Goal: Use online tool/utility: Utilize a website feature to perform a specific function

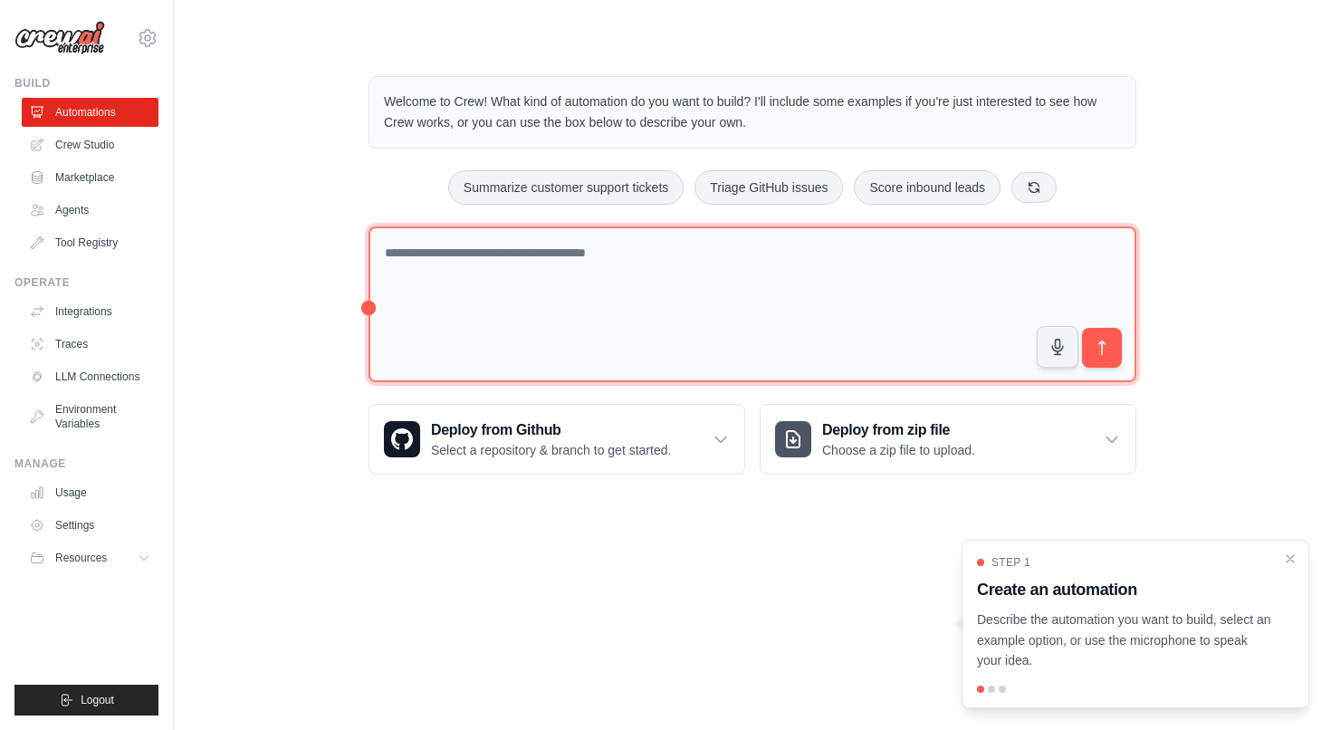
click at [509, 263] on textarea at bounding box center [752, 304] width 768 height 157
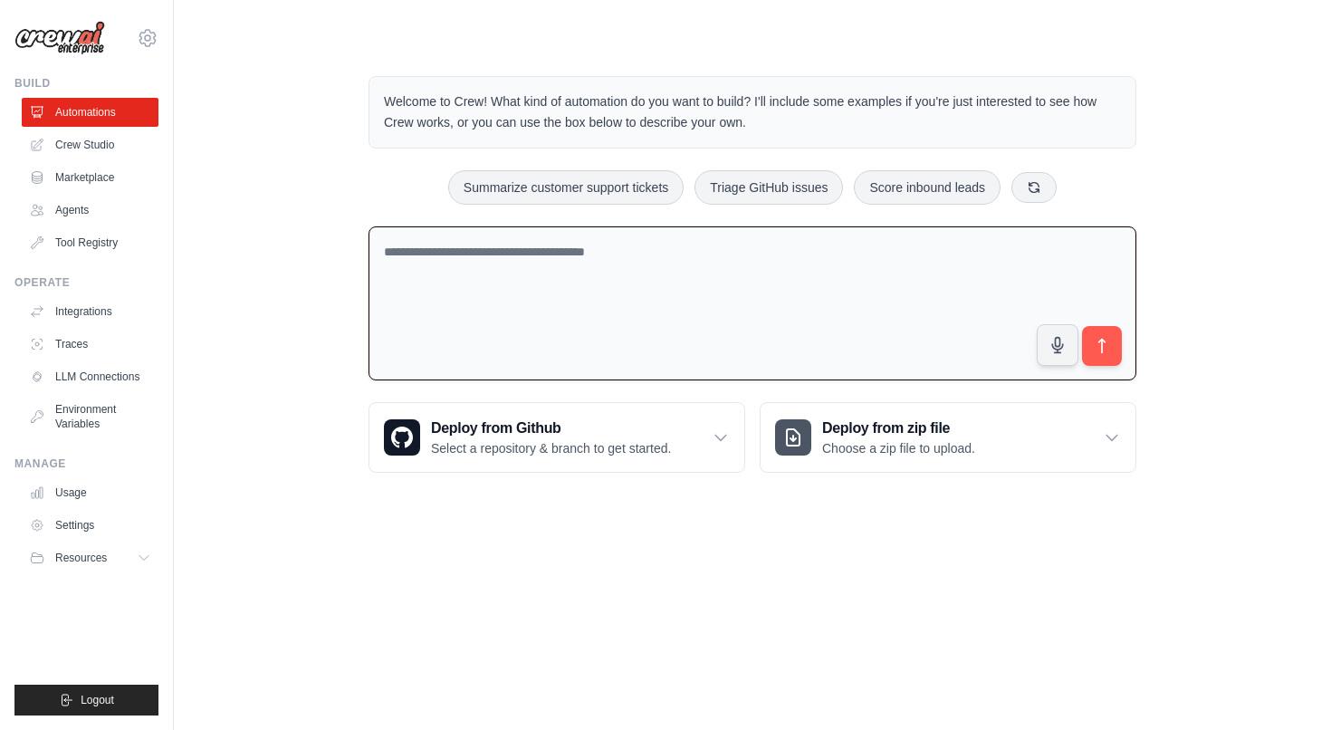
click at [705, 276] on textarea at bounding box center [752, 303] width 768 height 155
paste textarea "**********"
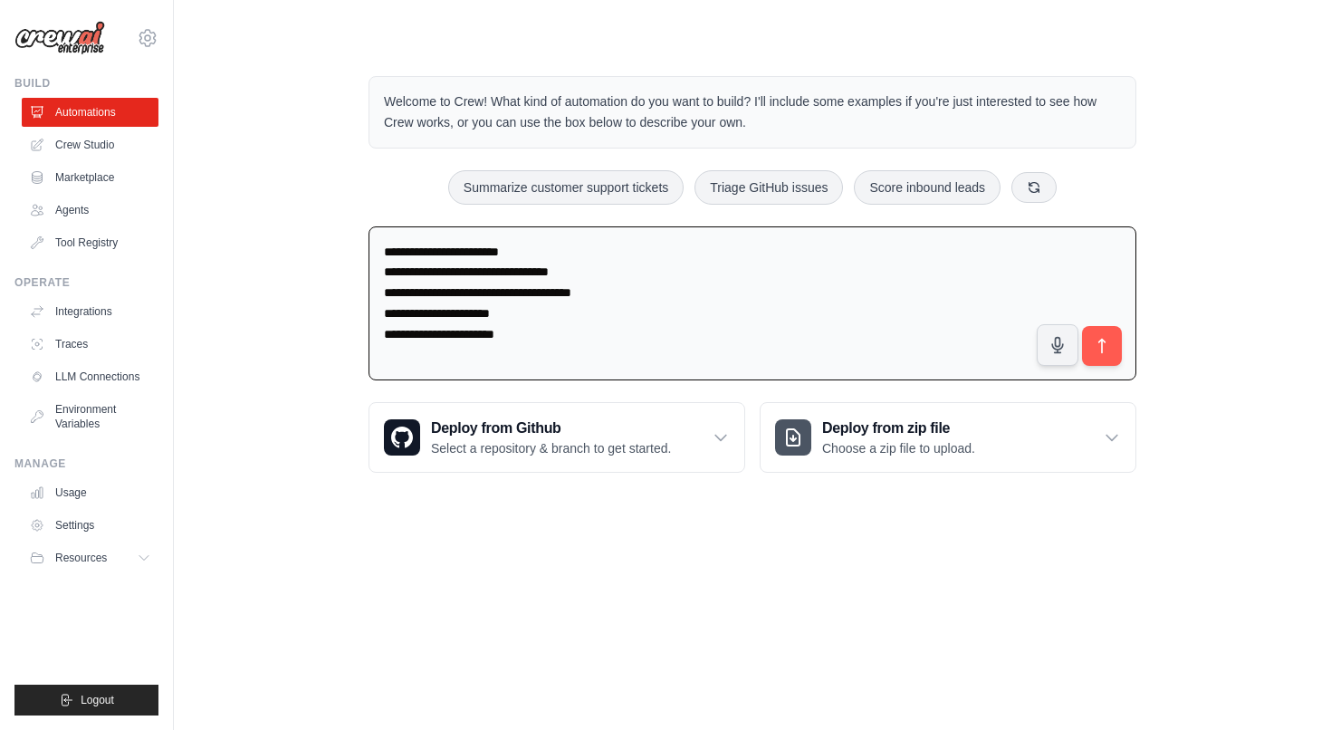
drag, startPoint x: 547, startPoint y: 312, endPoint x: 342, endPoint y: 307, distance: 204.7
click at [342, 307] on div "**********" at bounding box center [752, 274] width 1099 height 454
type textarea "**********"
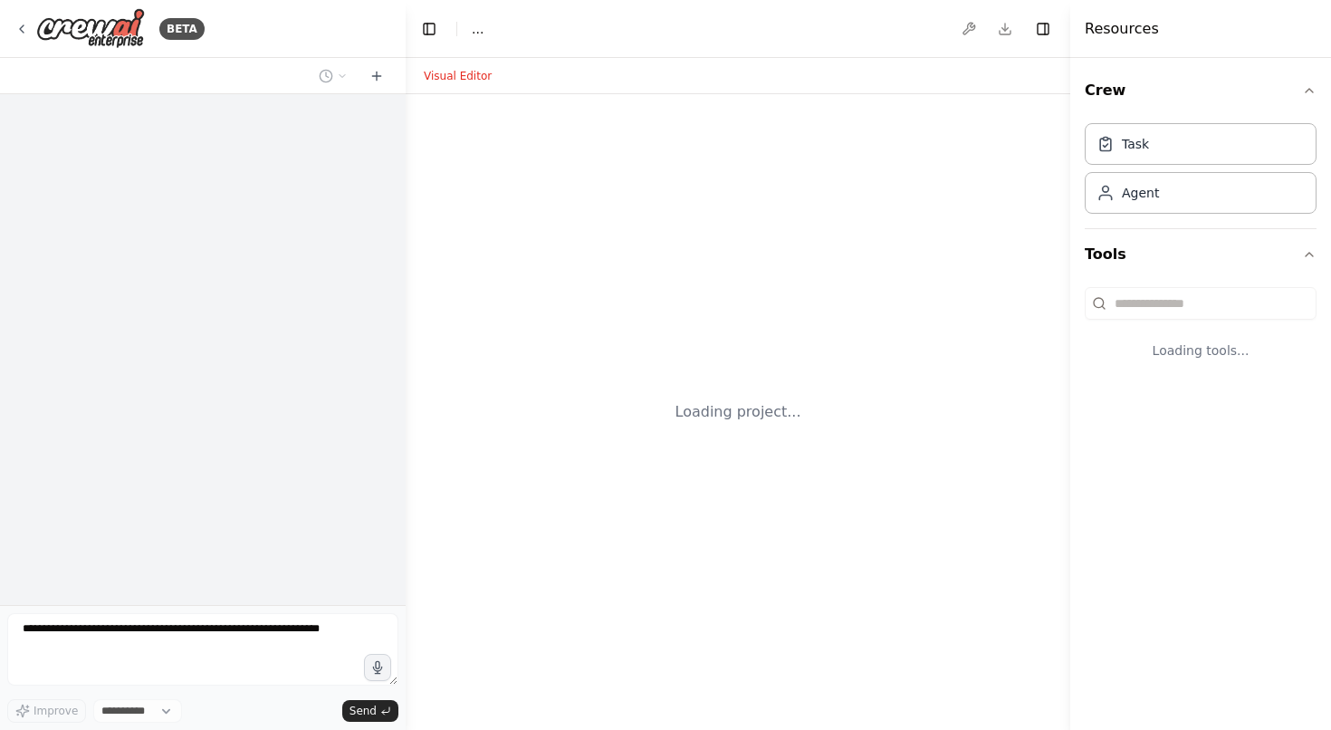
select select "****"
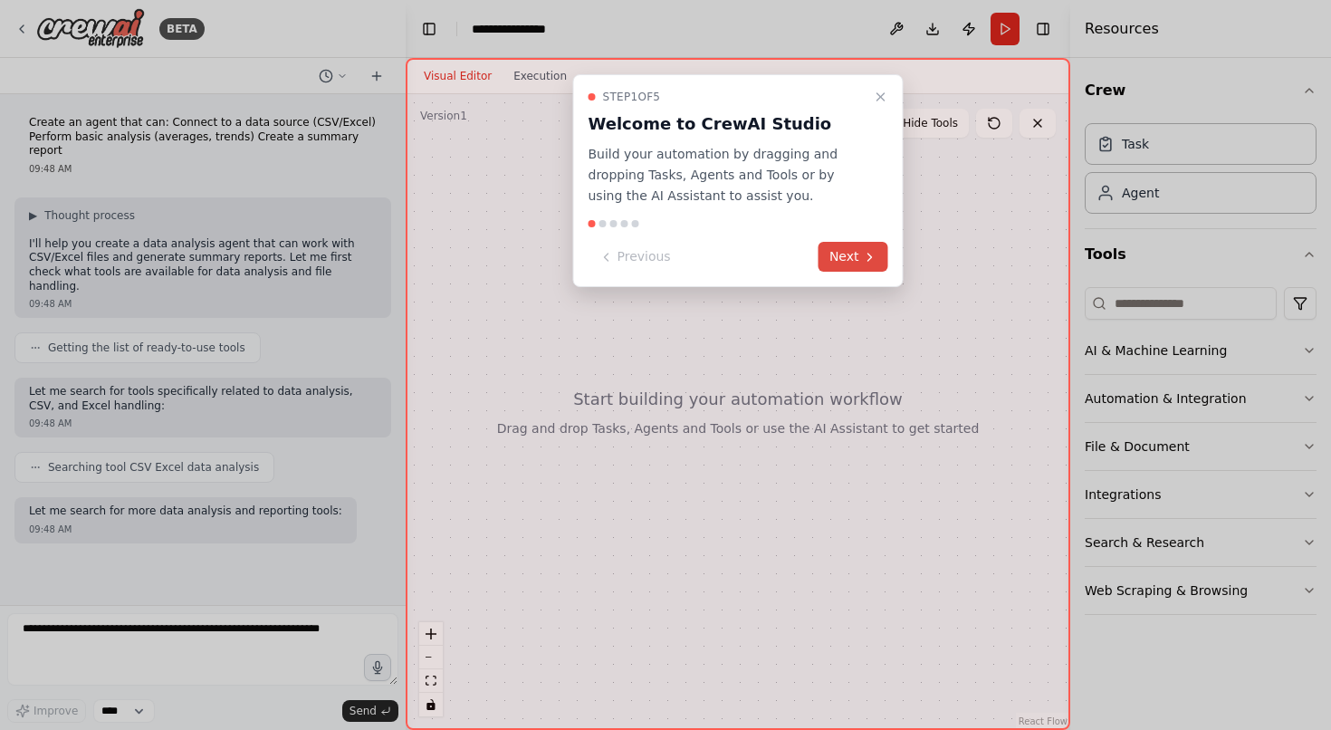
click at [837, 248] on button "Next" at bounding box center [853, 257] width 70 height 30
click at [837, 248] on div at bounding box center [665, 365] width 1331 height 730
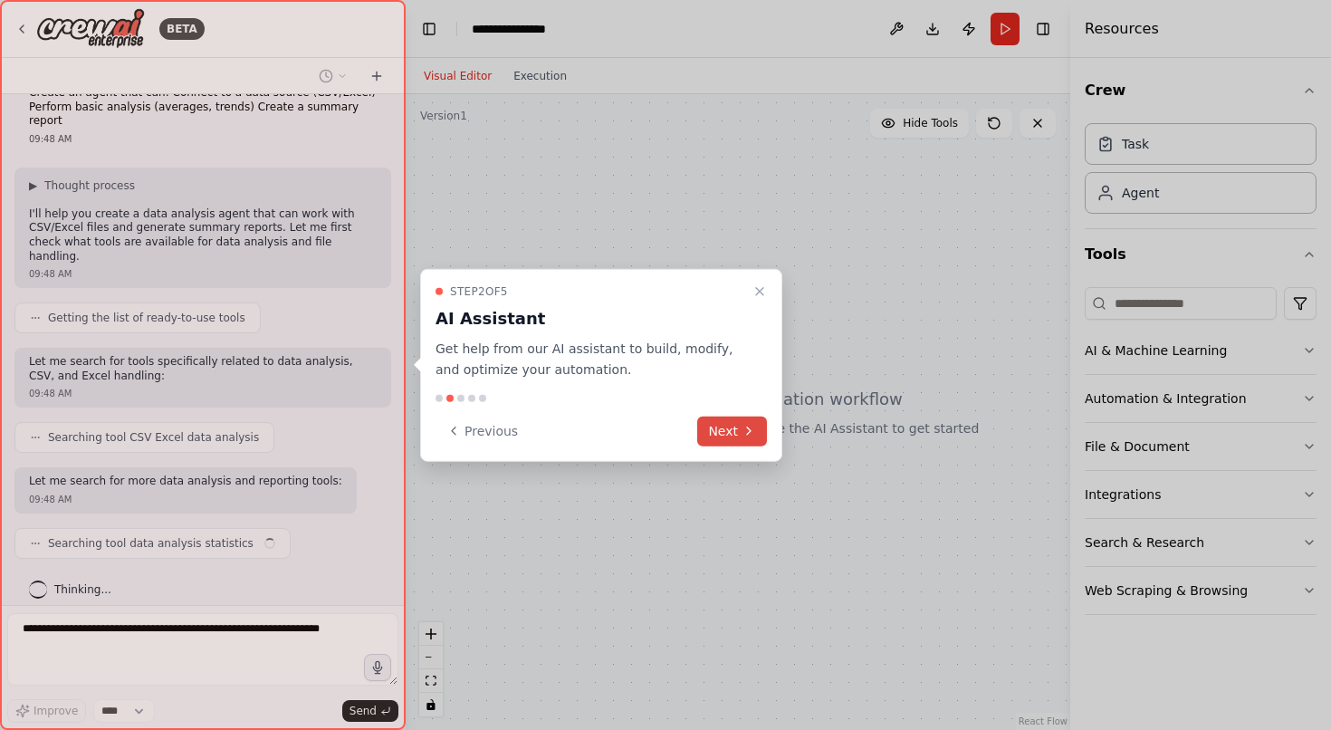
click at [723, 425] on button "Next" at bounding box center [732, 431] width 70 height 30
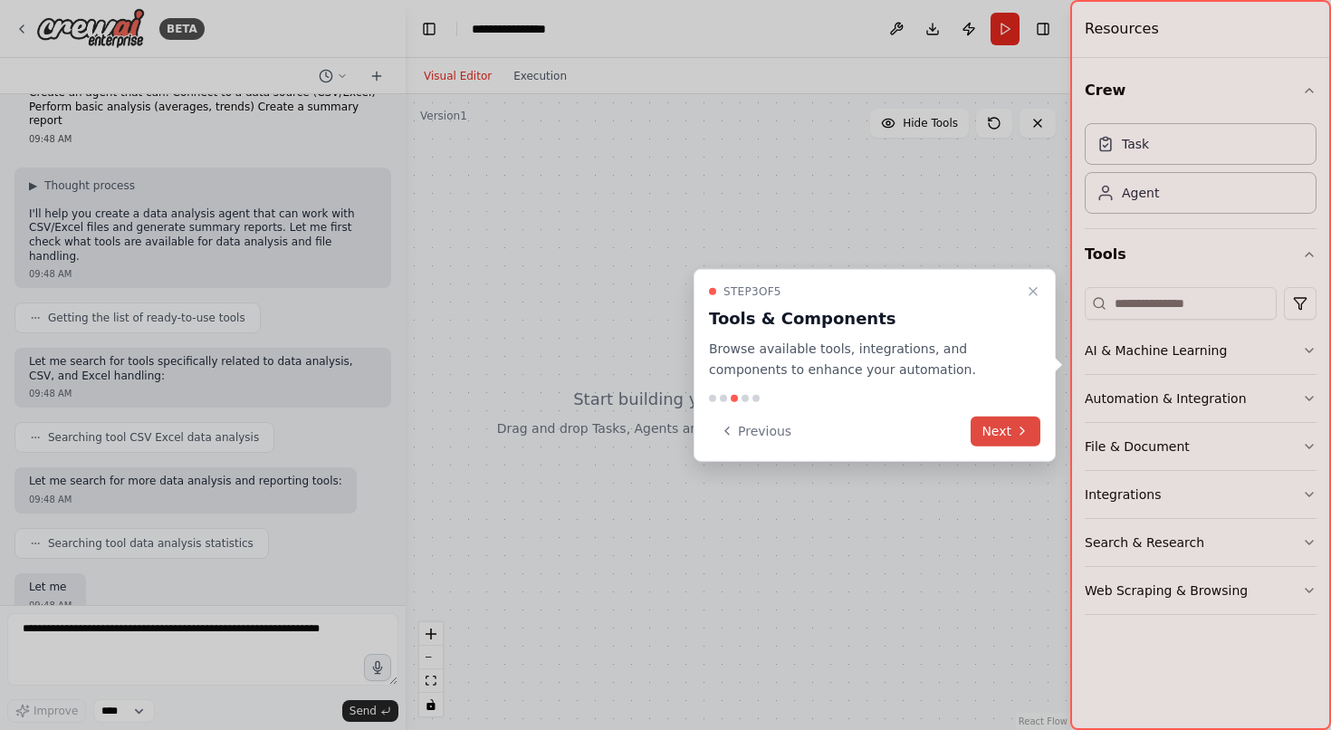
click at [999, 436] on button "Next" at bounding box center [1005, 431] width 70 height 30
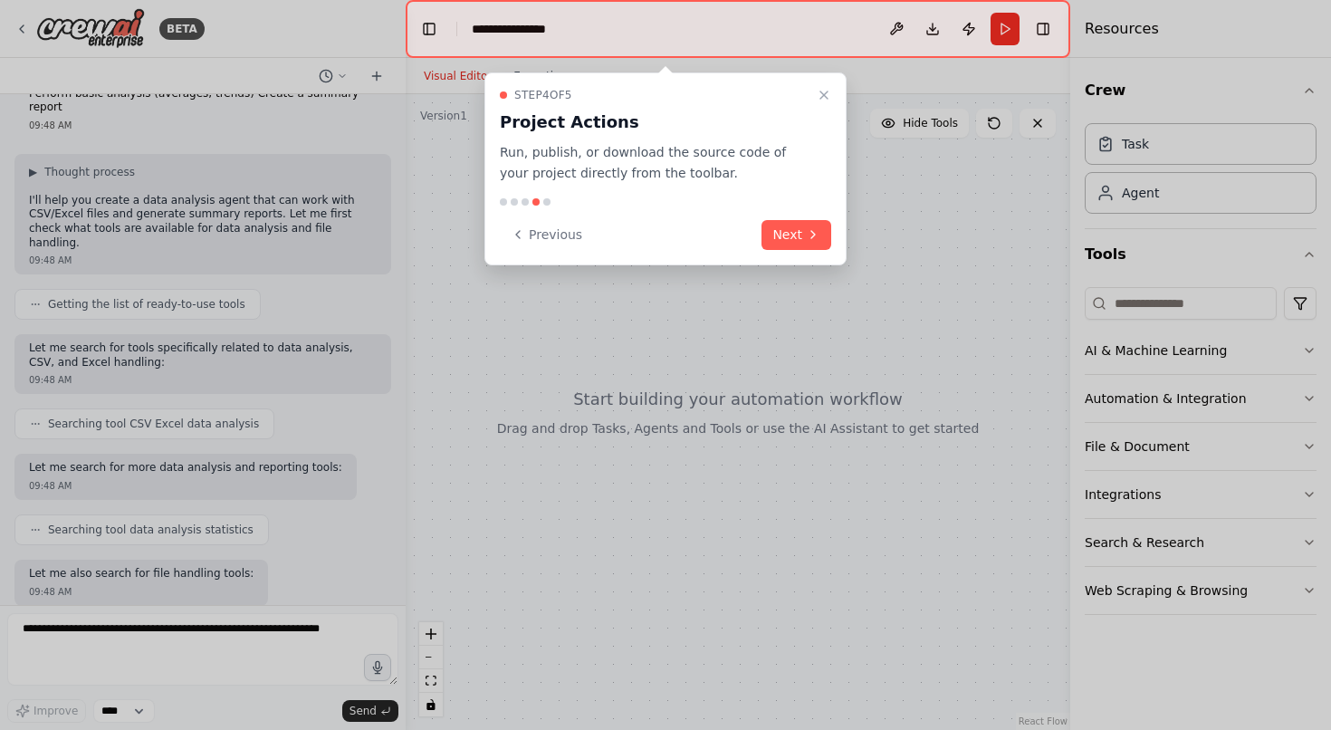
scroll to position [136, 0]
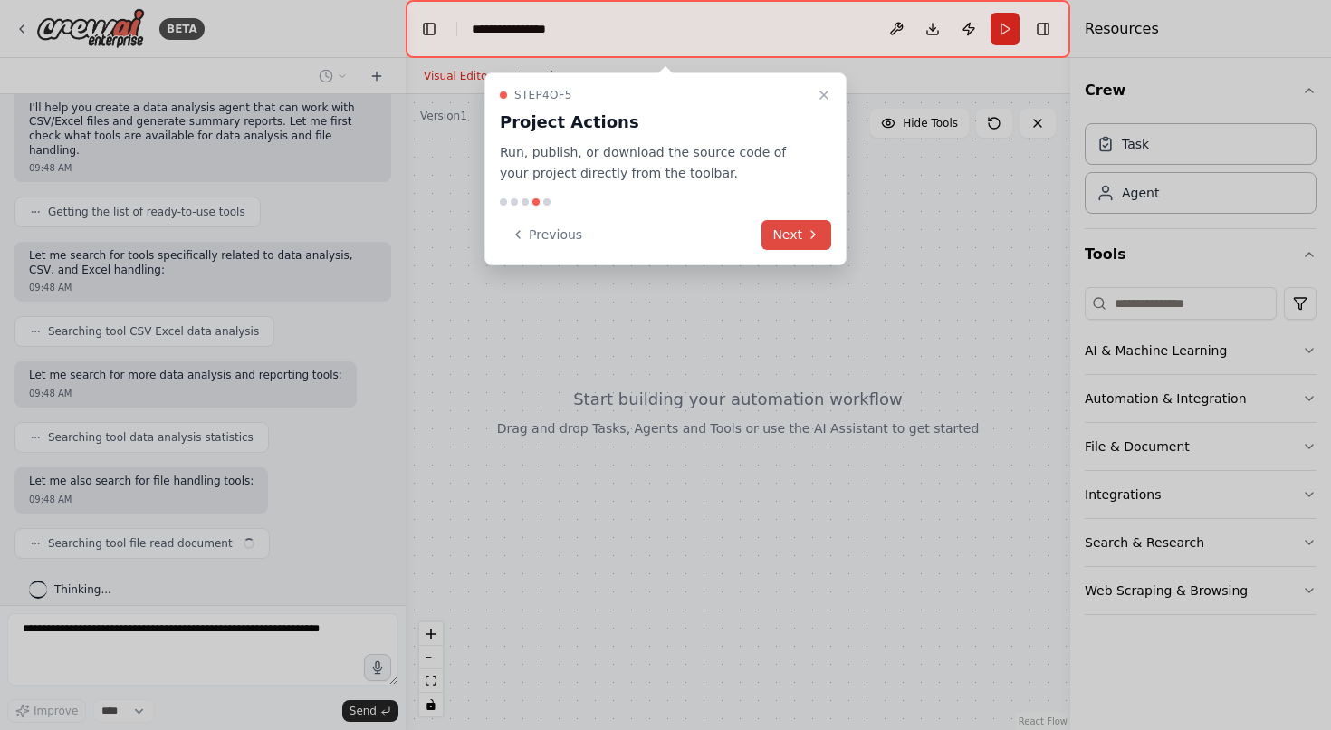
click at [791, 249] on button "Next" at bounding box center [796, 235] width 70 height 30
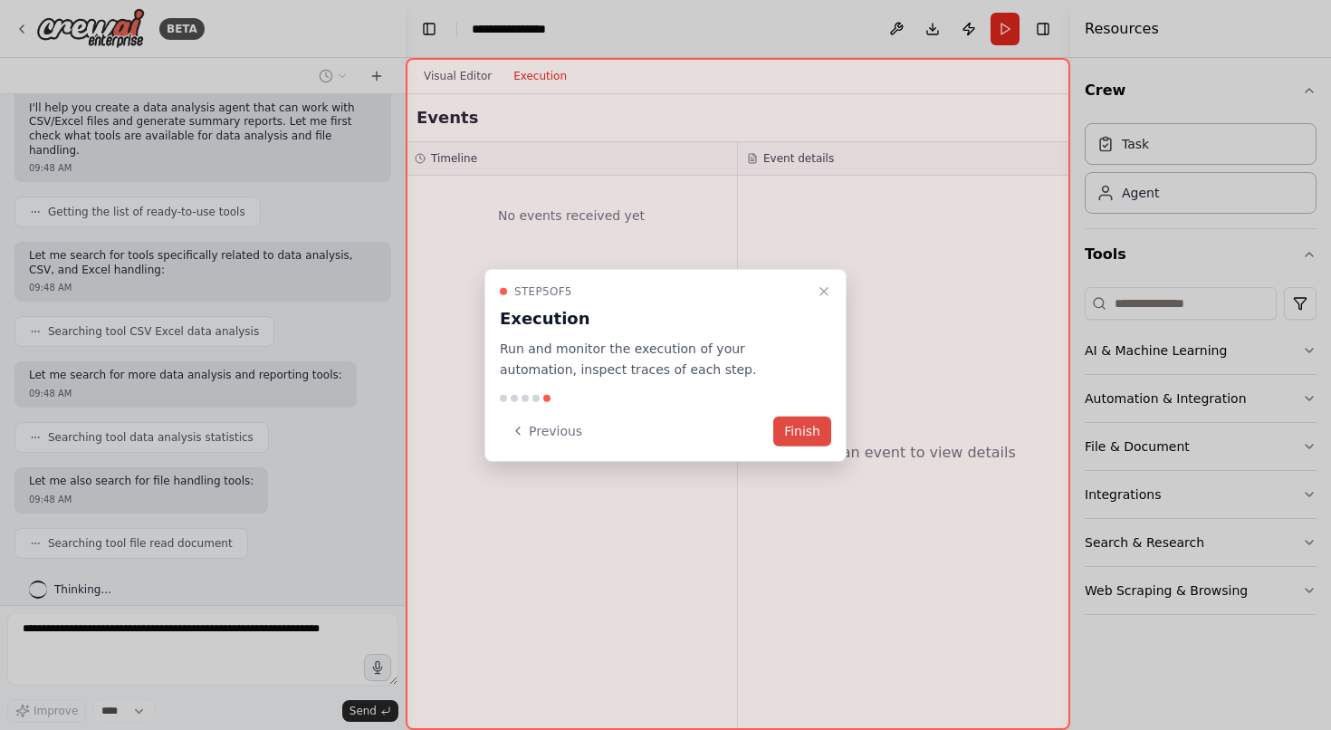
click at [814, 427] on button "Finish" at bounding box center [802, 431] width 58 height 30
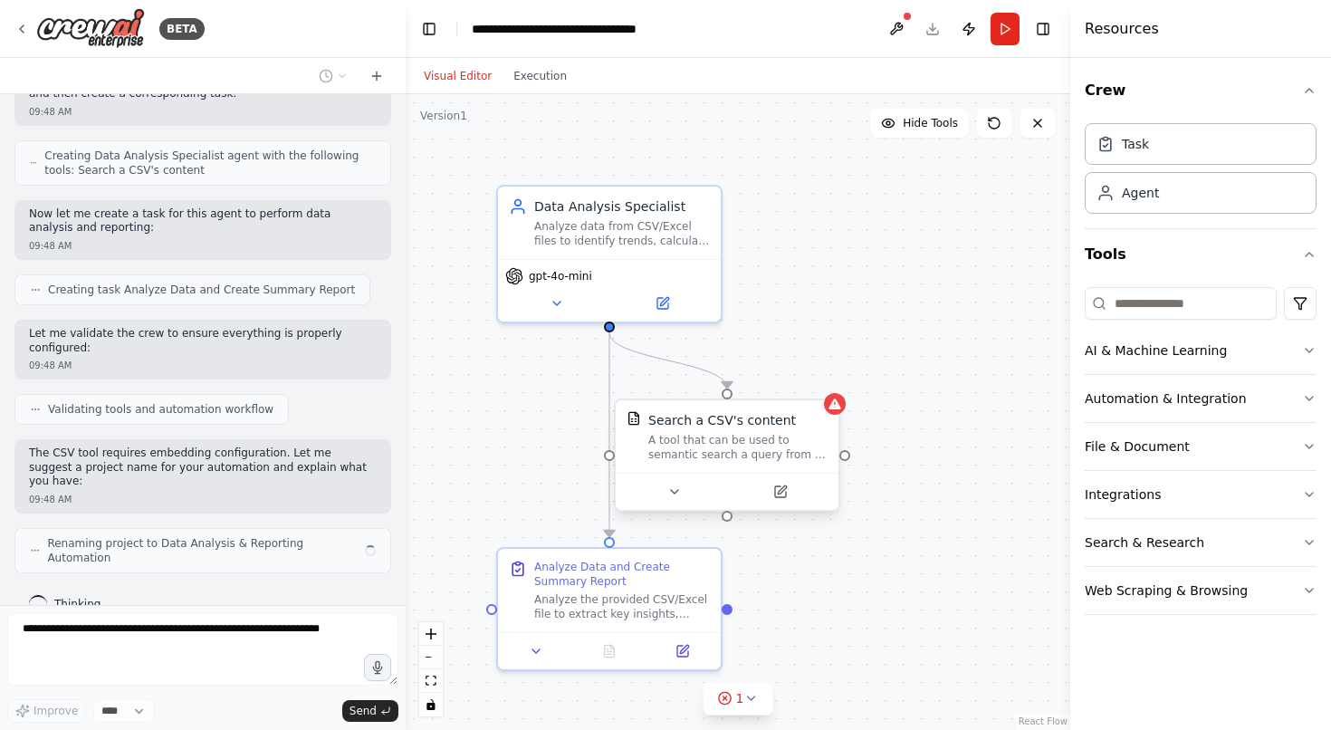
scroll to position [628, 0]
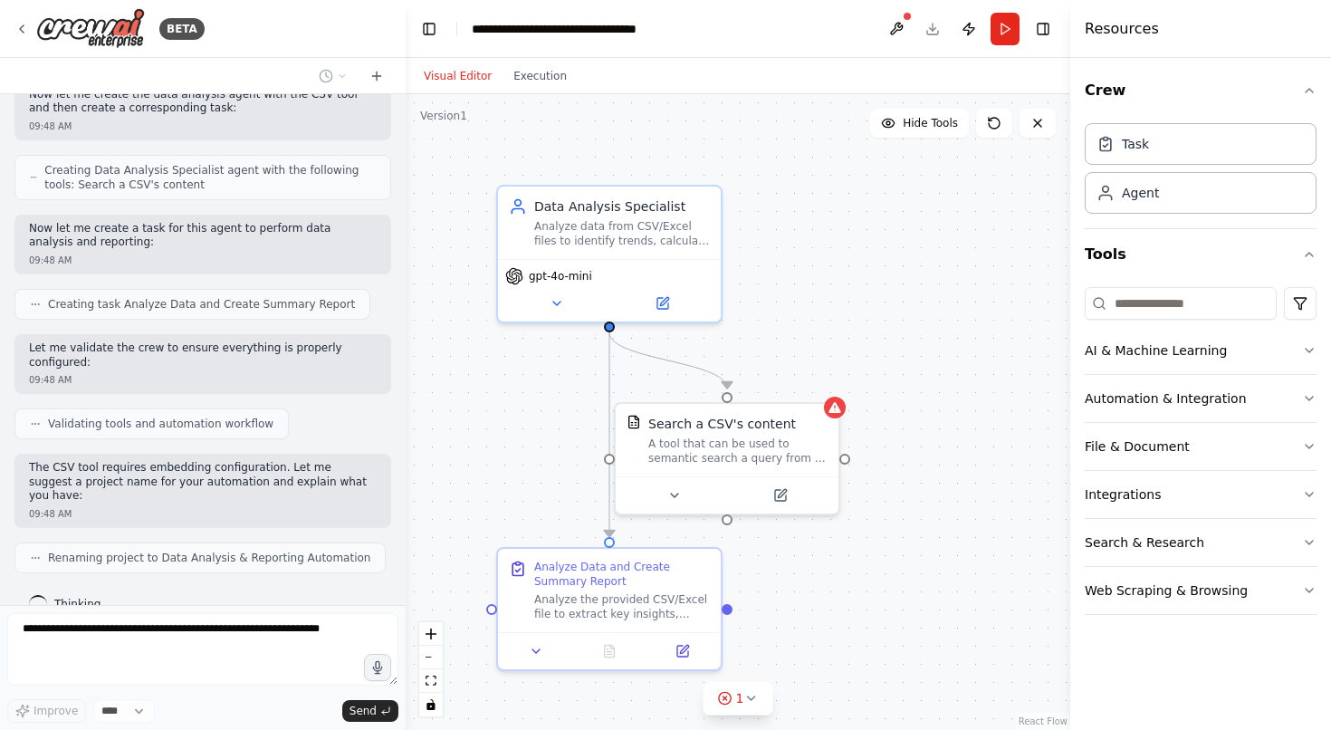
click at [274, 612] on form "Improve **** Send" at bounding box center [203, 667] width 406 height 125
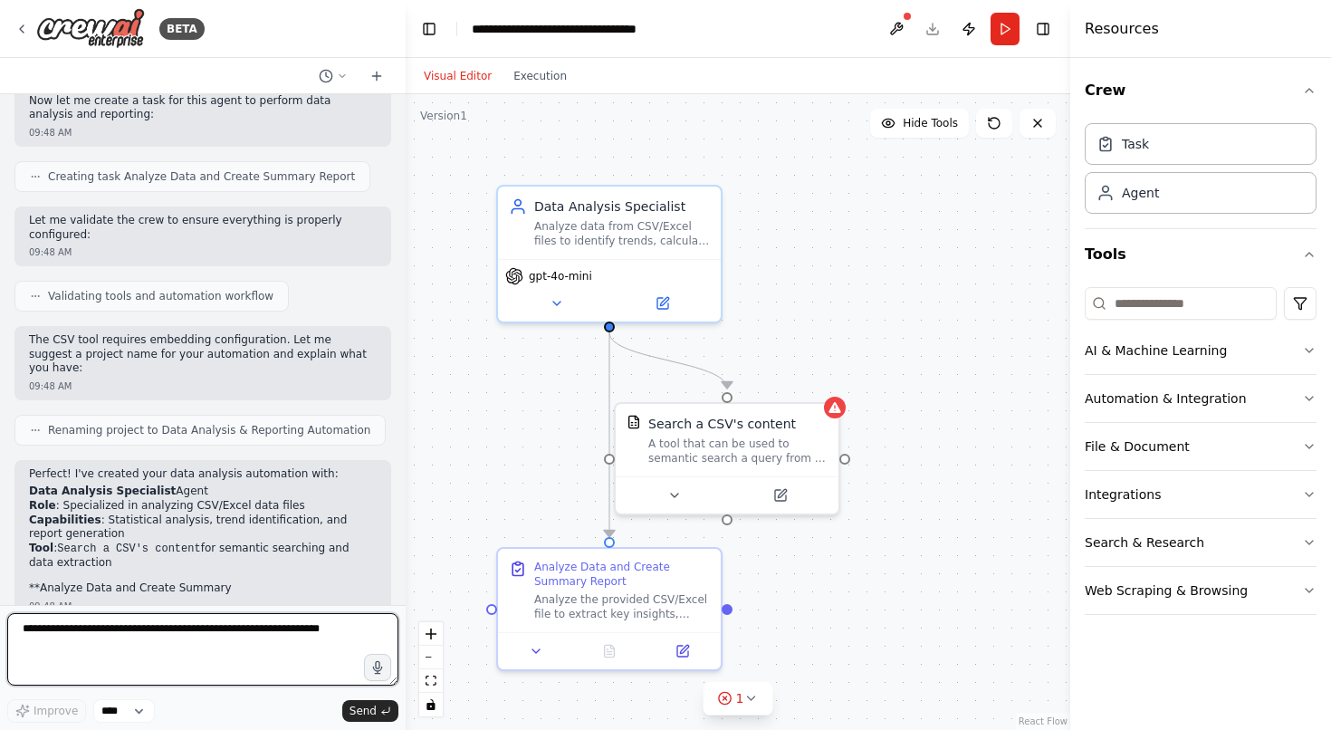
click at [183, 633] on textarea at bounding box center [202, 649] width 391 height 72
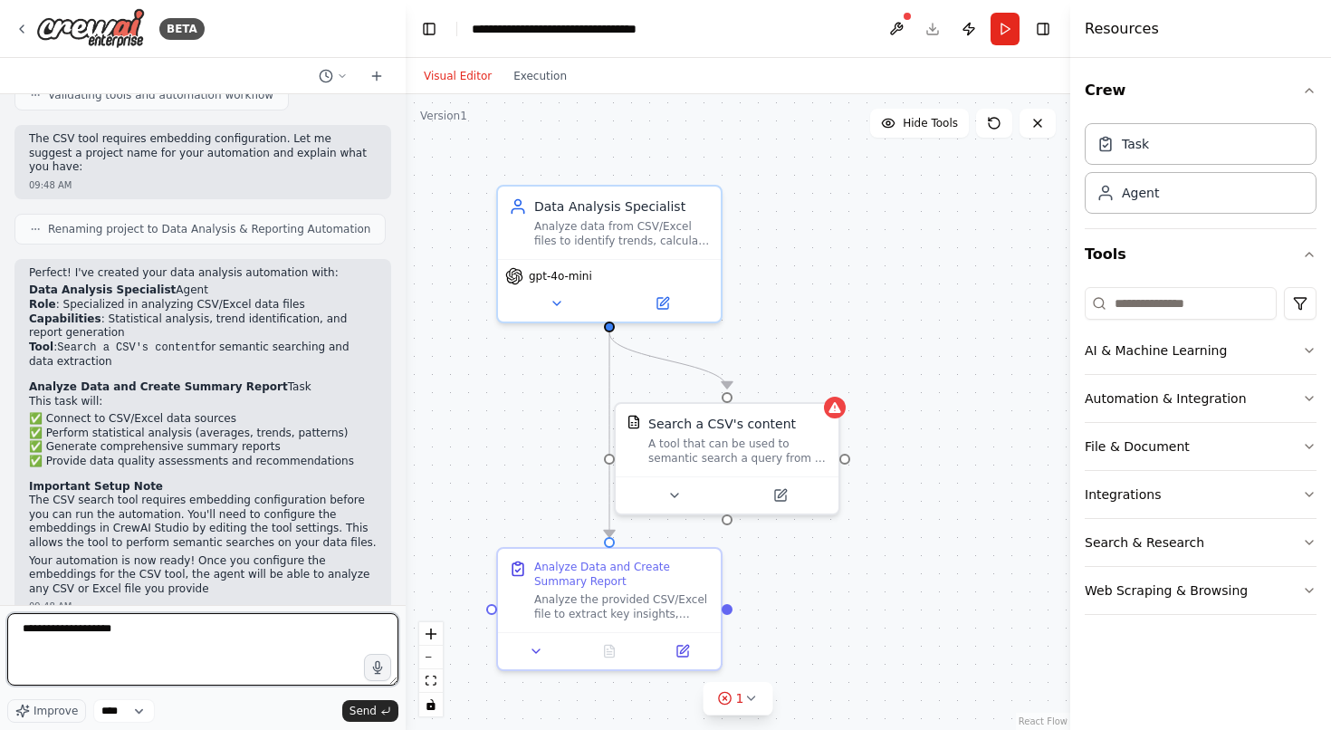
scroll to position [971, 0]
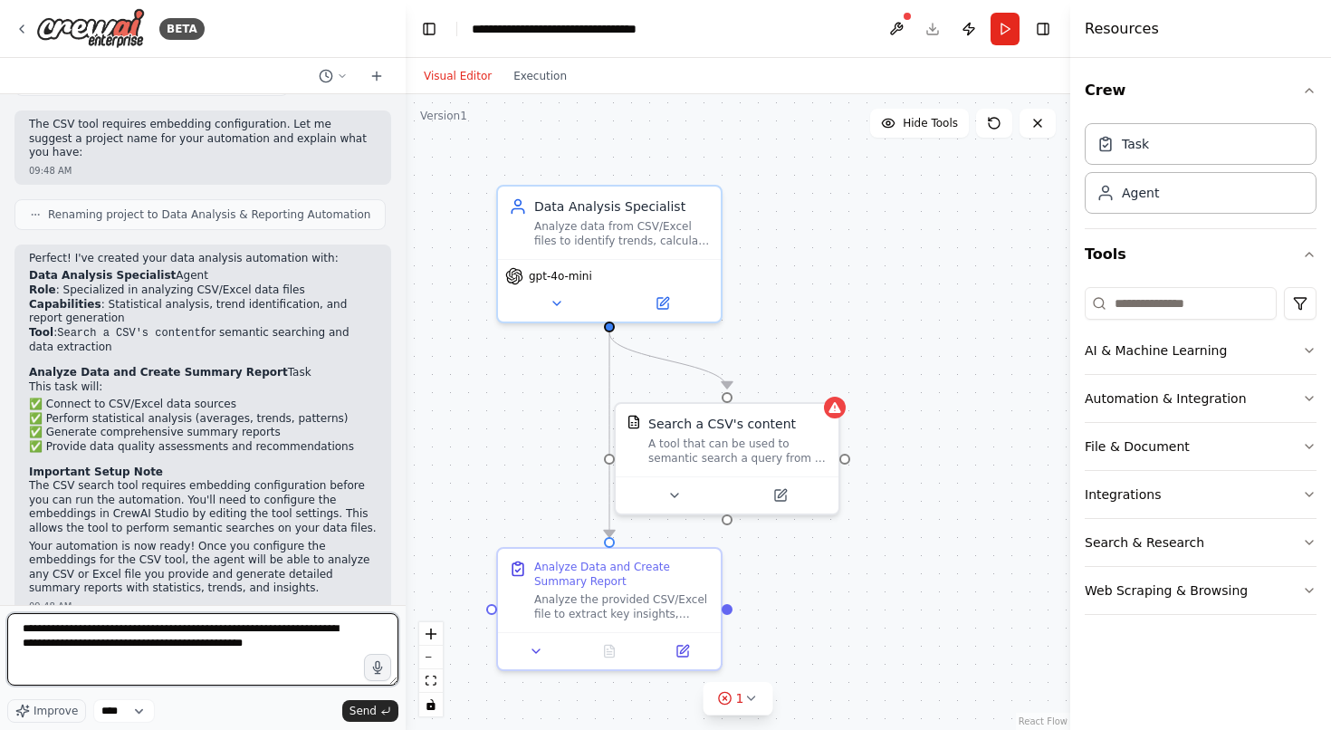
type textarea "**********"
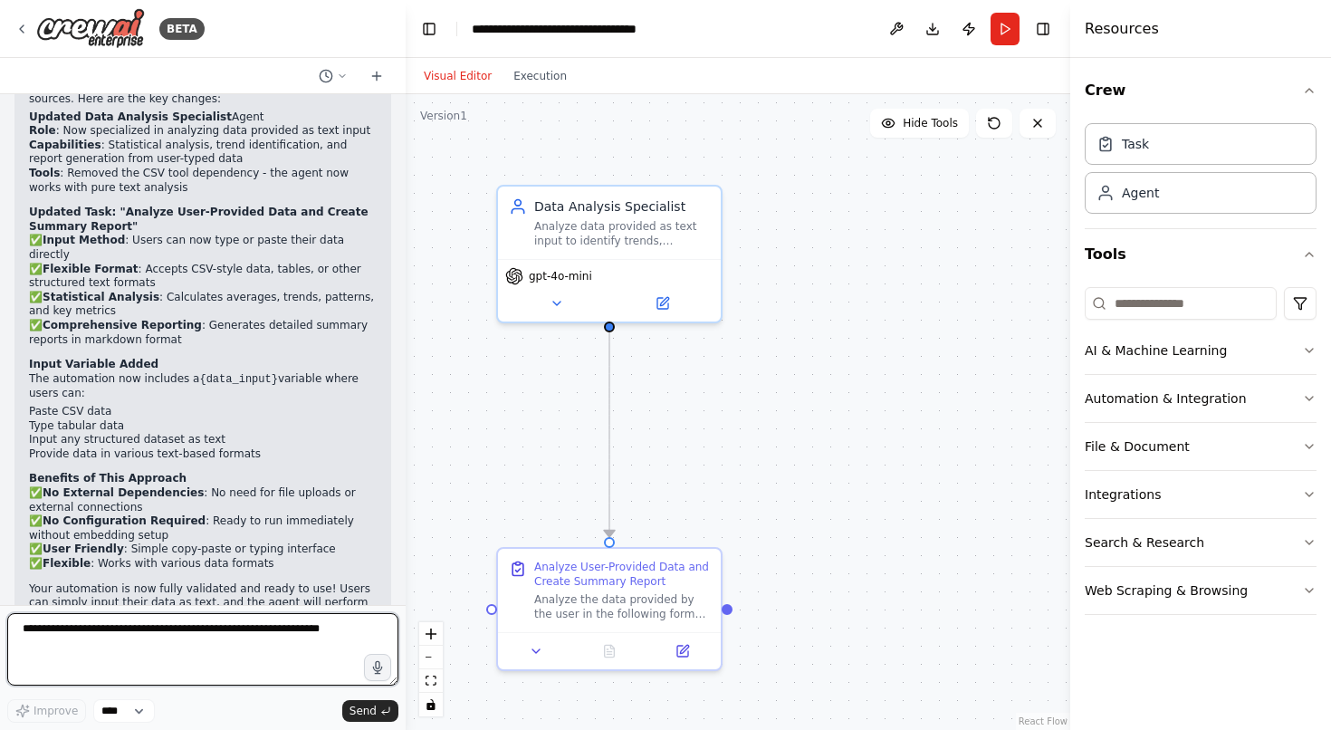
scroll to position [1999, 0]
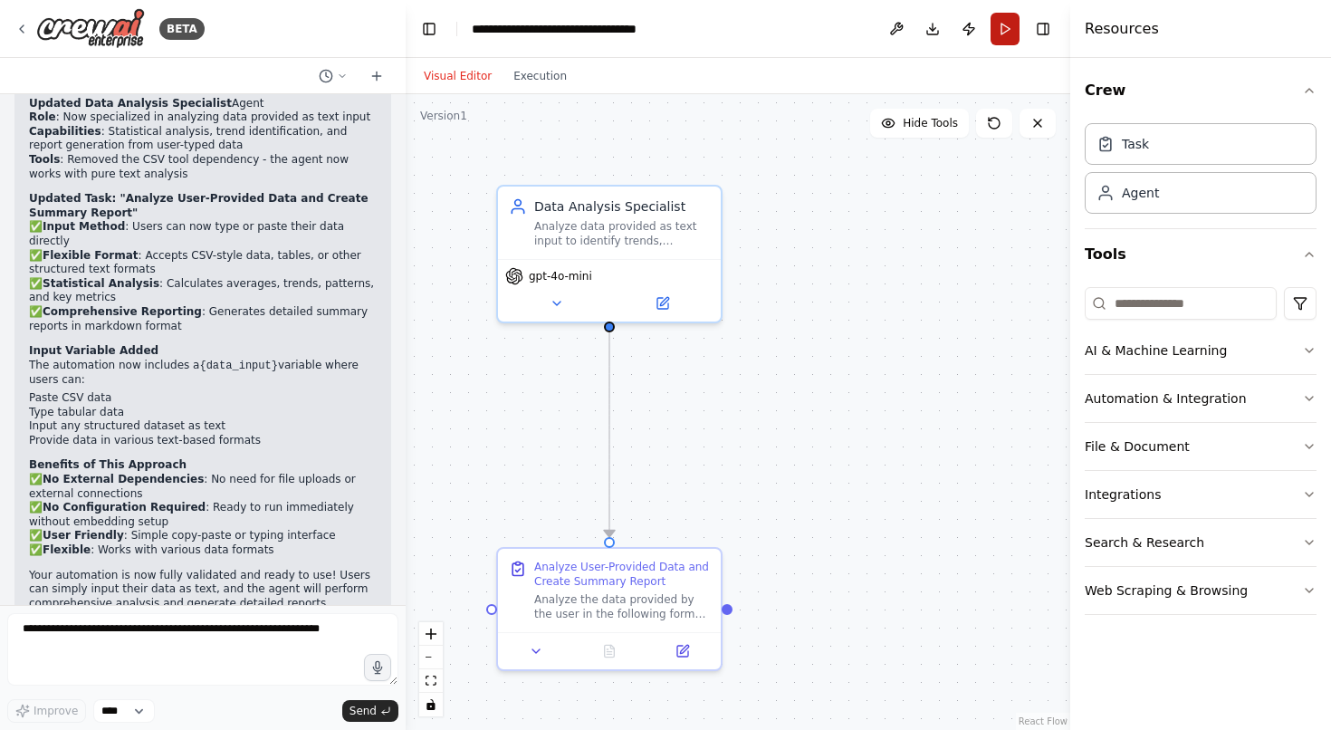
click at [1001, 17] on button "Run" at bounding box center [1004, 29] width 29 height 33
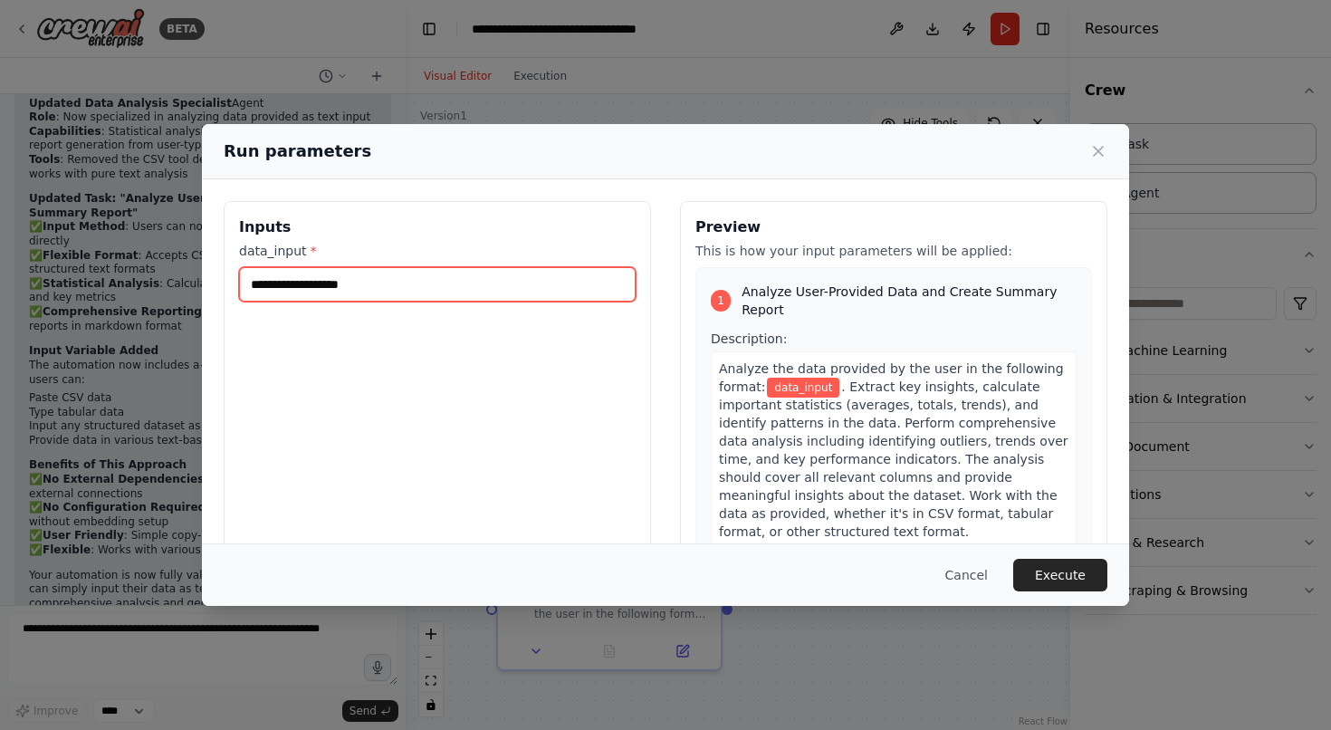
click at [483, 267] on input "data_input *" at bounding box center [437, 284] width 397 height 34
paste input "**********"
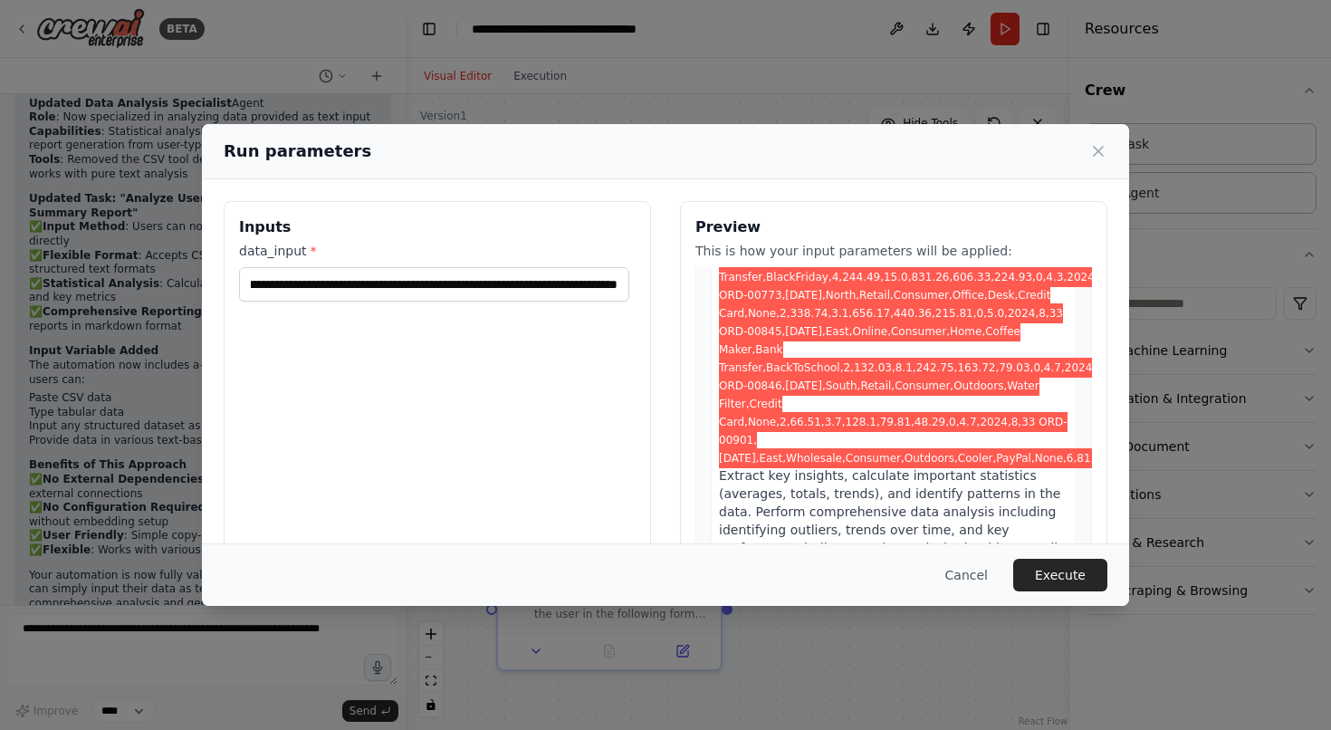
scroll to position [0, 0]
click at [408, 275] on input "**********" at bounding box center [434, 284] width 390 height 34
paste input "**********"
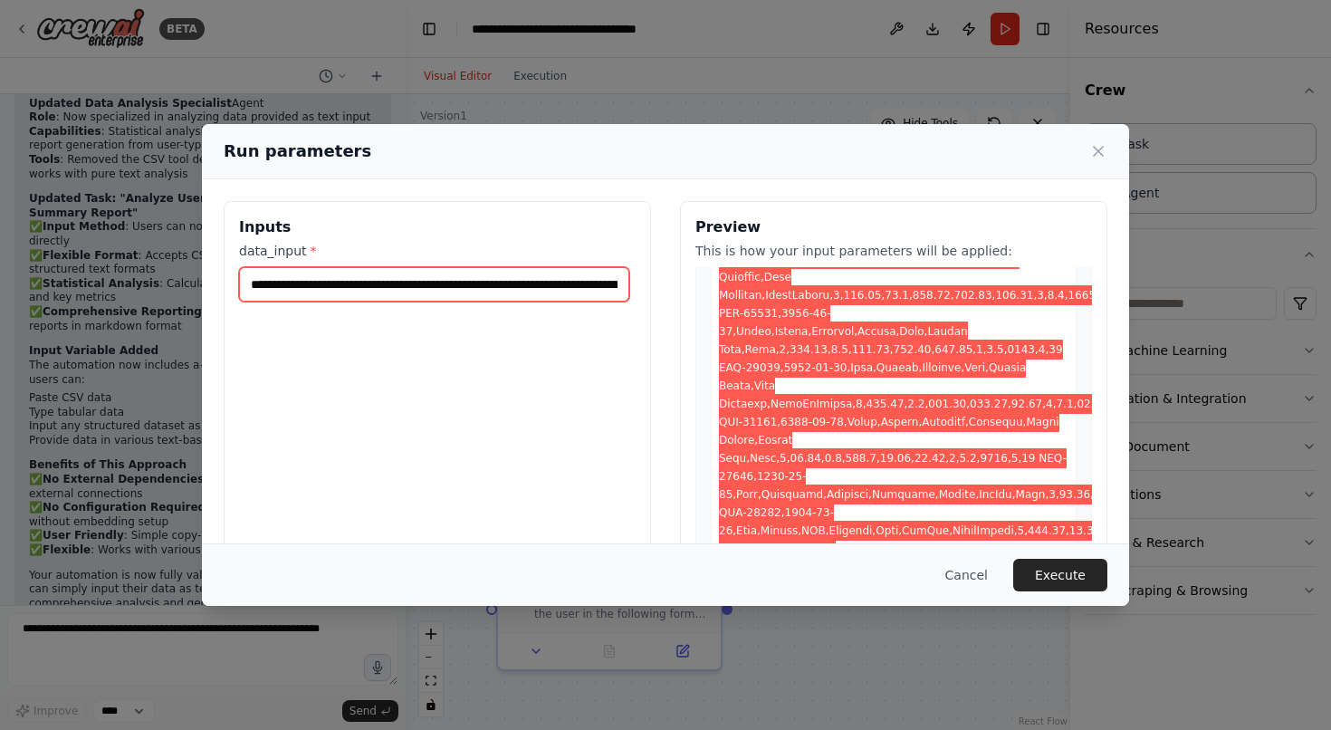
scroll to position [165, 0]
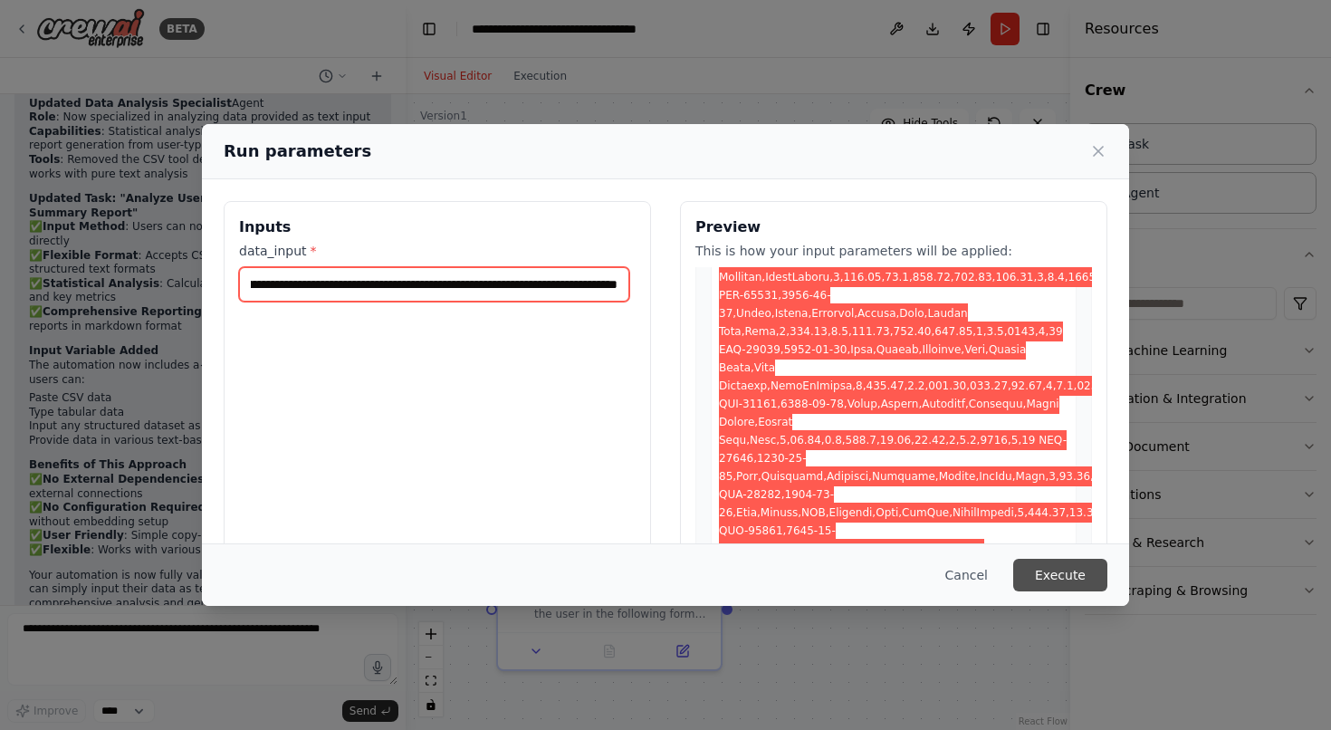
type input "**********"
click at [1068, 573] on button "Execute" at bounding box center [1060, 575] width 94 height 33
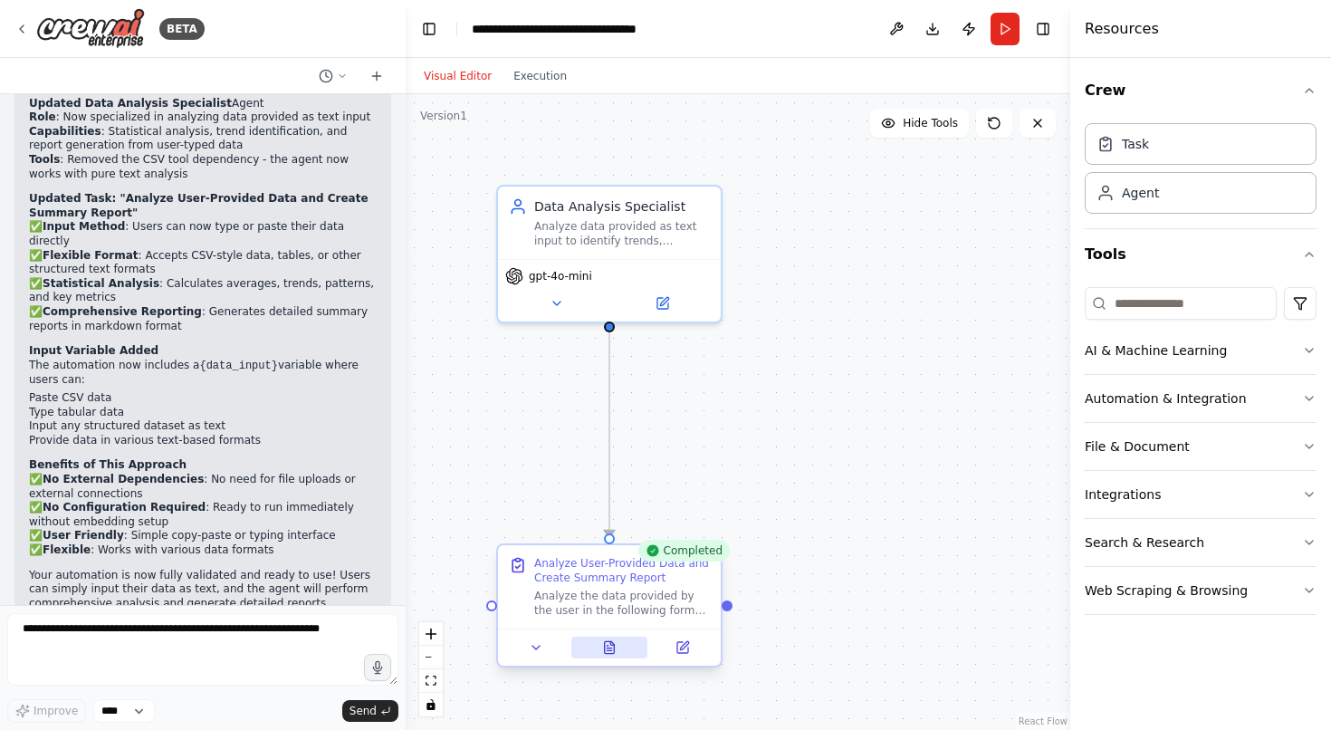
click at [614, 654] on icon at bounding box center [609, 647] width 14 height 14
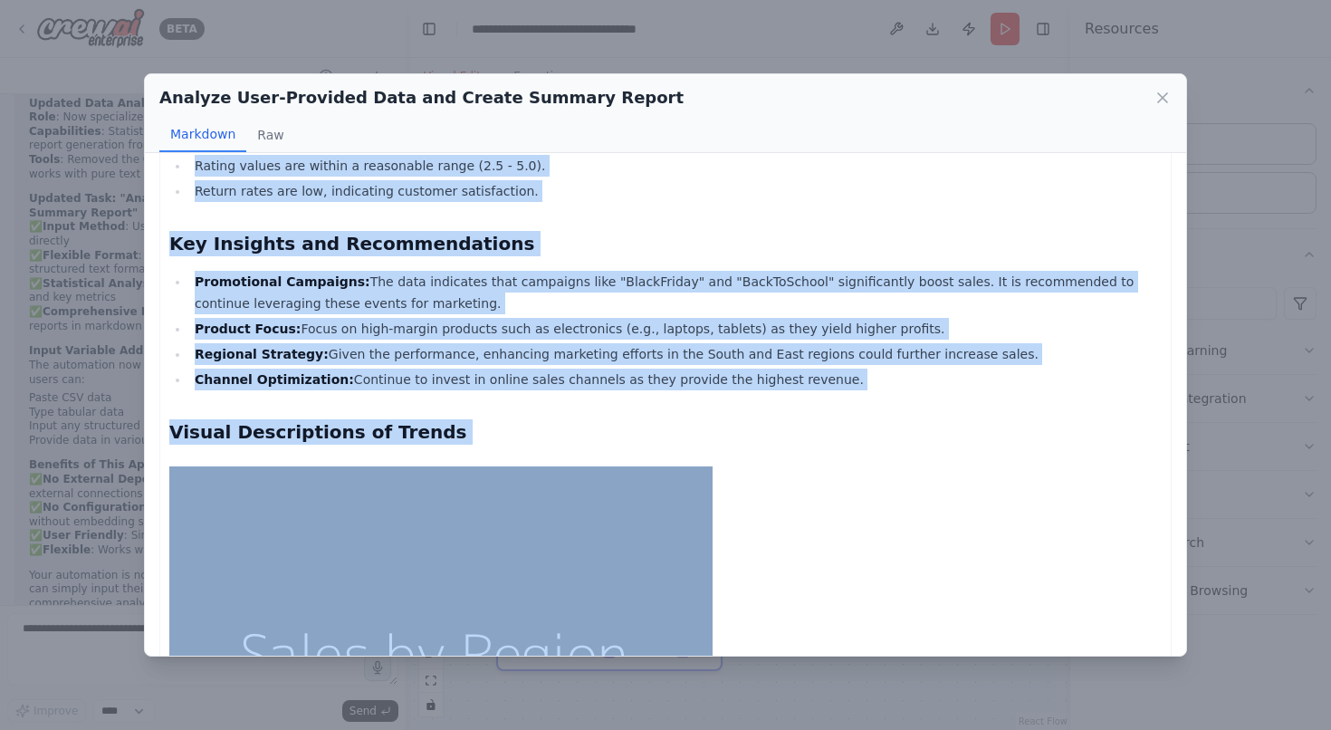
scroll to position [1852, 0]
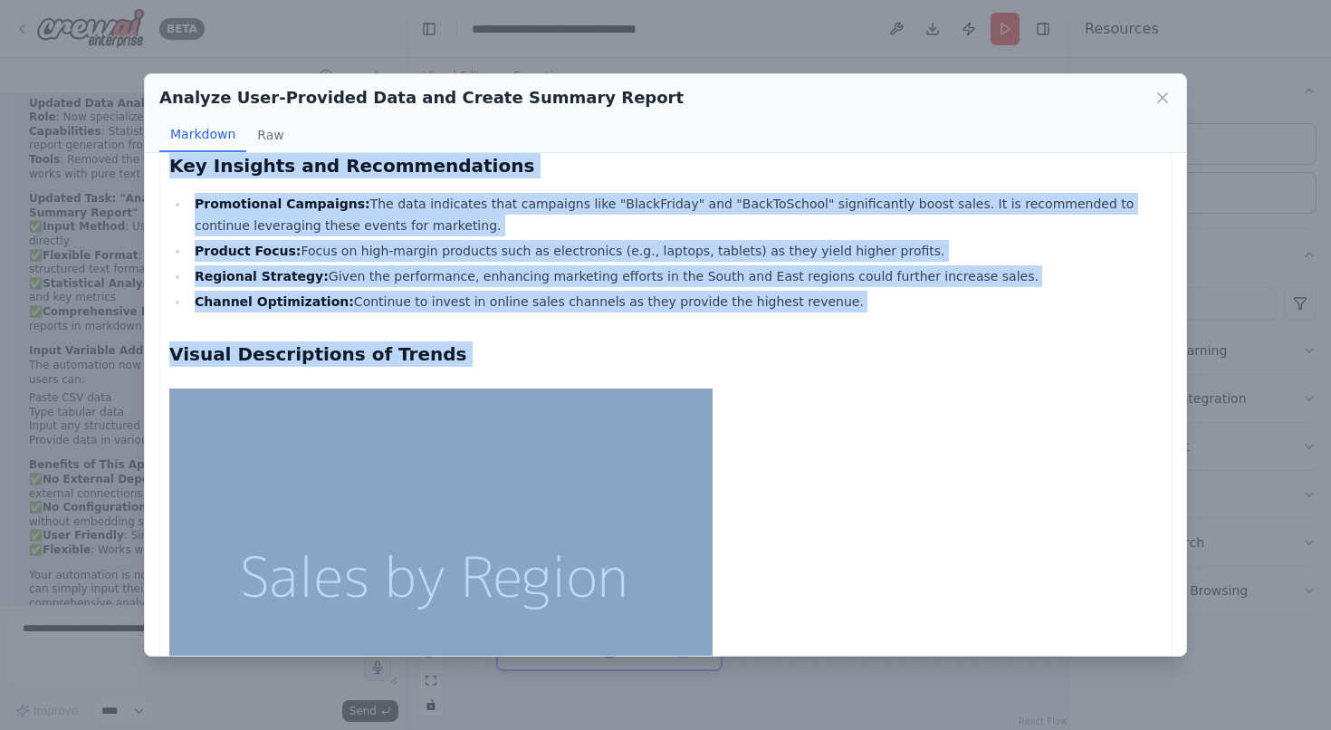
drag, startPoint x: 173, startPoint y: 194, endPoint x: 607, endPoint y: 616, distance: 605.6
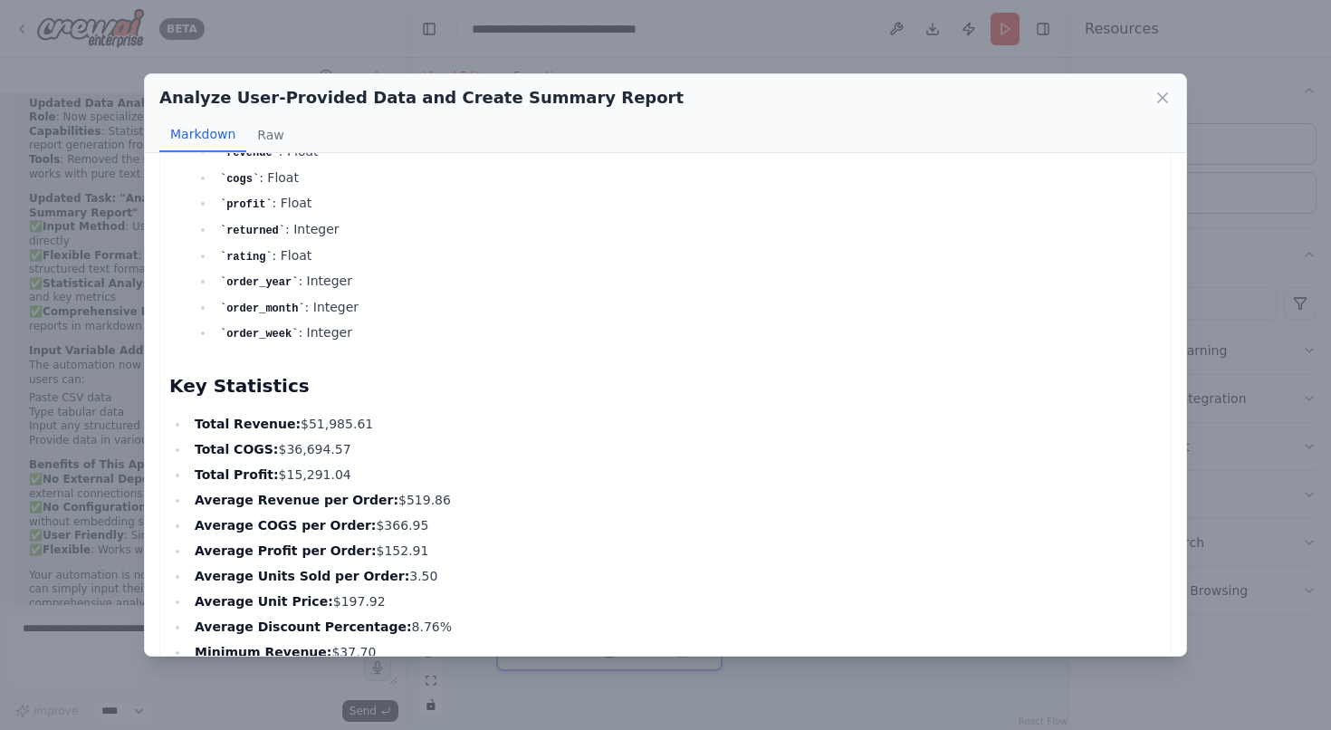
scroll to position [689, 0]
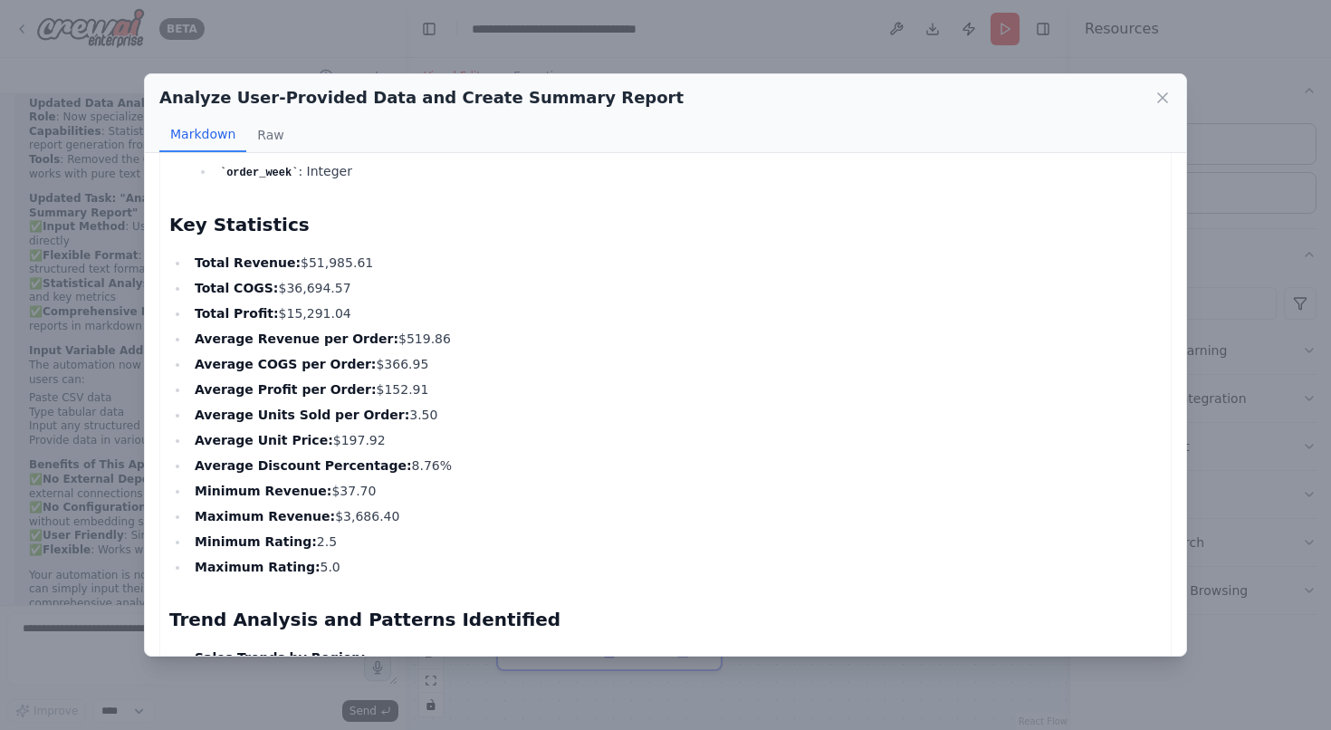
drag, startPoint x: 167, startPoint y: 213, endPoint x: 364, endPoint y: 549, distance: 389.1
copy div "Key Statistics Total Revenue: $51,985.61 Total COGS: $36,694.57 Total Profit: $…"
click at [1162, 101] on icon at bounding box center [1162, 98] width 18 height 18
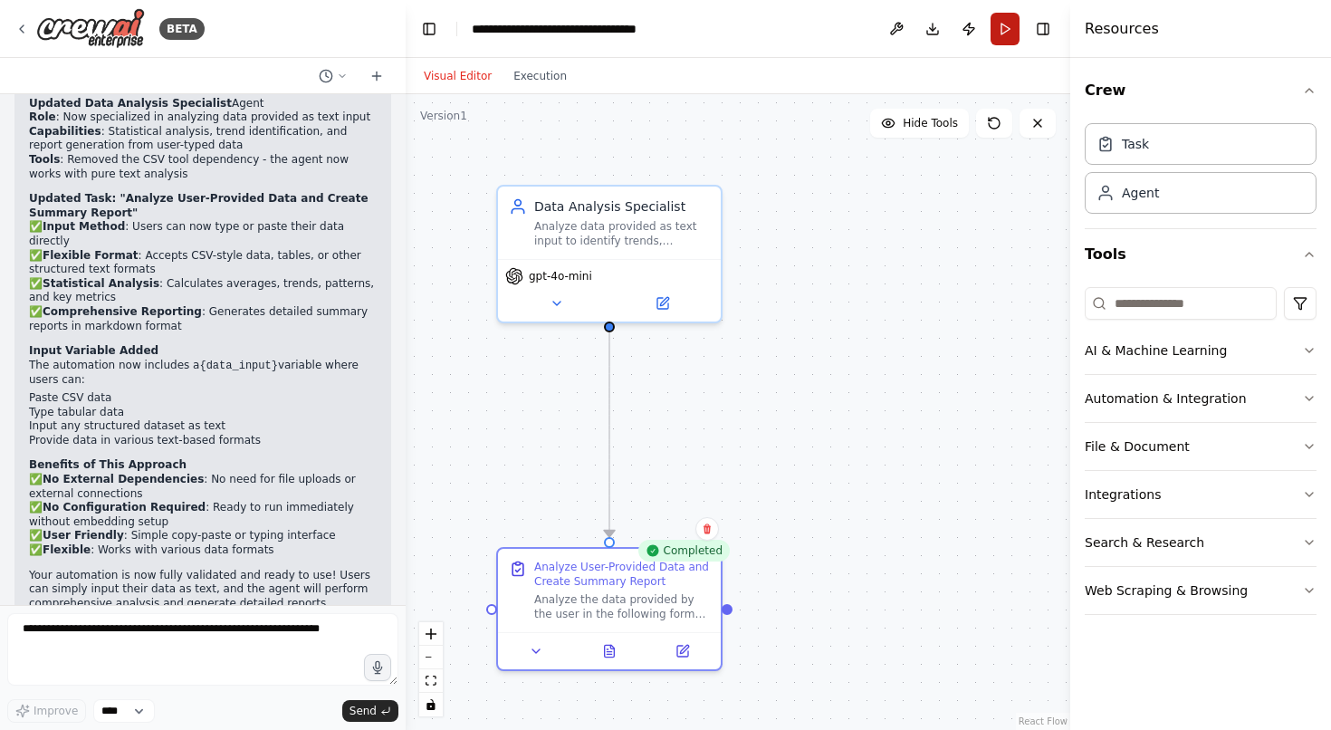
click at [1000, 25] on button "Run" at bounding box center [1004, 29] width 29 height 33
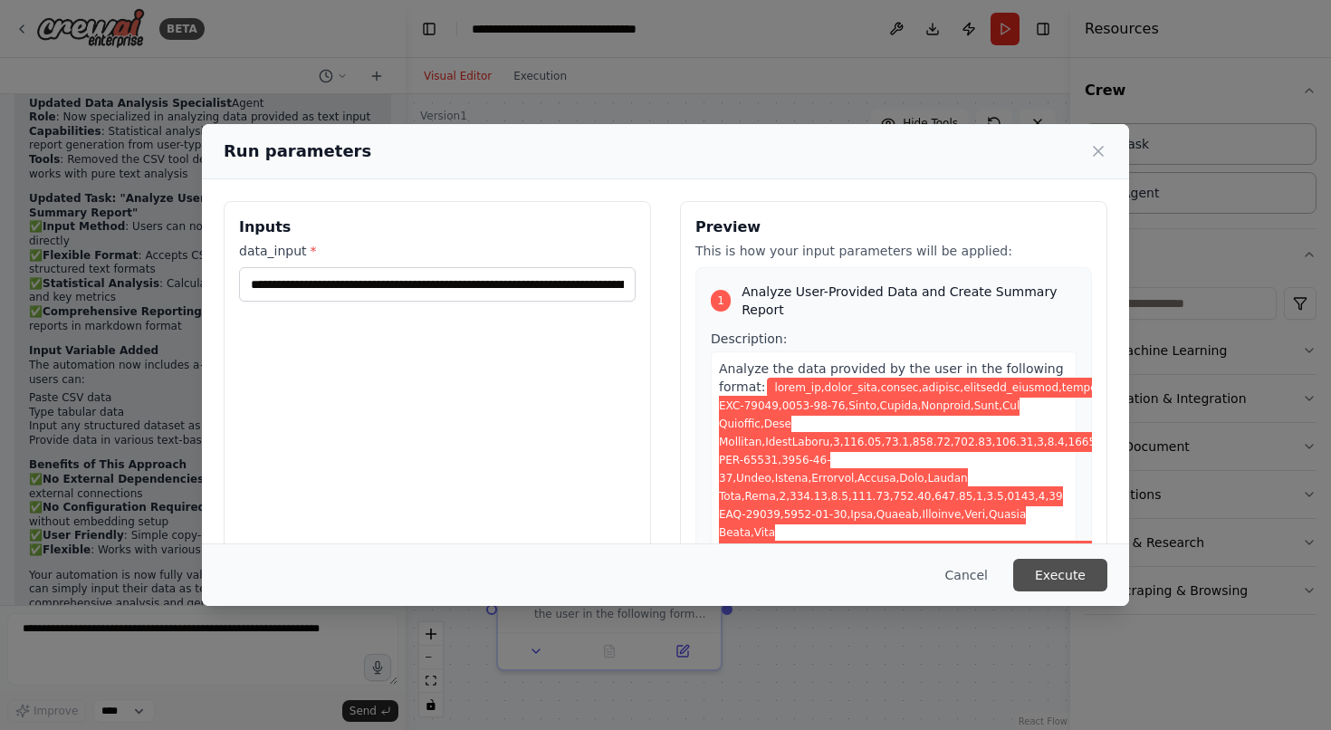
click at [1066, 569] on button "Execute" at bounding box center [1060, 575] width 94 height 33
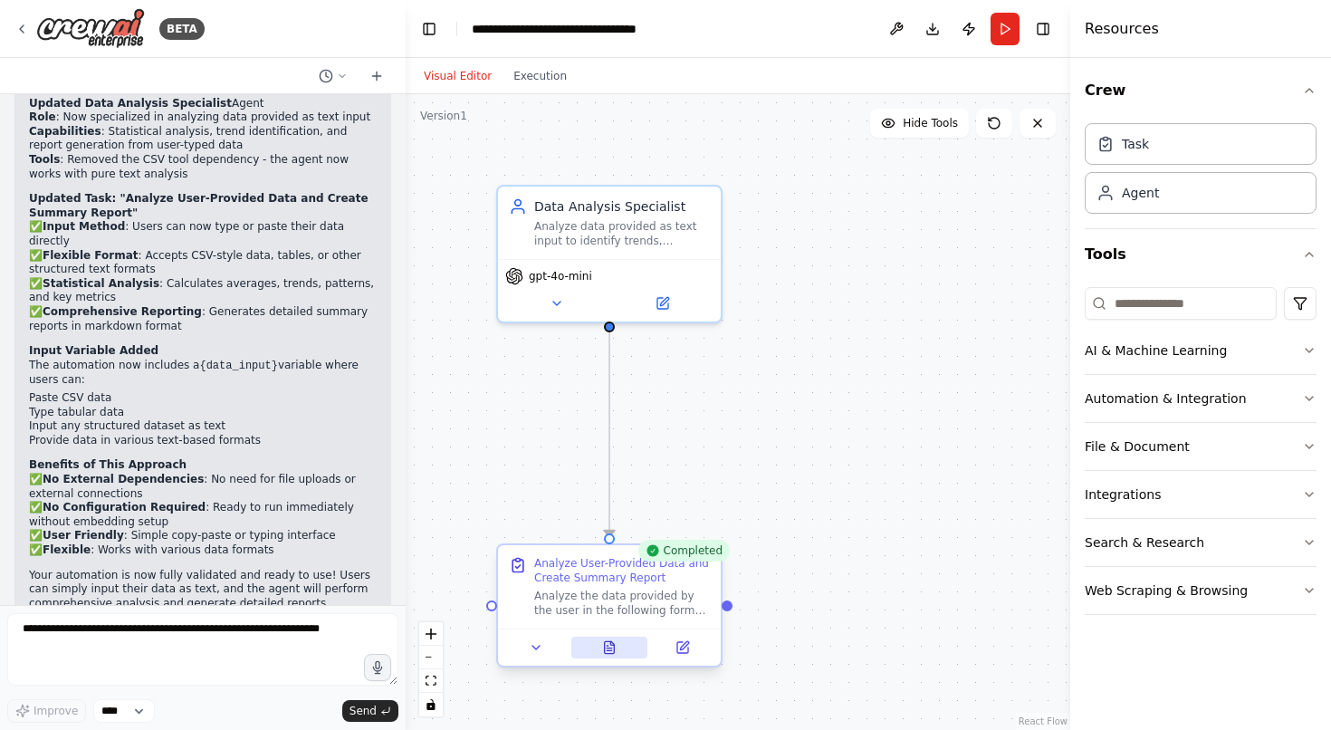
click at [607, 636] on button at bounding box center [609, 647] width 77 height 22
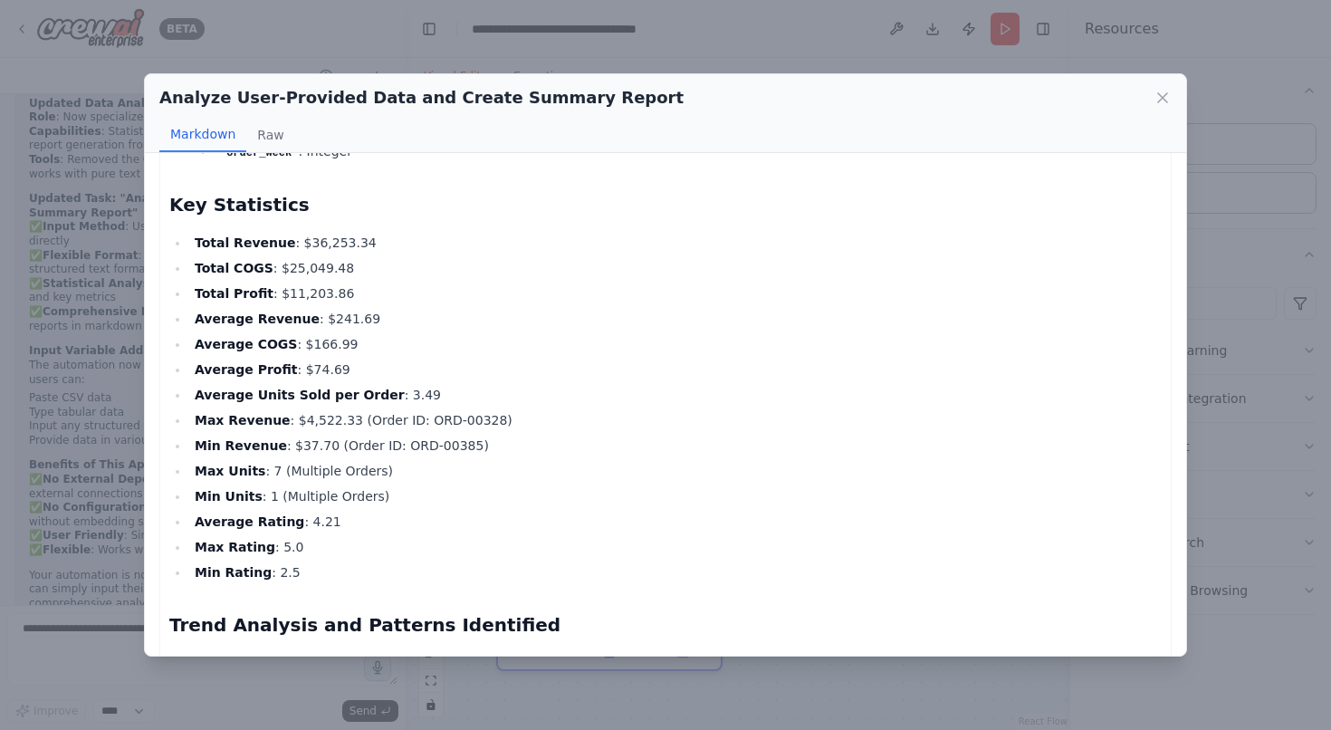
scroll to position [710, 0]
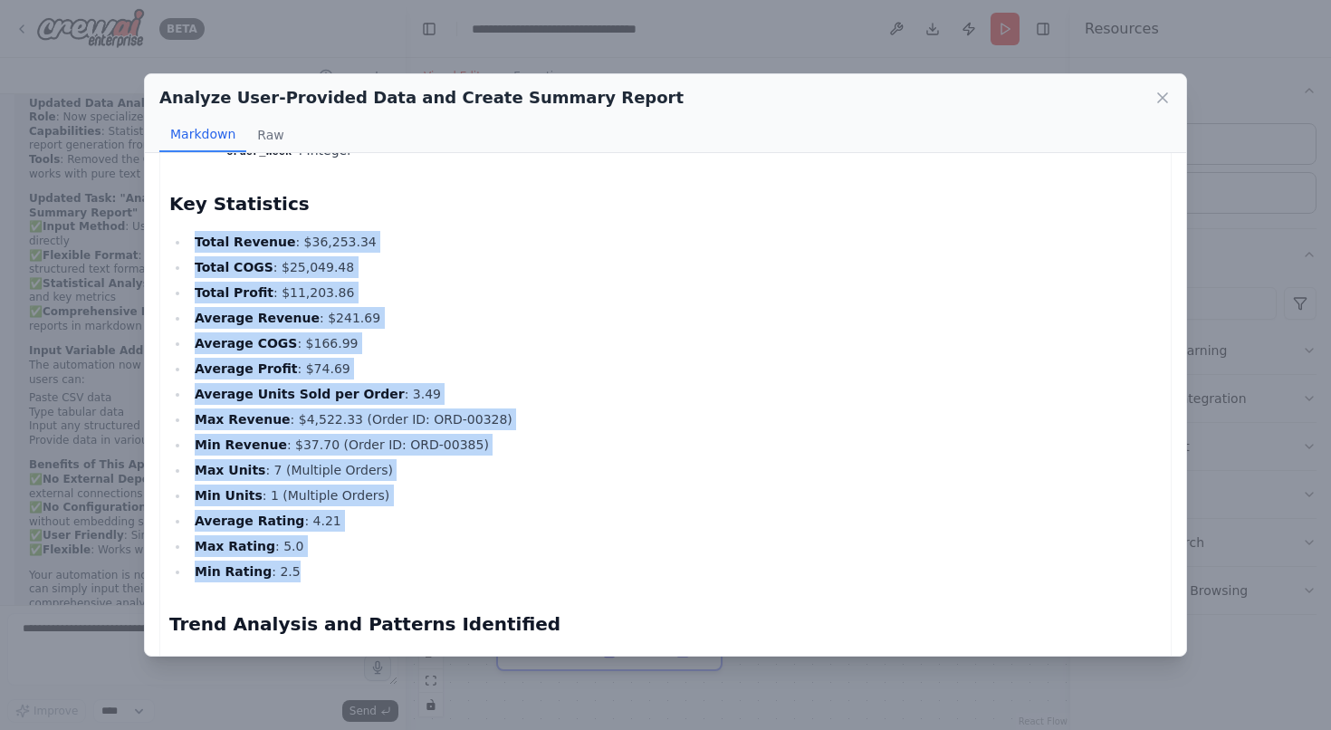
drag, startPoint x: 189, startPoint y: 224, endPoint x: 381, endPoint y: 559, distance: 386.0
click at [381, 559] on ul "Total Revenue : $36,253.34 Total COGS : $25,049.48 Total Profit : $11,203.86 Av…" at bounding box center [665, 406] width 992 height 351
copy ul "Total Revenue : $36,253.34 Total COGS : $25,049.48 Total Profit : $11,203.86 Av…"
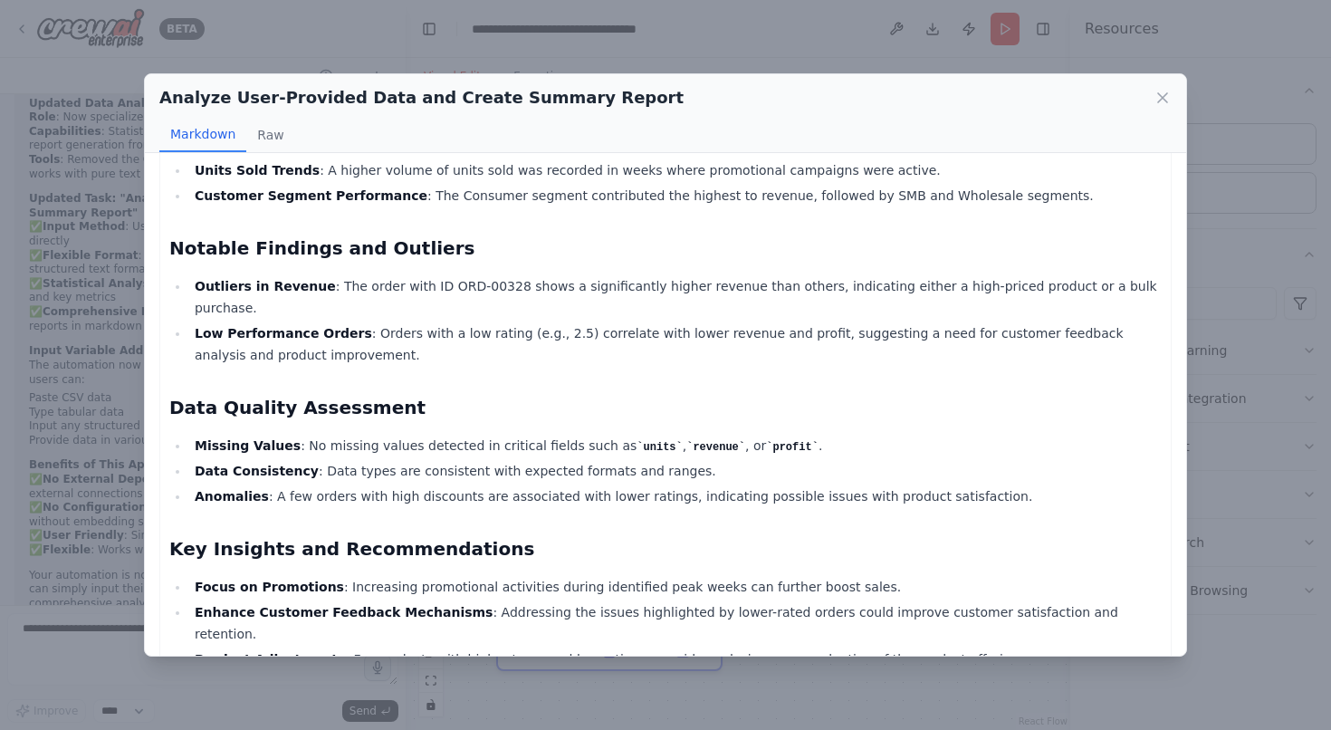
scroll to position [1414, 0]
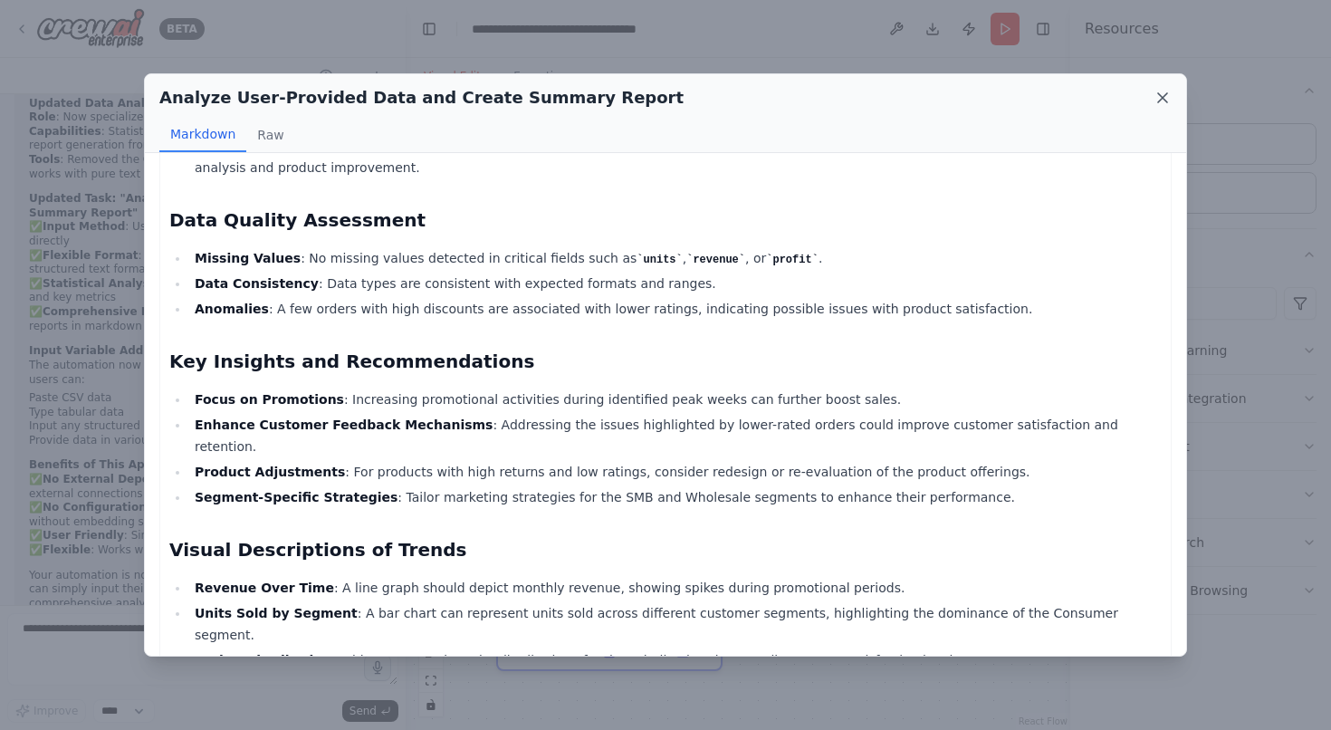
click at [1162, 99] on icon at bounding box center [1162, 98] width 18 height 18
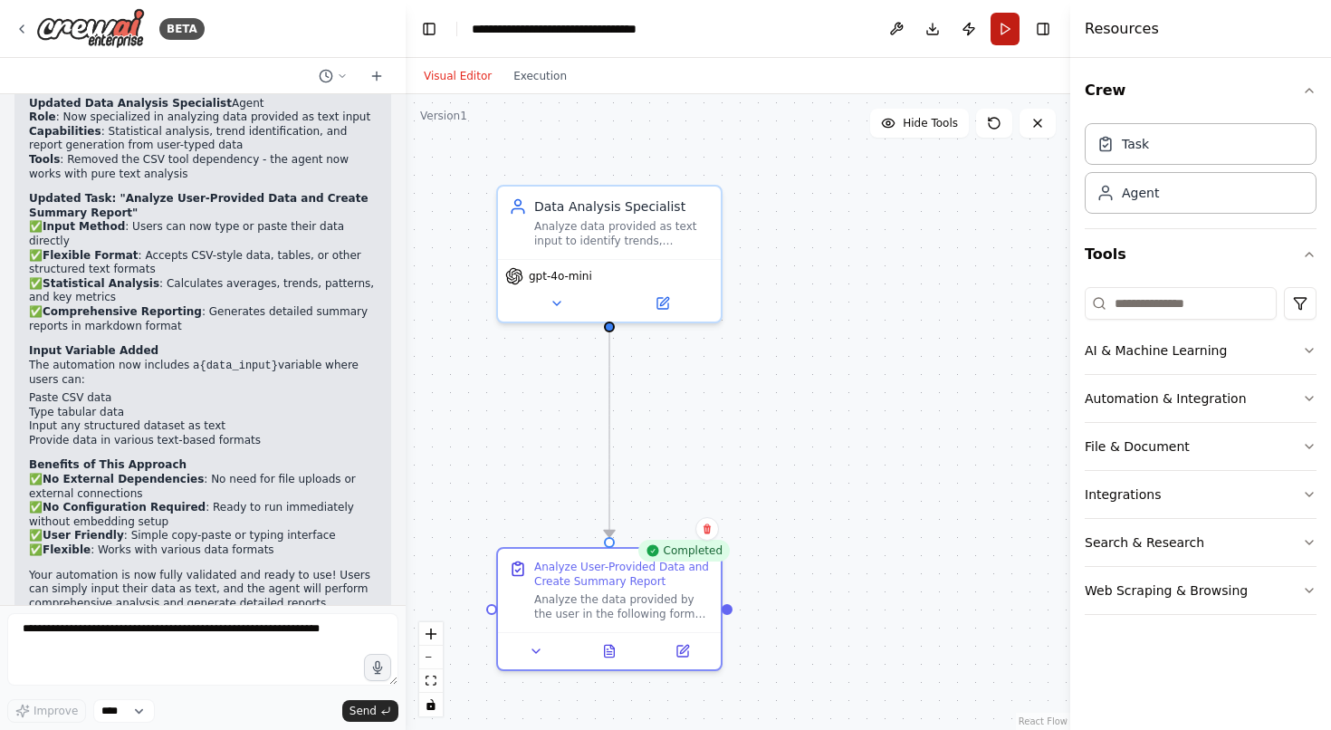
click at [1007, 44] on button "Run" at bounding box center [1004, 29] width 29 height 33
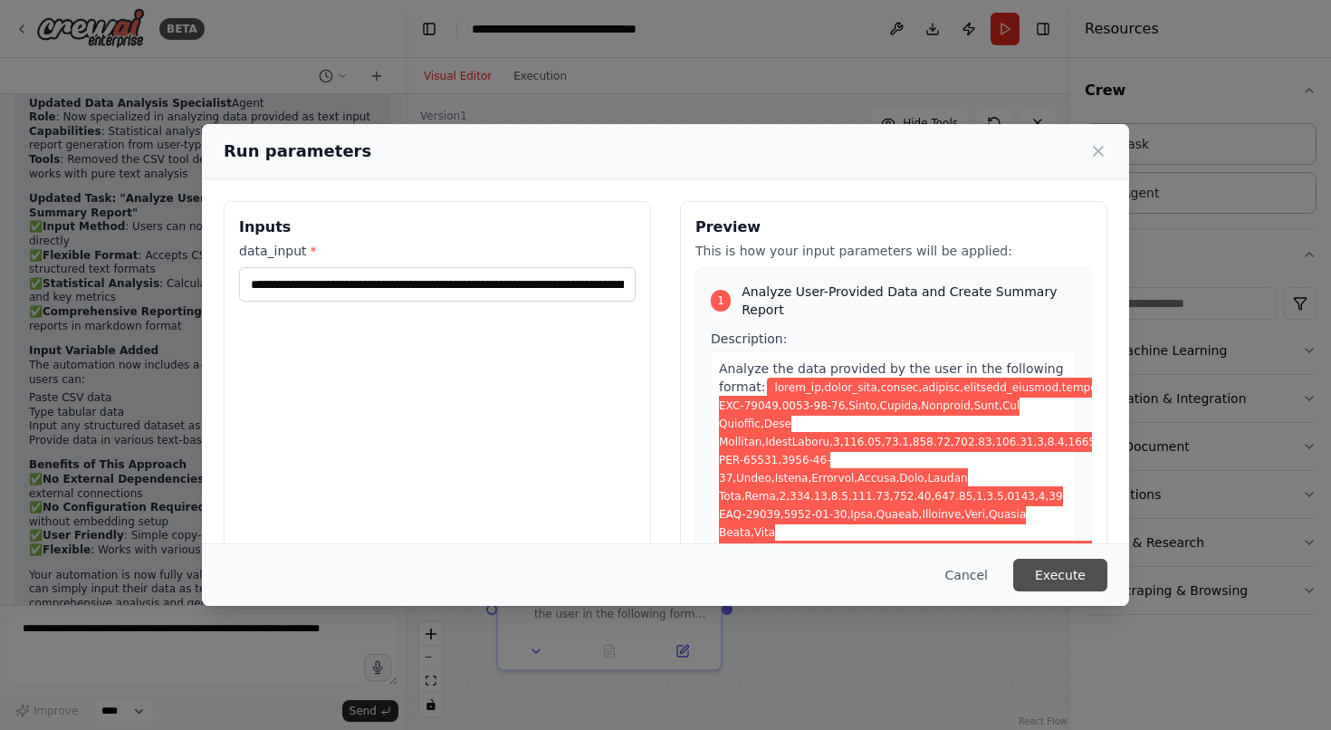
click at [1080, 578] on button "Execute" at bounding box center [1060, 575] width 94 height 33
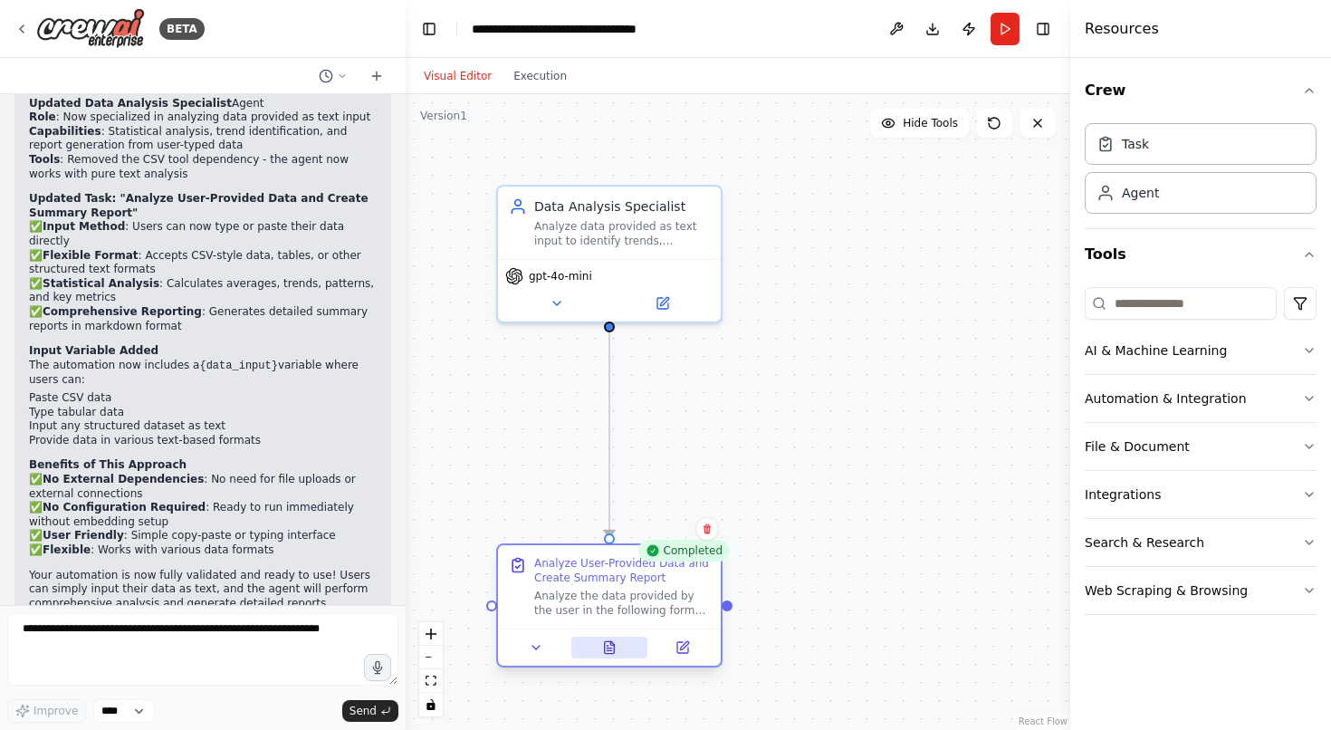
click at [612, 640] on icon at bounding box center [609, 647] width 14 height 14
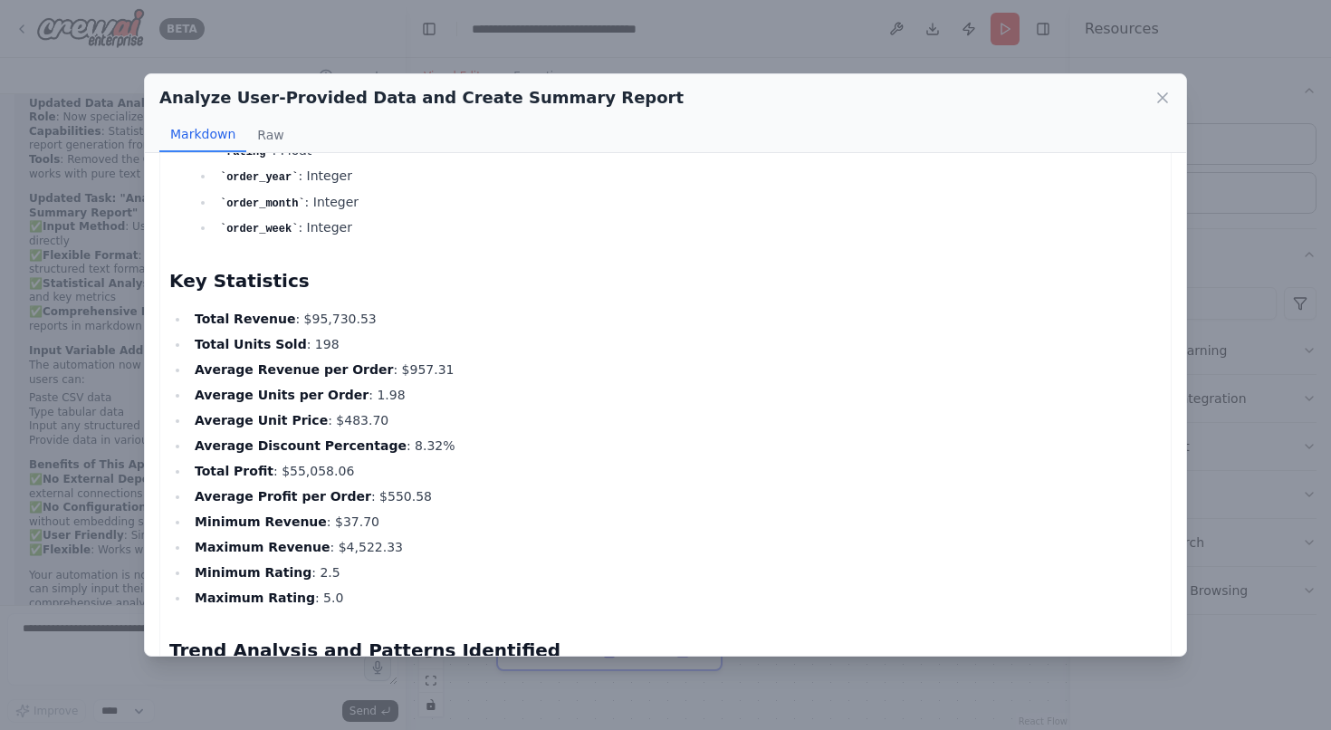
scroll to position [680, 0]
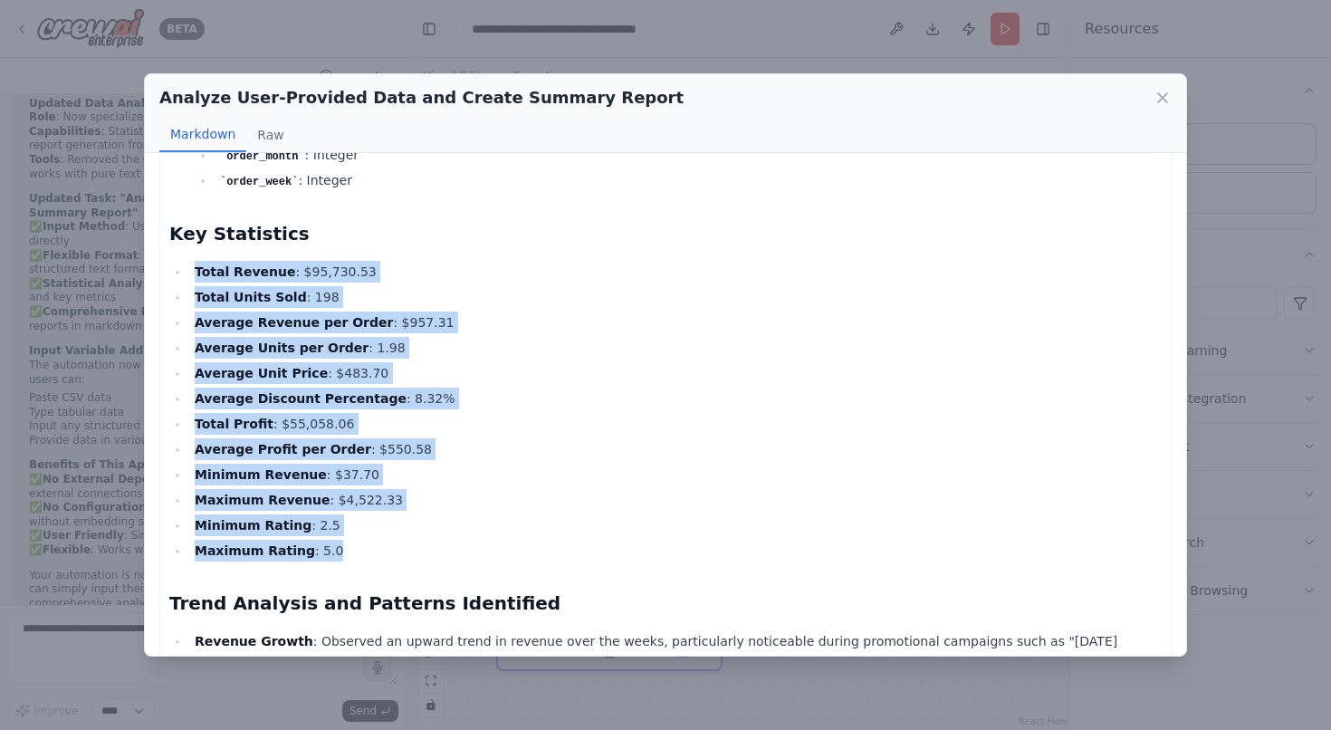
drag, startPoint x: 191, startPoint y: 257, endPoint x: 356, endPoint y: 542, distance: 329.3
click at [356, 542] on ul "Total Revenue : $95,730.53 Total Units Sold : 198 Average Revenue per Order : $…" at bounding box center [665, 411] width 992 height 301
copy ul "Total Revenue : $95,730.53 Total Units Sold : 198 Average Revenue per Order : $…"
click at [1163, 96] on icon at bounding box center [1162, 97] width 9 height 9
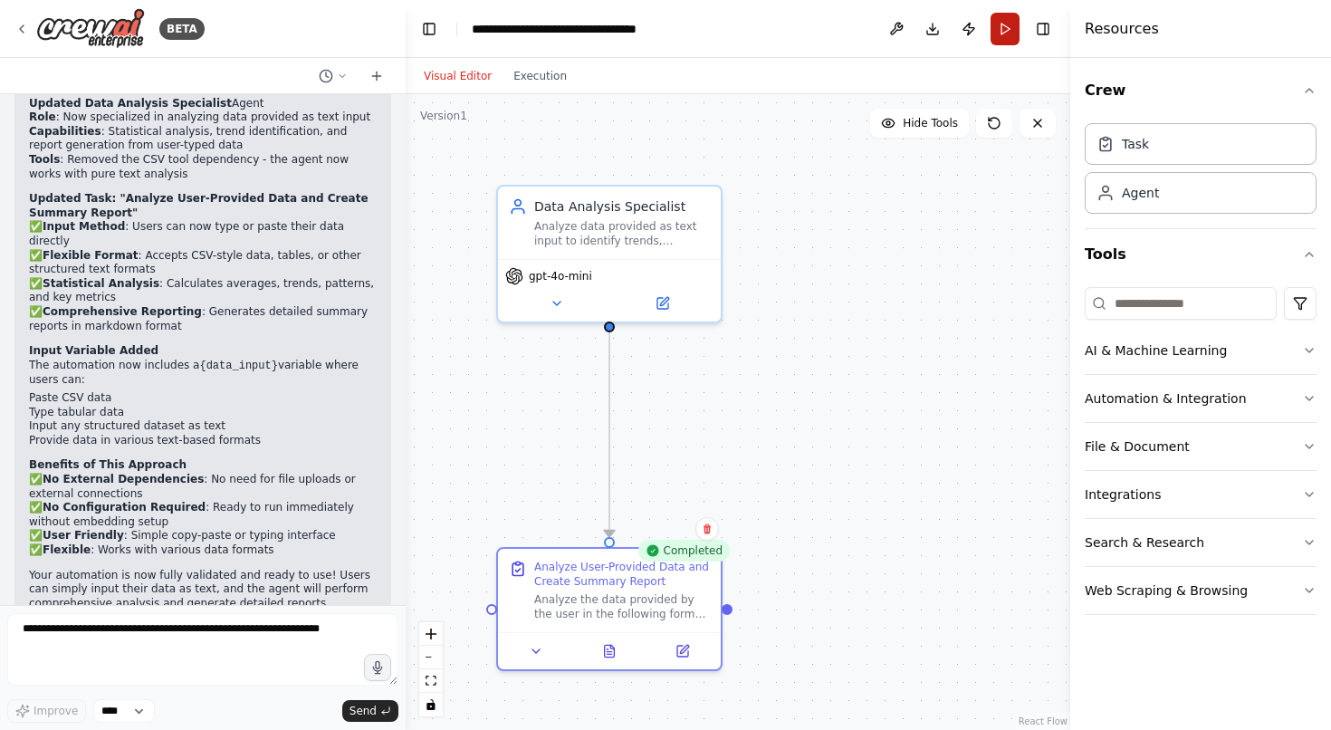
click at [993, 35] on button "Run" at bounding box center [1004, 29] width 29 height 33
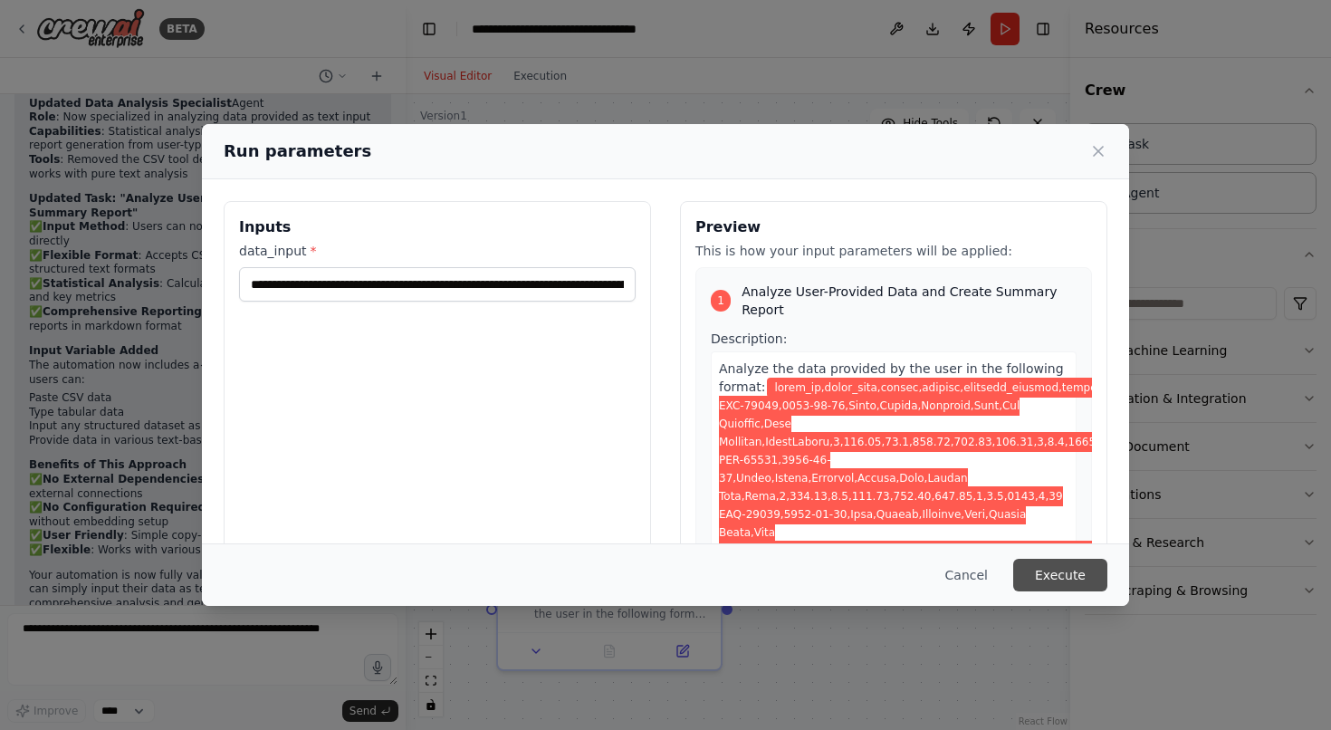
click at [1057, 576] on button "Execute" at bounding box center [1060, 575] width 94 height 33
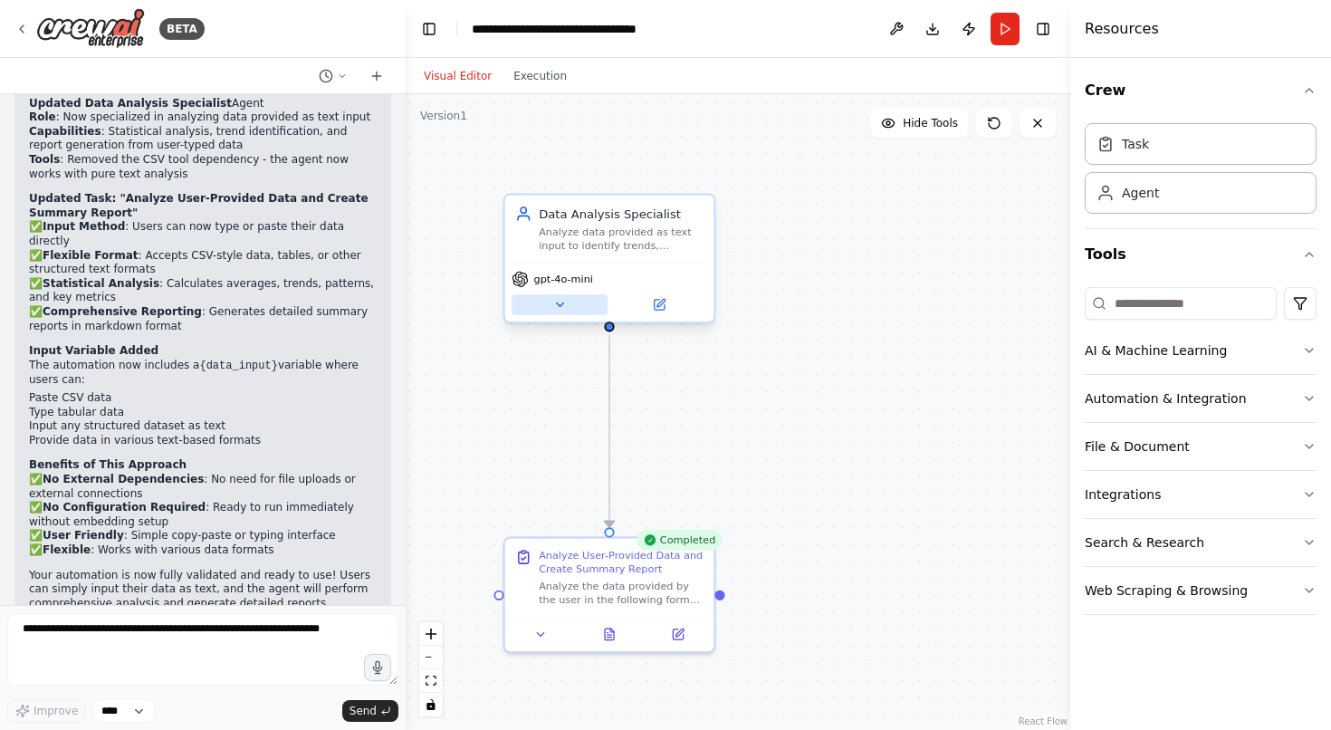
click at [577, 309] on button at bounding box center [559, 304] width 96 height 21
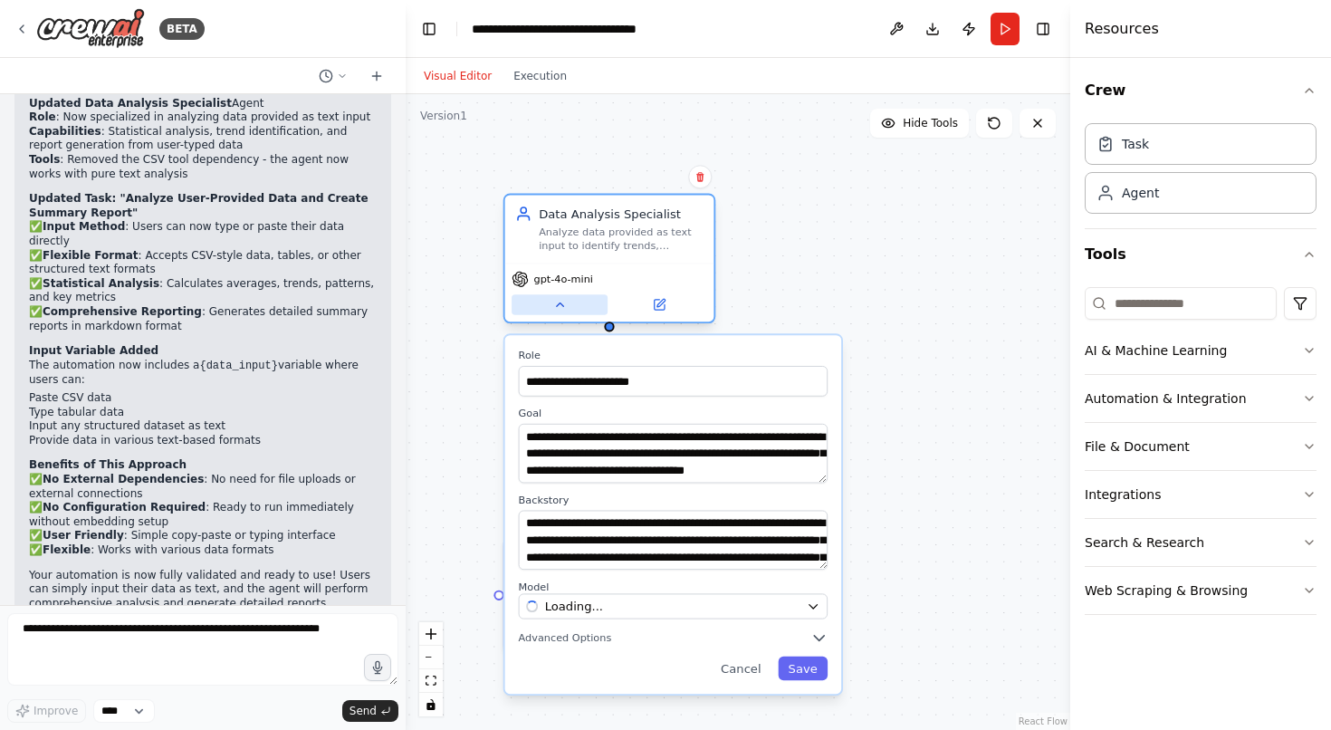
click at [570, 308] on button at bounding box center [559, 304] width 96 height 21
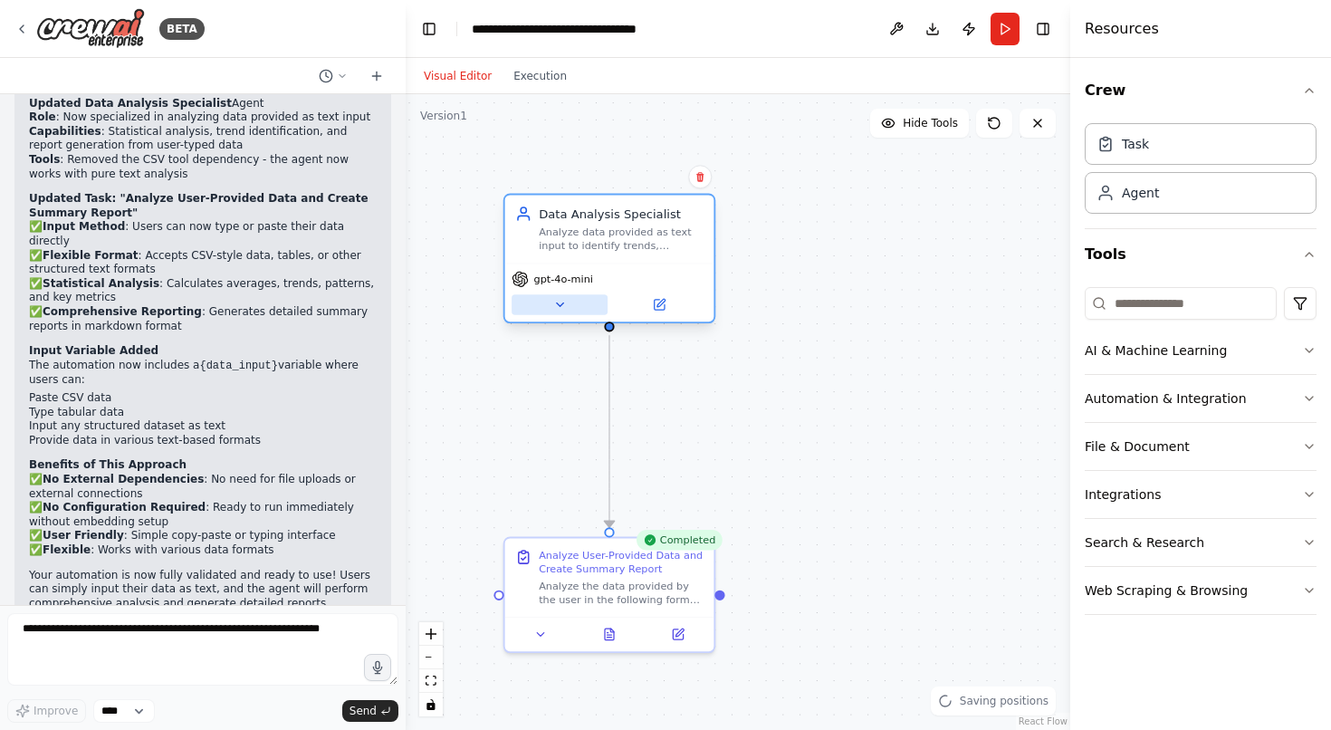
click at [570, 308] on button at bounding box center [559, 304] width 96 height 21
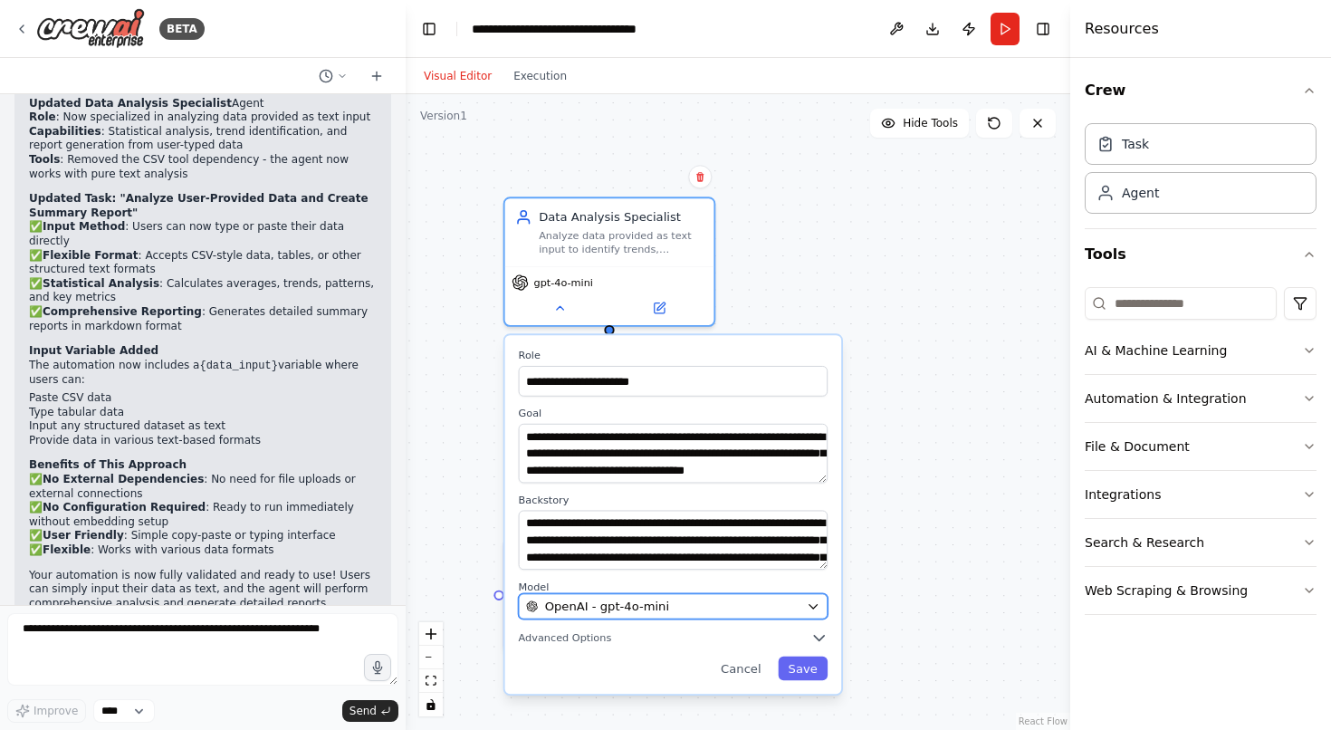
click at [606, 602] on span "OpenAI - gpt-4o-mini" at bounding box center [607, 605] width 124 height 17
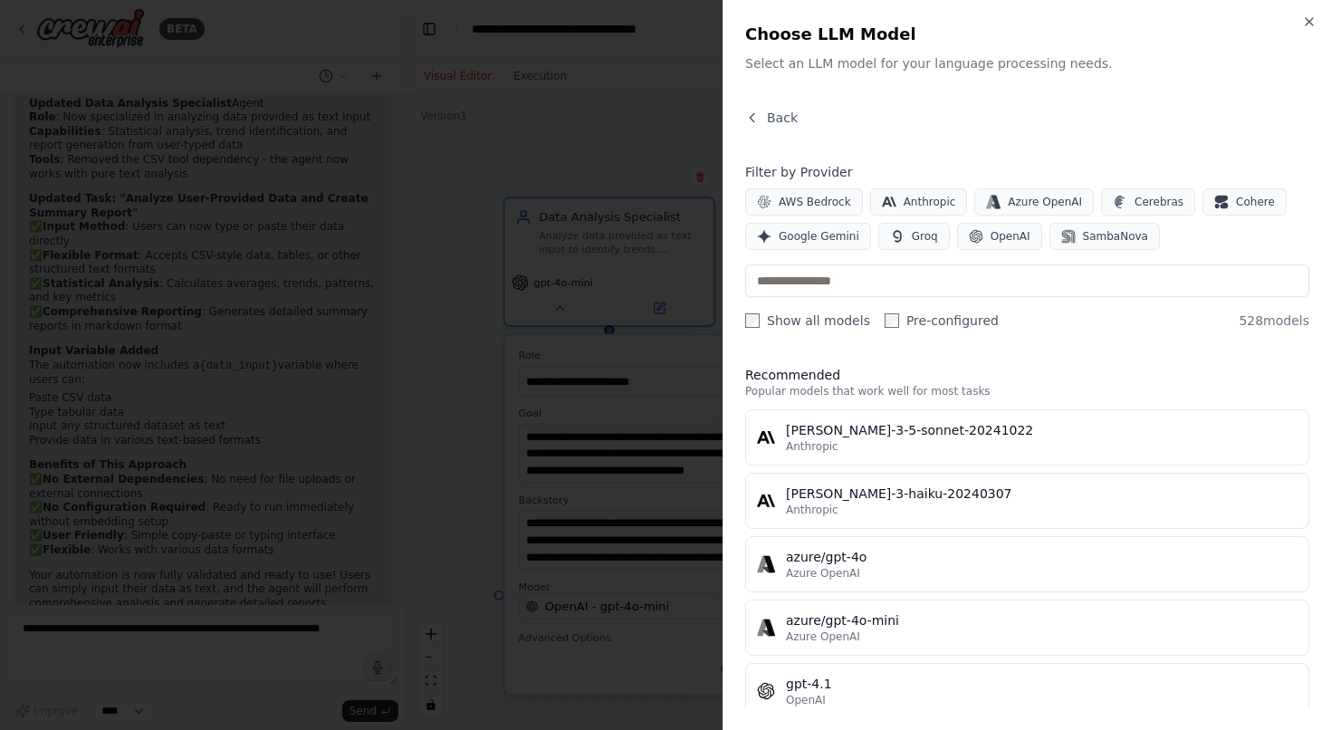
click at [1304, 14] on icon "button" at bounding box center [1309, 21] width 14 height 14
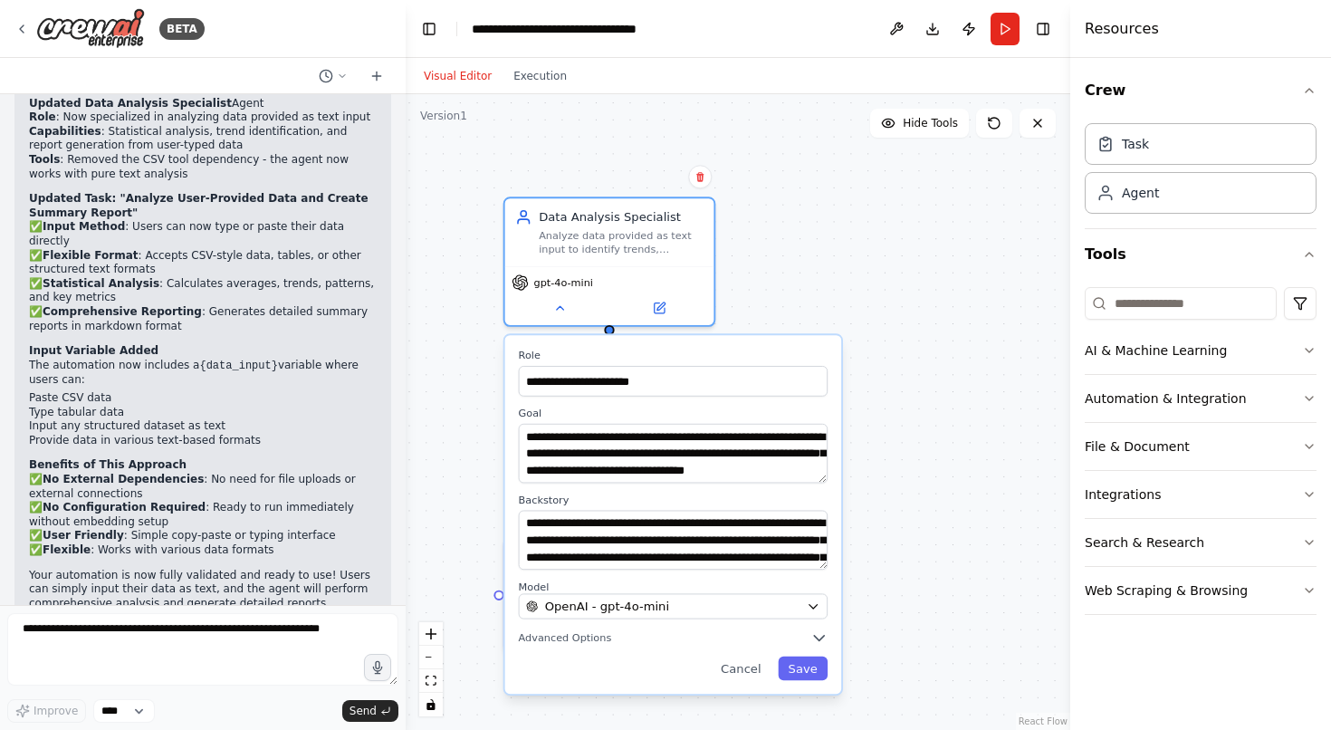
click at [809, 255] on div "**********" at bounding box center [738, 411] width 664 height 635
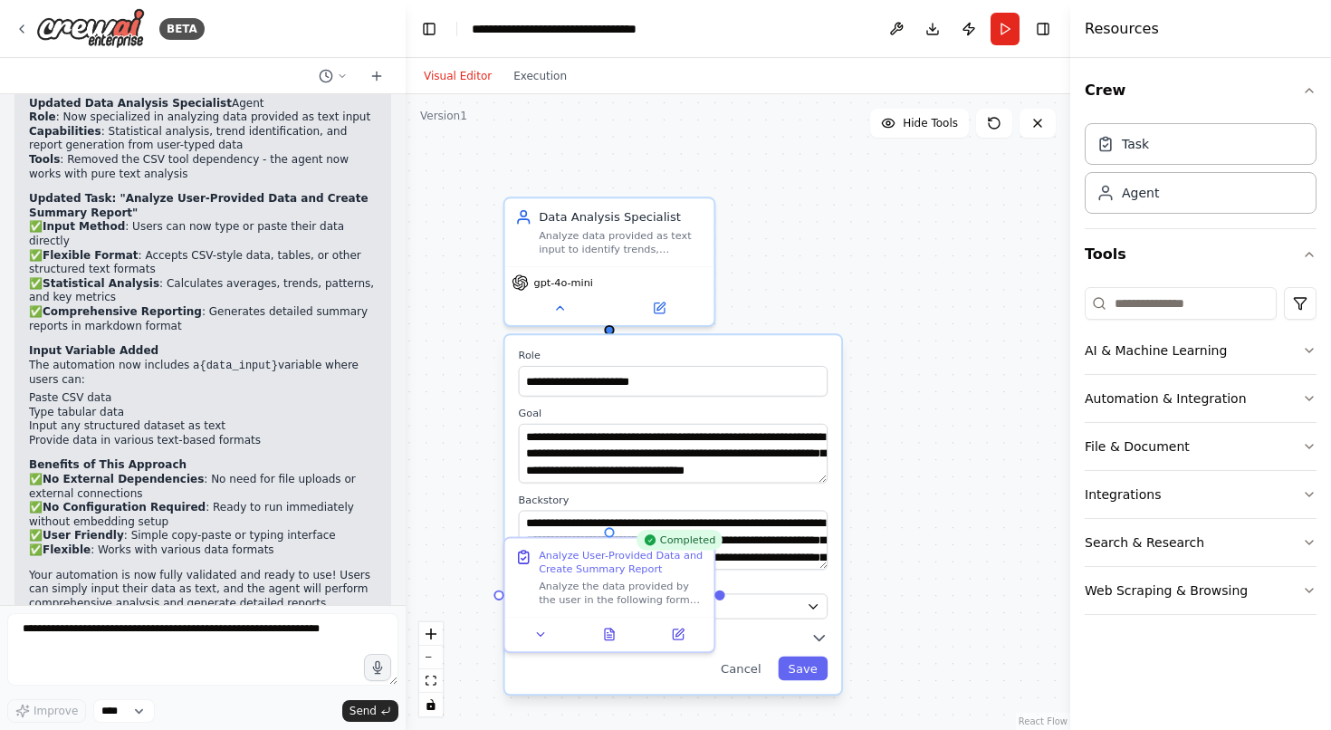
click at [484, 438] on div "**********" at bounding box center [738, 411] width 664 height 635
click at [563, 320] on div "gpt-4o-mini" at bounding box center [609, 292] width 209 height 59
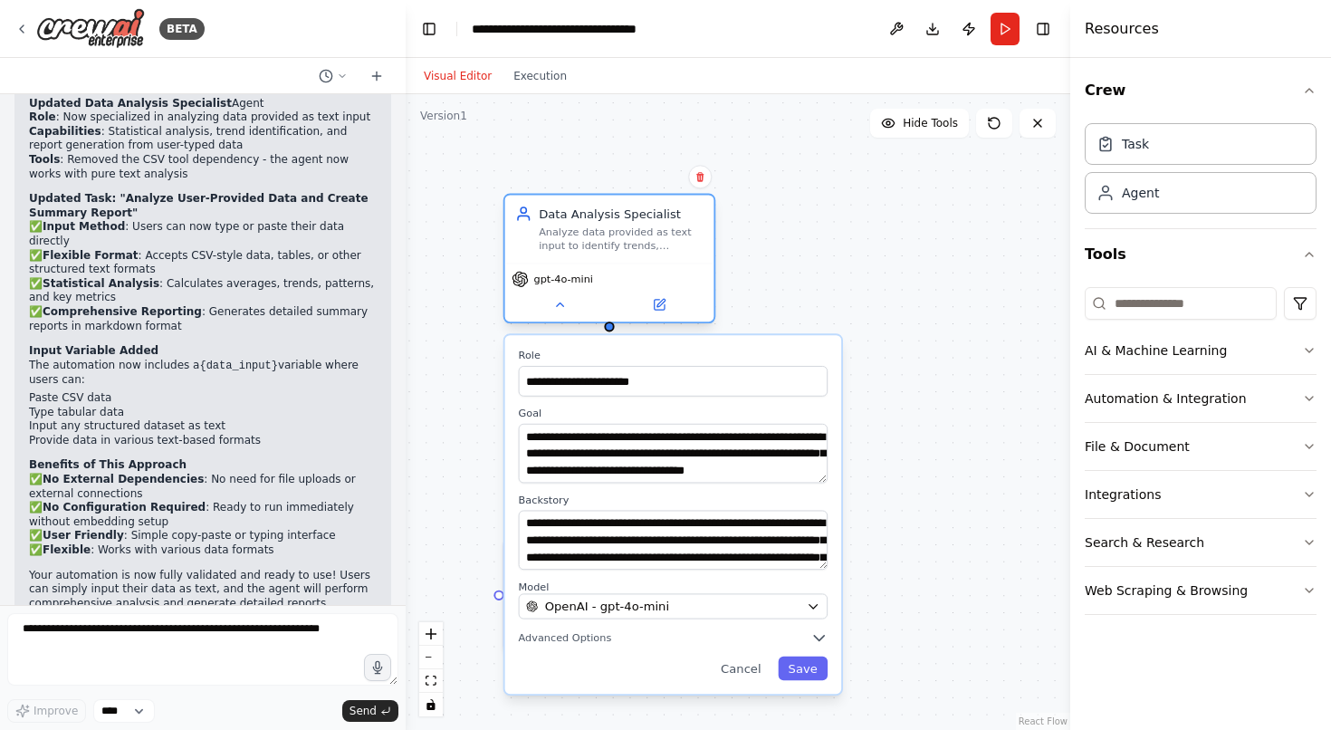
click at [563, 319] on div "gpt-4o-mini" at bounding box center [609, 292] width 209 height 59
click at [560, 316] on div "gpt-4o-mini" at bounding box center [609, 292] width 209 height 59
click at [558, 310] on icon at bounding box center [560, 305] width 14 height 14
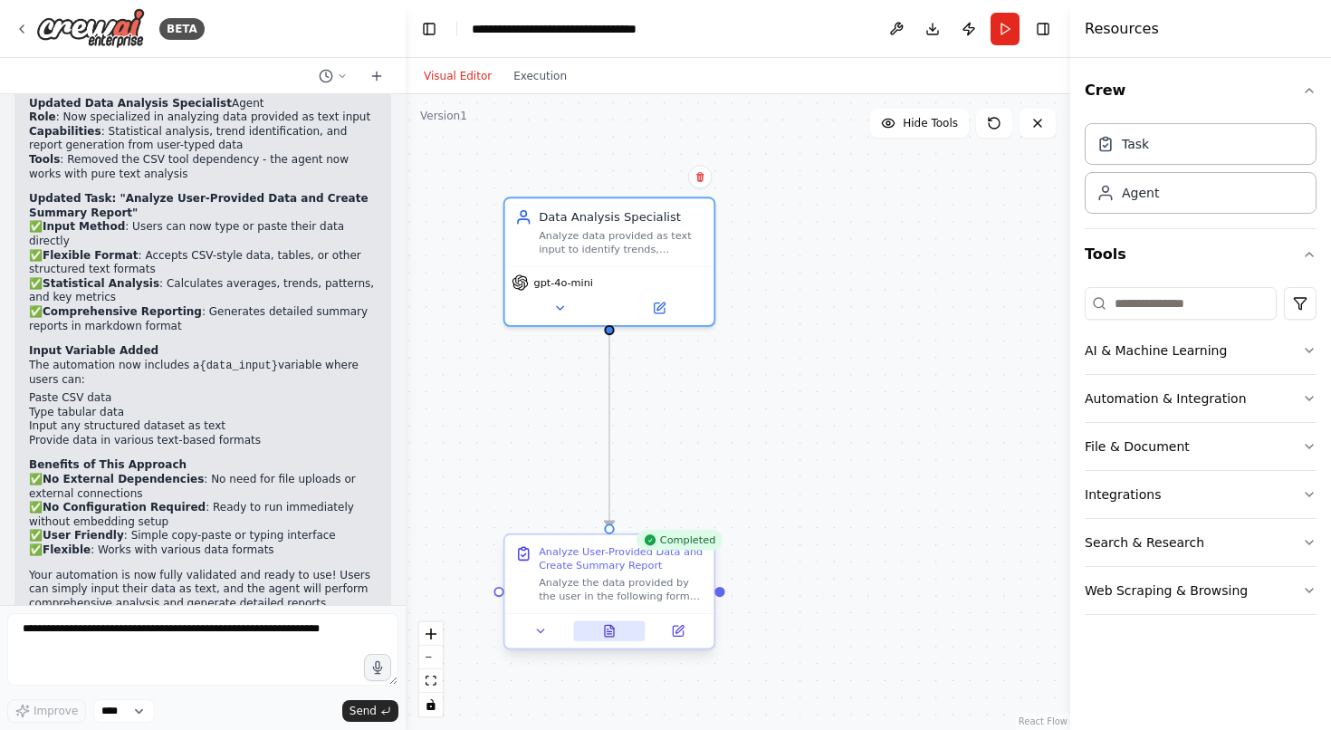
click at [608, 634] on icon at bounding box center [609, 631] width 9 height 12
click at [611, 628] on icon at bounding box center [612, 627] width 4 height 4
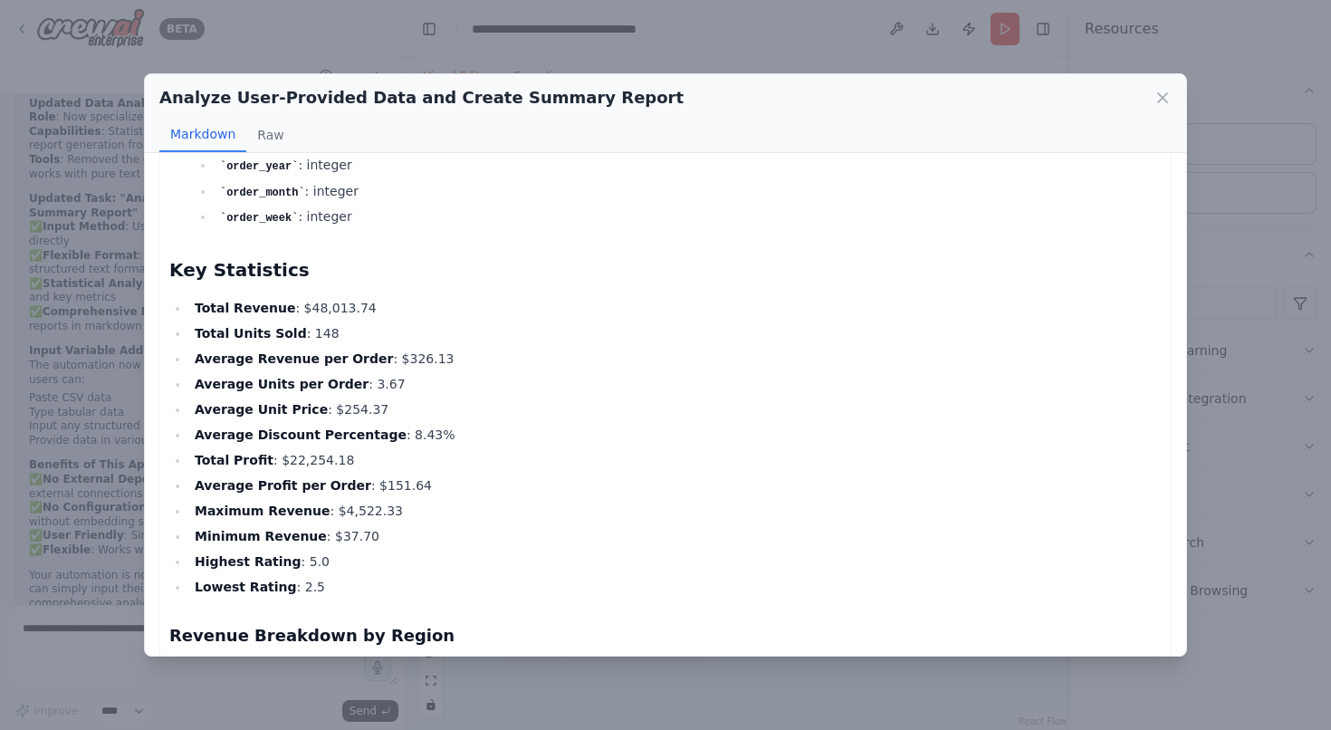
scroll to position [645, 0]
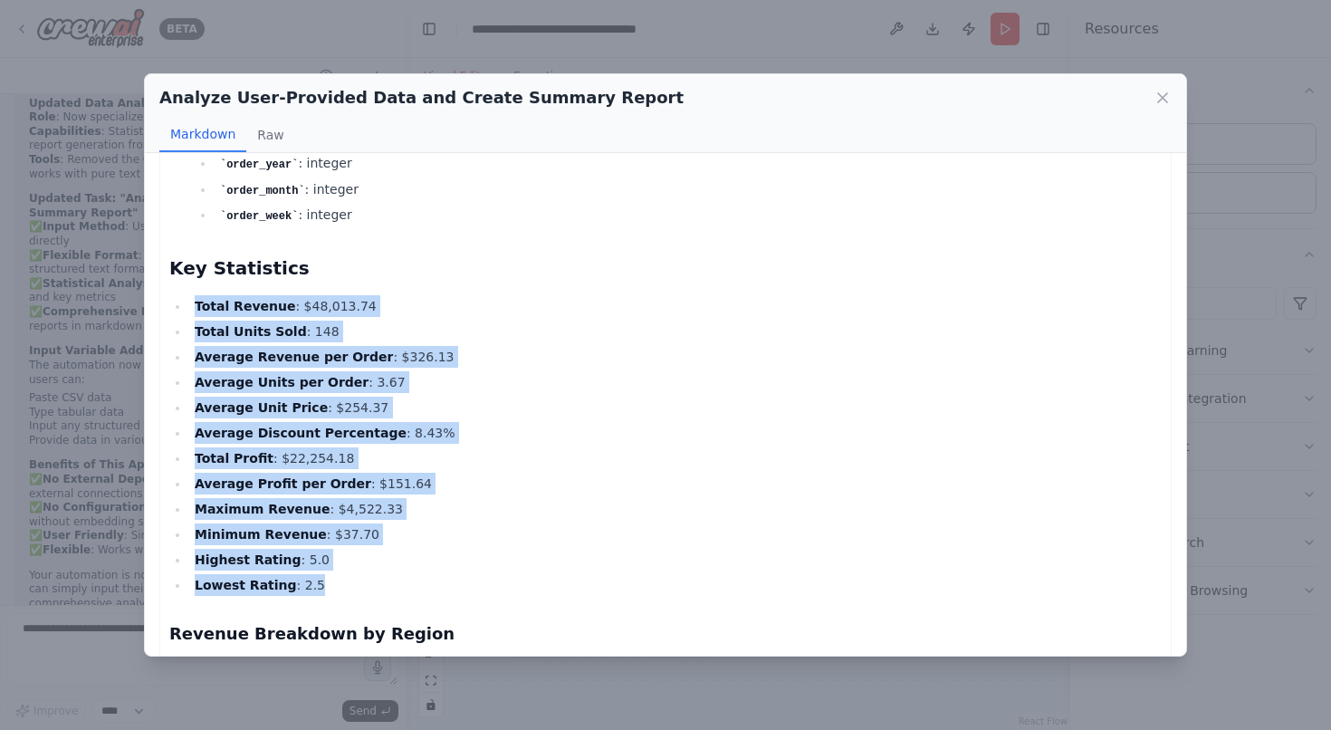
drag, startPoint x: 195, startPoint y: 300, endPoint x: 324, endPoint y: 567, distance: 296.8
click at [324, 567] on ul "Total Revenue : $48,013.74 Total Units Sold : 148 Average Revenue per Order : $…" at bounding box center [665, 445] width 992 height 301
copy ul "Total Revenue : $48,013.74 Total Units Sold : 148 Average Revenue per Order : $…"
click at [1167, 93] on icon at bounding box center [1162, 97] width 9 height 9
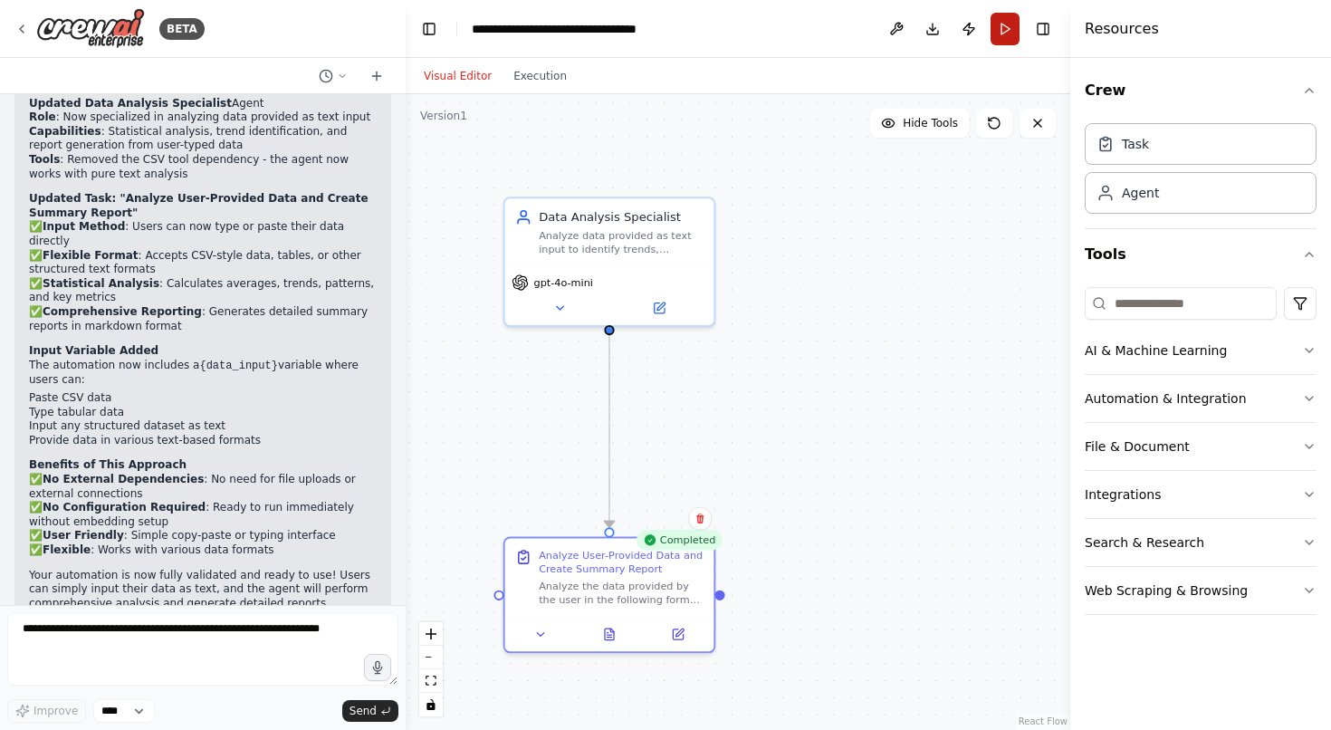
click at [991, 17] on button "Run" at bounding box center [1004, 29] width 29 height 33
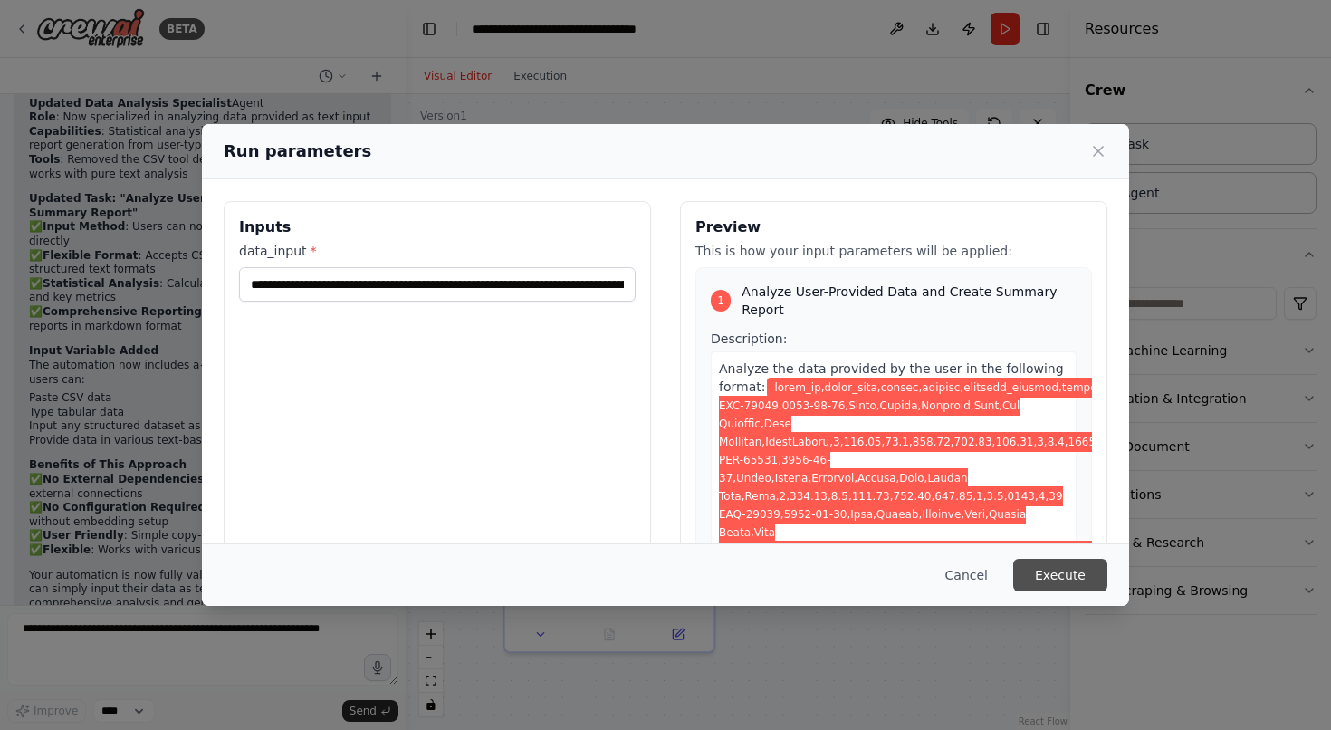
click at [1071, 573] on button "Execute" at bounding box center [1060, 575] width 94 height 33
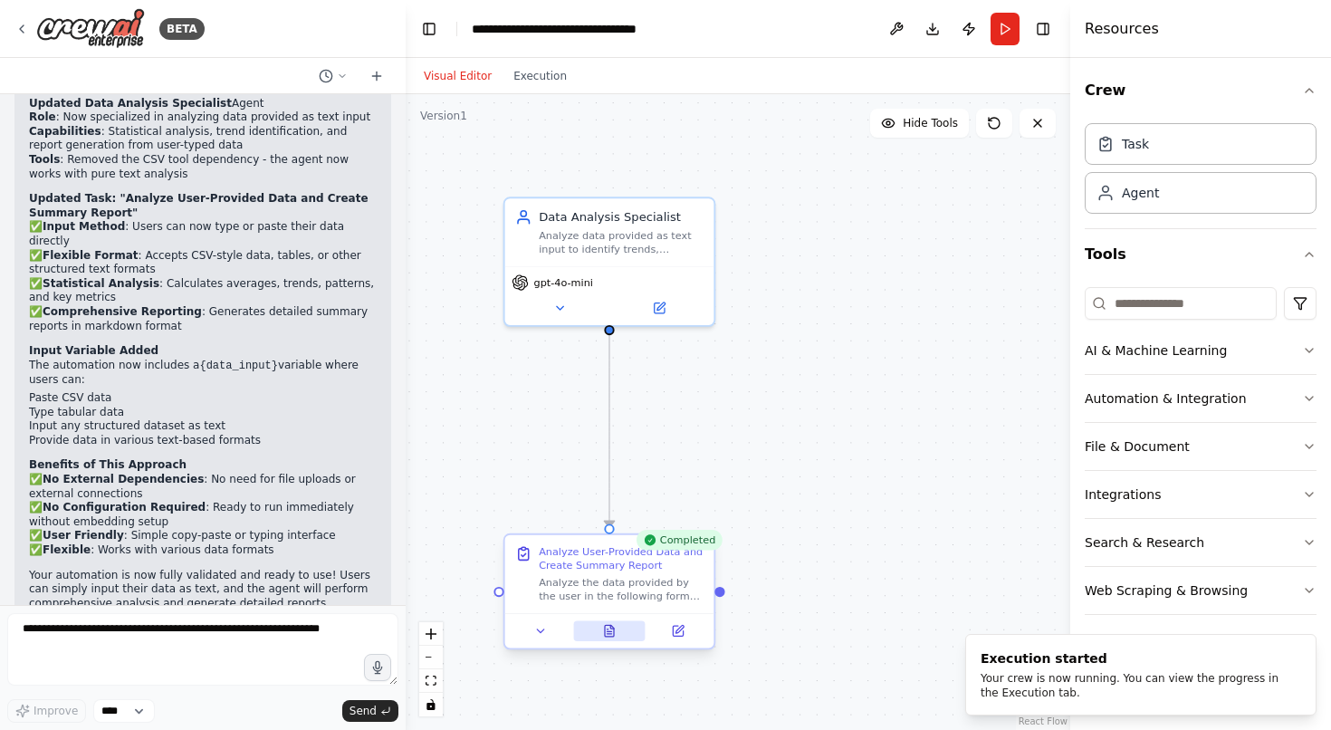
click at [605, 629] on icon at bounding box center [609, 631] width 9 height 12
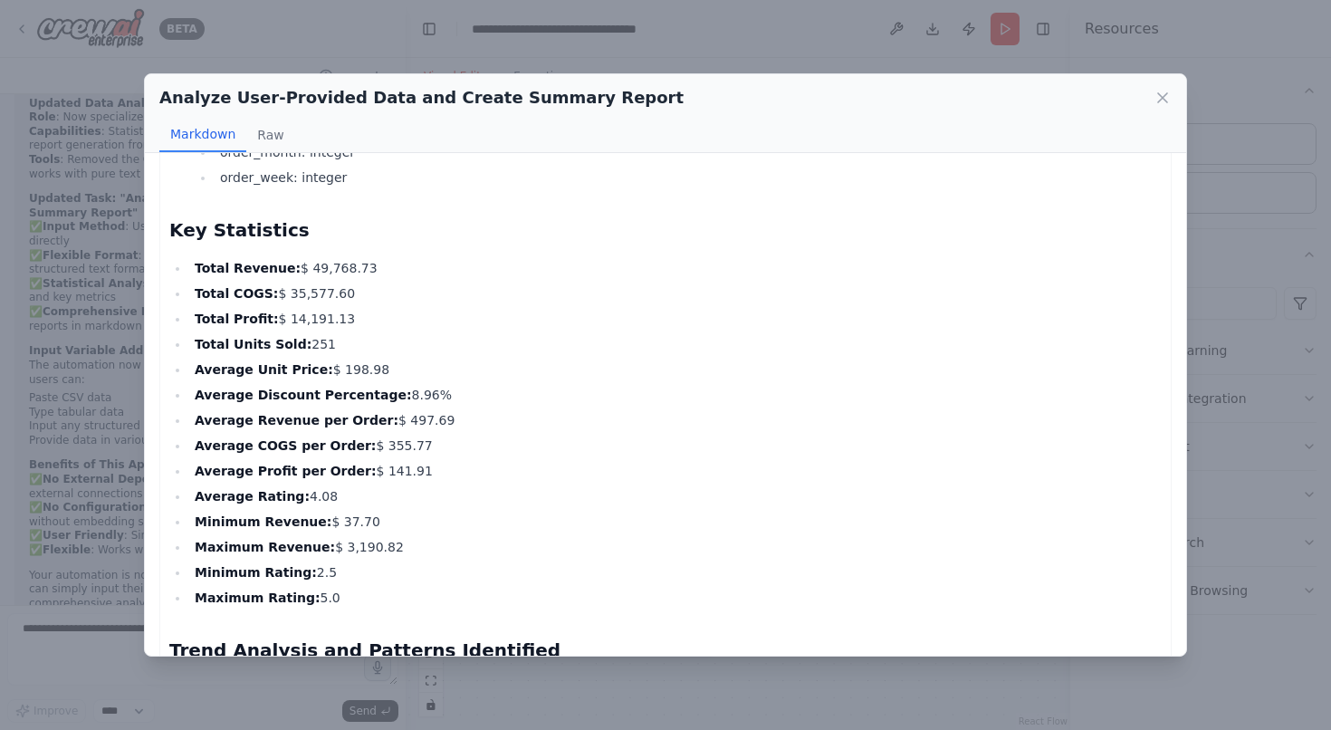
scroll to position [678, 0]
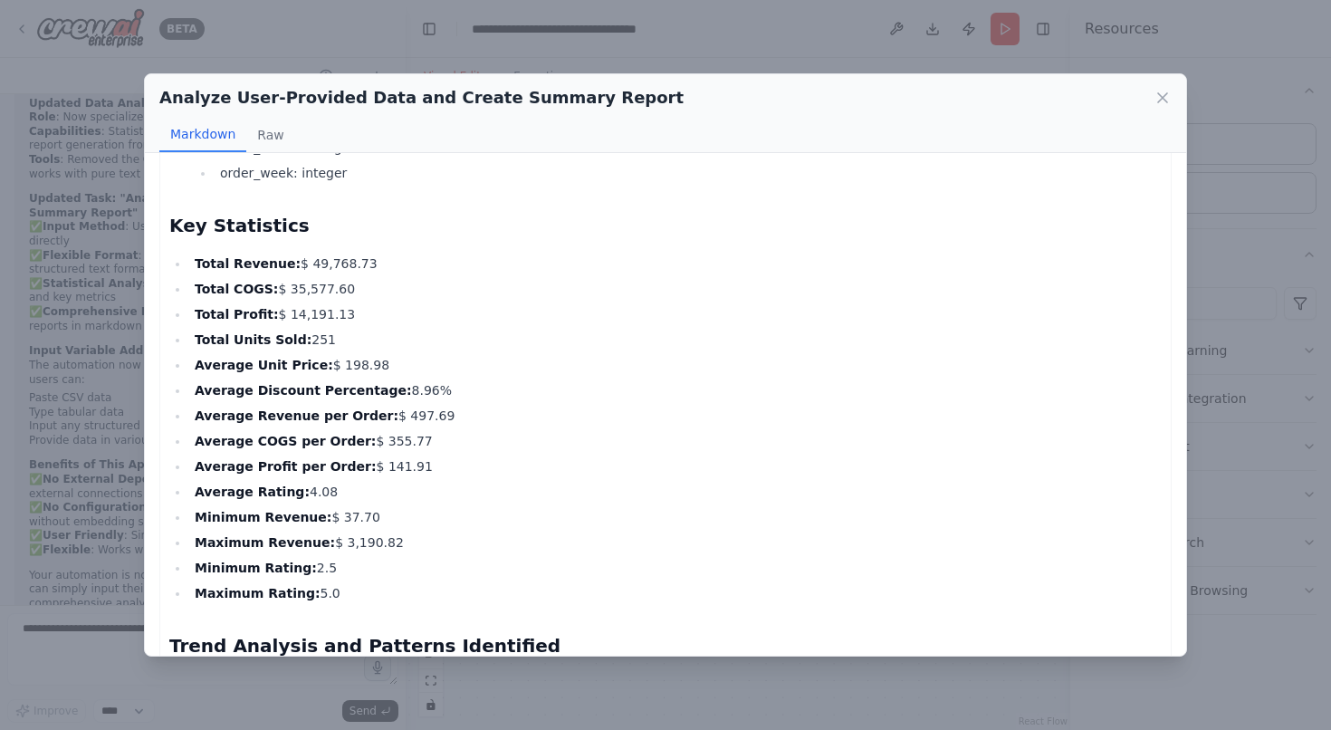
click at [449, 527] on li "Minimum Revenue: $ 37.70" at bounding box center [675, 517] width 972 height 22
drag, startPoint x: 192, startPoint y: 263, endPoint x: 329, endPoint y: 583, distance: 348.4
click at [329, 583] on ul "Total Revenue: $ 49,768.73 Total COGS: $ 35,577.60 Total Profit: $ 14,191.13 To…" at bounding box center [665, 428] width 992 height 351
copy ul "Total Revenue: $ 49,768.73 Total COGS: $ 35,577.60 Total Profit: $ 14,191.13 To…"
click at [1151, 96] on div "Analyze User-Provided Data and Create Summary Report" at bounding box center [665, 97] width 1012 height 25
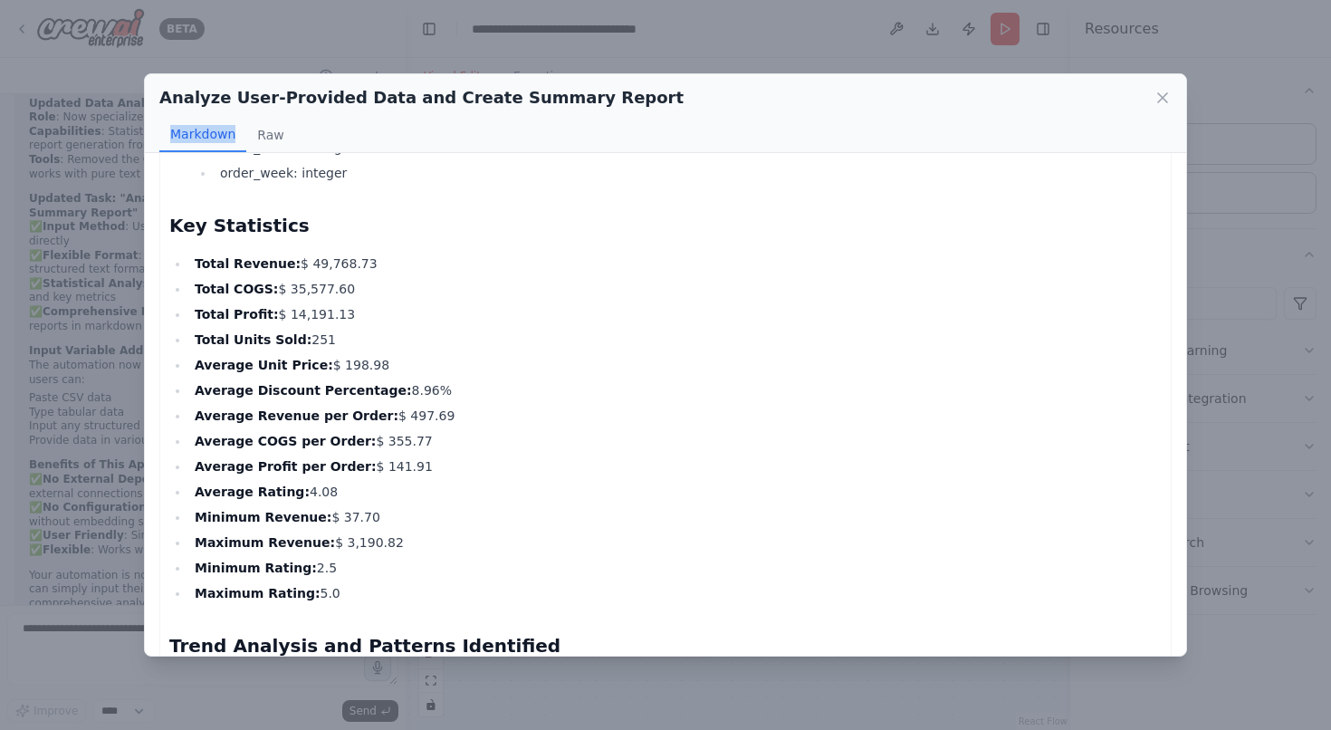
click at [1151, 96] on div "Analyze User-Provided Data and Create Summary Report" at bounding box center [665, 97] width 1012 height 25
click at [1158, 96] on icon at bounding box center [1162, 98] width 18 height 18
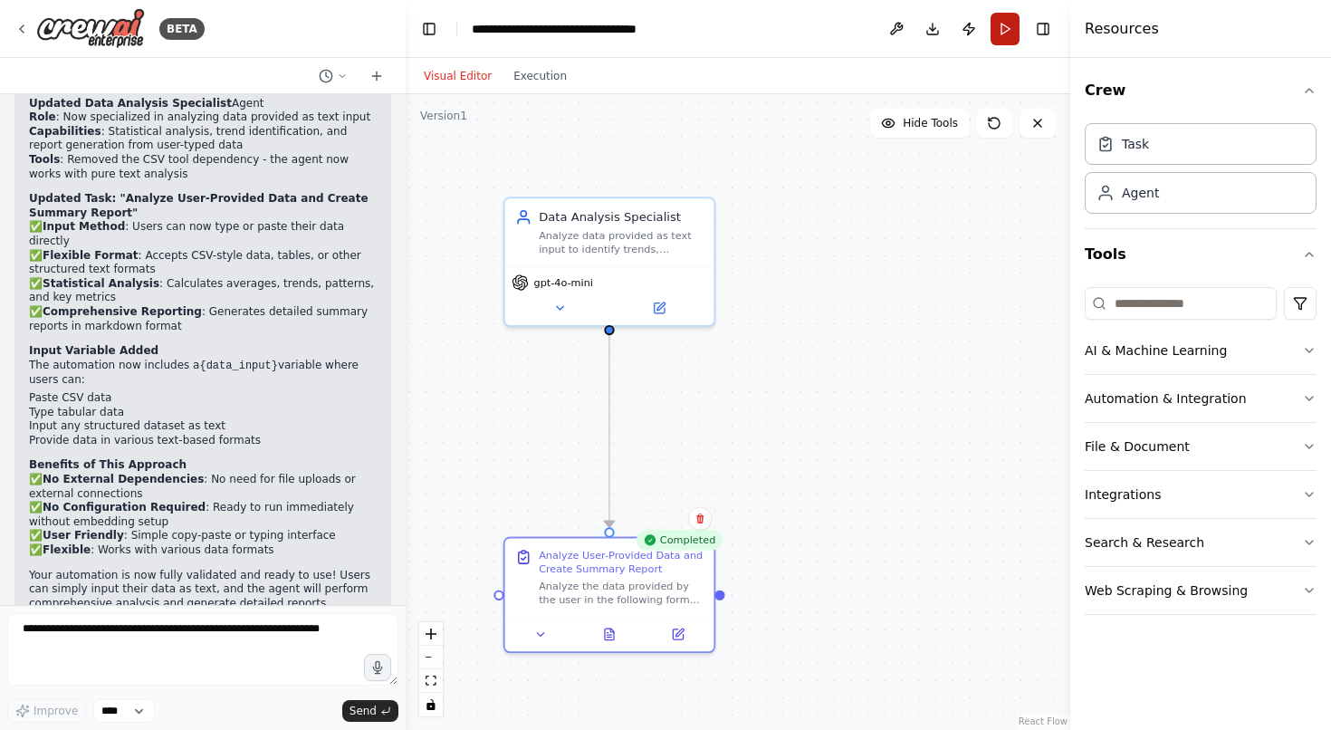
click at [1004, 29] on button "Run" at bounding box center [1004, 29] width 29 height 33
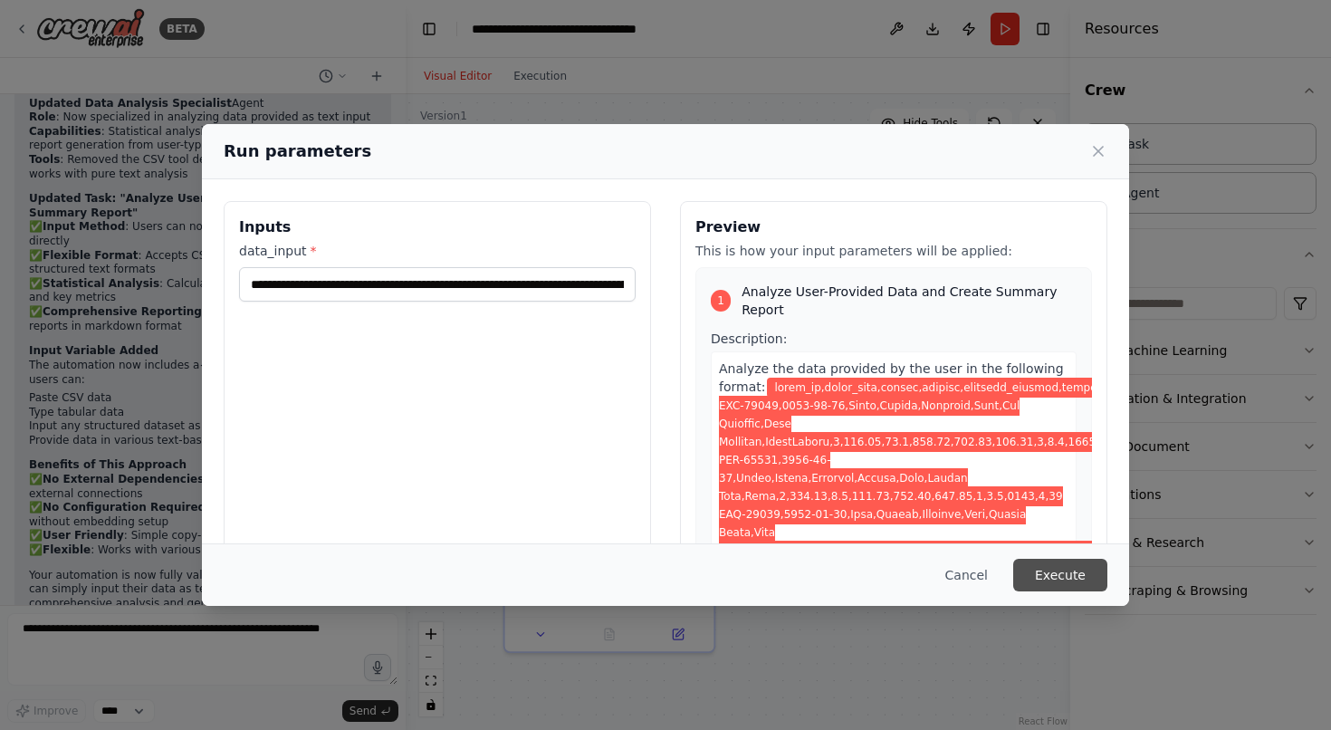
click at [1028, 576] on button "Execute" at bounding box center [1060, 575] width 94 height 33
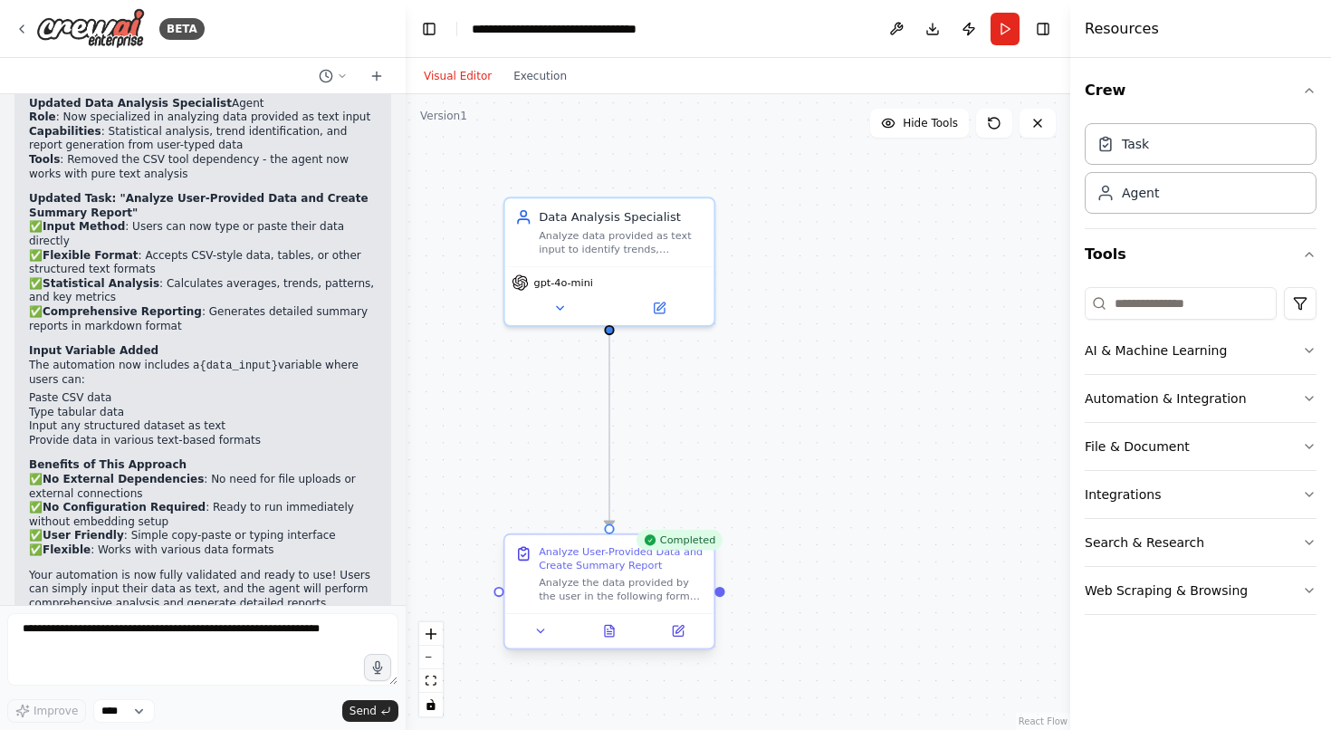
click at [608, 641] on div at bounding box center [609, 630] width 209 height 34
click at [607, 630] on icon at bounding box center [609, 631] width 9 height 12
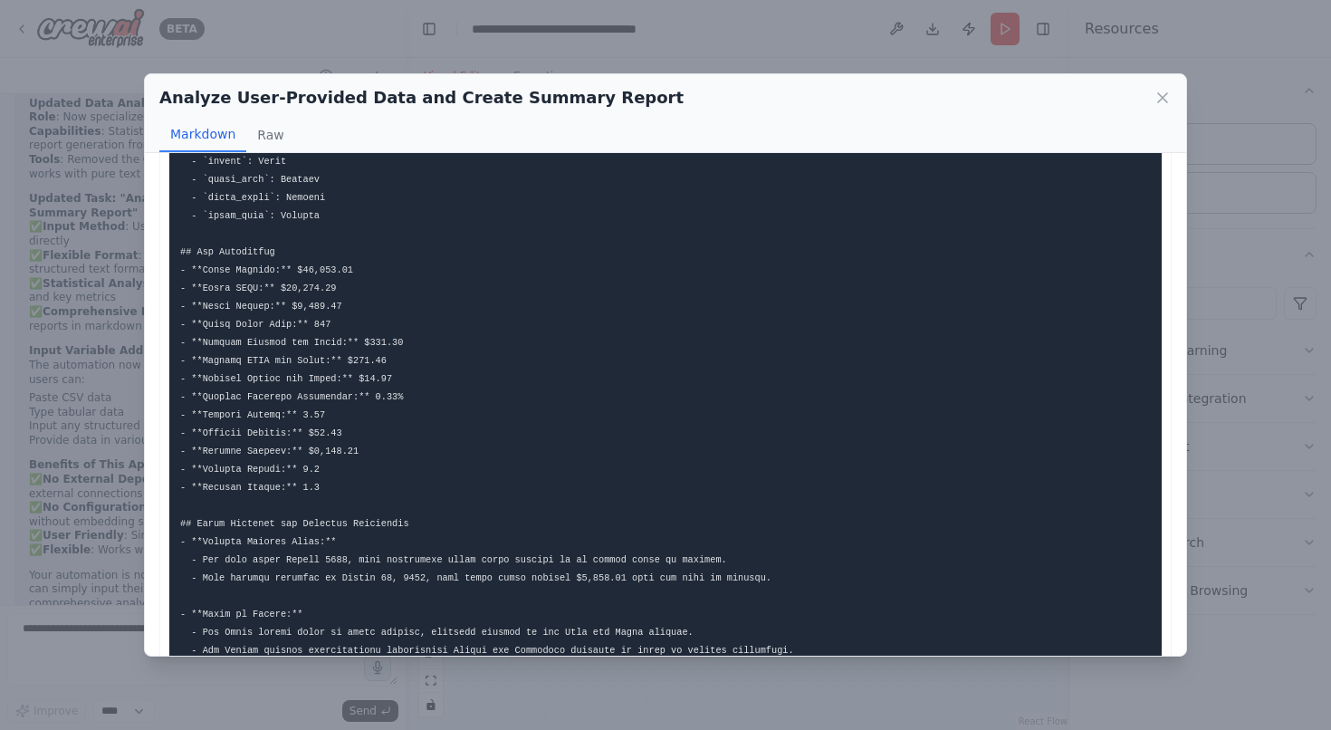
scroll to position [432, 0]
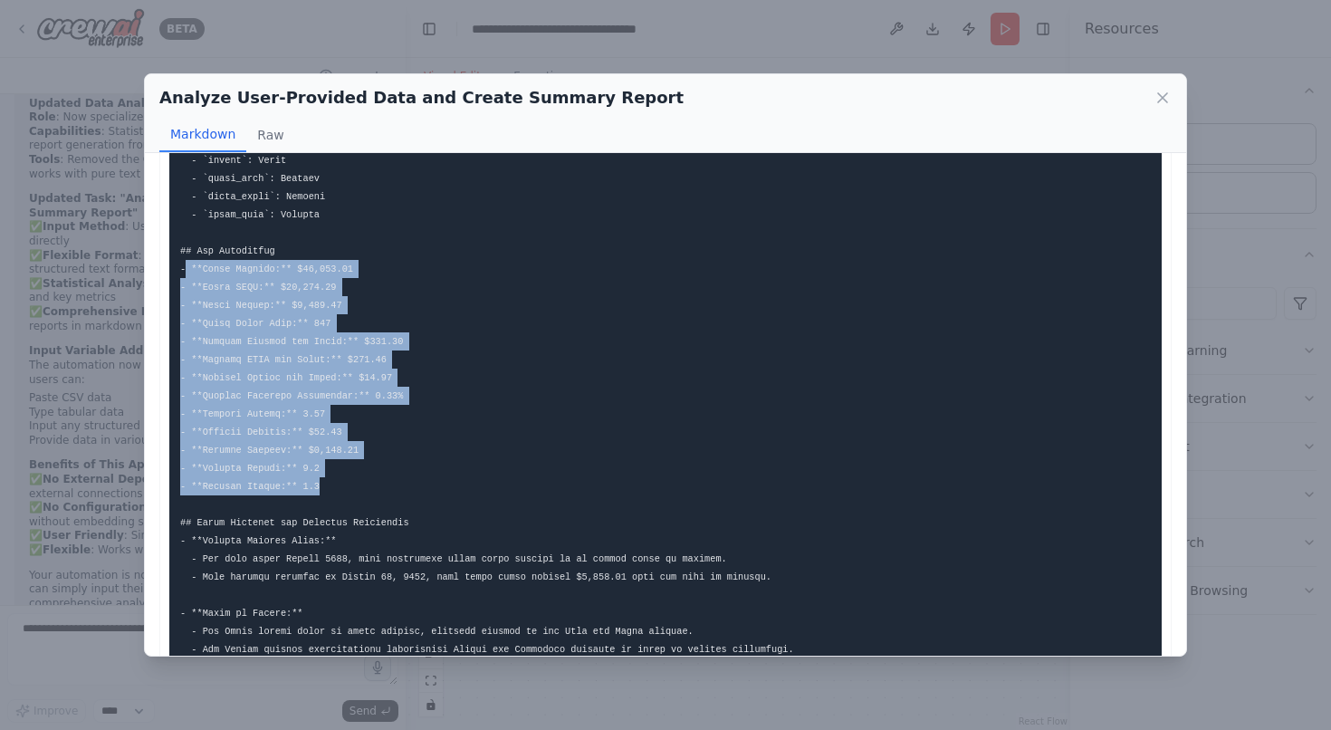
drag, startPoint x: 183, startPoint y: 270, endPoint x: 365, endPoint y: 477, distance: 275.8
click at [365, 477] on pre at bounding box center [665, 432] width 992 height 1372
copy code "**Total Revenue:** $31,099.06 - **Total COGS:** $21,840.56 - **Total Profit:** …"
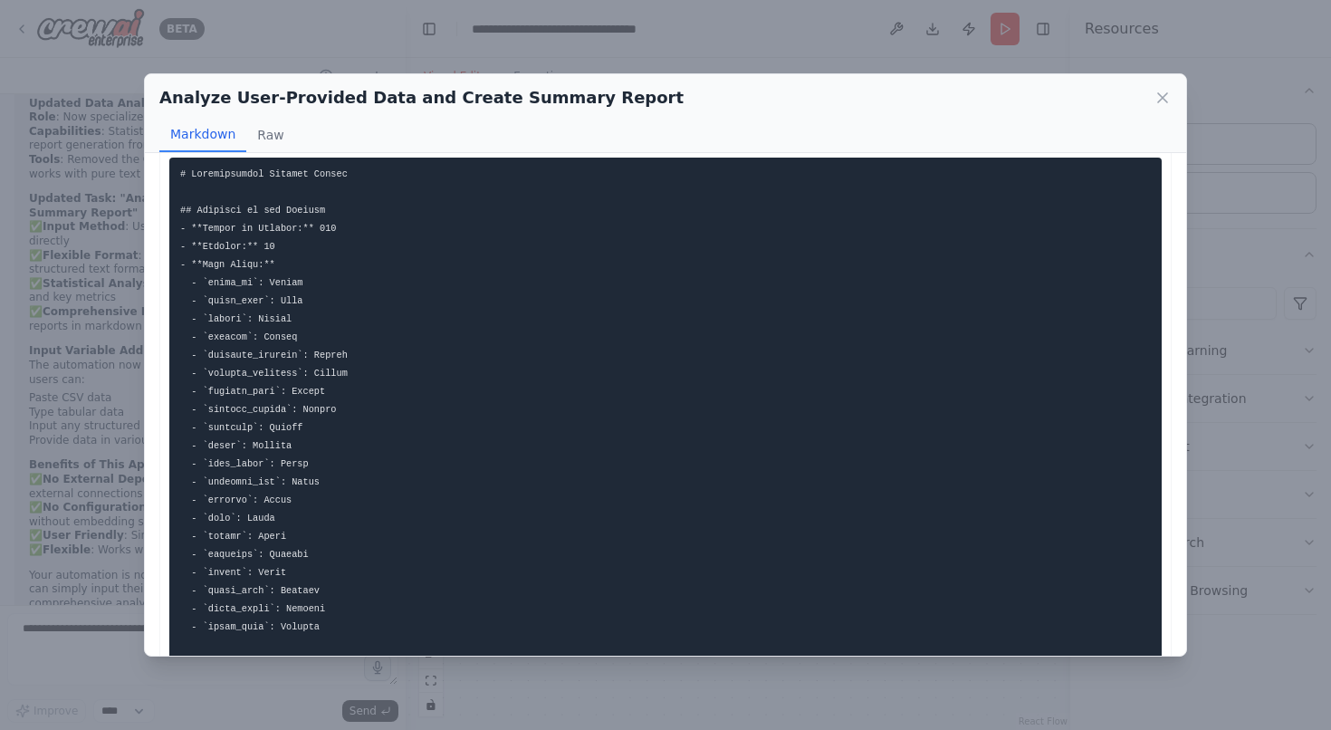
scroll to position [21, 0]
click at [1167, 96] on icon at bounding box center [1162, 98] width 18 height 18
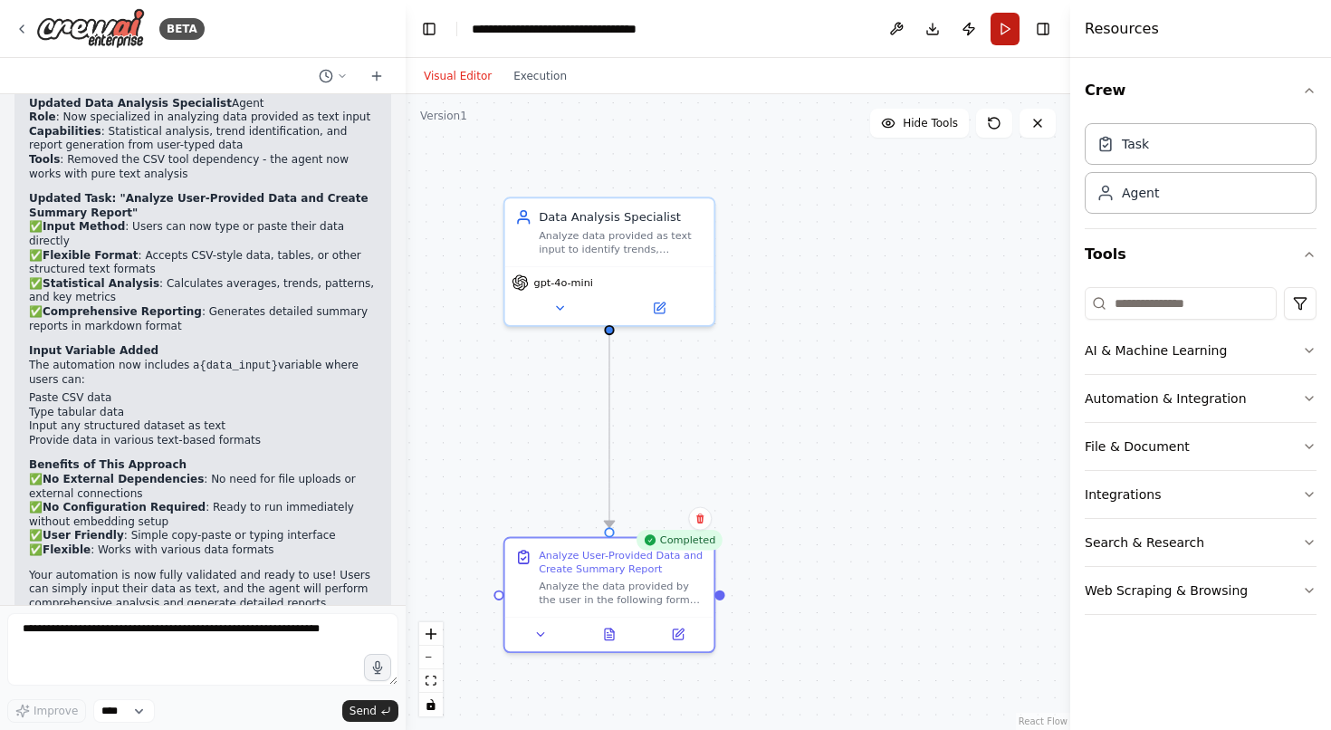
click at [1003, 25] on button "Run" at bounding box center [1004, 29] width 29 height 33
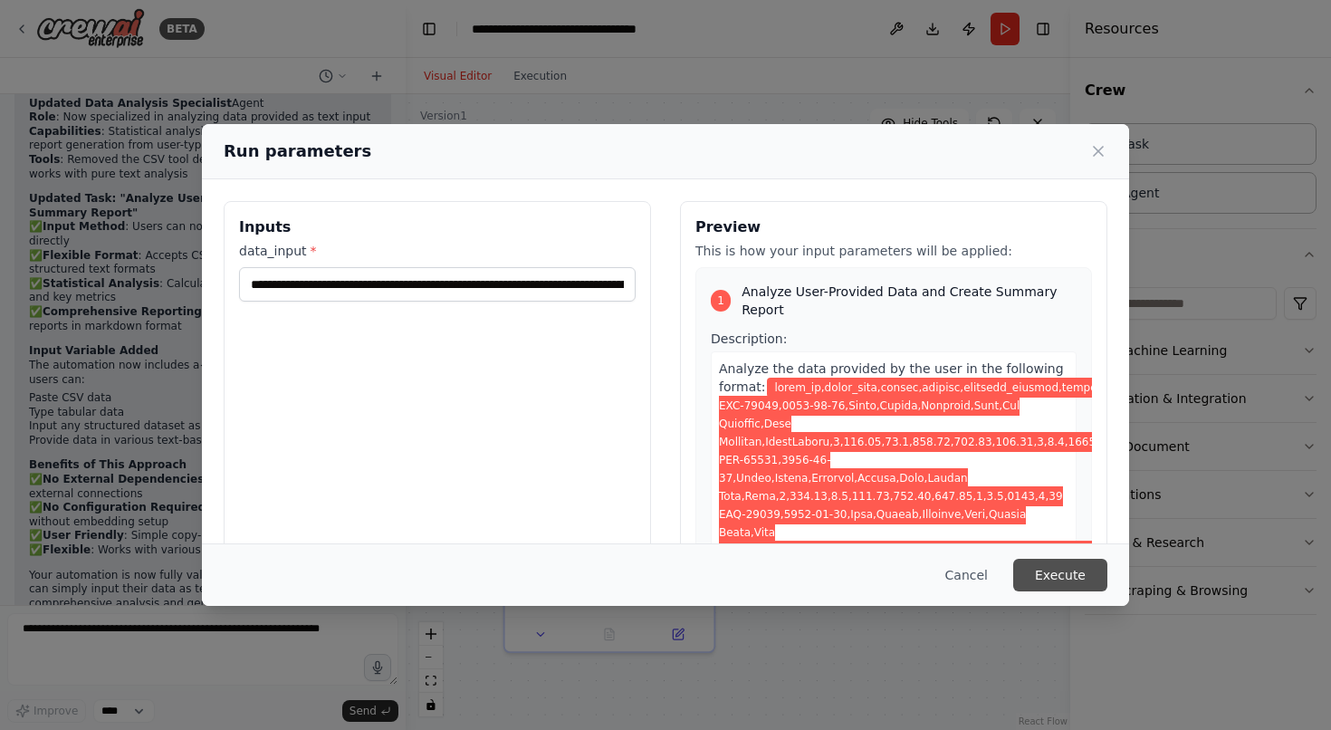
click at [1068, 572] on button "Execute" at bounding box center [1060, 575] width 94 height 33
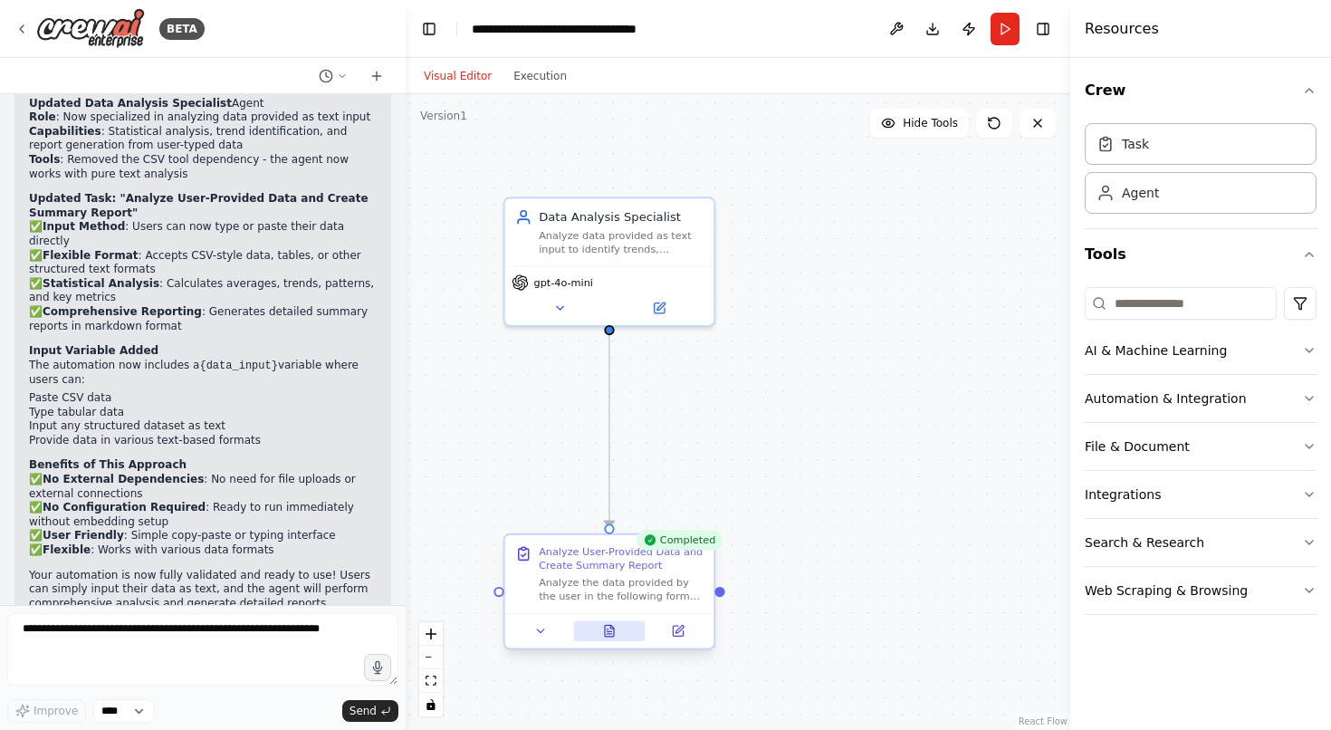
click at [586, 634] on button at bounding box center [609, 630] width 72 height 21
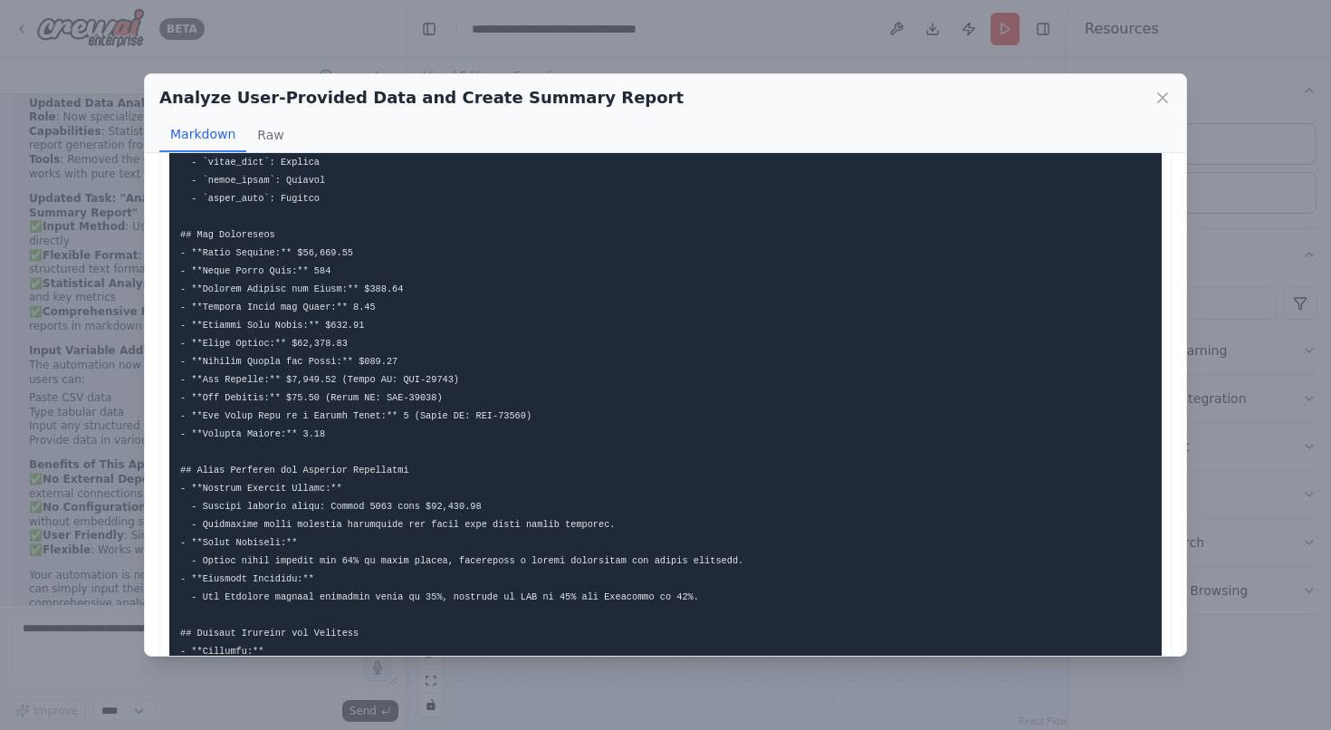
scroll to position [433, 0]
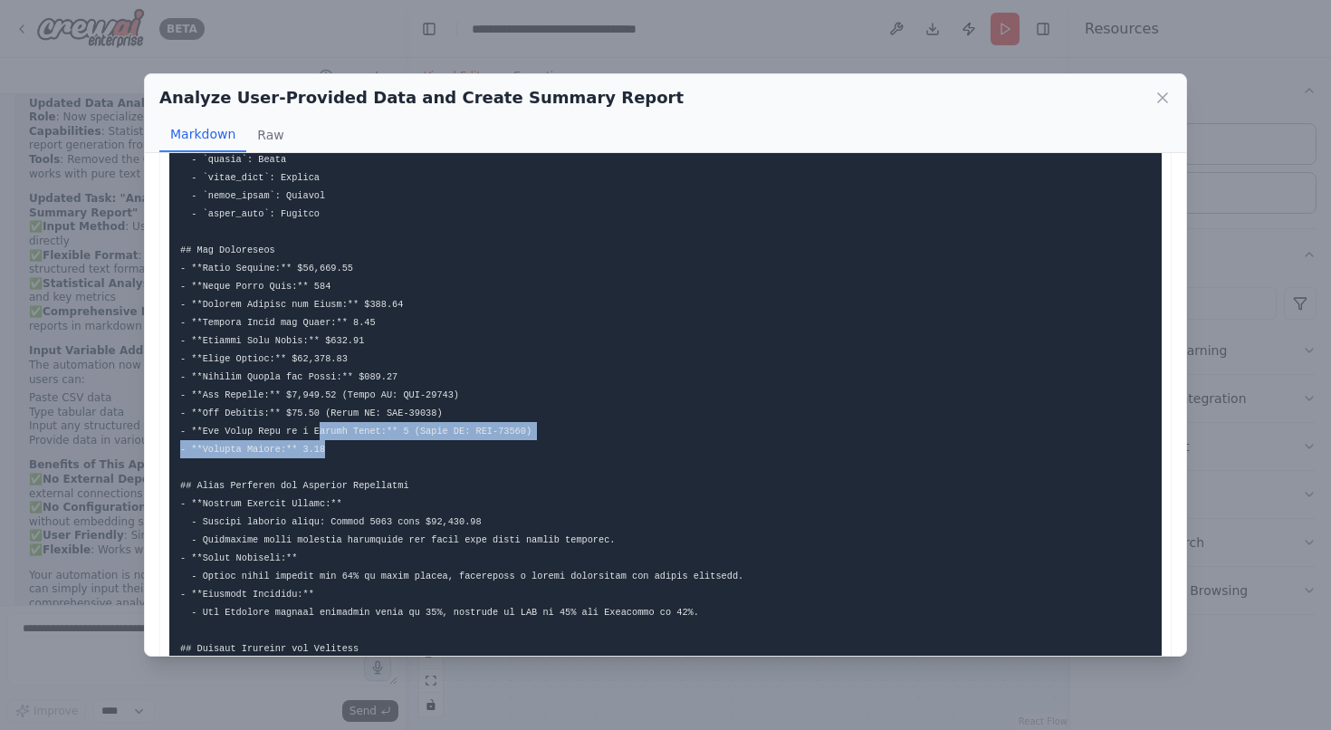
drag, startPoint x: 351, startPoint y: 451, endPoint x: 320, endPoint y: 434, distance: 36.1
click at [320, 434] on pre at bounding box center [665, 404] width 992 height 1318
click at [320, 434] on code at bounding box center [676, 404] width 993 height 1296
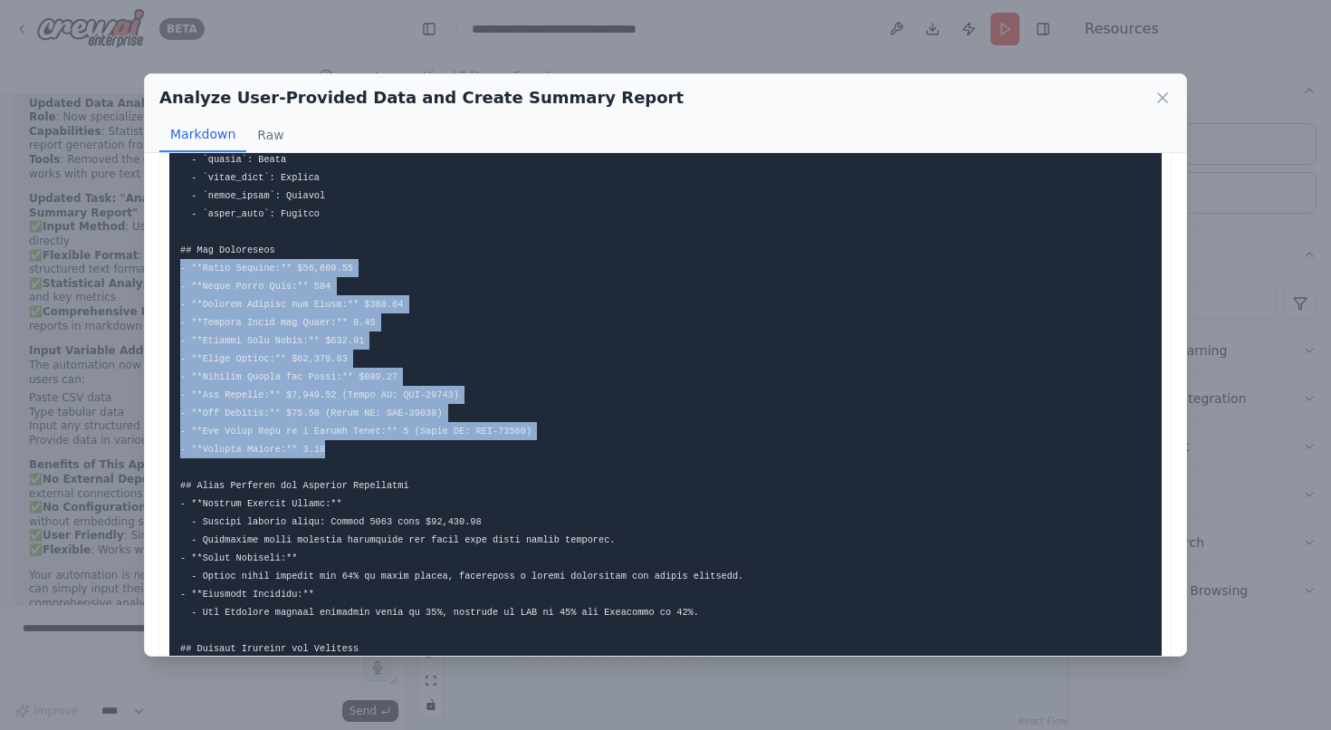
drag, startPoint x: 333, startPoint y: 444, endPoint x: 174, endPoint y: 271, distance: 235.8
click at [174, 271] on pre at bounding box center [665, 404] width 992 height 1318
copy code "- **Total Revenue:** $41,198.87 - **Total Units Sold:** 173 - **Average Revenue…"
click at [1168, 100] on icon at bounding box center [1162, 98] width 18 height 18
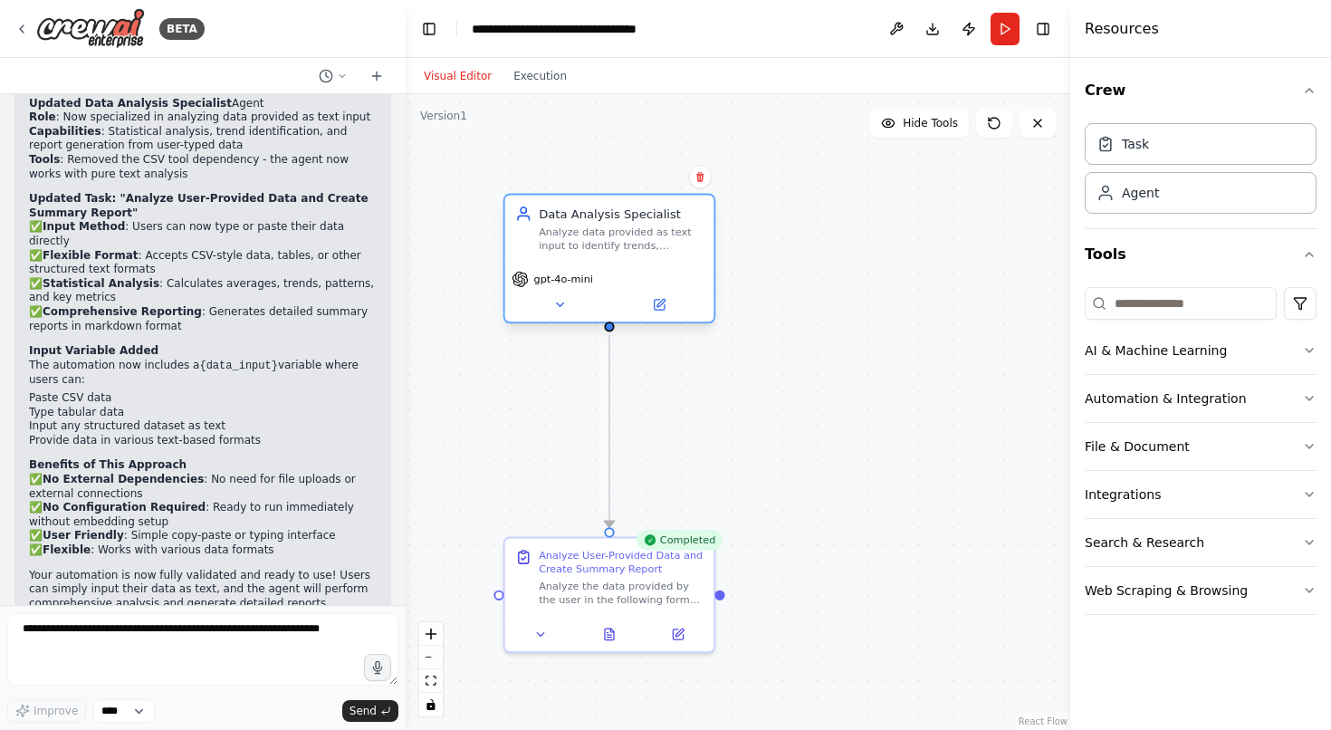
click at [571, 281] on span "gpt-4o-mini" at bounding box center [562, 279] width 59 height 14
click at [566, 298] on icon at bounding box center [560, 305] width 14 height 14
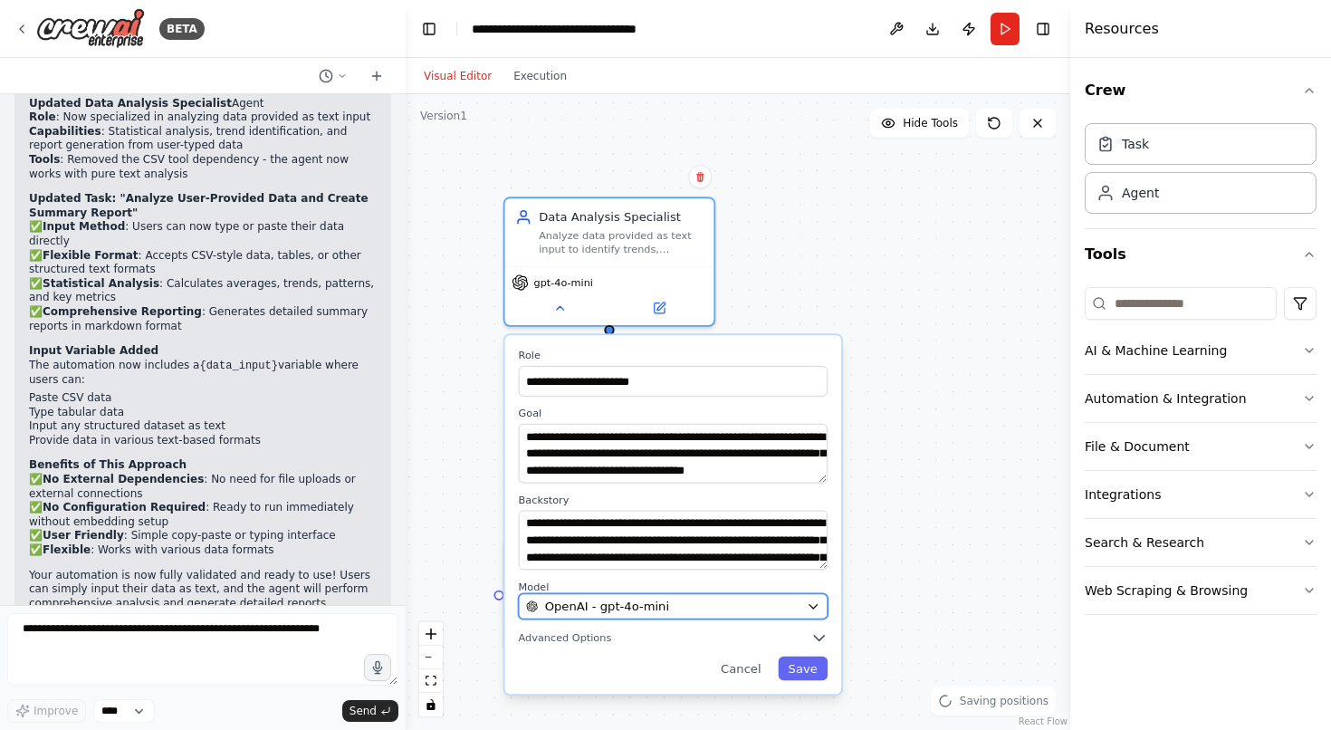
click at [569, 607] on span "OpenAI - gpt-4o-mini" at bounding box center [607, 605] width 124 height 17
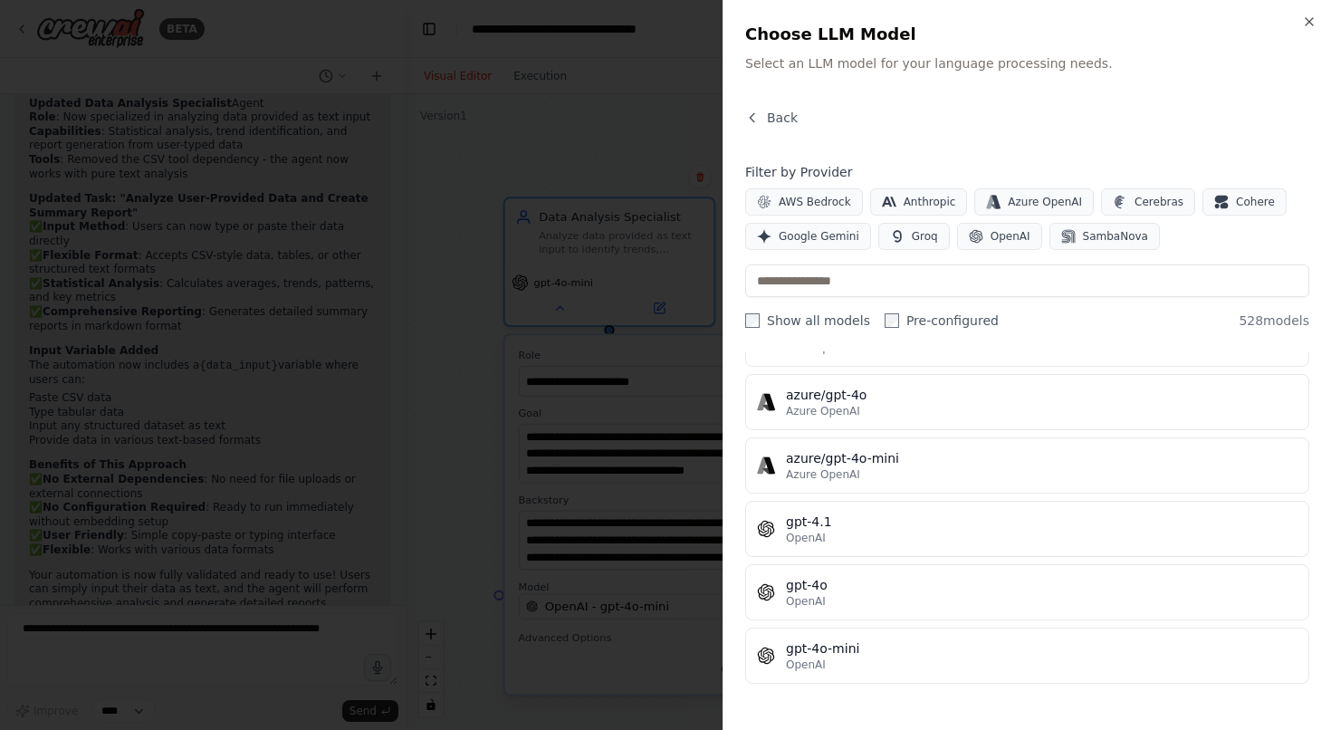
scroll to position [164, 0]
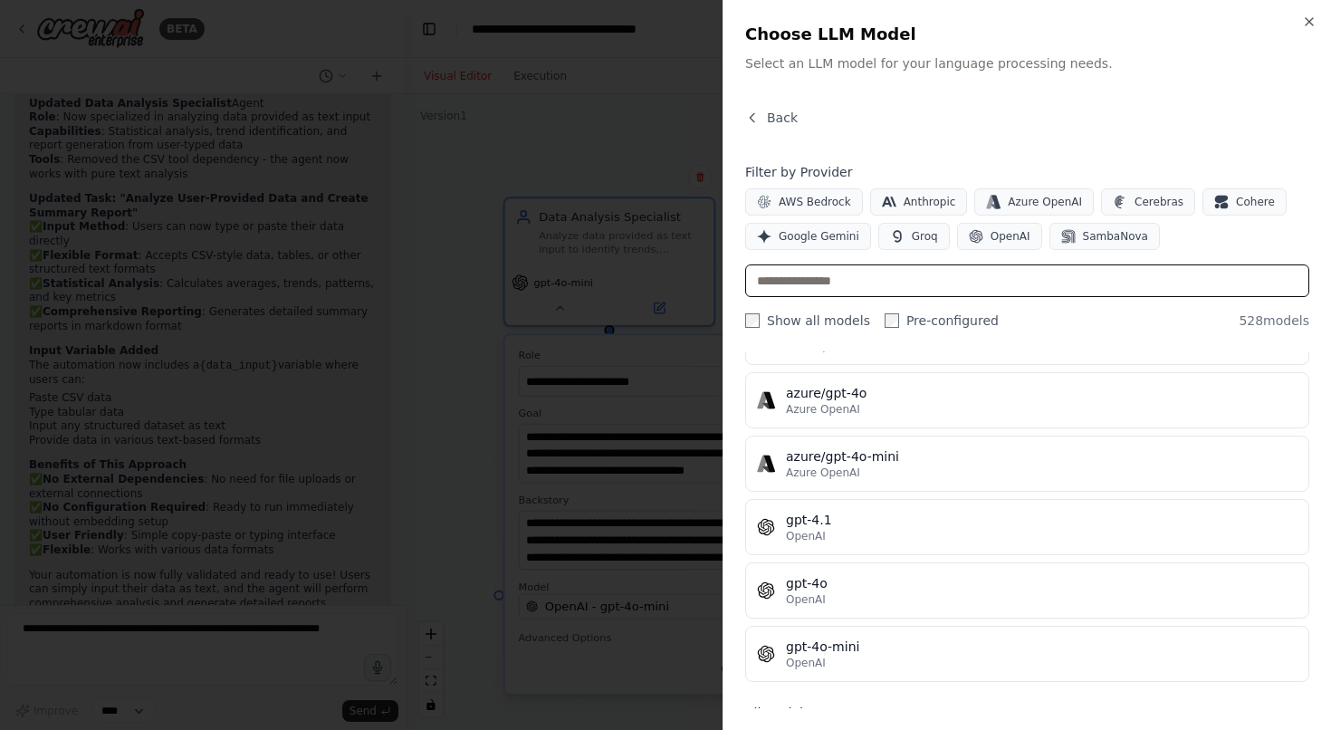
click at [894, 281] on input "text" at bounding box center [1027, 280] width 564 height 33
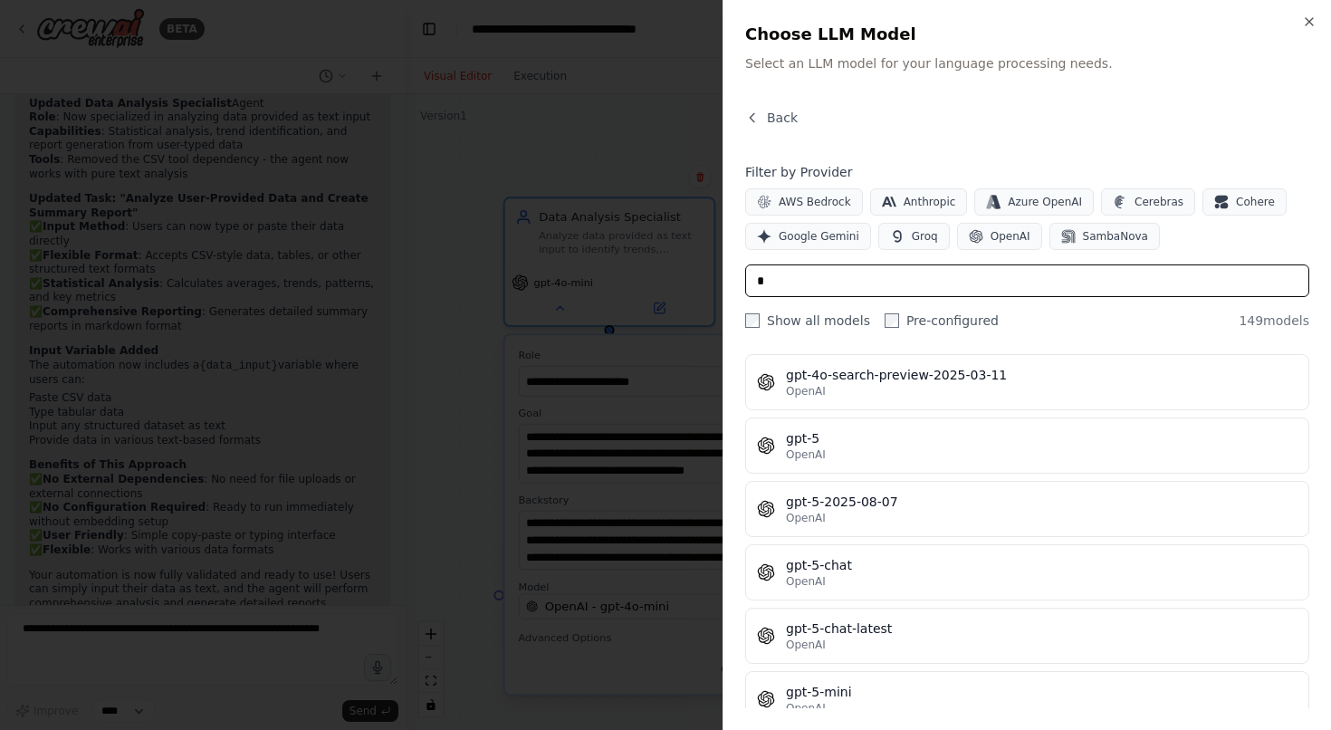
scroll to position [8089, 0]
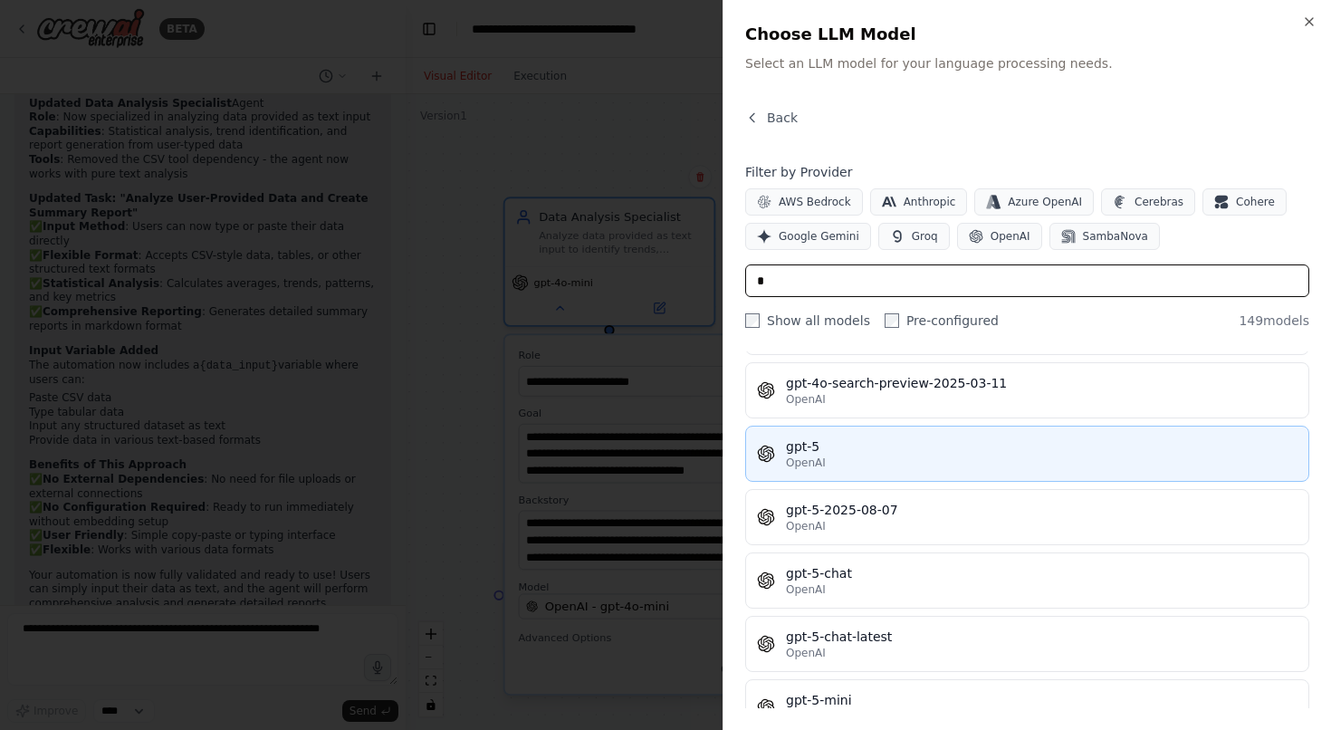
type input "*"
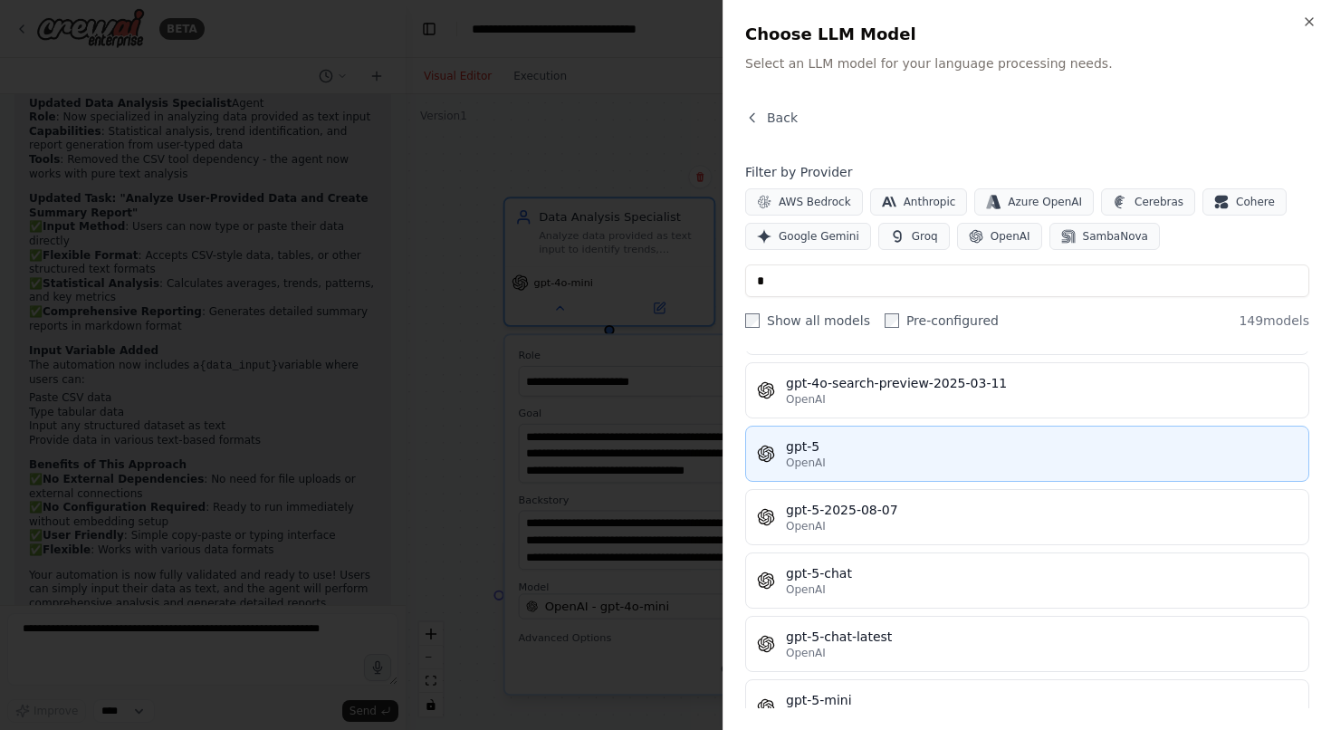
click at [864, 441] on div "gpt-5" at bounding box center [1041, 446] width 511 height 18
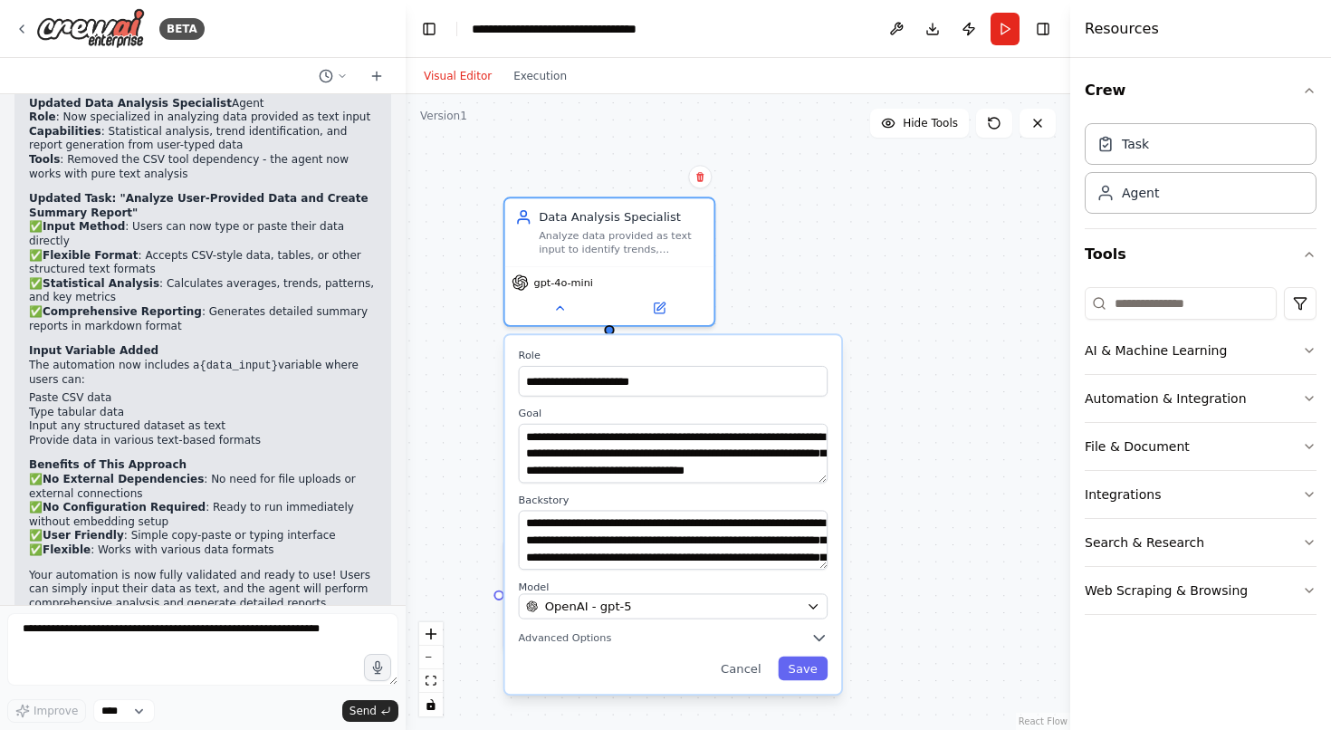
click at [799, 685] on div "**********" at bounding box center [673, 514] width 337 height 358
click at [799, 676] on button "Save" at bounding box center [803, 668] width 50 height 24
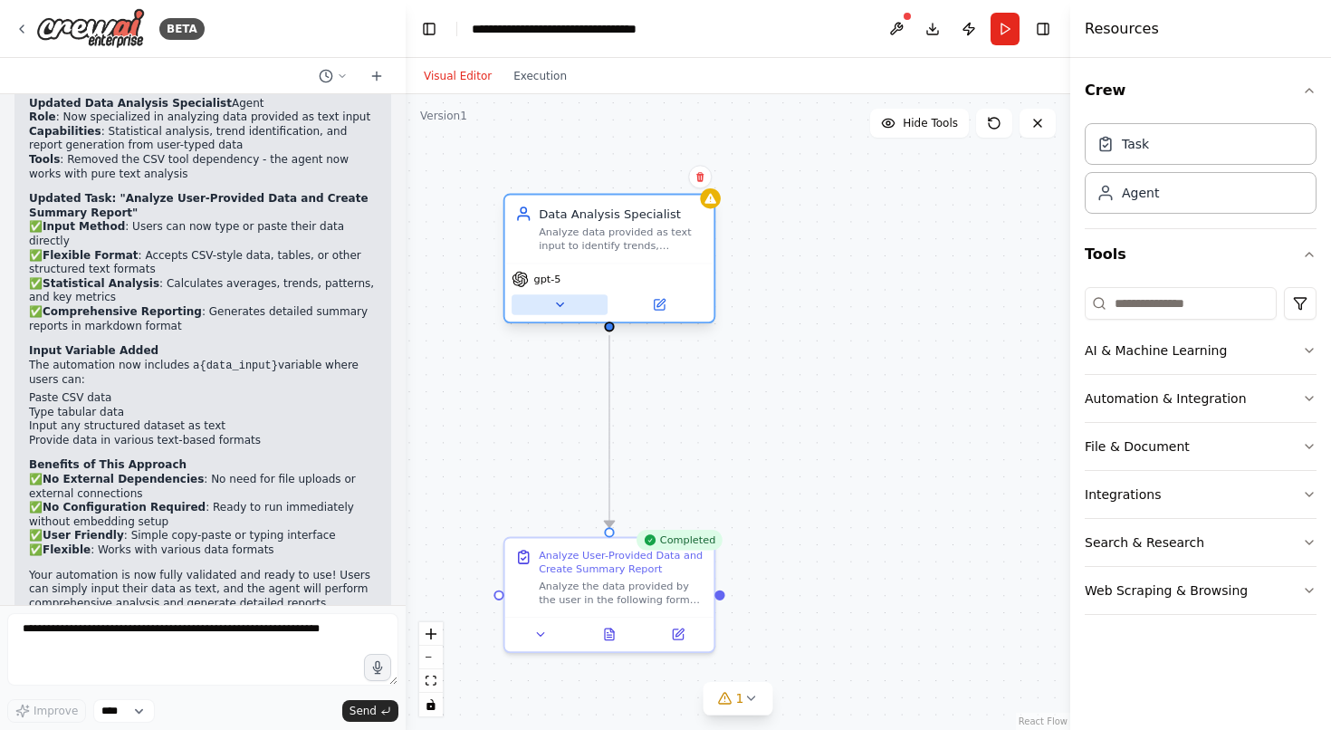
click at [579, 302] on button at bounding box center [559, 304] width 96 height 21
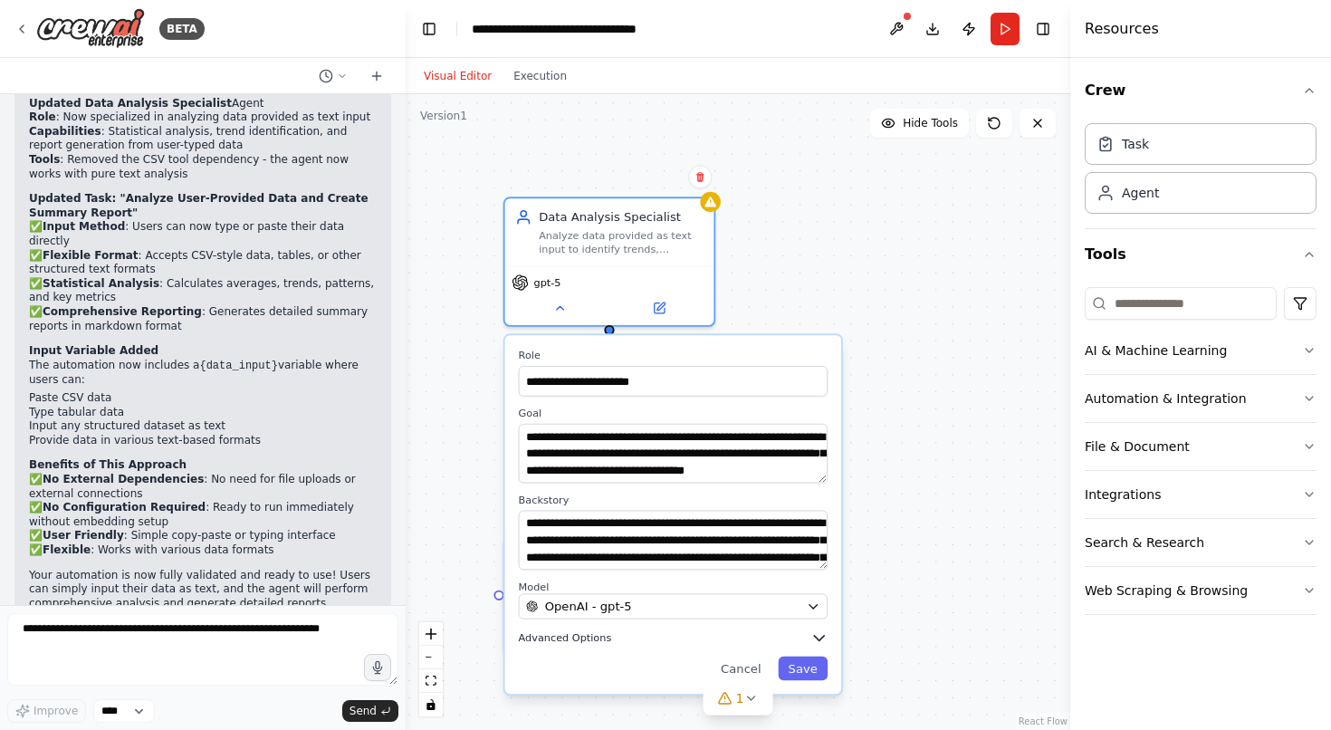
click at [756, 634] on button "Advanced Options" at bounding box center [674, 637] width 310 height 17
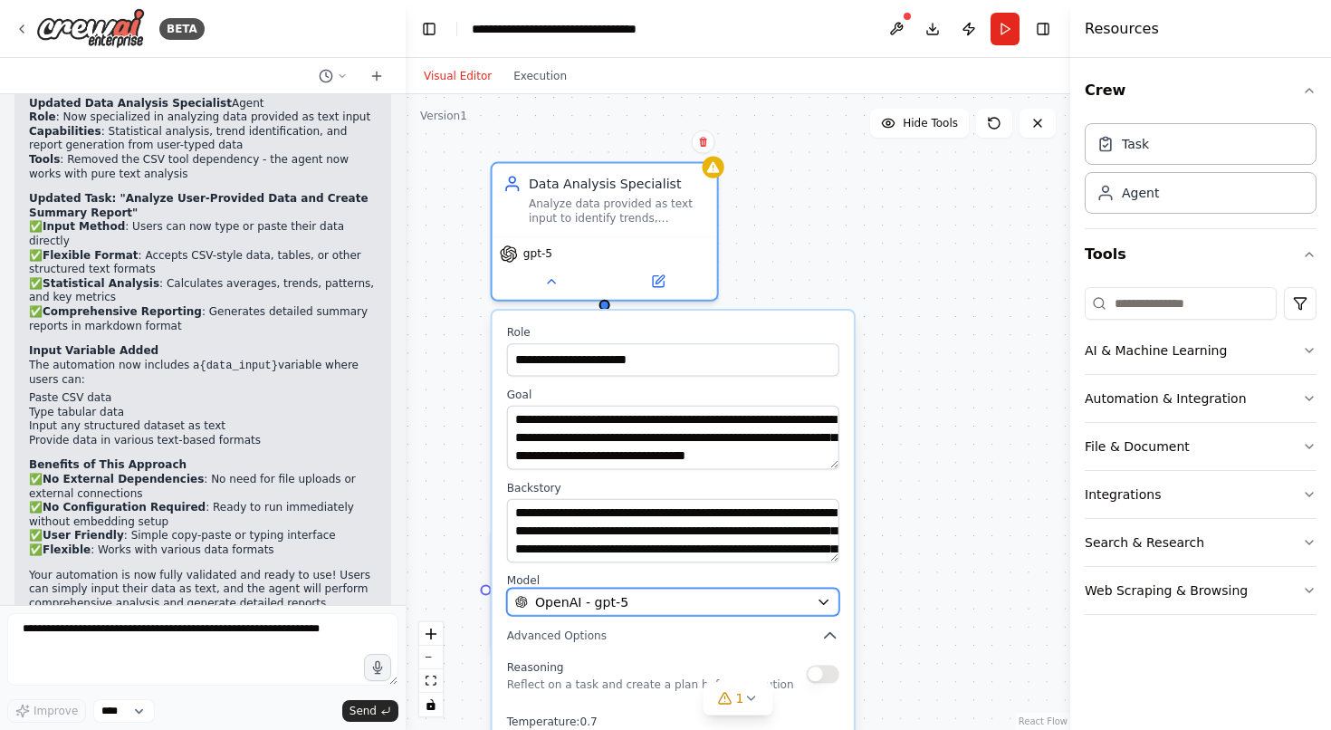
click at [656, 609] on div "OpenAI - gpt-5" at bounding box center [662, 602] width 294 height 18
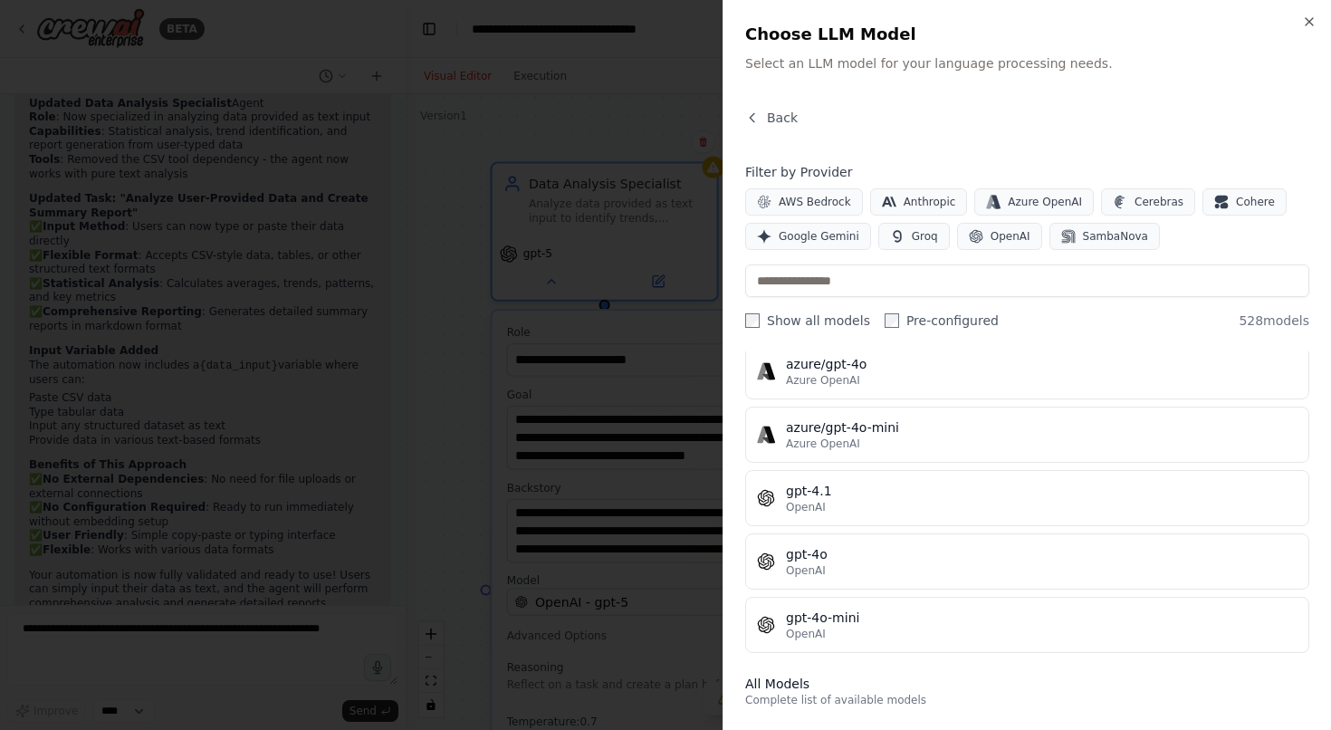
scroll to position [195, 0]
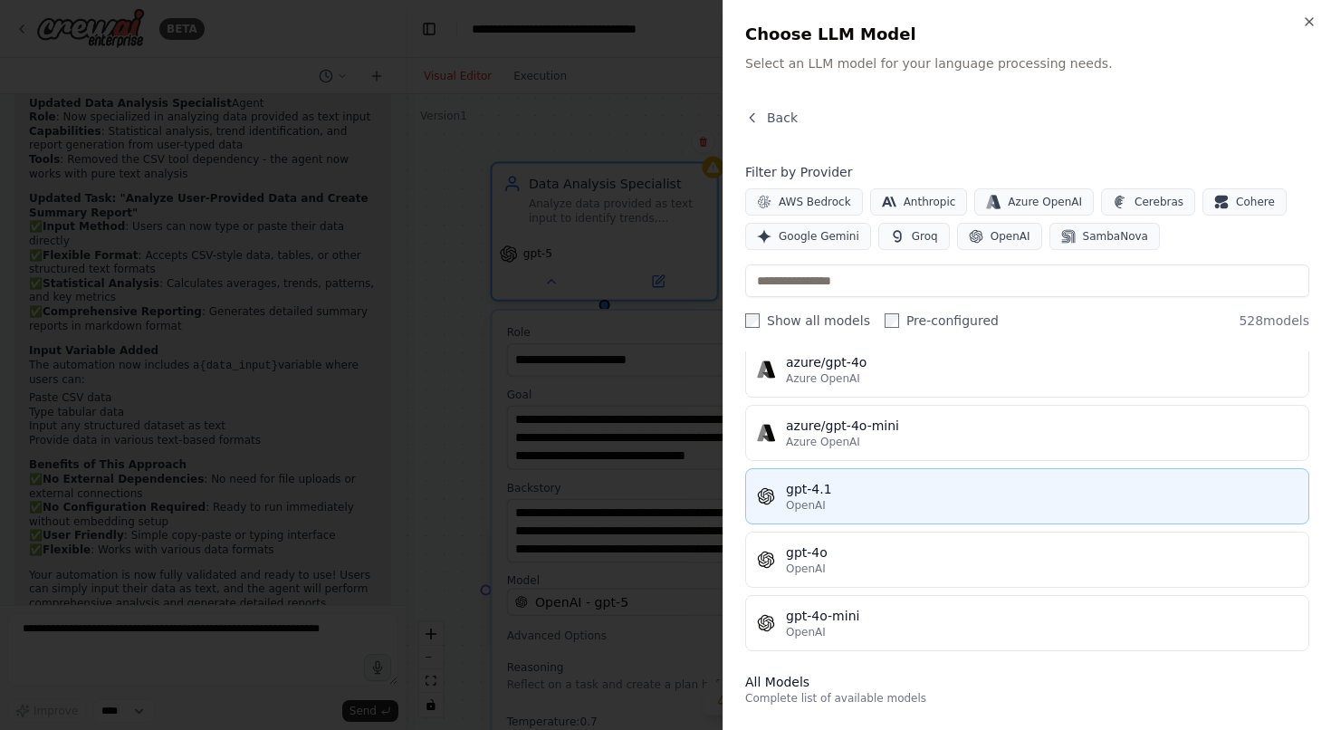
click at [893, 483] on div "gpt-4.1" at bounding box center [1041, 489] width 511 height 18
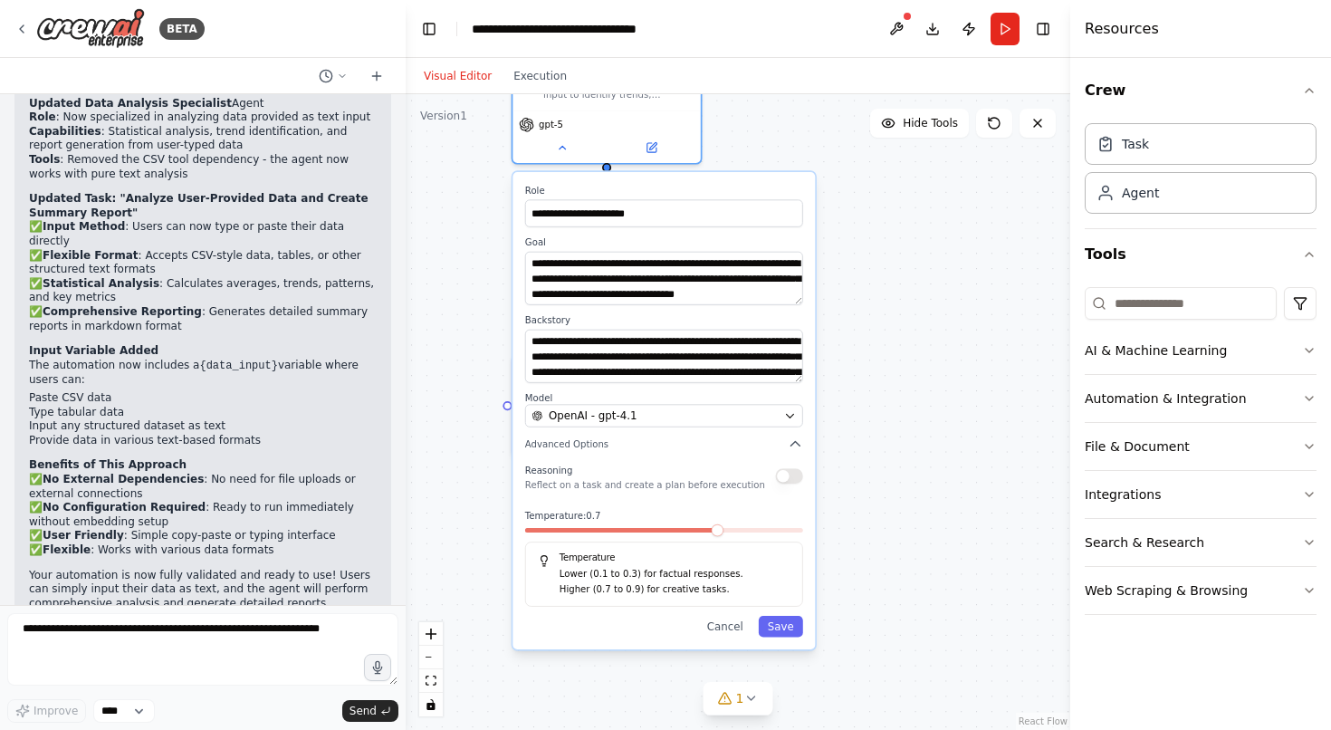
drag, startPoint x: 869, startPoint y: 535, endPoint x: 851, endPoint y: 323, distance: 212.6
click at [851, 323] on div "**********" at bounding box center [738, 411] width 664 height 635
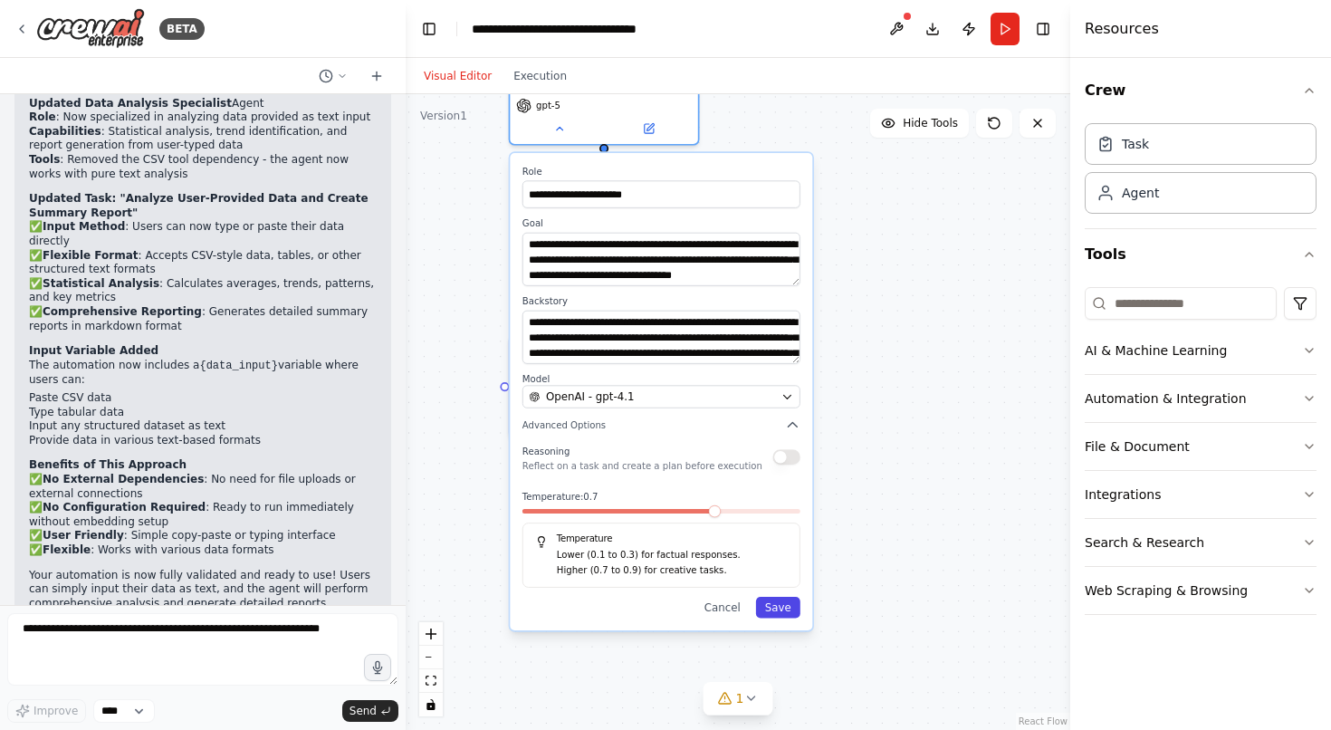
click at [779, 599] on button "Save" at bounding box center [778, 608] width 44 height 22
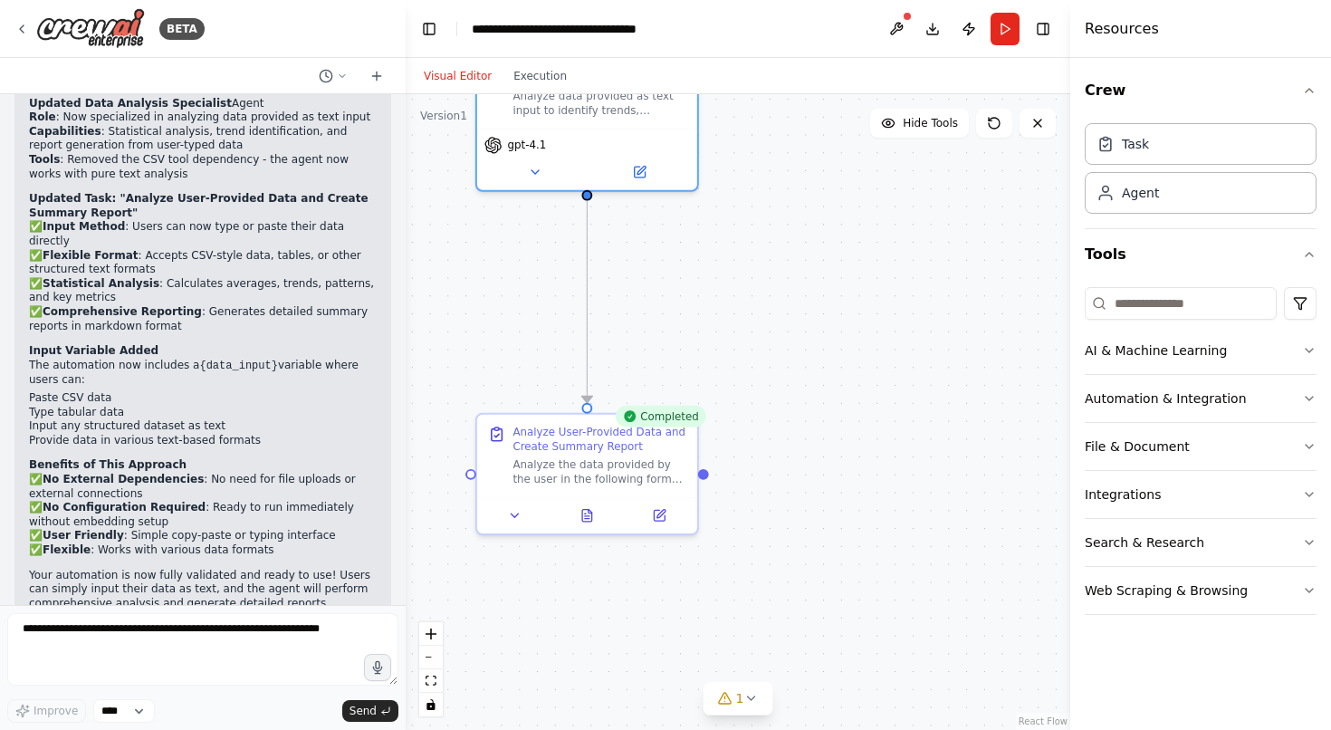
drag, startPoint x: 782, startPoint y: 309, endPoint x: 808, endPoint y: 454, distance: 147.2
click at [808, 454] on div ".deletable-edge-delete-btn { width: 20px; height: 20px; border: 0px solid #ffff…" at bounding box center [738, 411] width 664 height 635
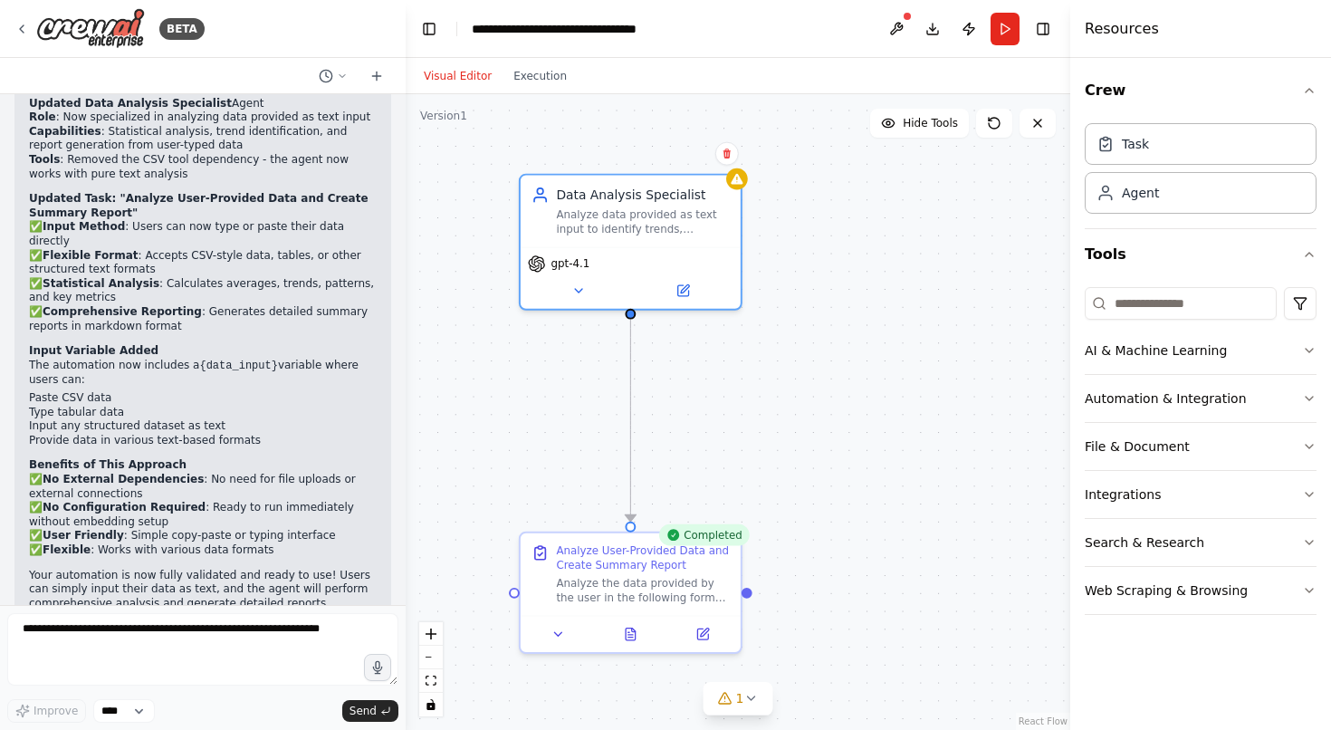
drag, startPoint x: 747, startPoint y: 225, endPoint x: 779, endPoint y: 290, distance: 72.9
click at [779, 291] on div ".deletable-edge-delete-btn { width: 20px; height: 20px; border: 0px solid #ffff…" at bounding box center [738, 411] width 664 height 635
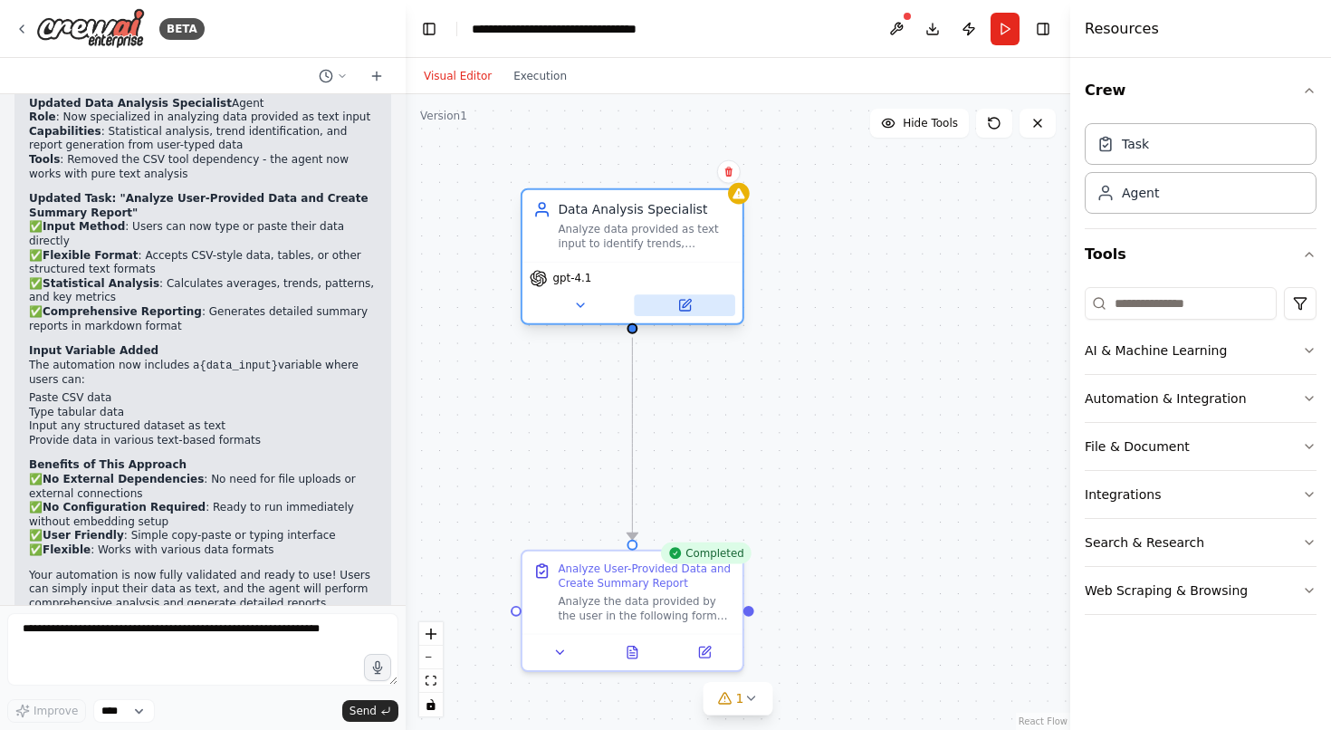
click at [677, 301] on icon at bounding box center [684, 305] width 14 height 14
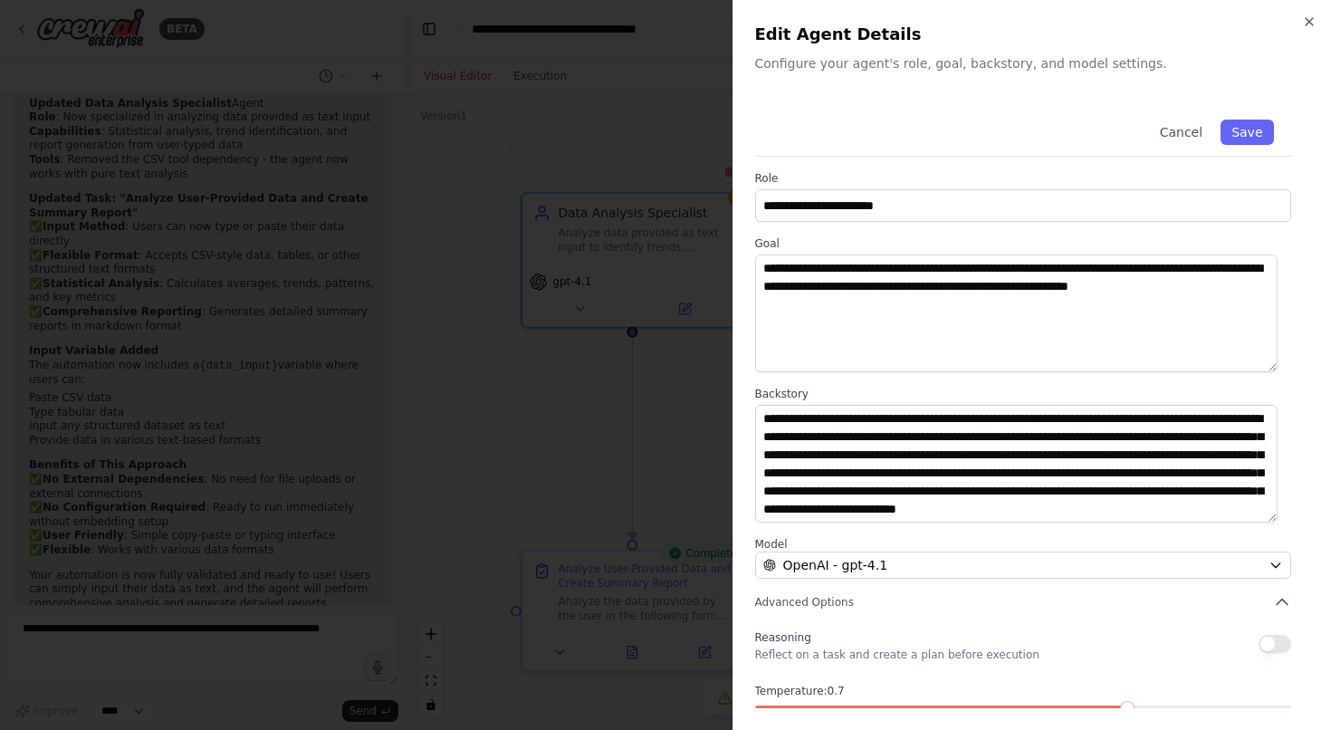
scroll to position [18, 0]
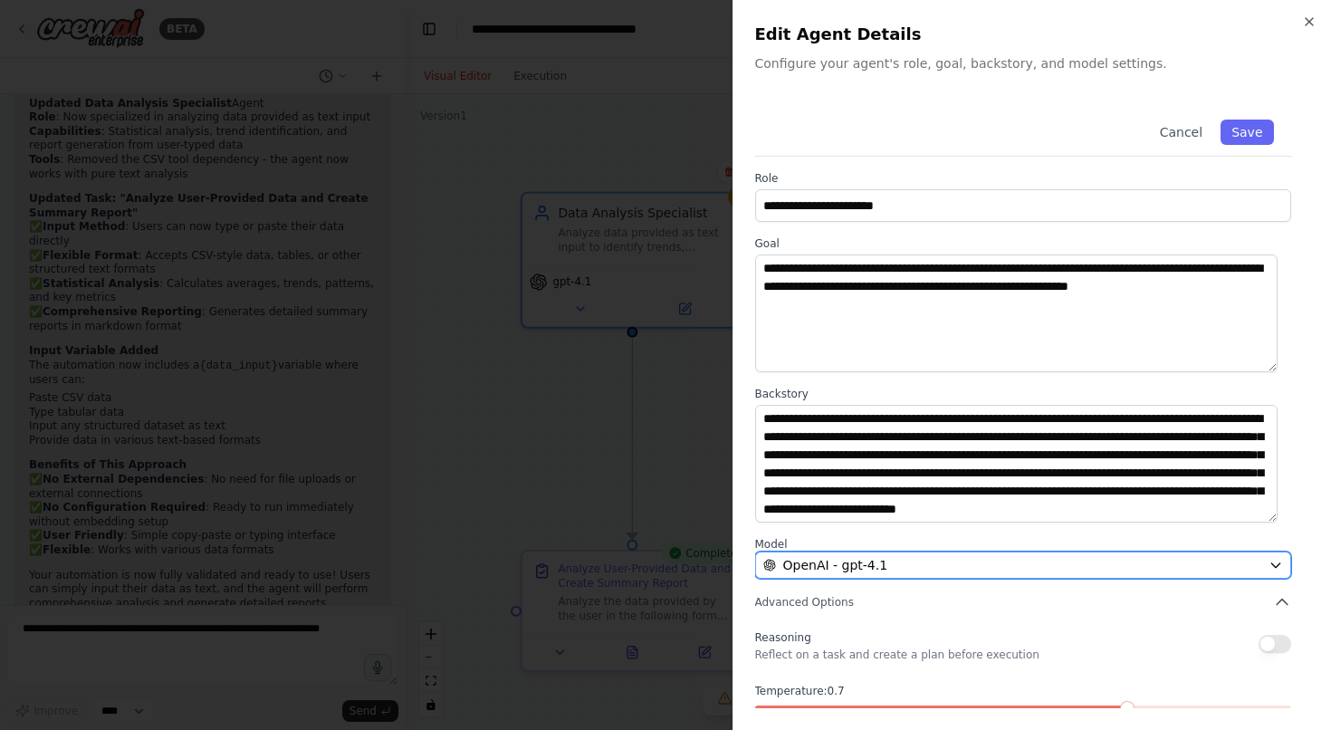
click at [918, 560] on div "OpenAI - gpt-4.1" at bounding box center [1012, 565] width 499 height 18
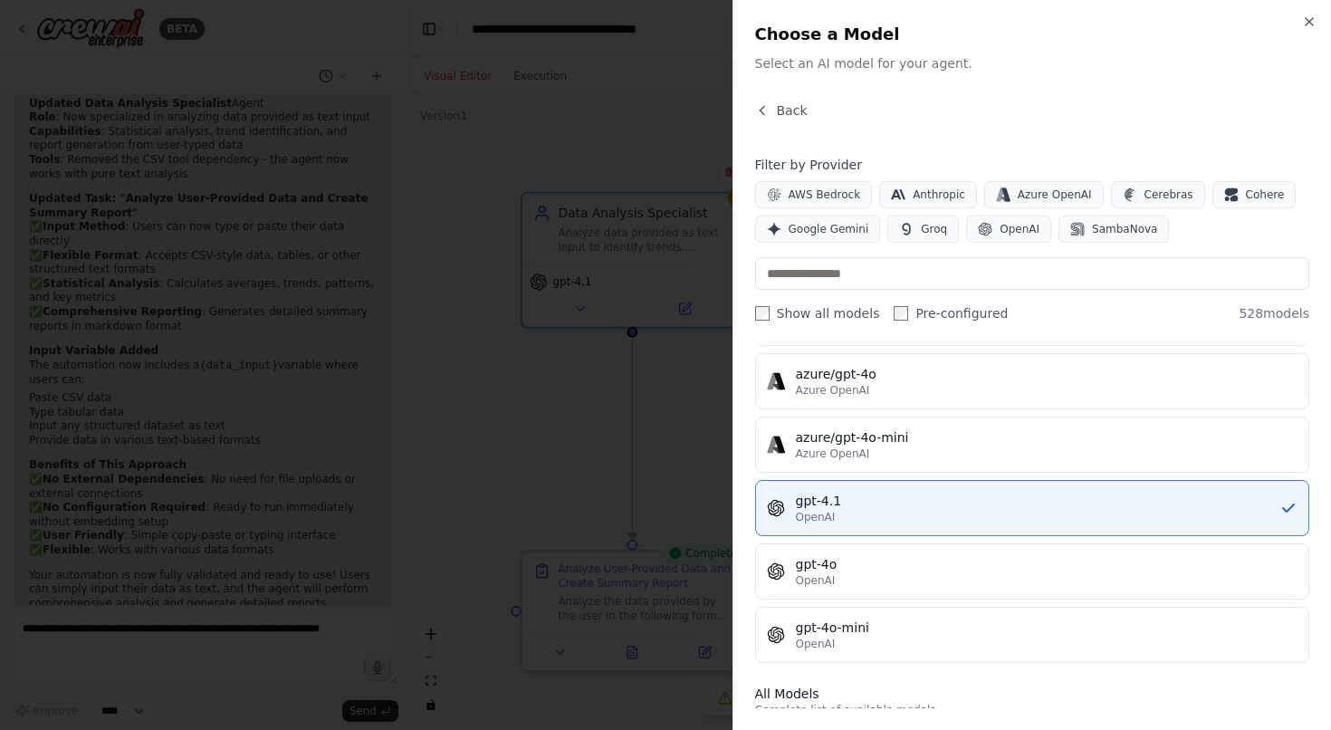
scroll to position [183, 0]
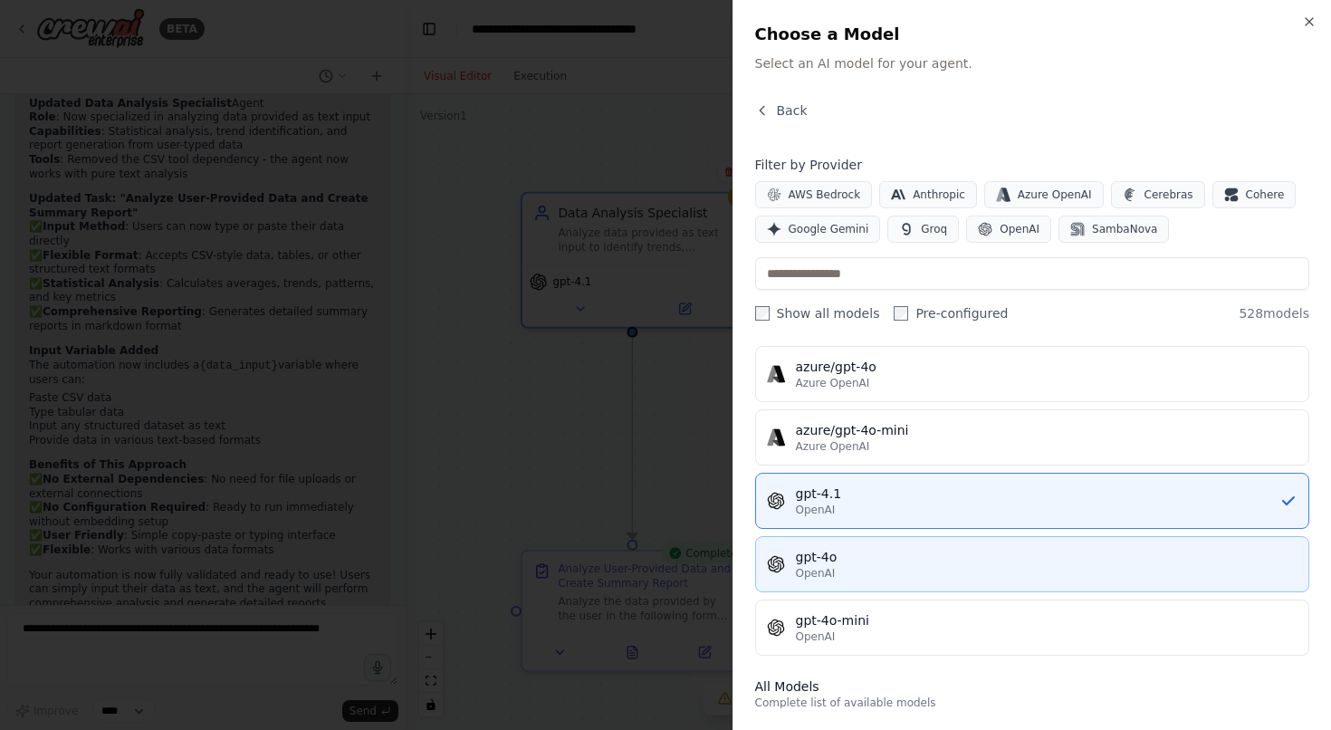
click at [864, 558] on div "gpt-4o" at bounding box center [1047, 557] width 502 height 18
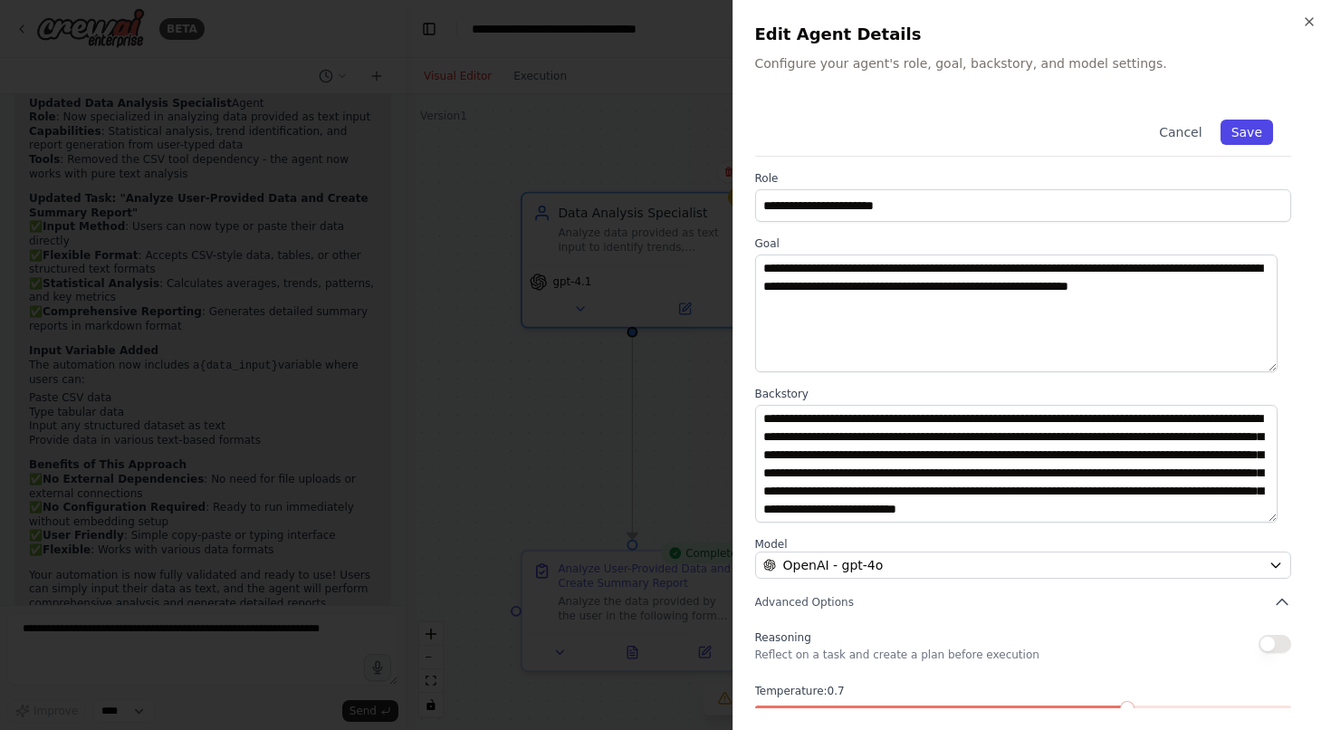
click at [1220, 123] on button "Save" at bounding box center [1246, 131] width 53 height 25
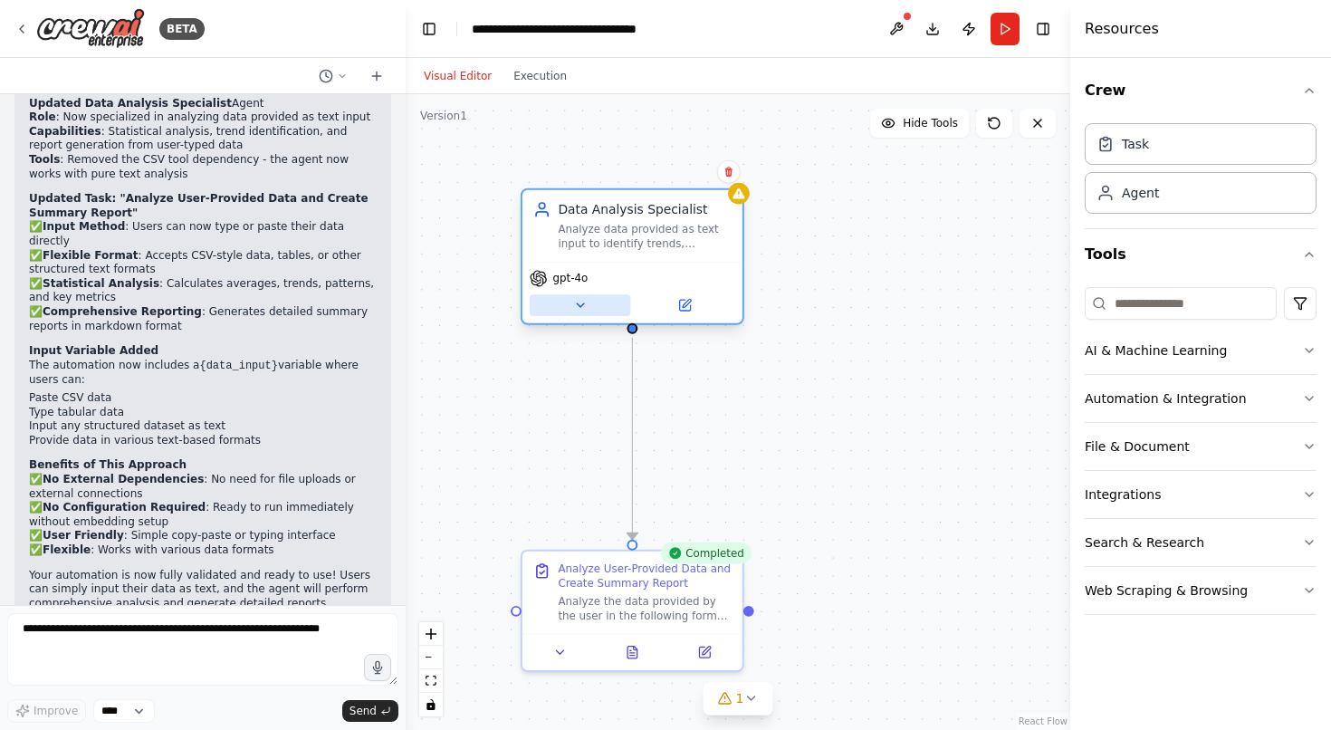
click at [585, 314] on button at bounding box center [580, 305] width 101 height 22
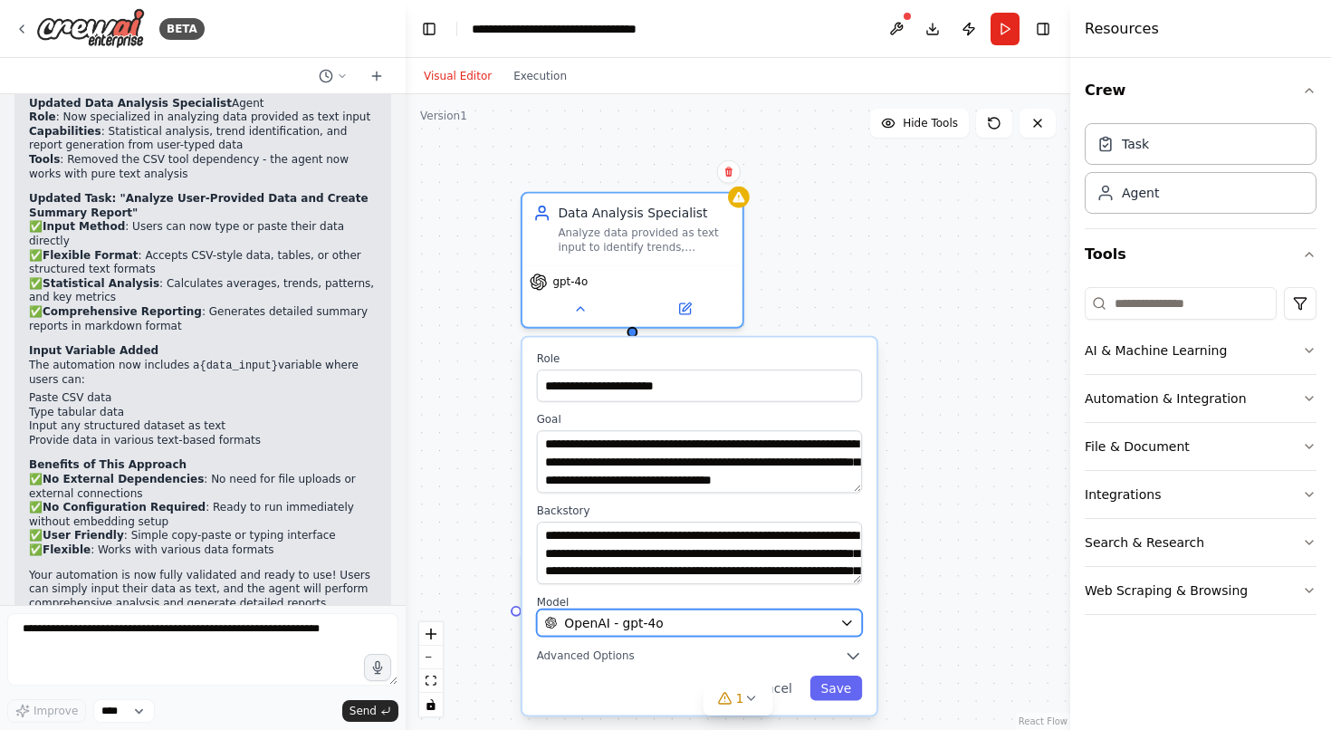
click at [756, 627] on div "OpenAI - gpt-4o" at bounding box center [689, 623] width 288 height 18
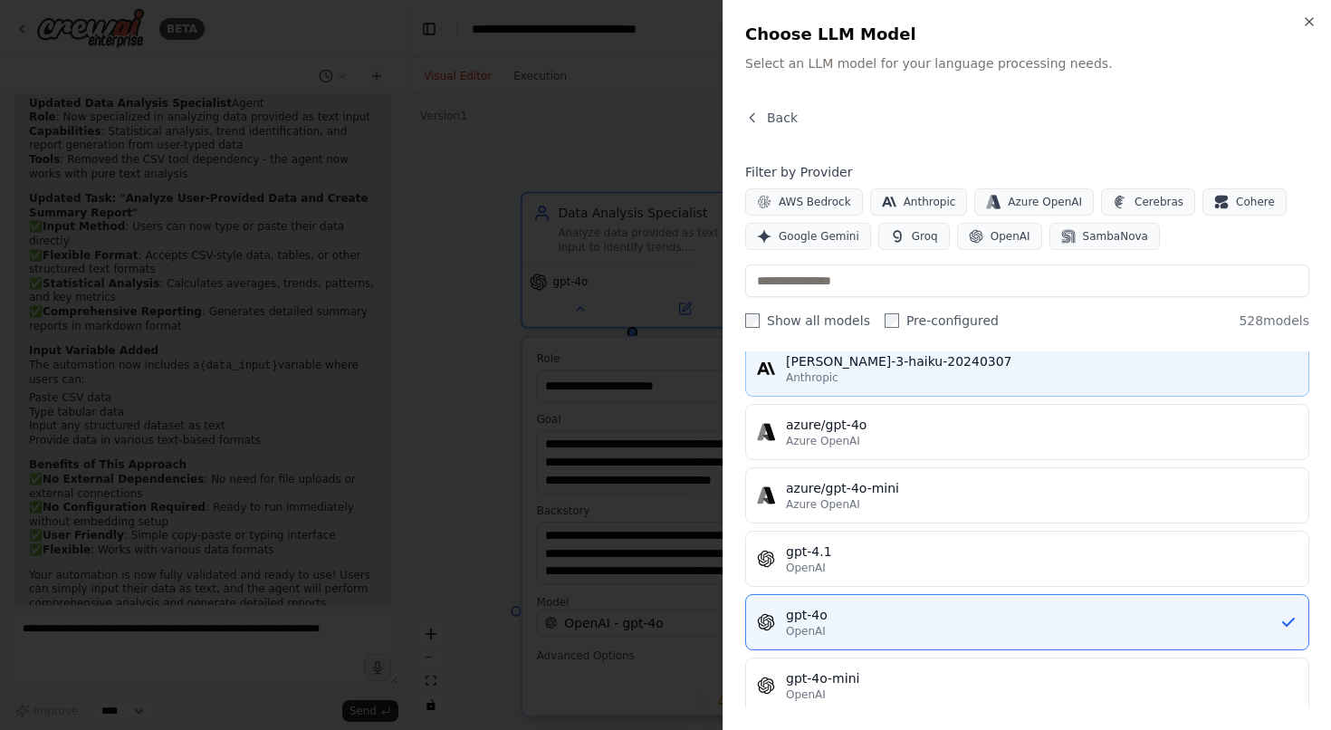
scroll to position [159, 0]
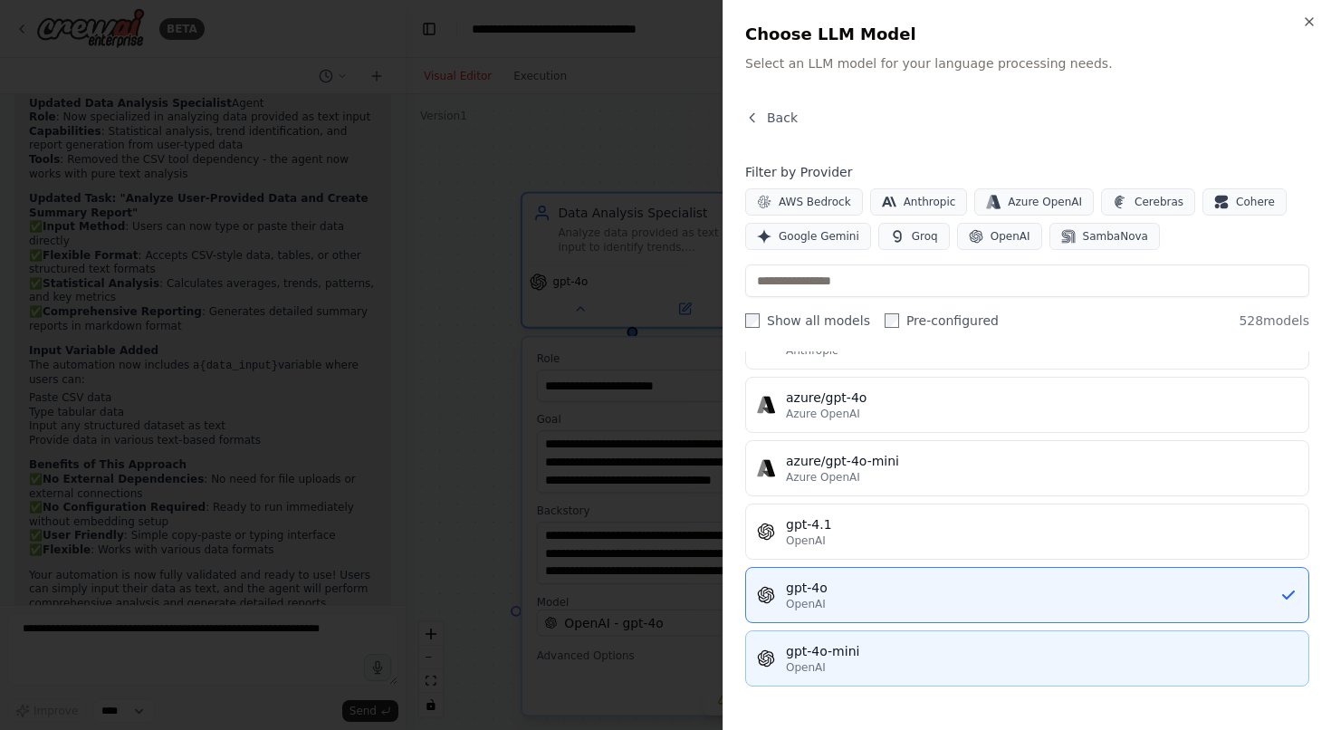
click at [849, 637] on button "gpt-4o-mini OpenAI" at bounding box center [1027, 658] width 564 height 56
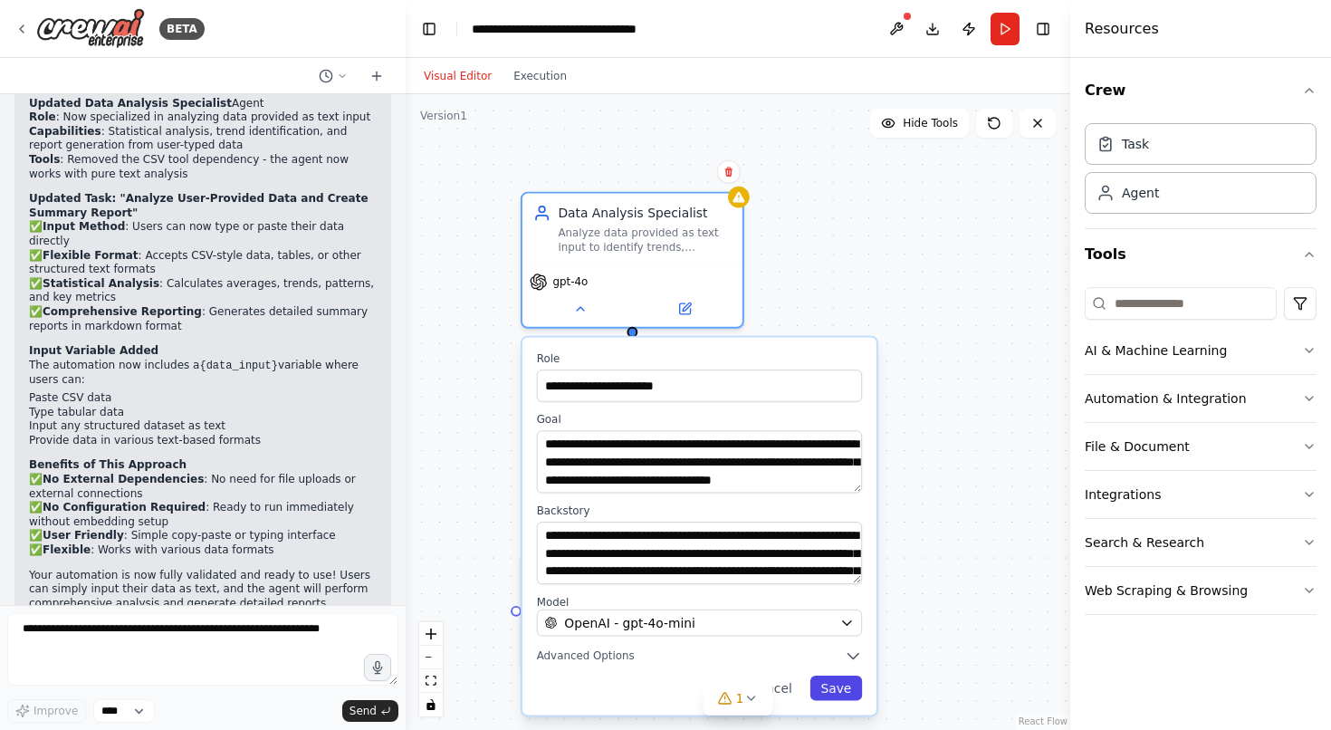
click at [827, 685] on button "Save" at bounding box center [836, 687] width 53 height 25
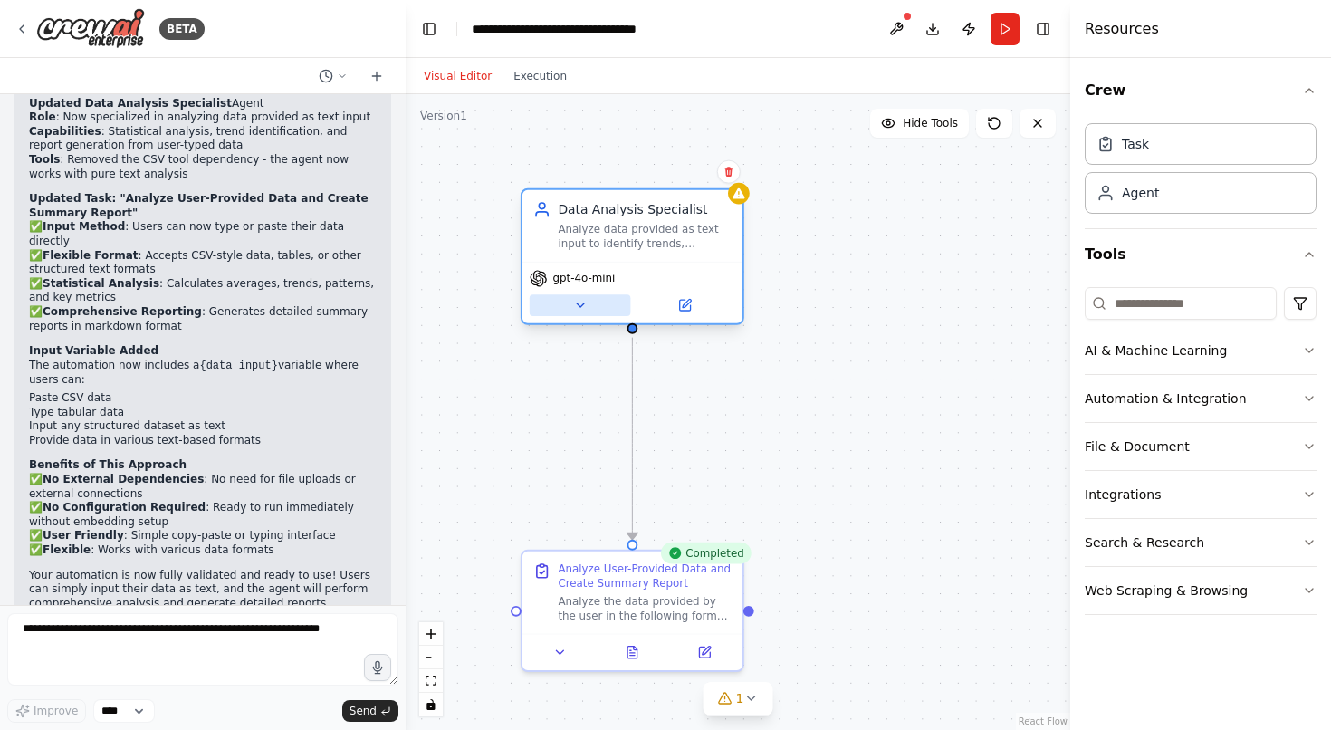
click at [600, 294] on button at bounding box center [580, 305] width 101 height 22
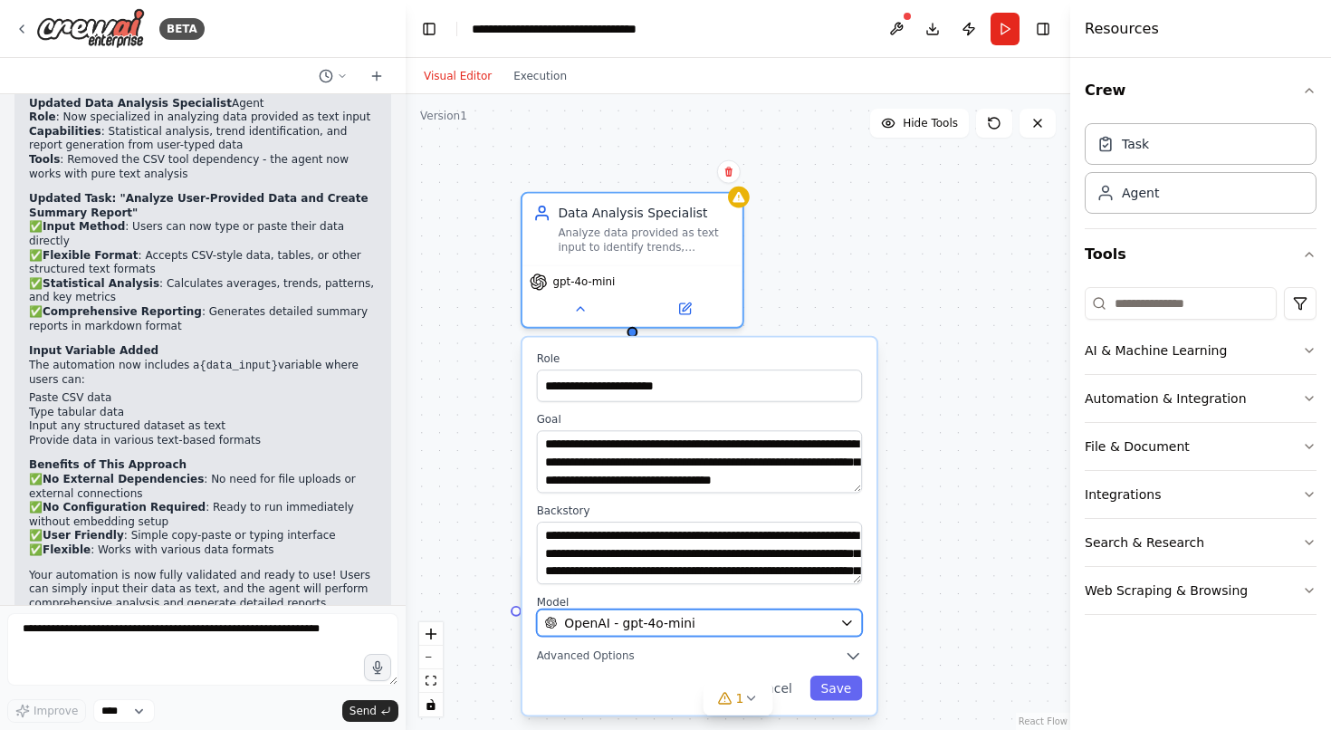
click at [709, 635] on button "OpenAI - gpt-4o-mini" at bounding box center [699, 622] width 325 height 27
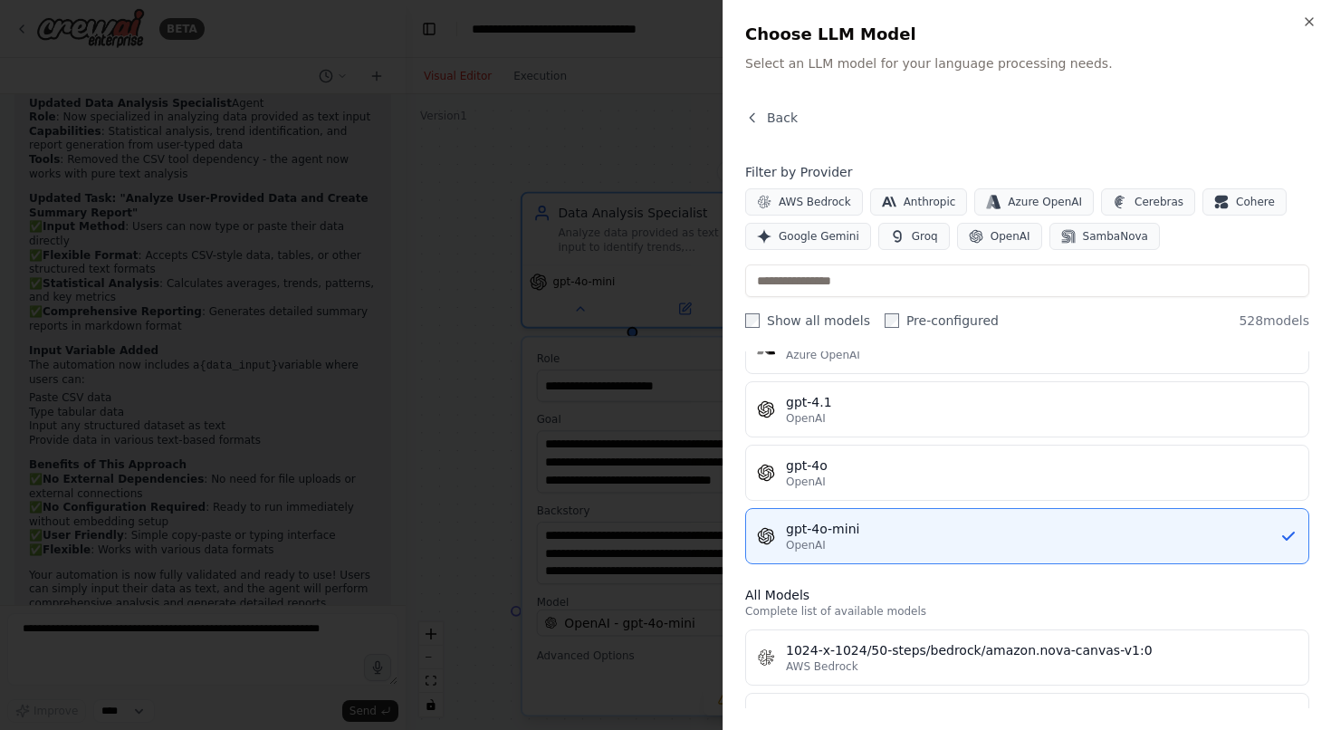
scroll to position [281, 0]
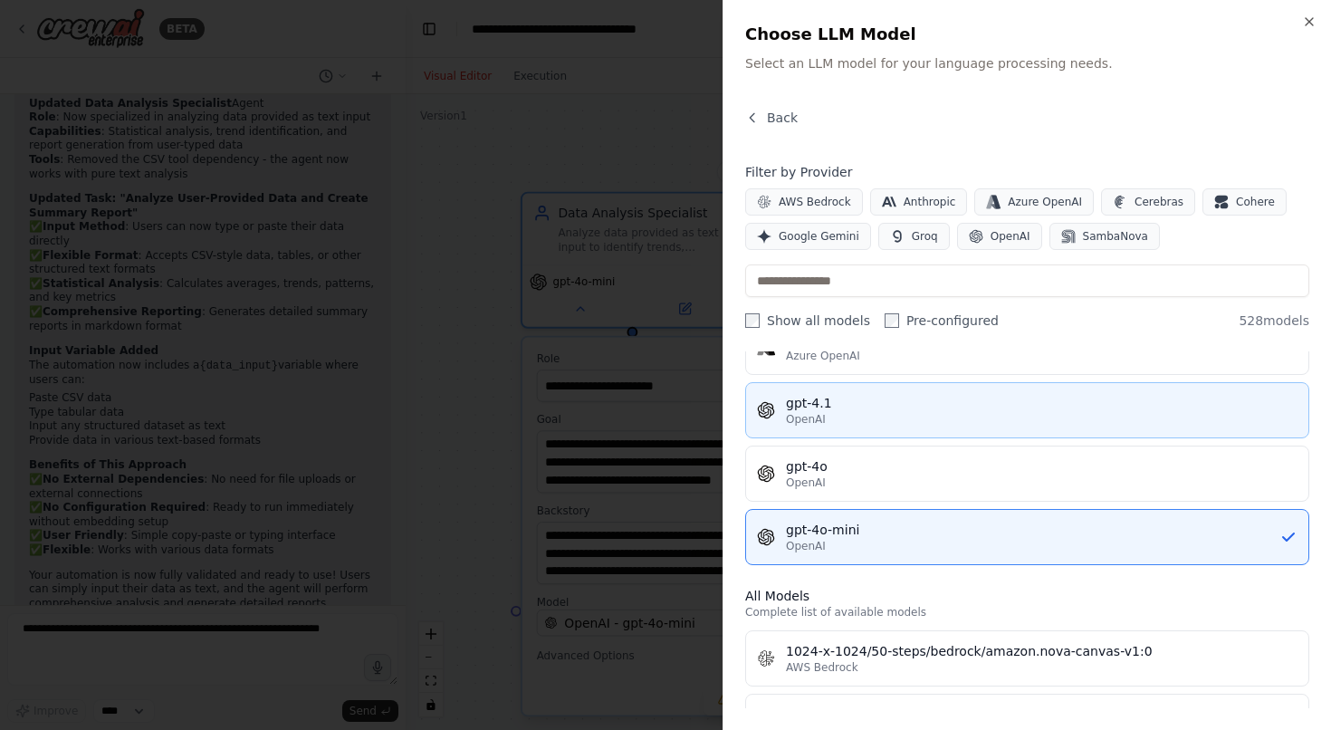
click at [840, 409] on div "gpt-4.1" at bounding box center [1041, 403] width 511 height 18
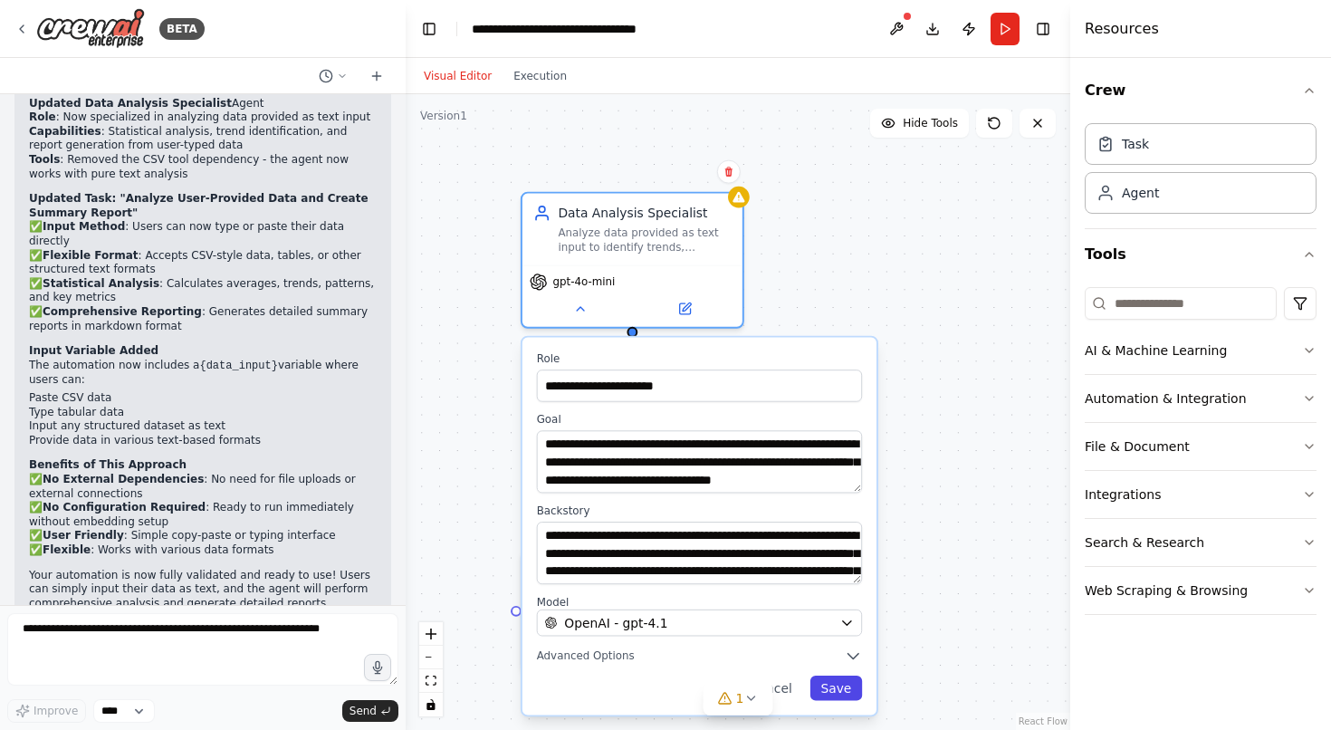
click at [826, 682] on button "Save" at bounding box center [836, 687] width 53 height 25
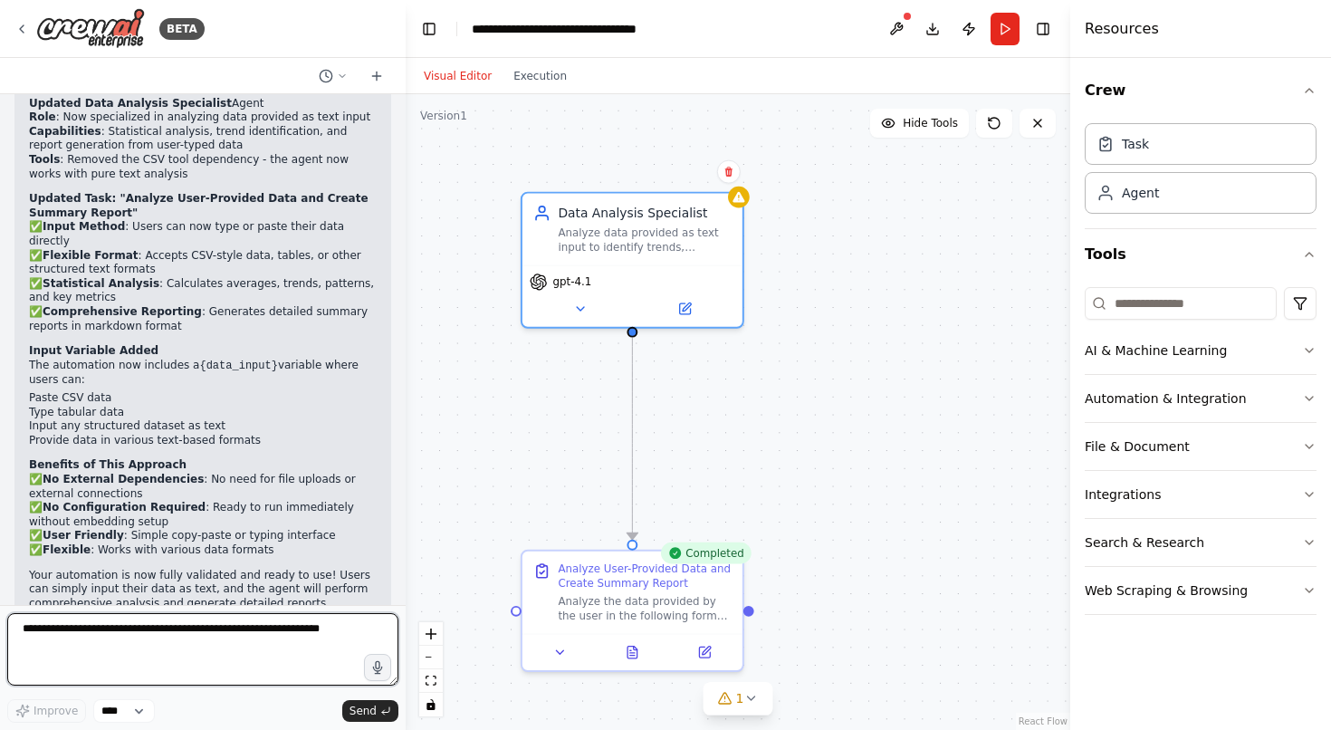
click at [171, 656] on textarea at bounding box center [202, 649] width 391 height 72
type textarea "**********"
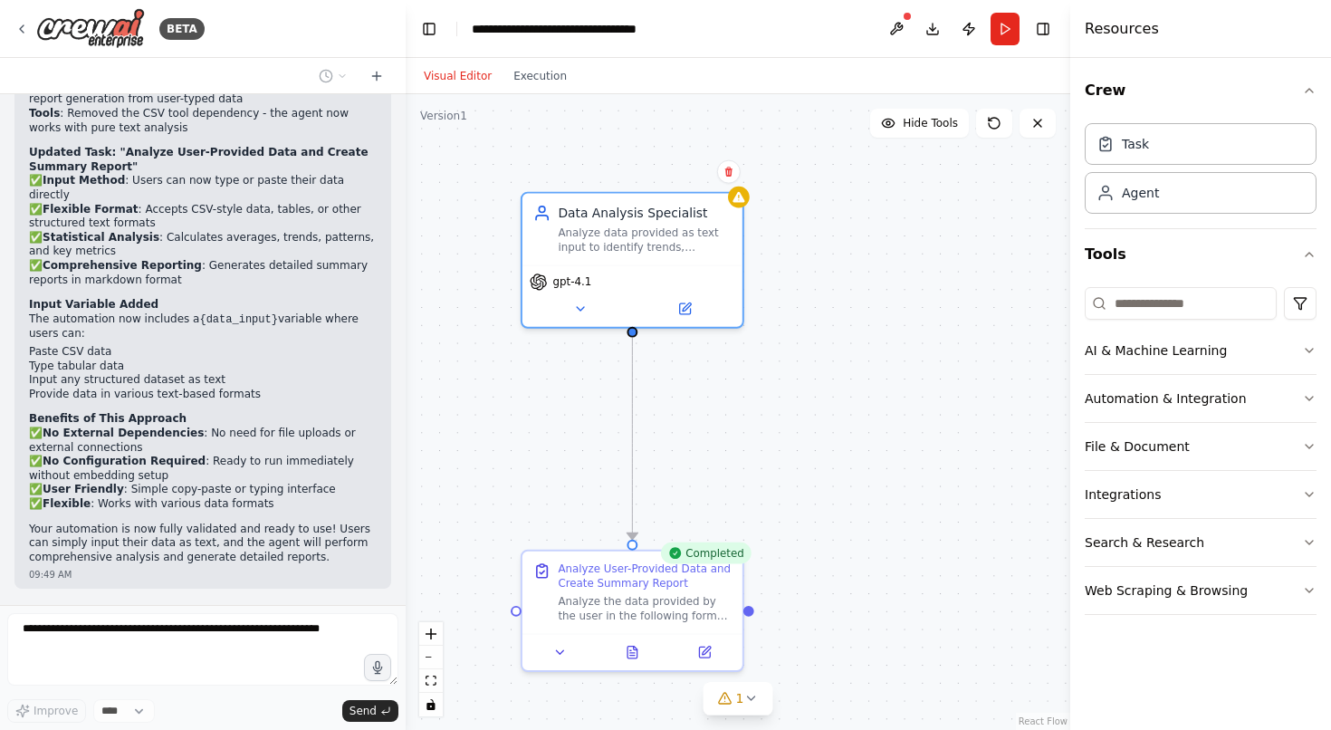
scroll to position [2107, 0]
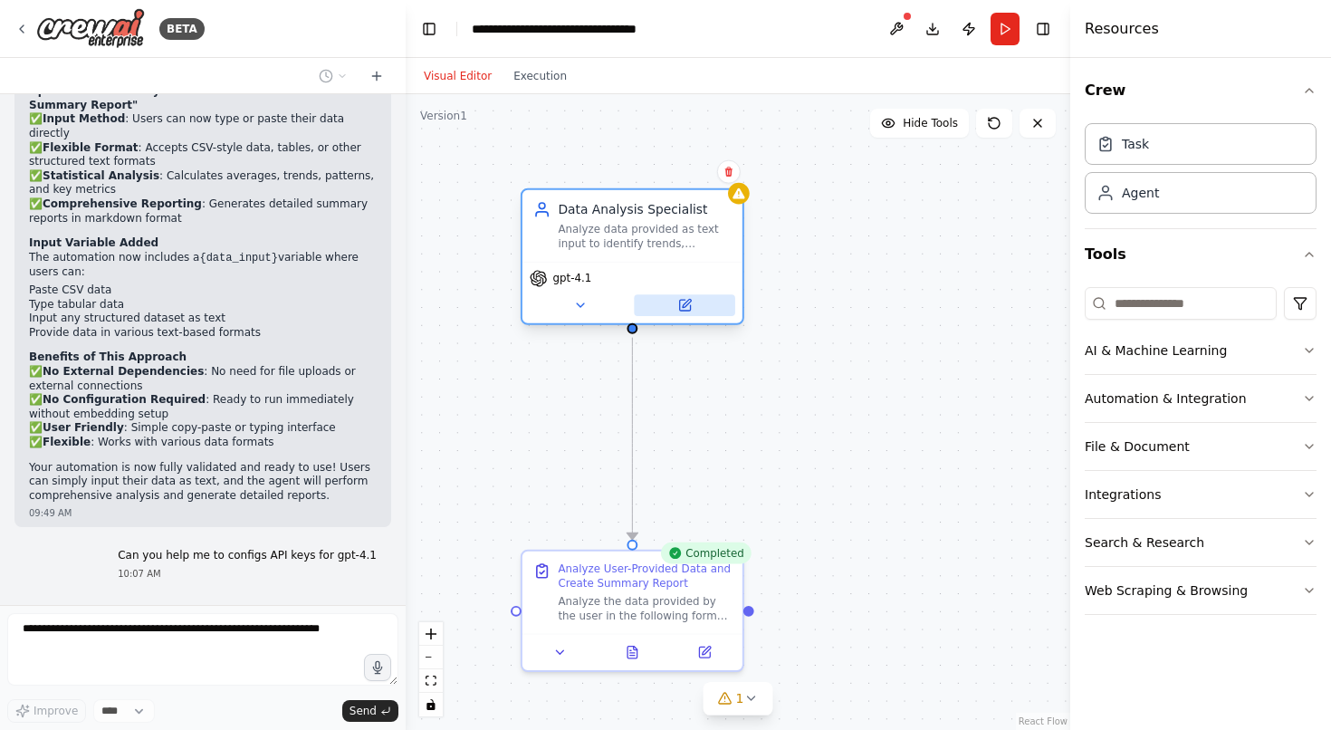
click at [679, 309] on icon at bounding box center [684, 305] width 11 height 11
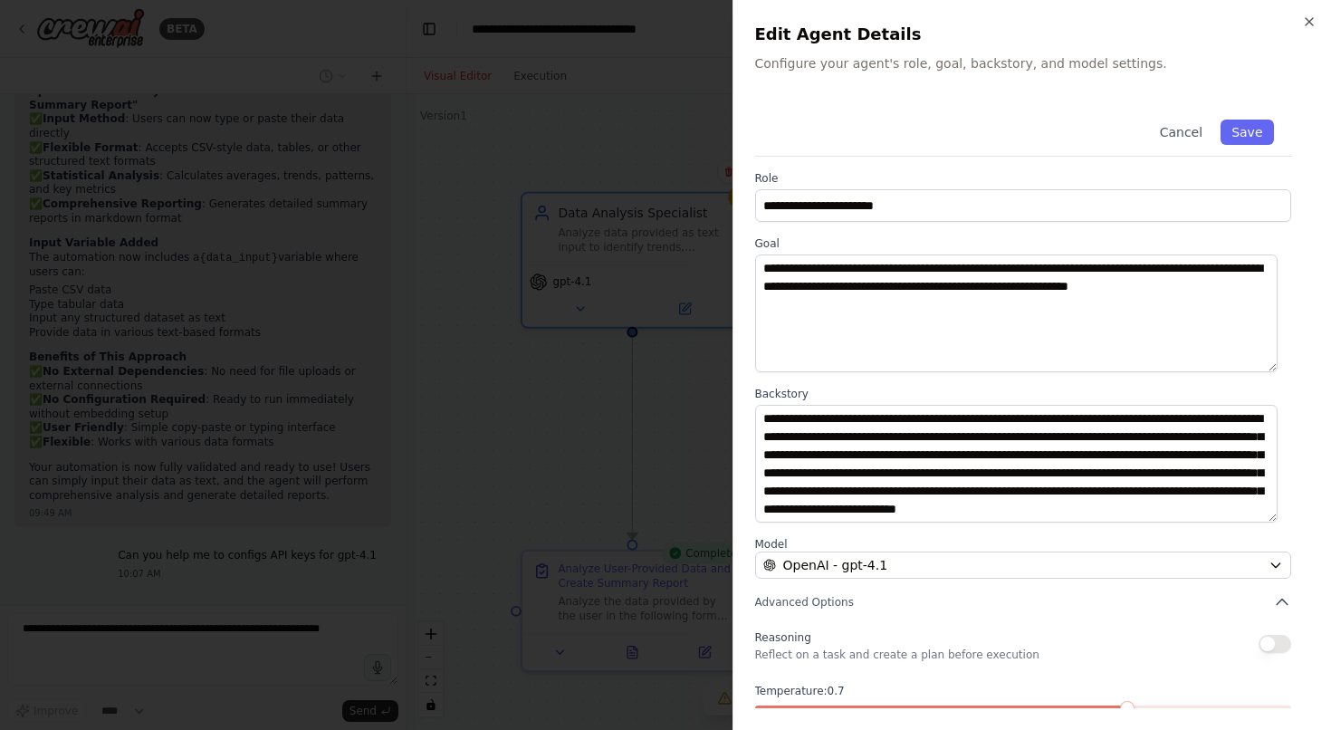
scroll to position [91, 0]
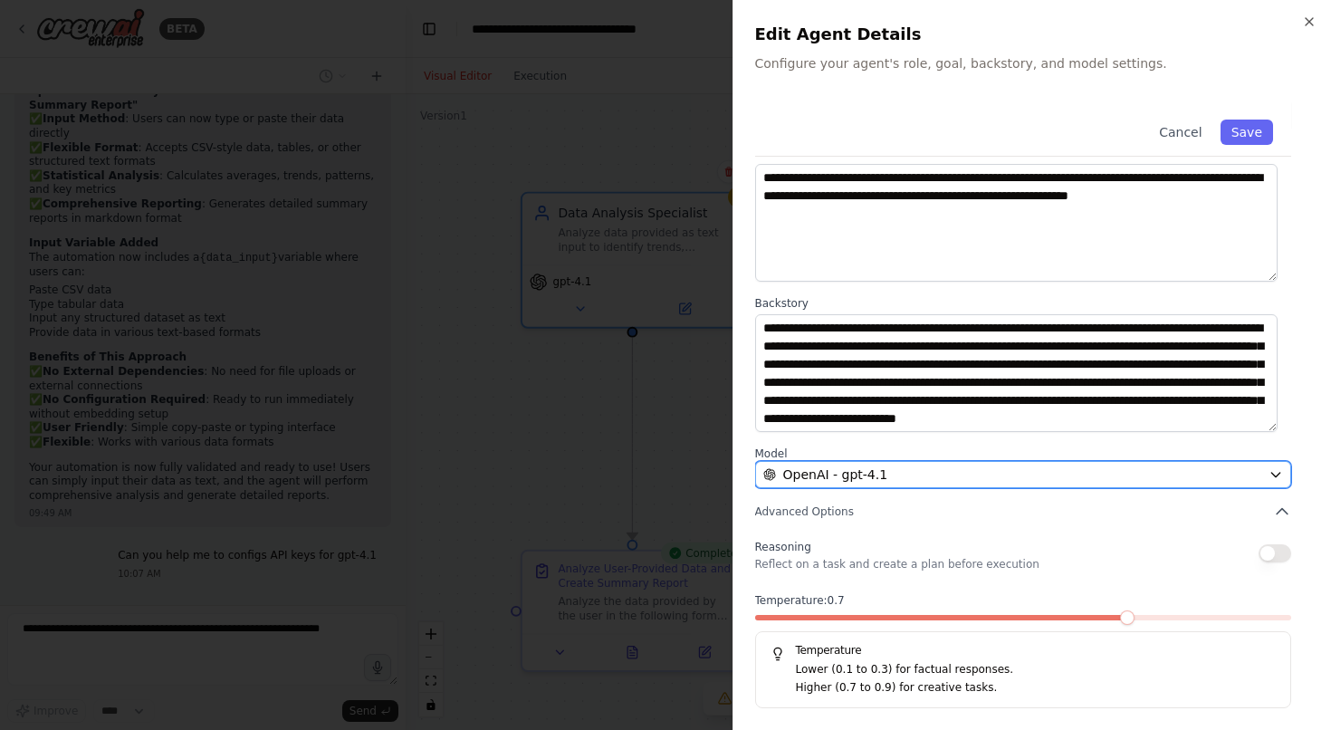
click at [1120, 472] on div "OpenAI - gpt-4.1" at bounding box center [1012, 474] width 499 height 18
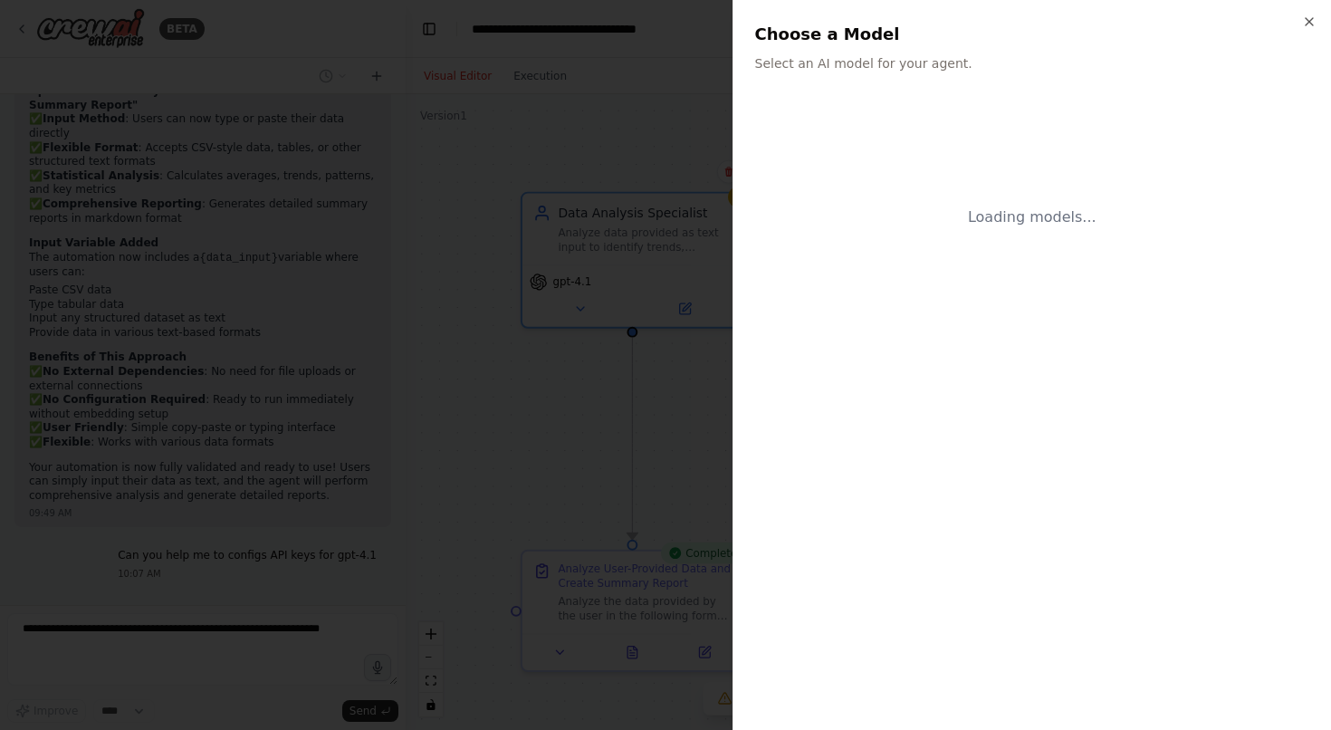
scroll to position [0, 0]
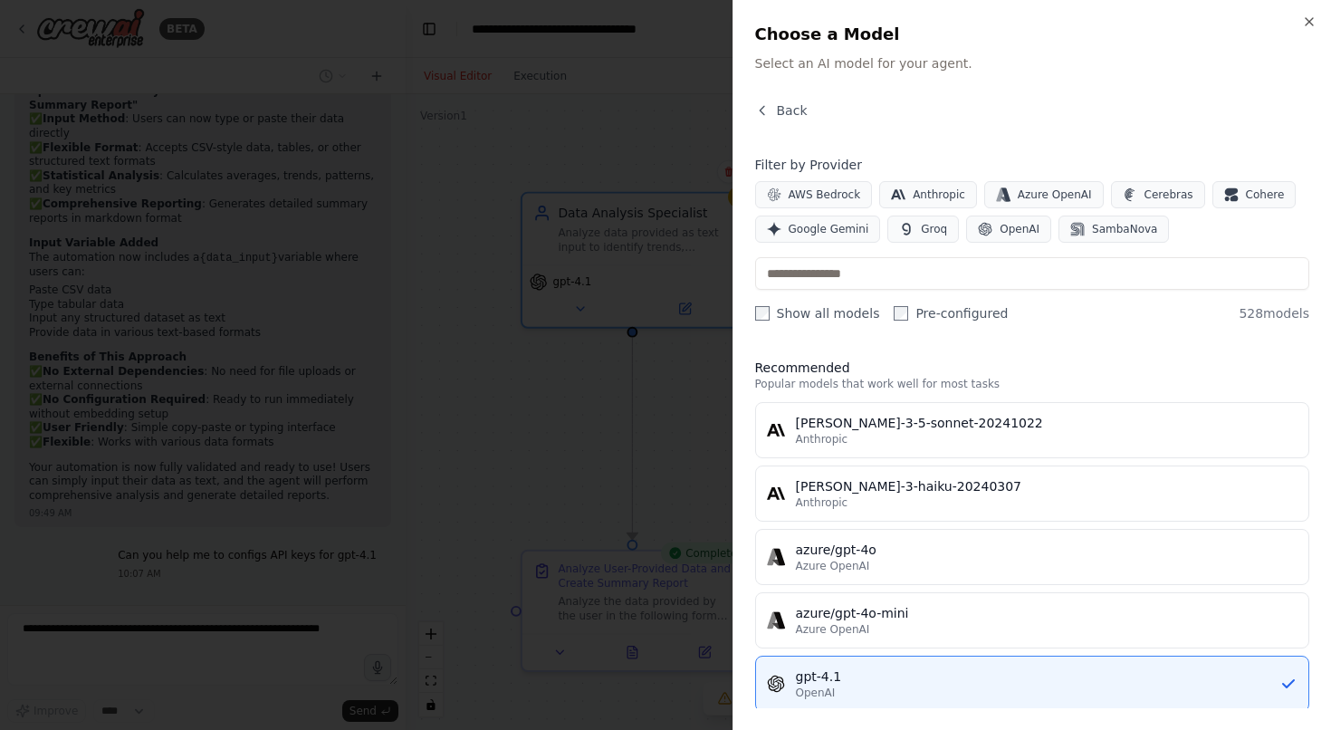
click at [809, 320] on label "Show all models" at bounding box center [817, 313] width 125 height 18
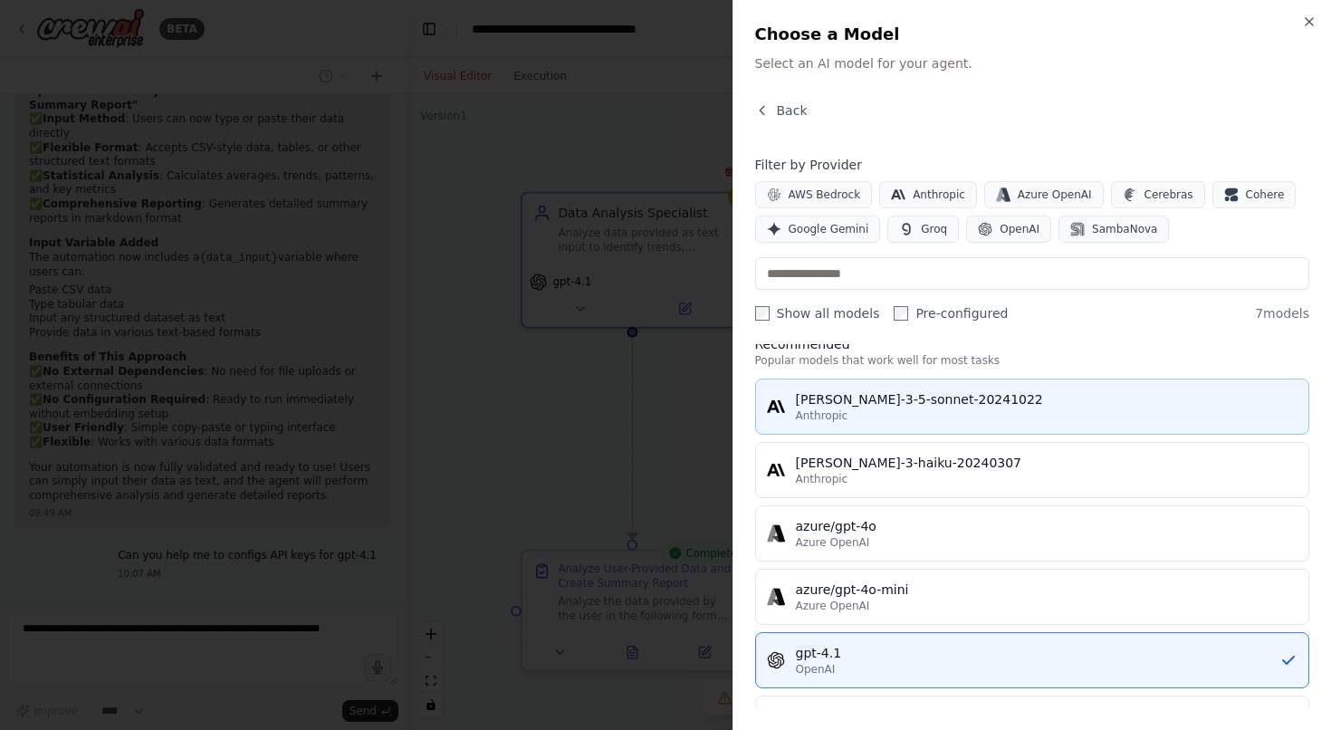
scroll to position [19, 0]
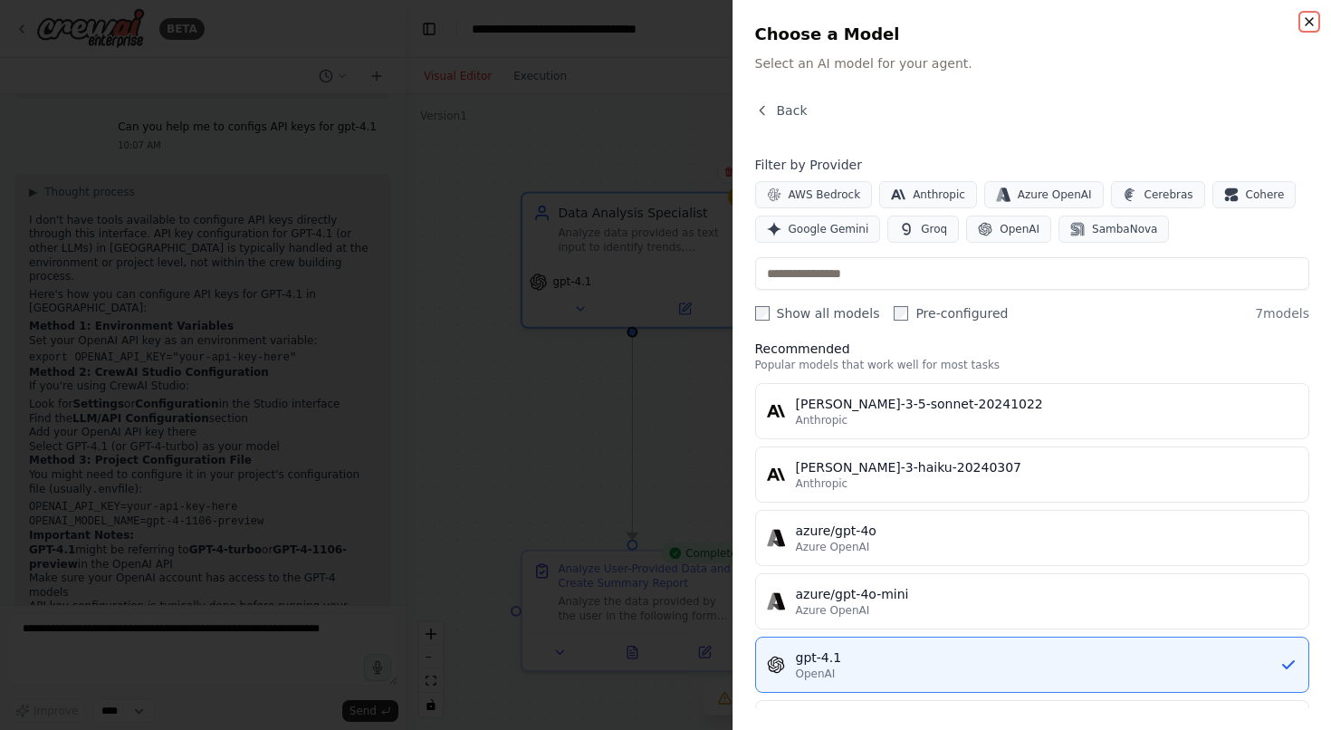
click at [1302, 21] on icon "button" at bounding box center [1309, 21] width 14 height 14
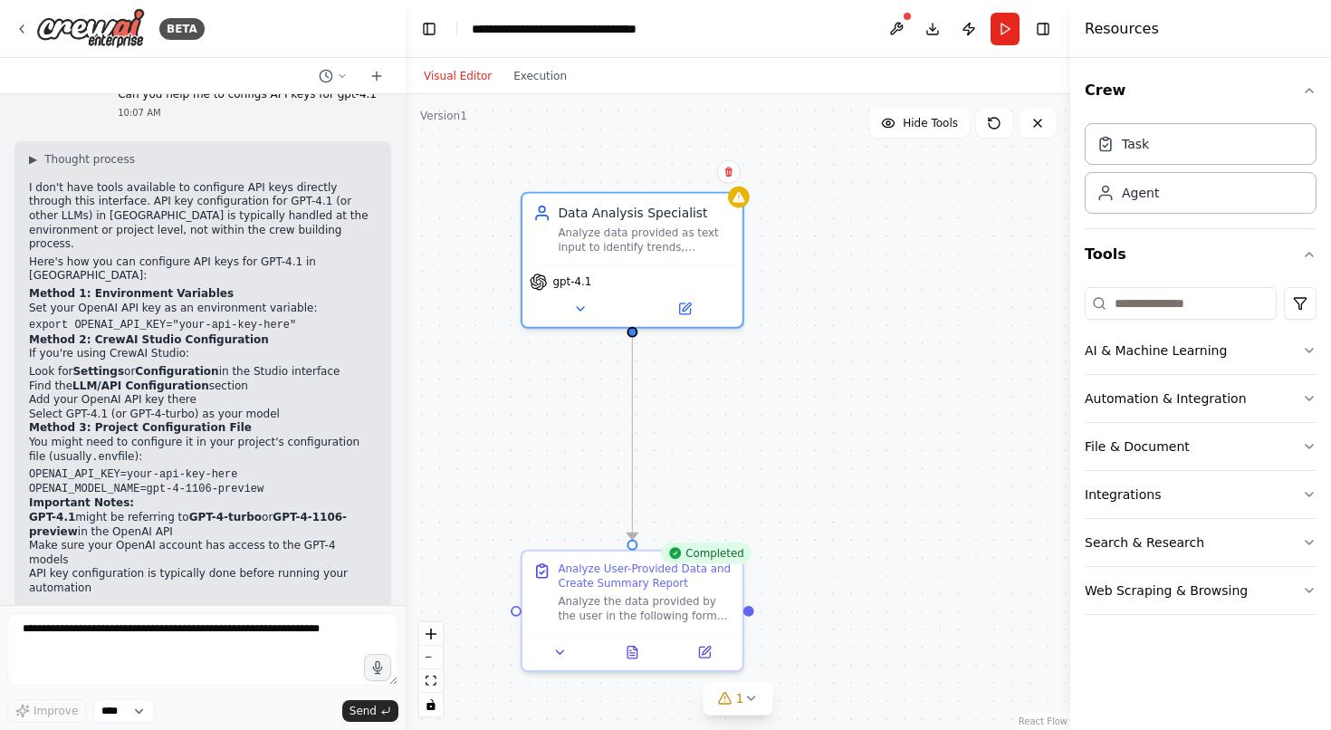
scroll to position [2577, 0]
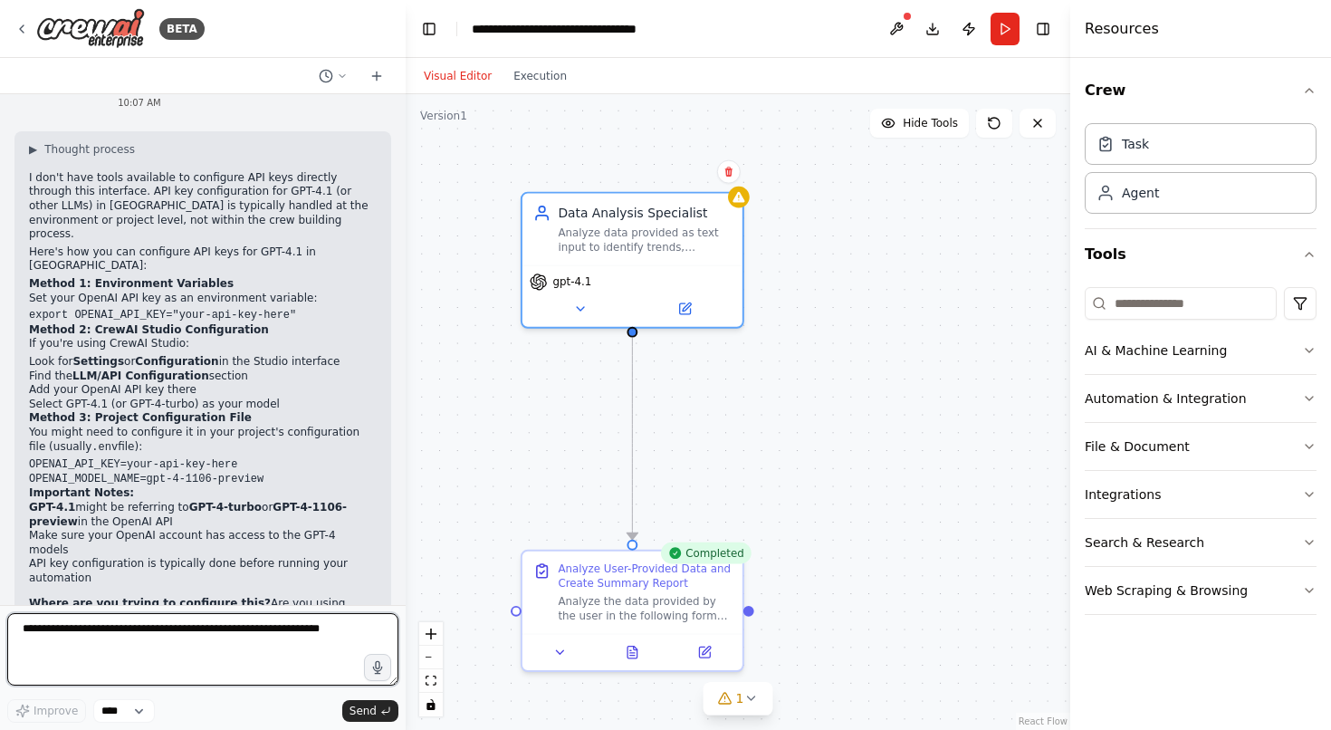
click at [188, 642] on textarea at bounding box center [202, 649] width 391 height 72
type textarea "*"
type textarea "**********"
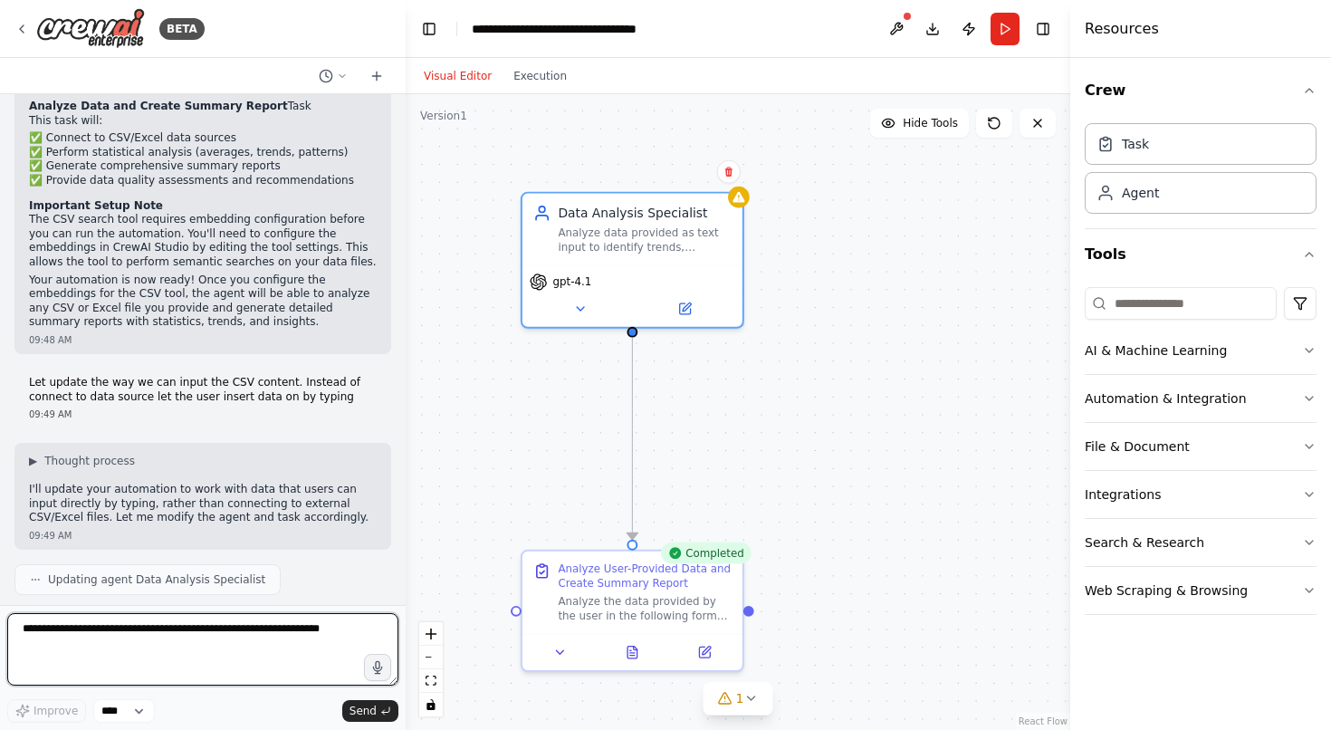
scroll to position [3109, 0]
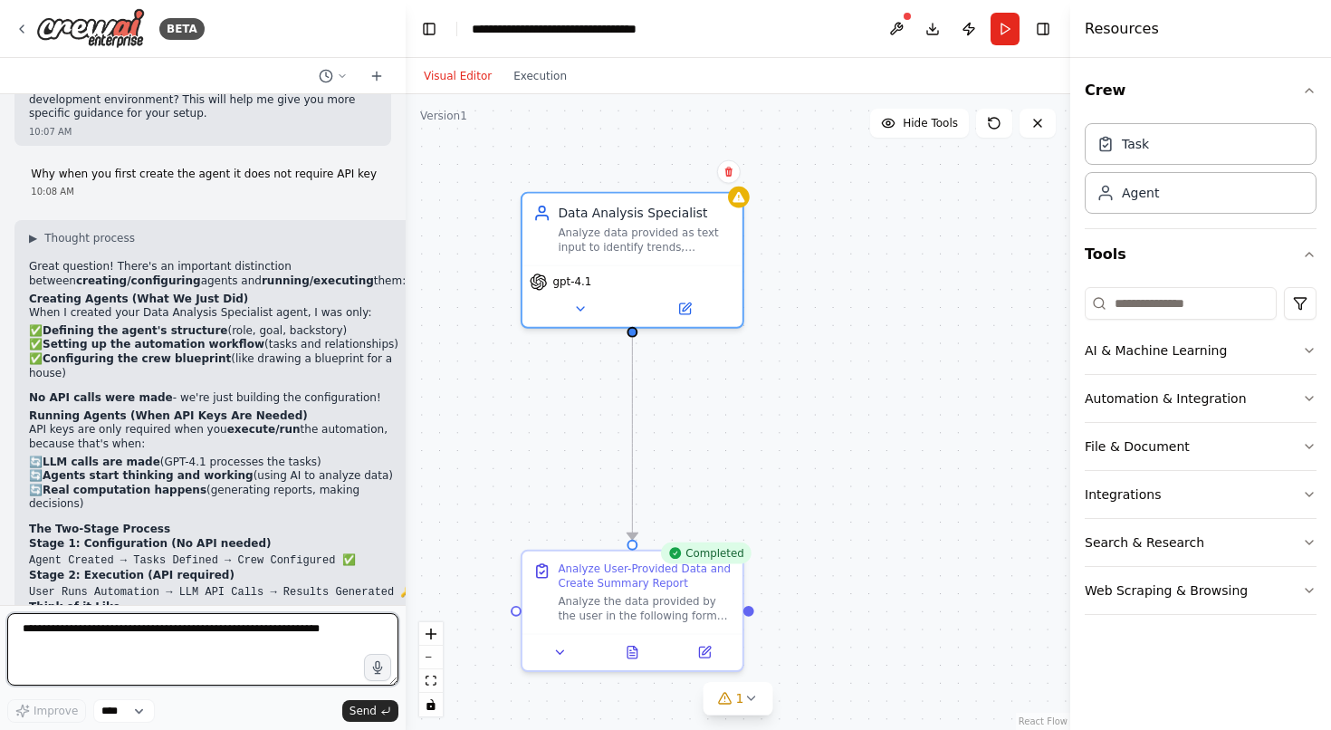
click at [175, 641] on textarea at bounding box center [202, 649] width 391 height 72
type textarea "**********"
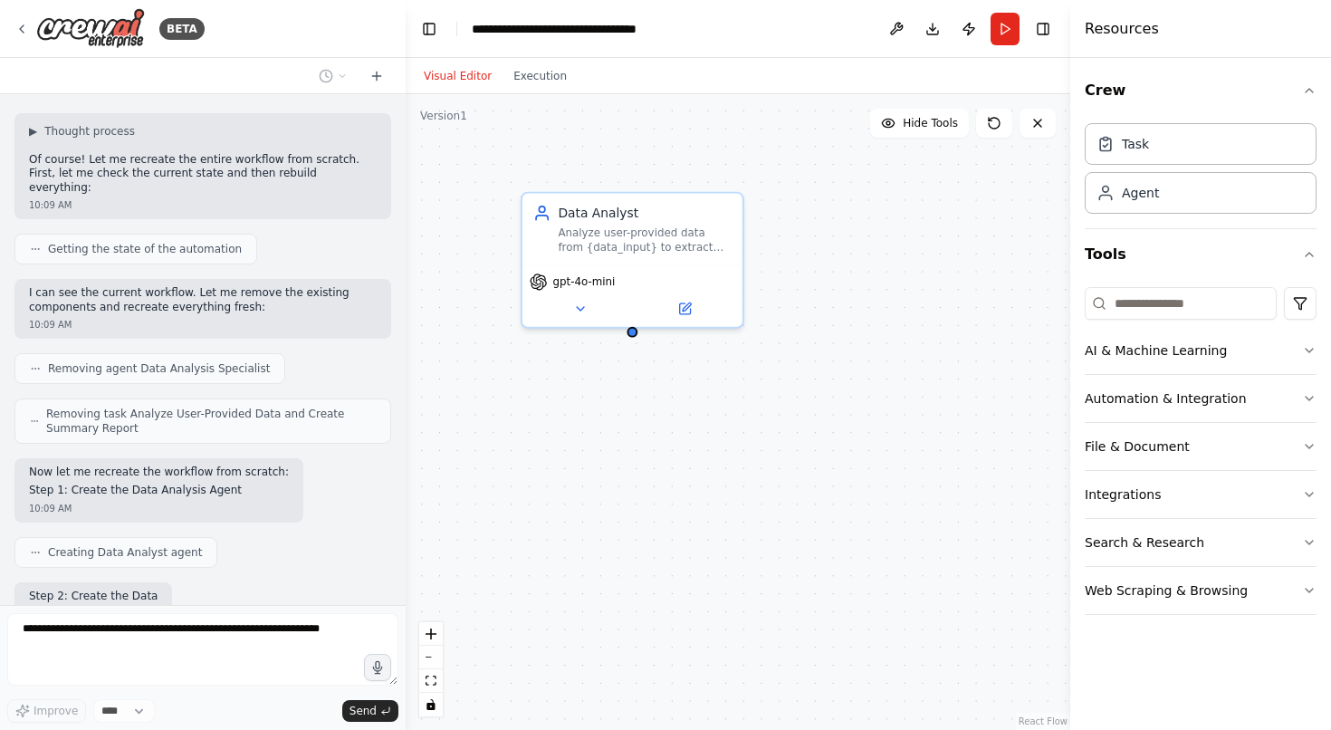
scroll to position [3777, 0]
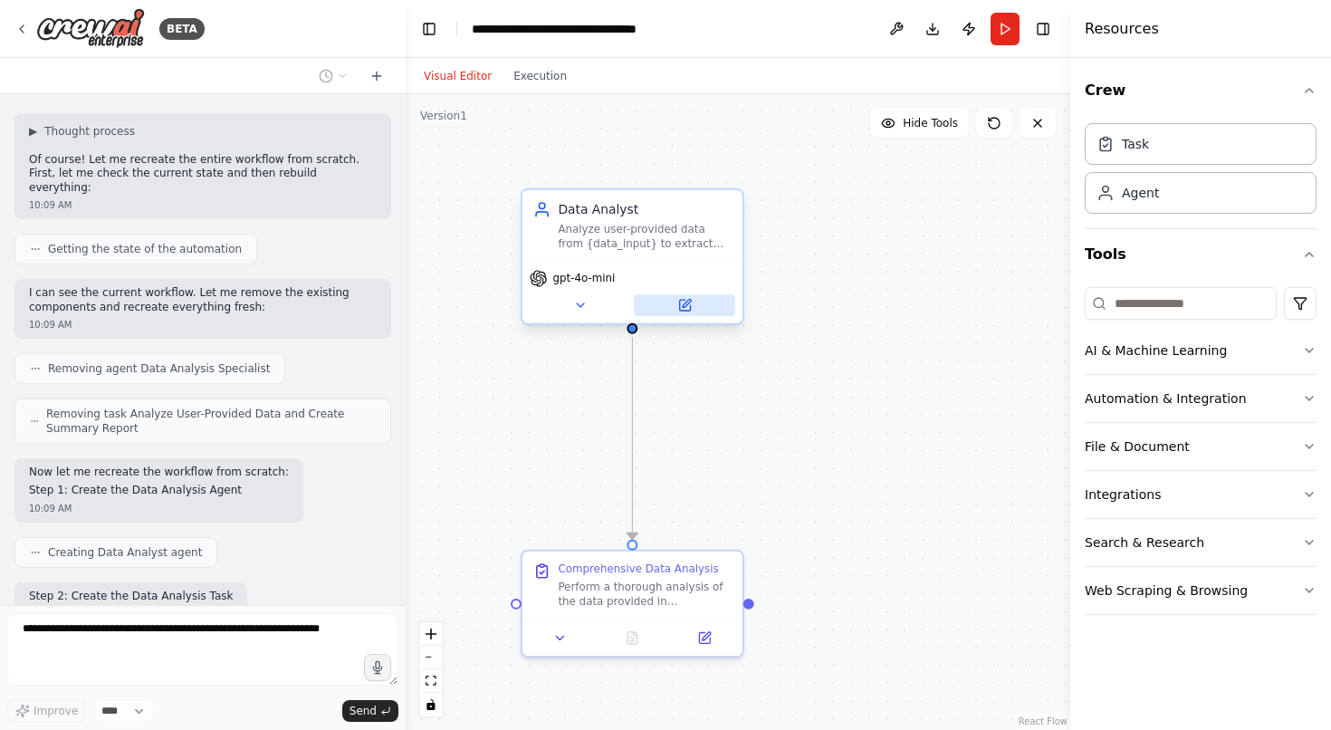
click at [679, 300] on icon at bounding box center [684, 305] width 11 height 11
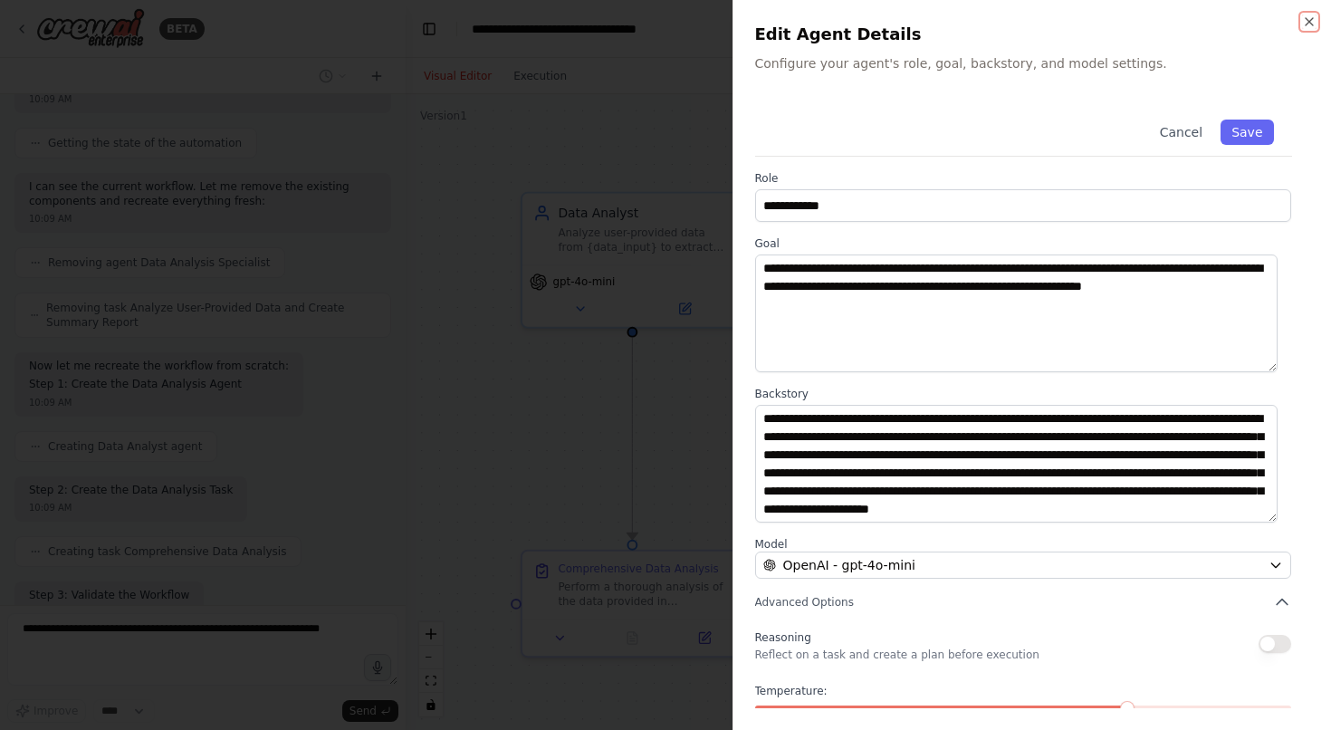
scroll to position [18, 0]
click at [1006, 602] on button "Advanced Options" at bounding box center [1023, 602] width 537 height 18
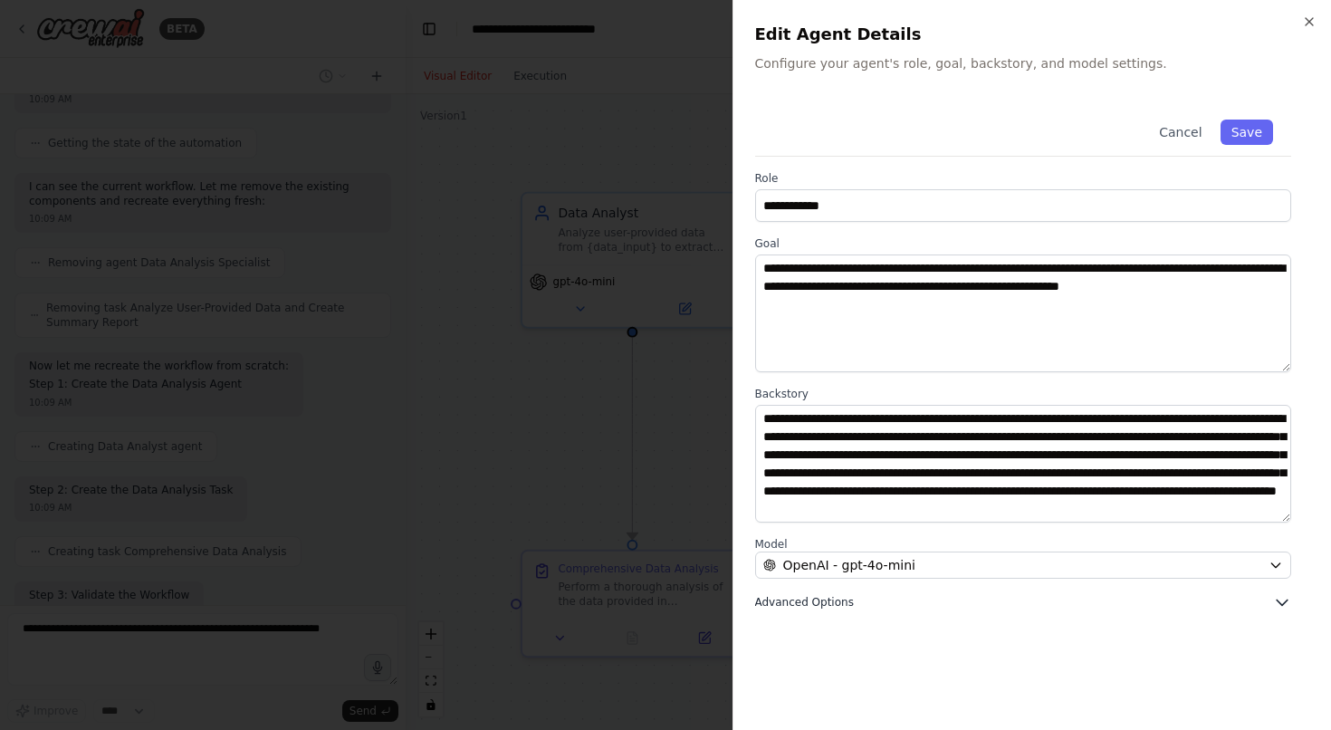
scroll to position [3988, 0]
click at [1006, 602] on button "Advanced Options" at bounding box center [1023, 602] width 537 height 18
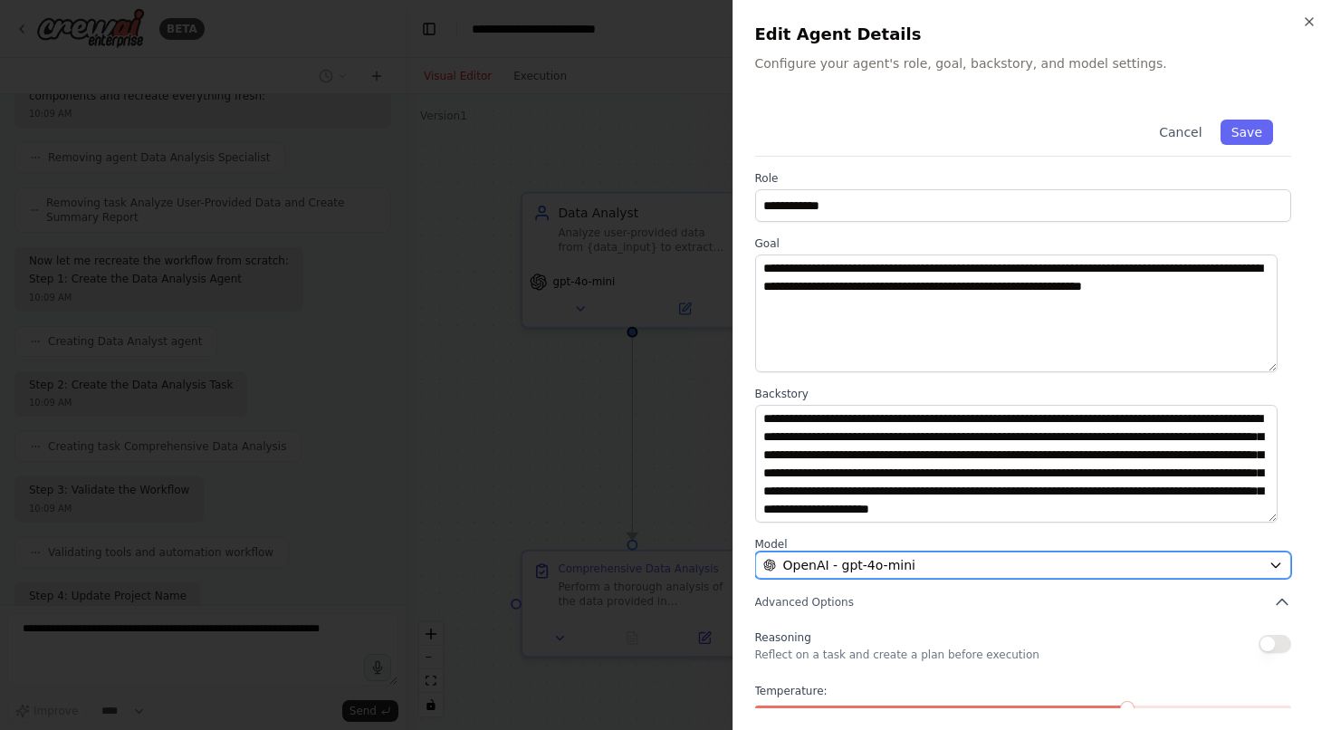
click at [994, 569] on div "OpenAI - gpt-4o-mini" at bounding box center [1012, 565] width 499 height 18
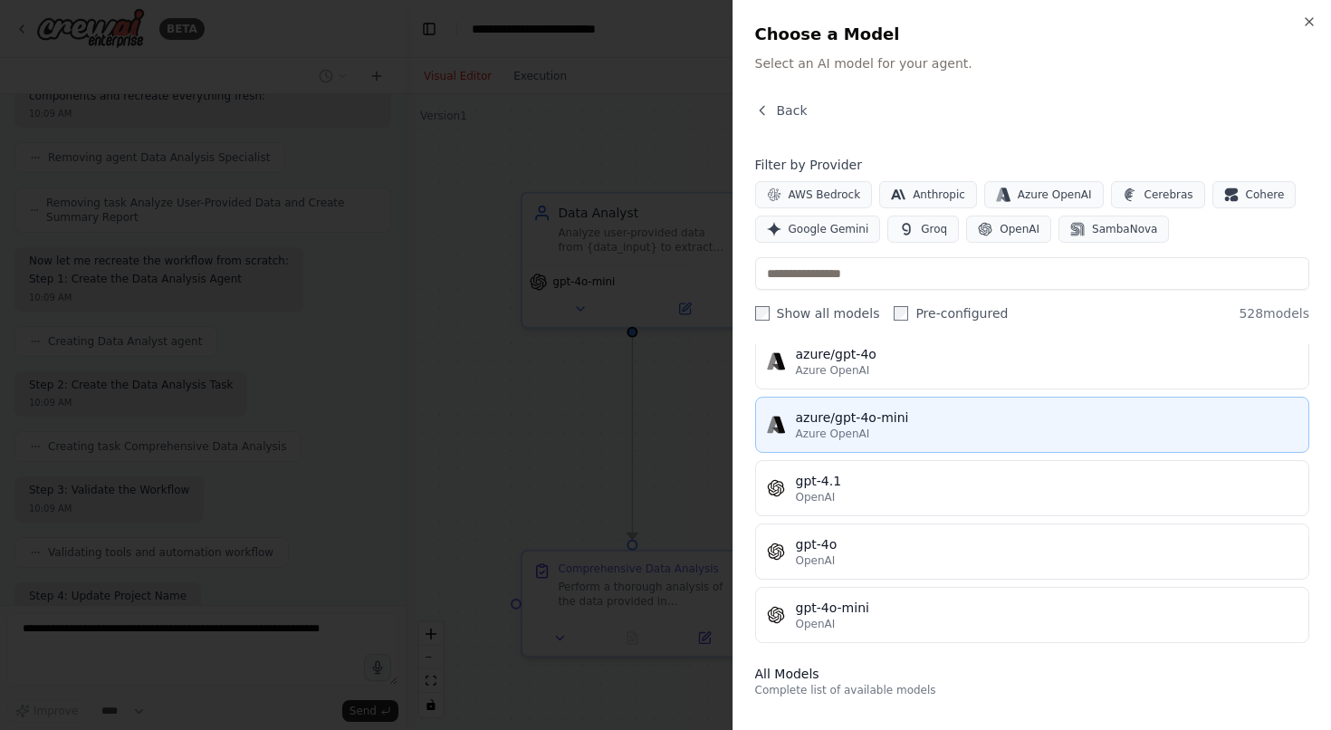
scroll to position [248, 0]
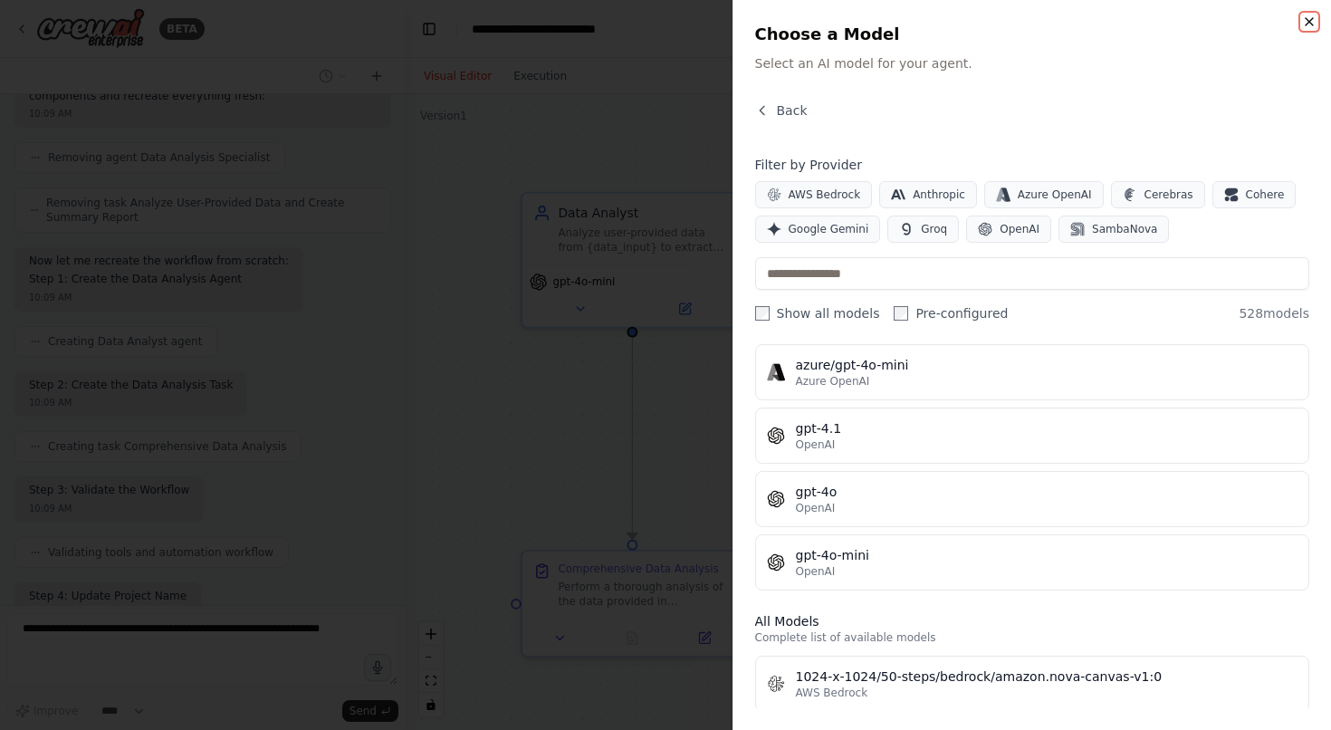
click at [1308, 24] on icon "button" at bounding box center [1309, 21] width 14 height 14
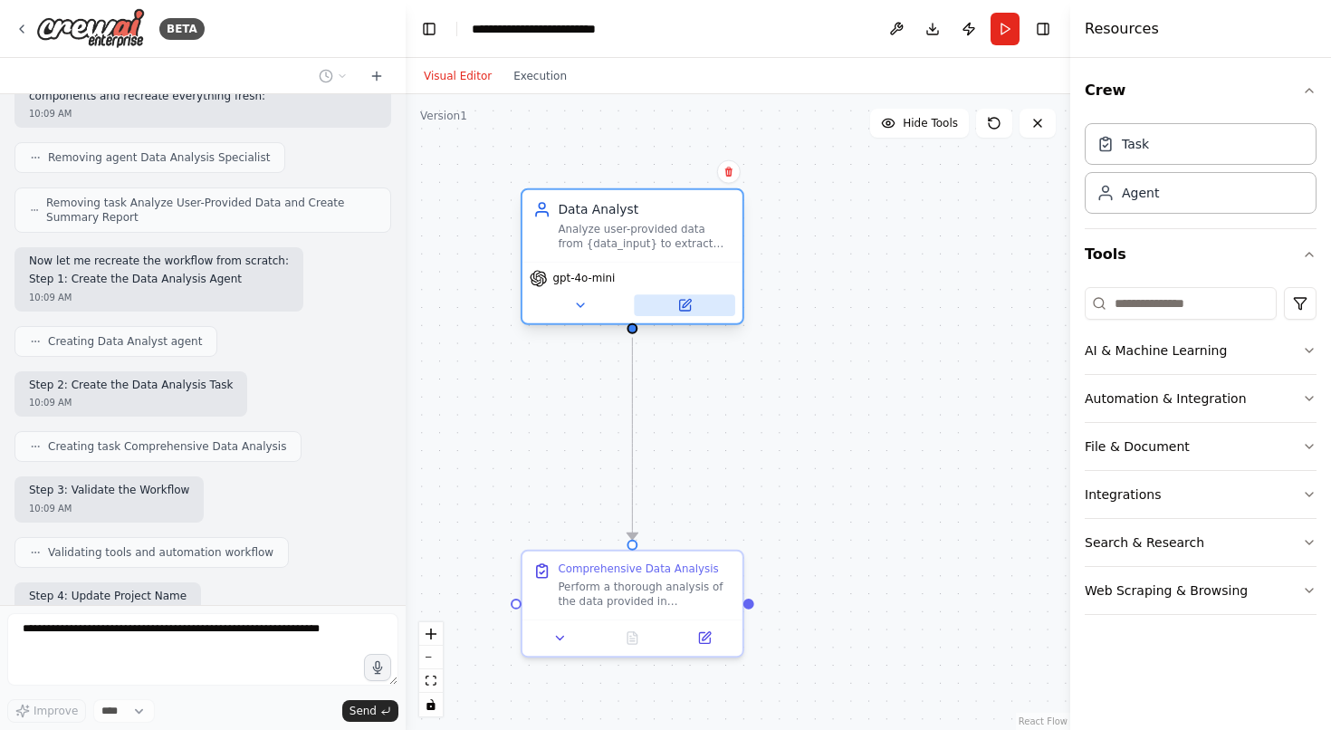
click at [701, 301] on button at bounding box center [684, 305] width 101 height 22
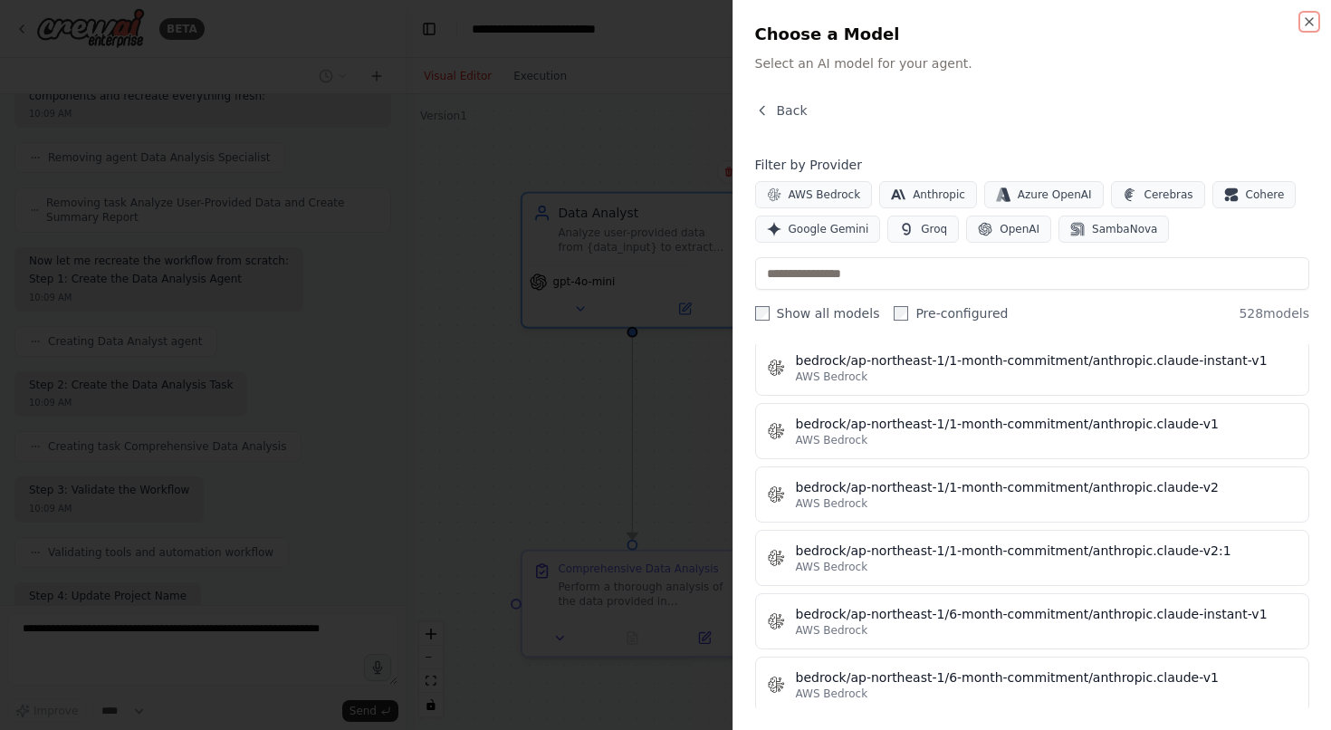
scroll to position [1489, 0]
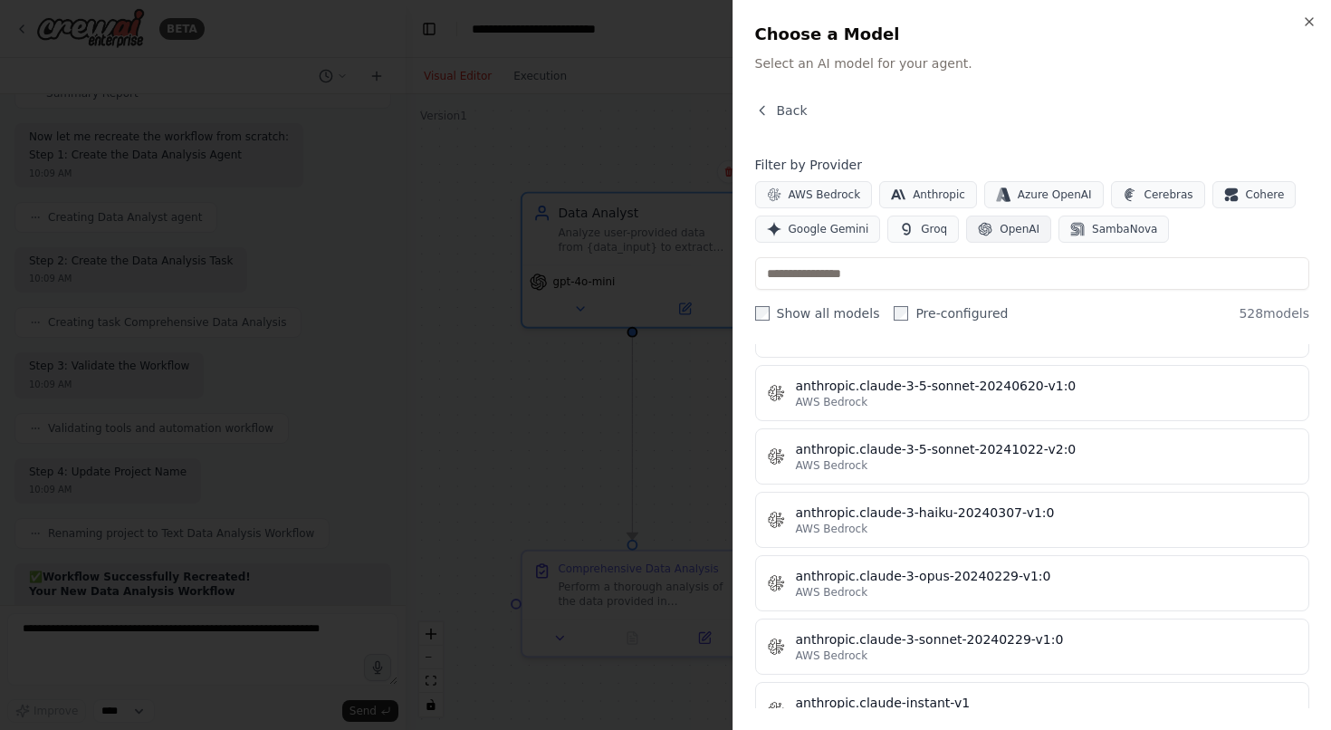
click at [1008, 225] on span "OpenAI" at bounding box center [1019, 229] width 40 height 14
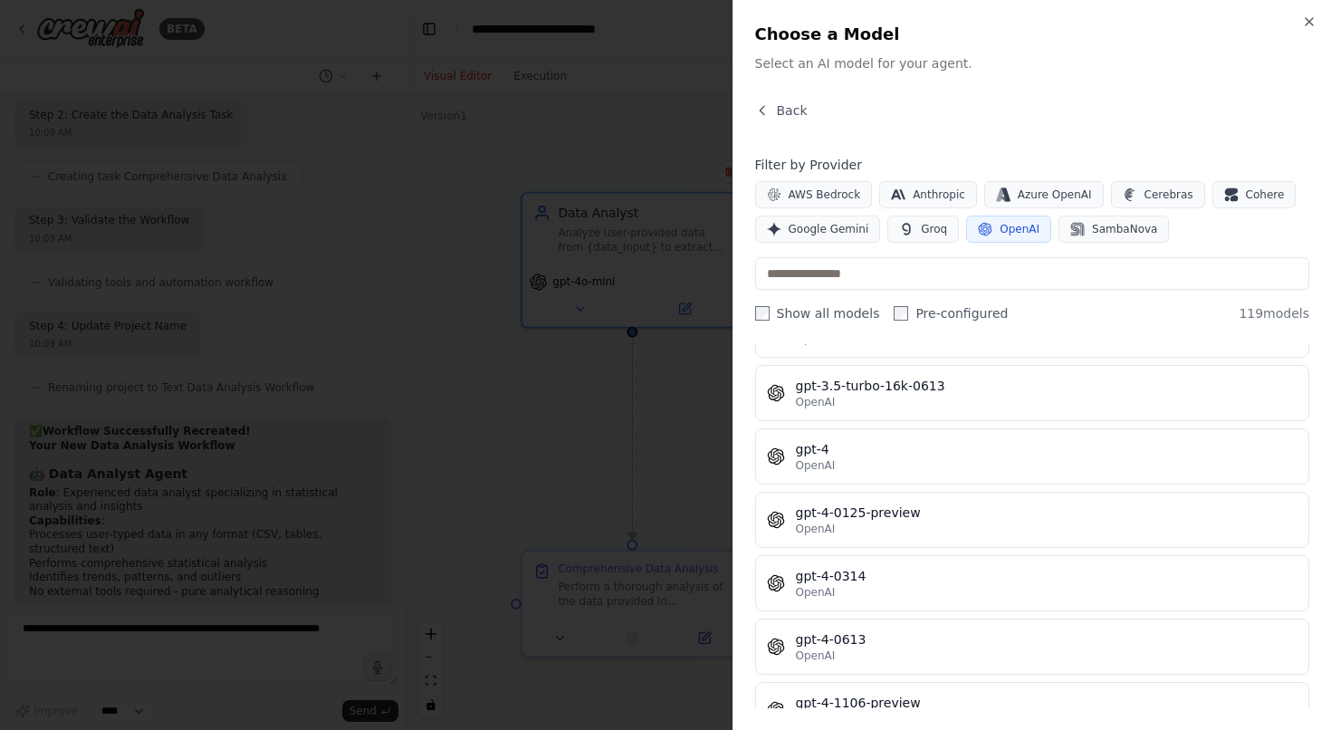
scroll to position [4272, 0]
click at [845, 312] on label "Show all models" at bounding box center [817, 313] width 125 height 18
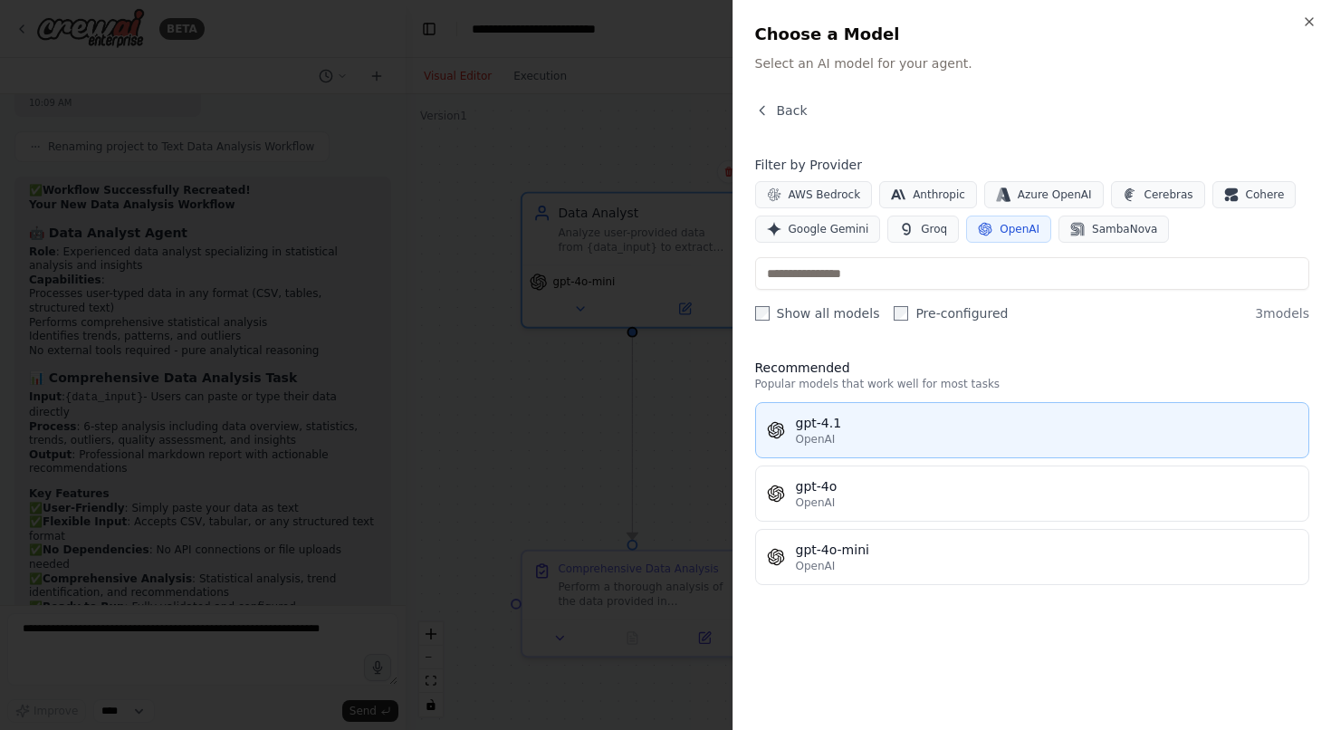
scroll to position [4513, 0]
click at [919, 441] on div "OpenAI" at bounding box center [1047, 439] width 502 height 14
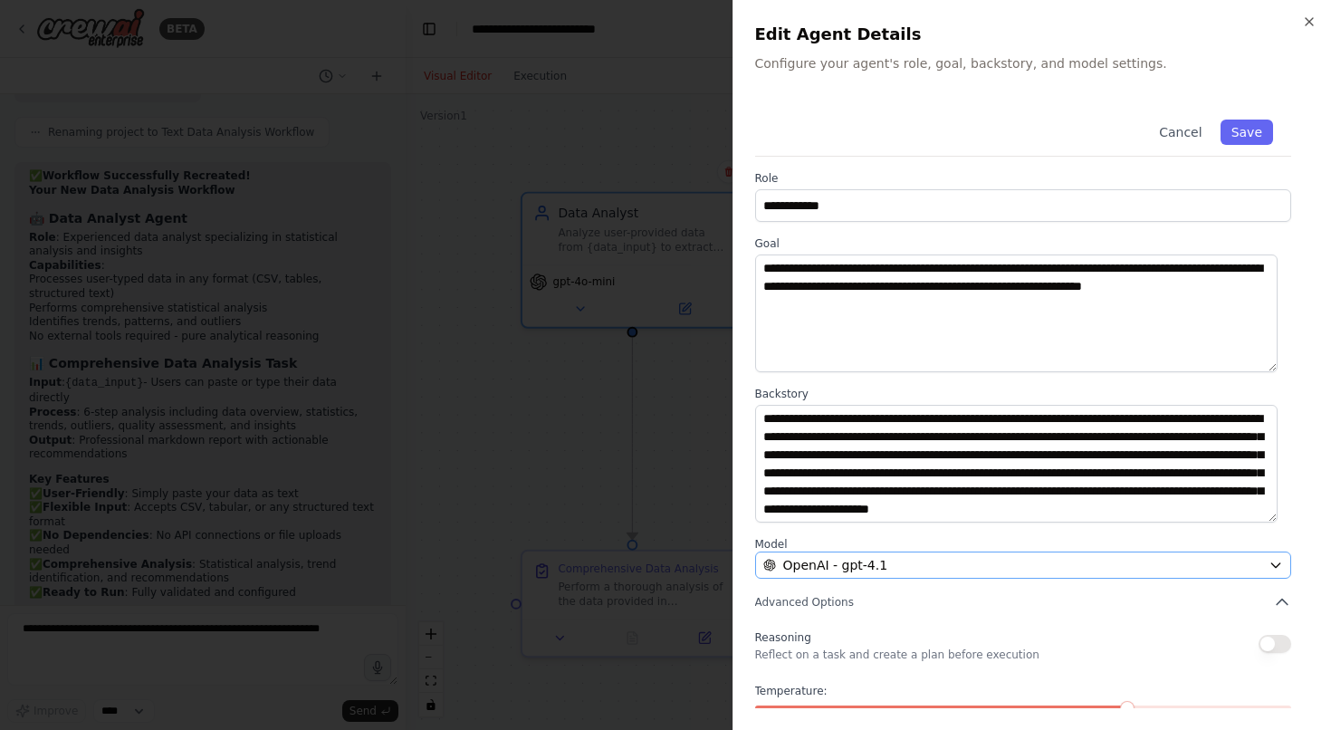
scroll to position [91, 0]
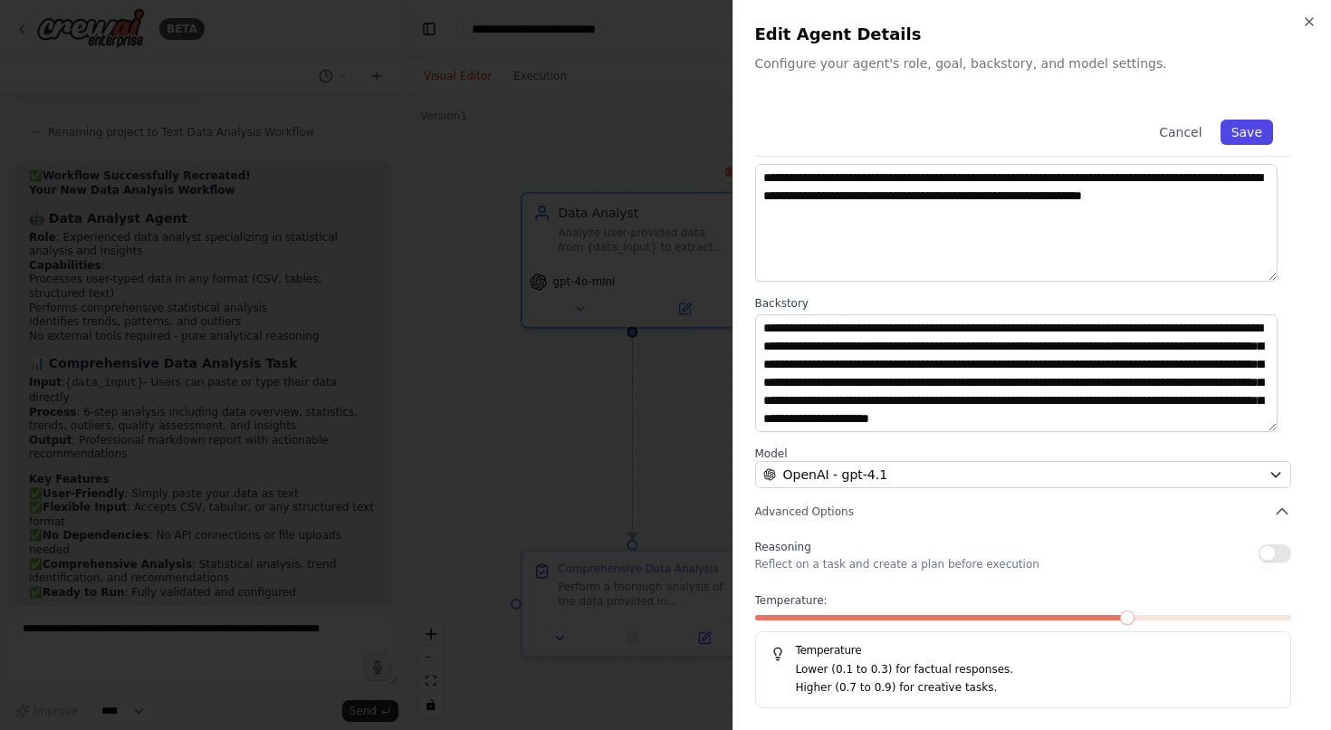
click at [1237, 119] on button "Save" at bounding box center [1246, 131] width 53 height 25
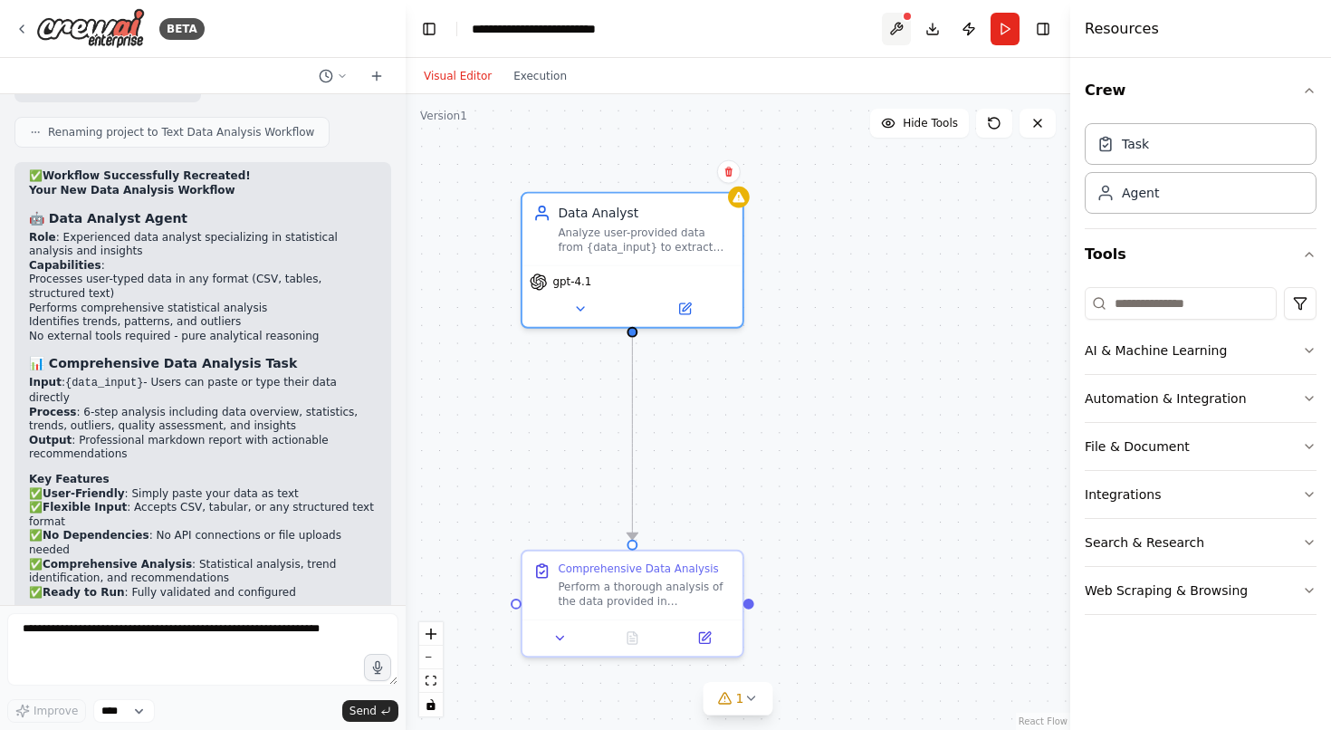
click at [885, 36] on button at bounding box center [896, 29] width 29 height 33
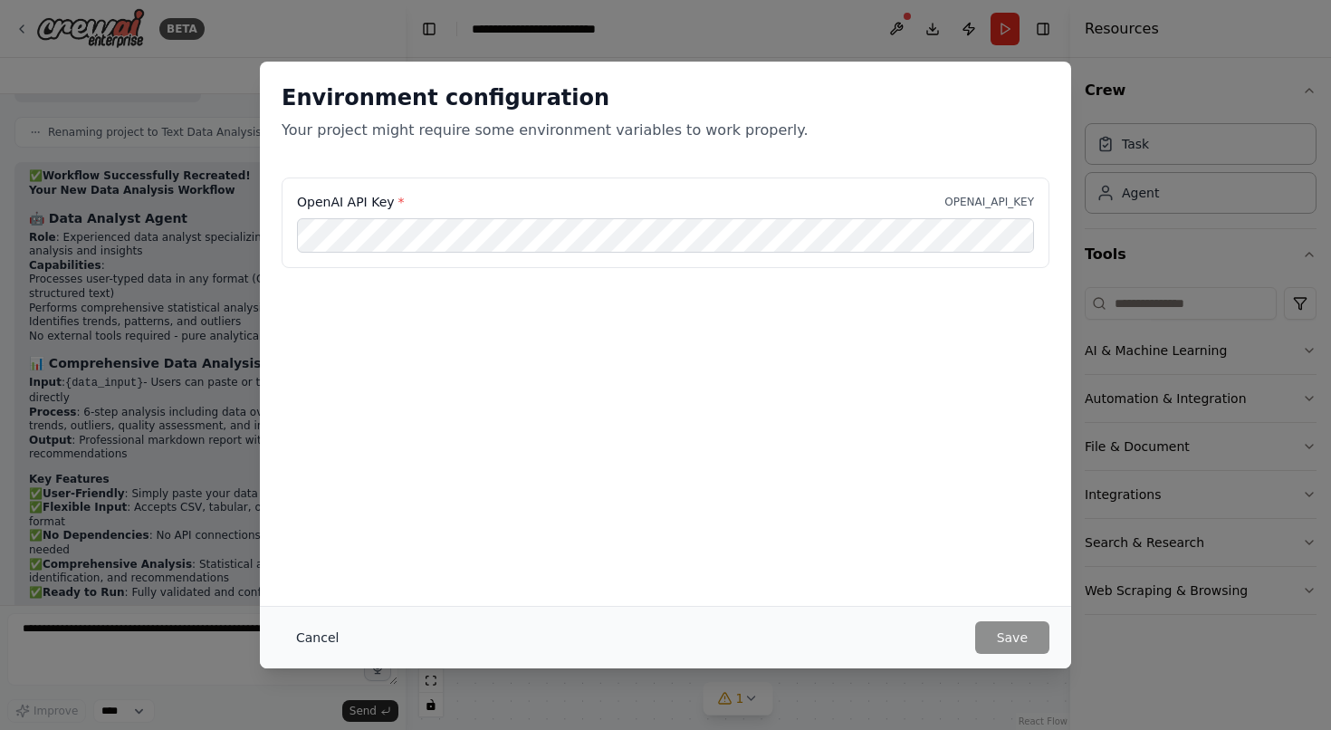
click at [318, 633] on button "Cancel" at bounding box center [318, 637] width 72 height 33
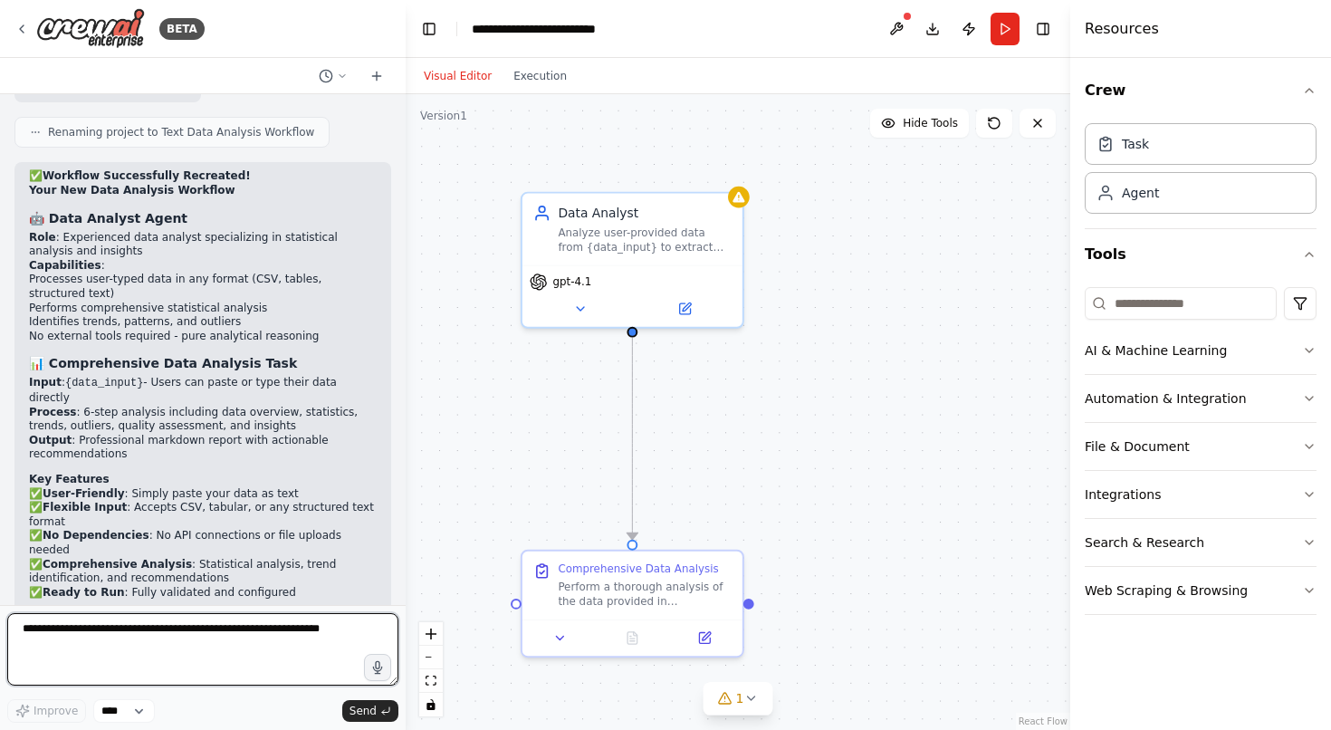
click at [236, 645] on textarea at bounding box center [202, 649] width 391 height 72
type textarea "**********"
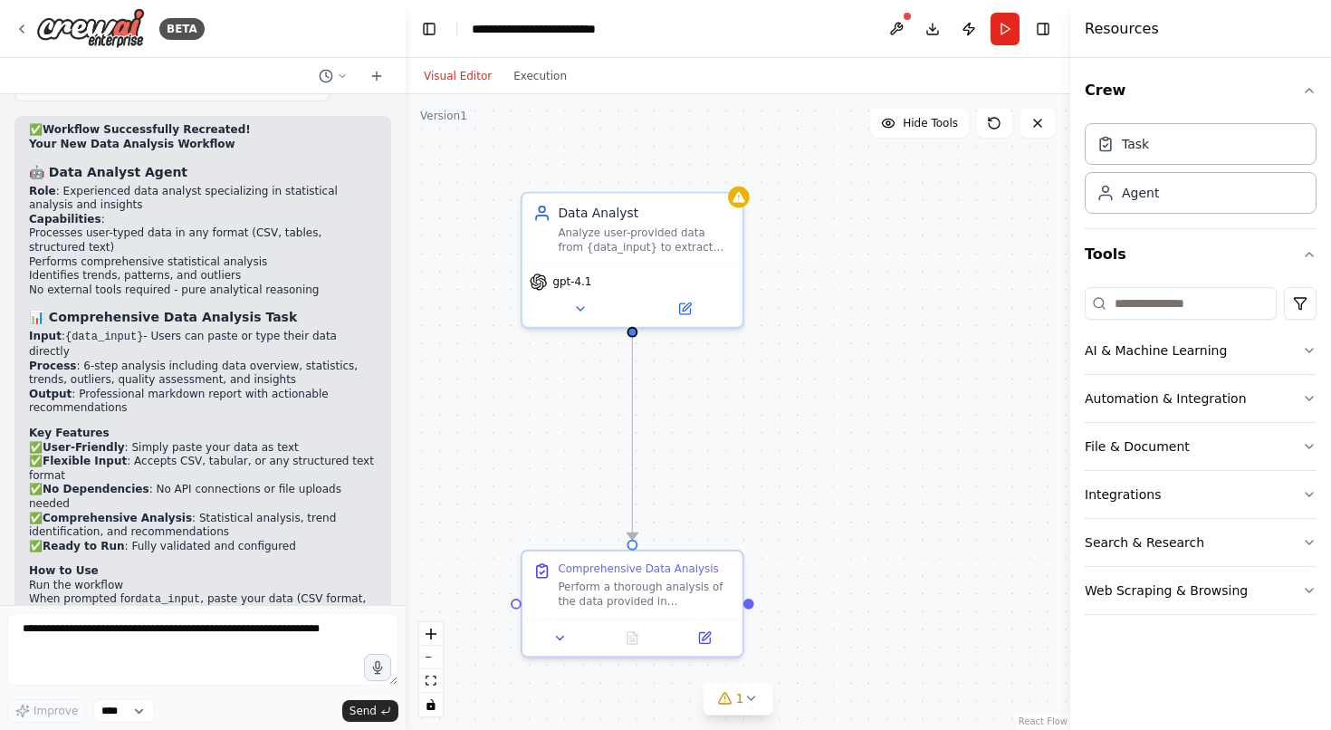
scroll to position [4620, 0]
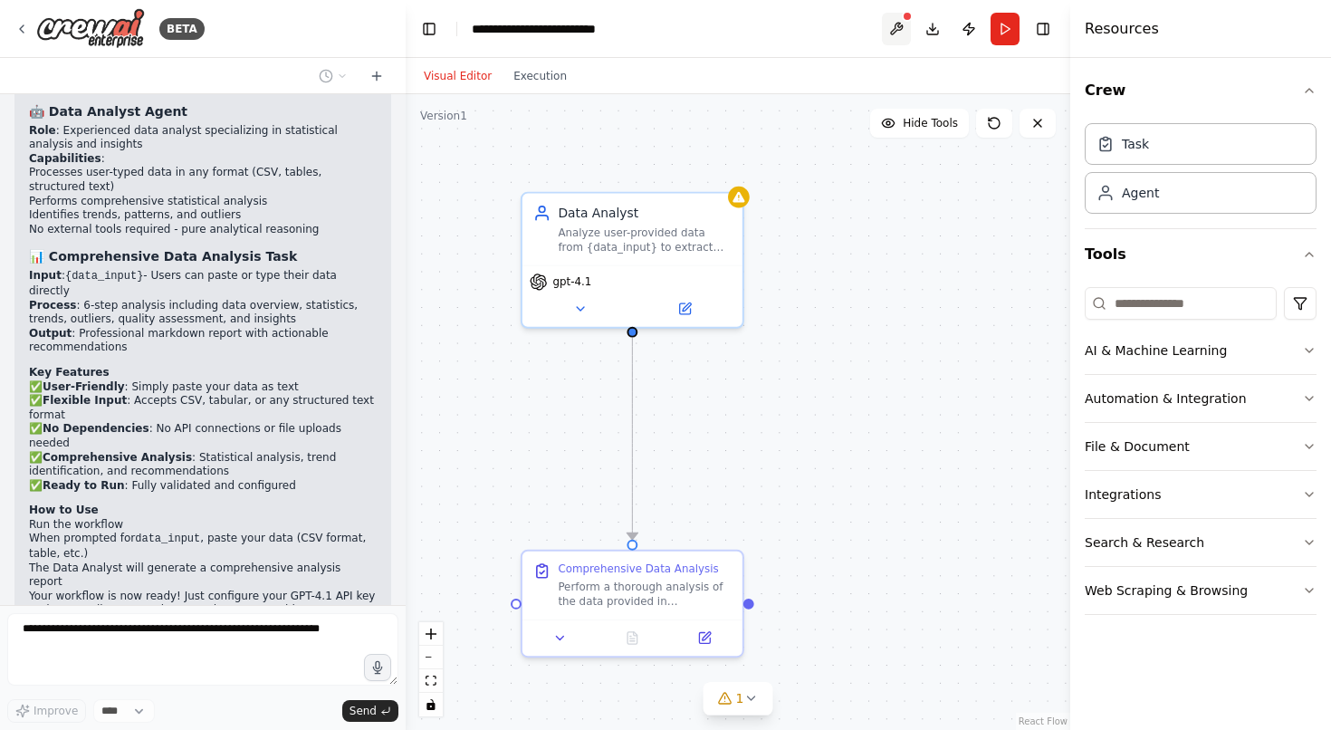
click at [898, 35] on button at bounding box center [896, 29] width 29 height 33
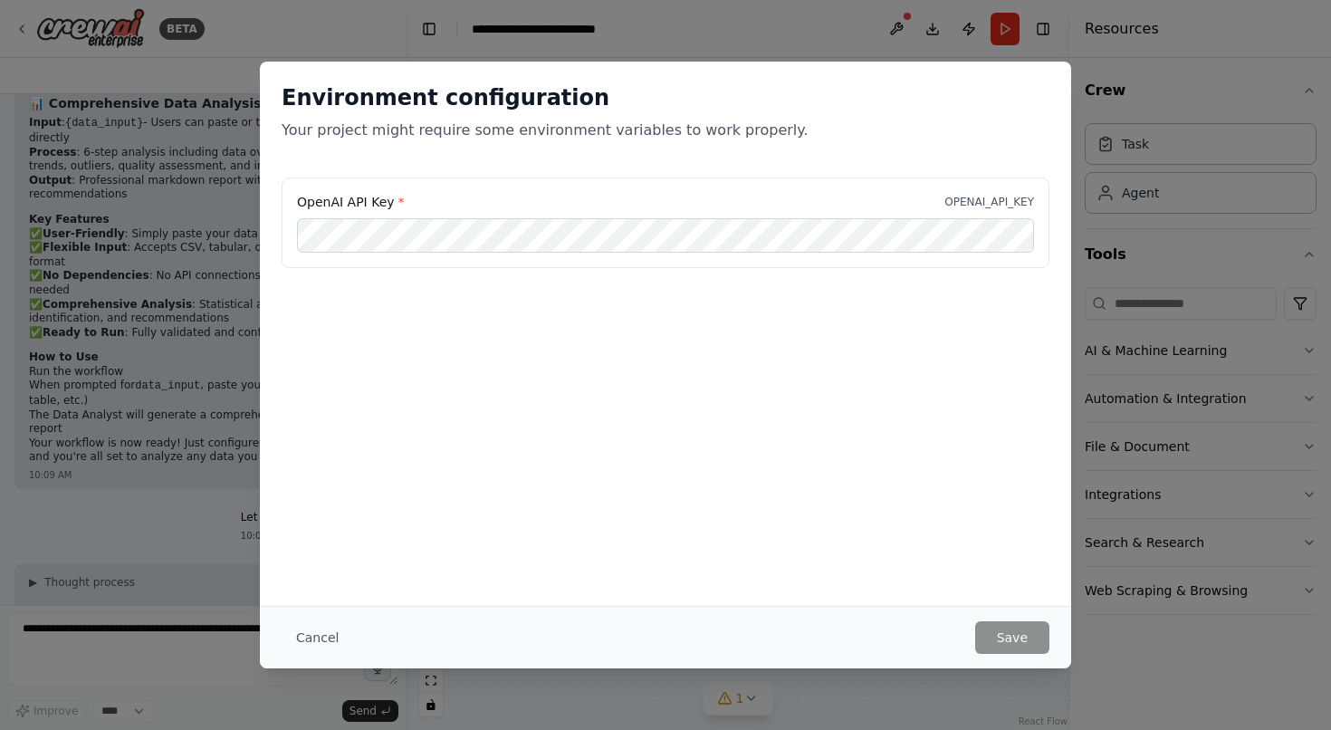
scroll to position [4878, 0]
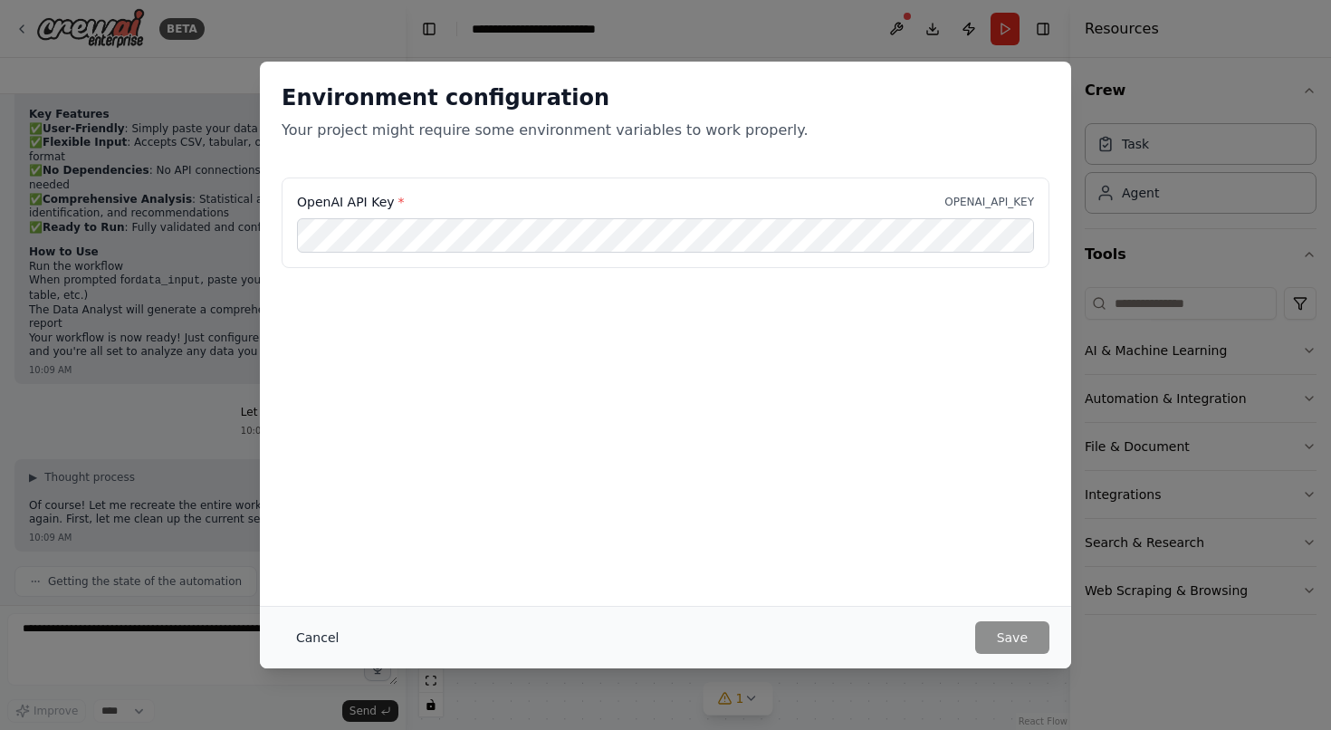
click at [321, 643] on button "Cancel" at bounding box center [318, 637] width 72 height 33
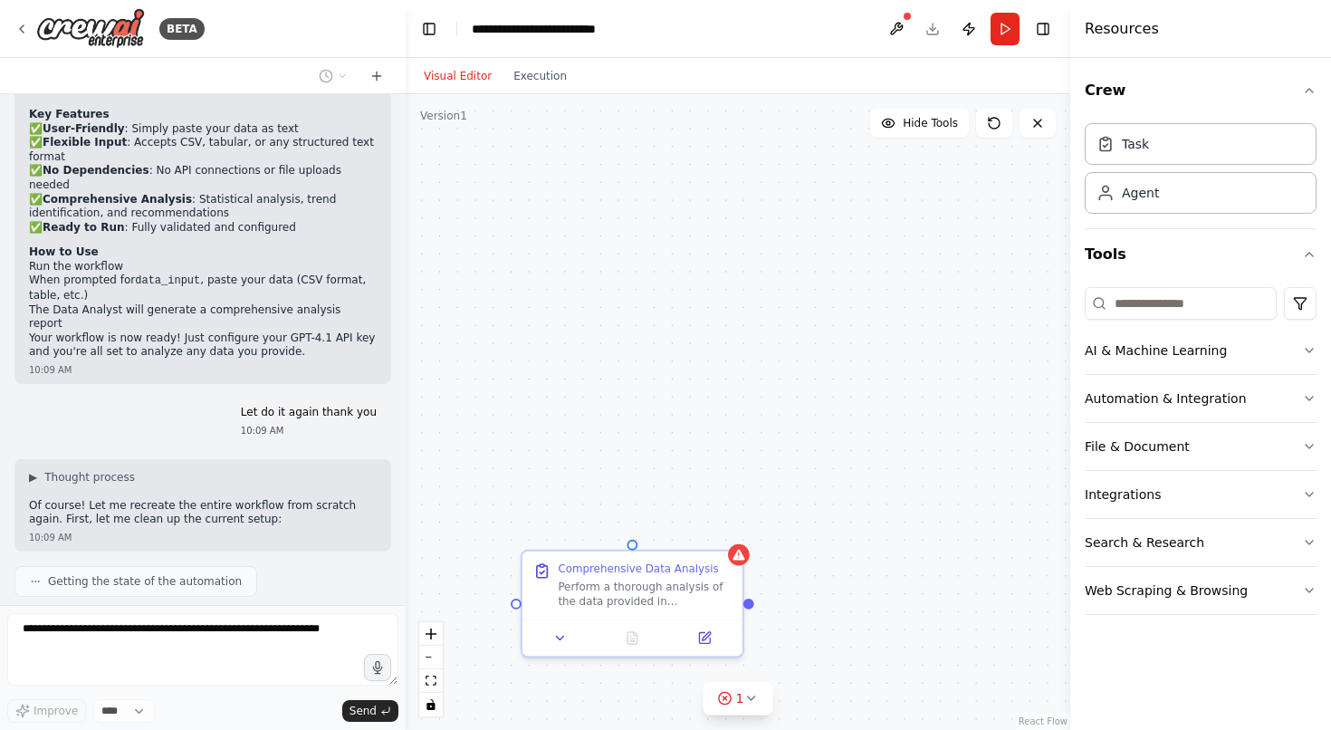
scroll to position [4923, 0]
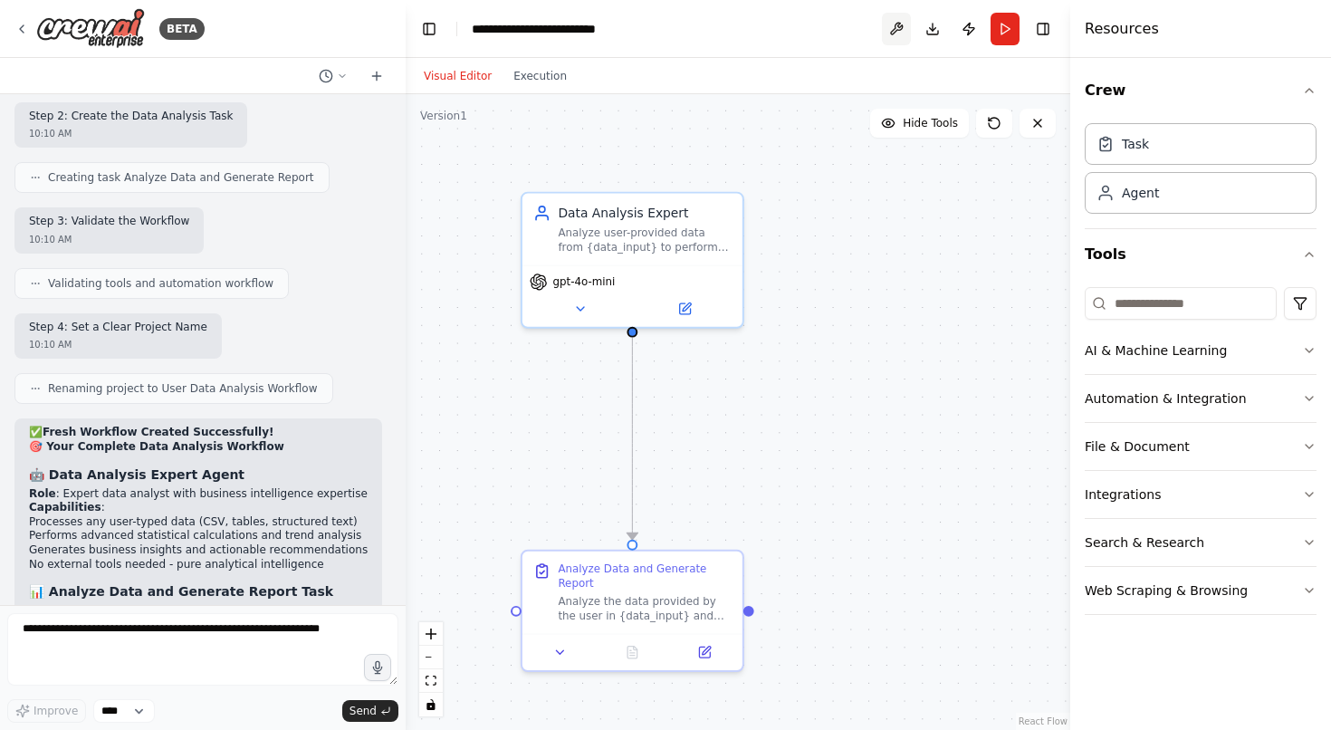
click at [892, 24] on button at bounding box center [896, 29] width 29 height 33
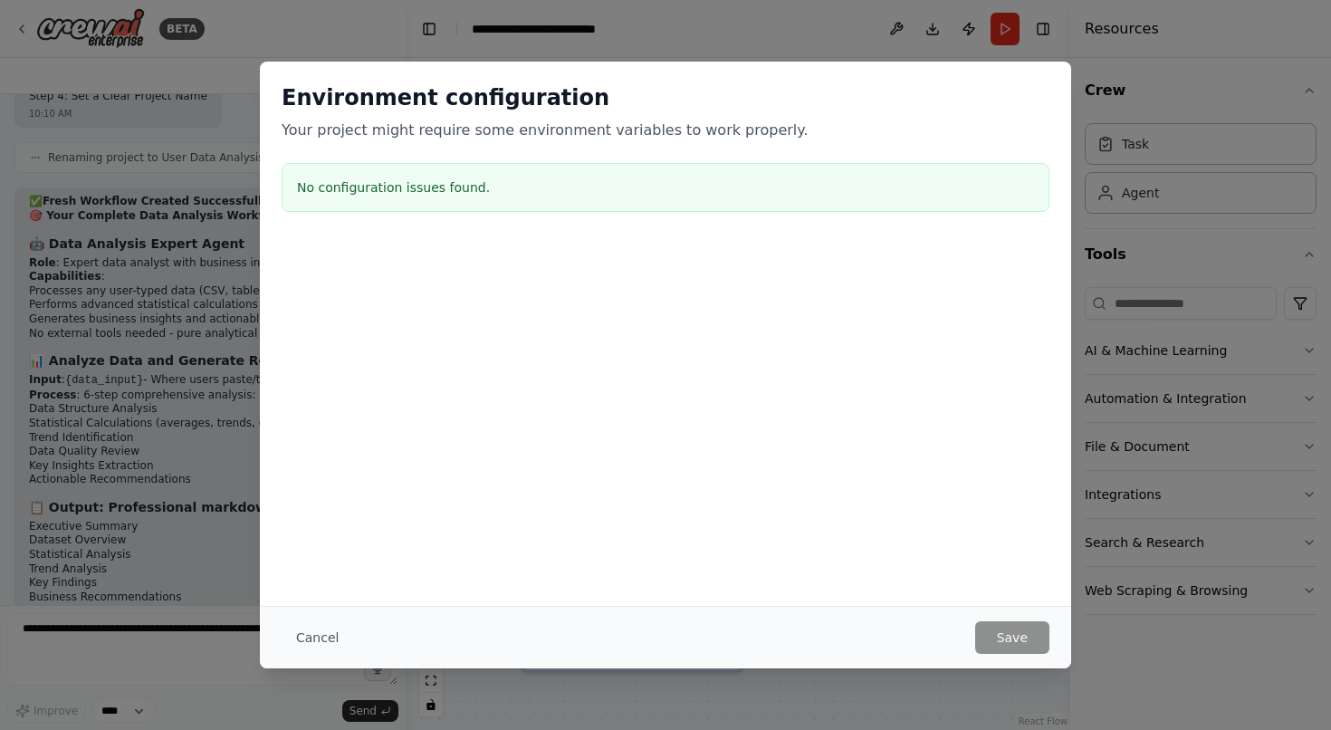
scroll to position [5906, 0]
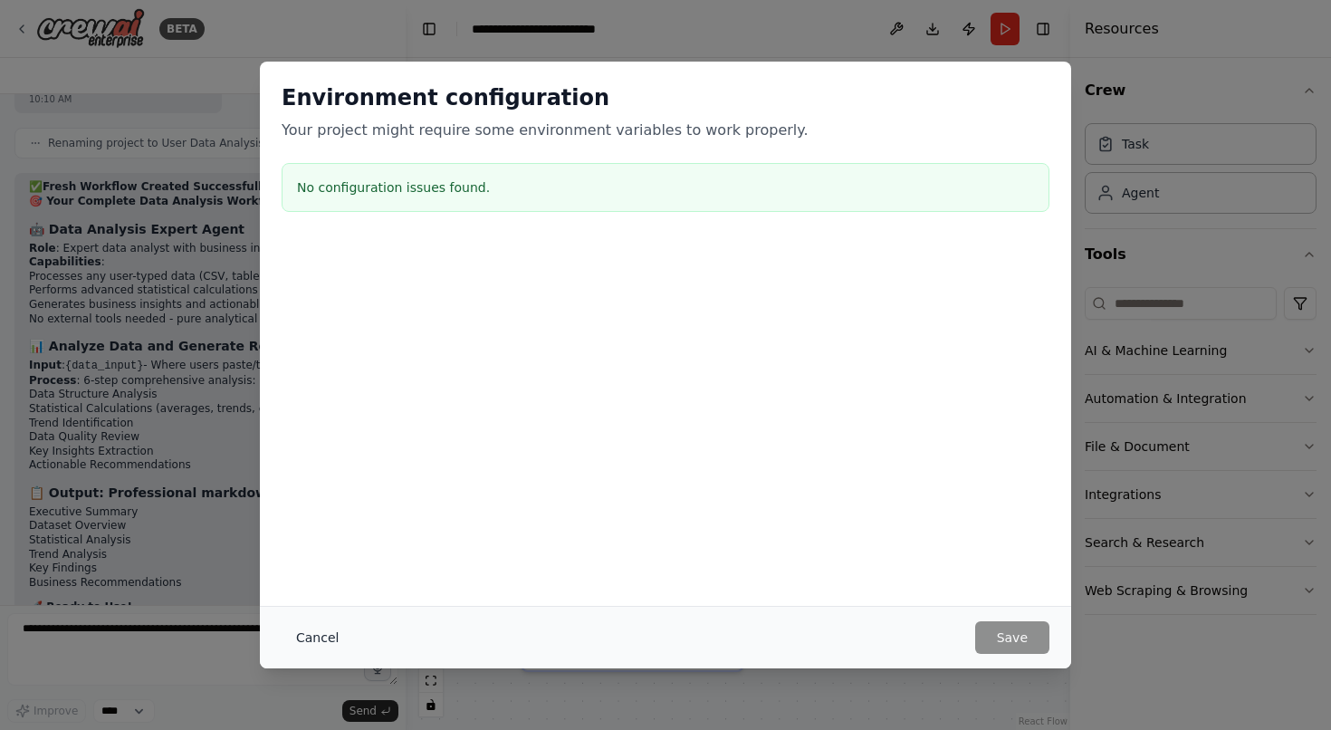
click at [335, 637] on button "Cancel" at bounding box center [318, 637] width 72 height 33
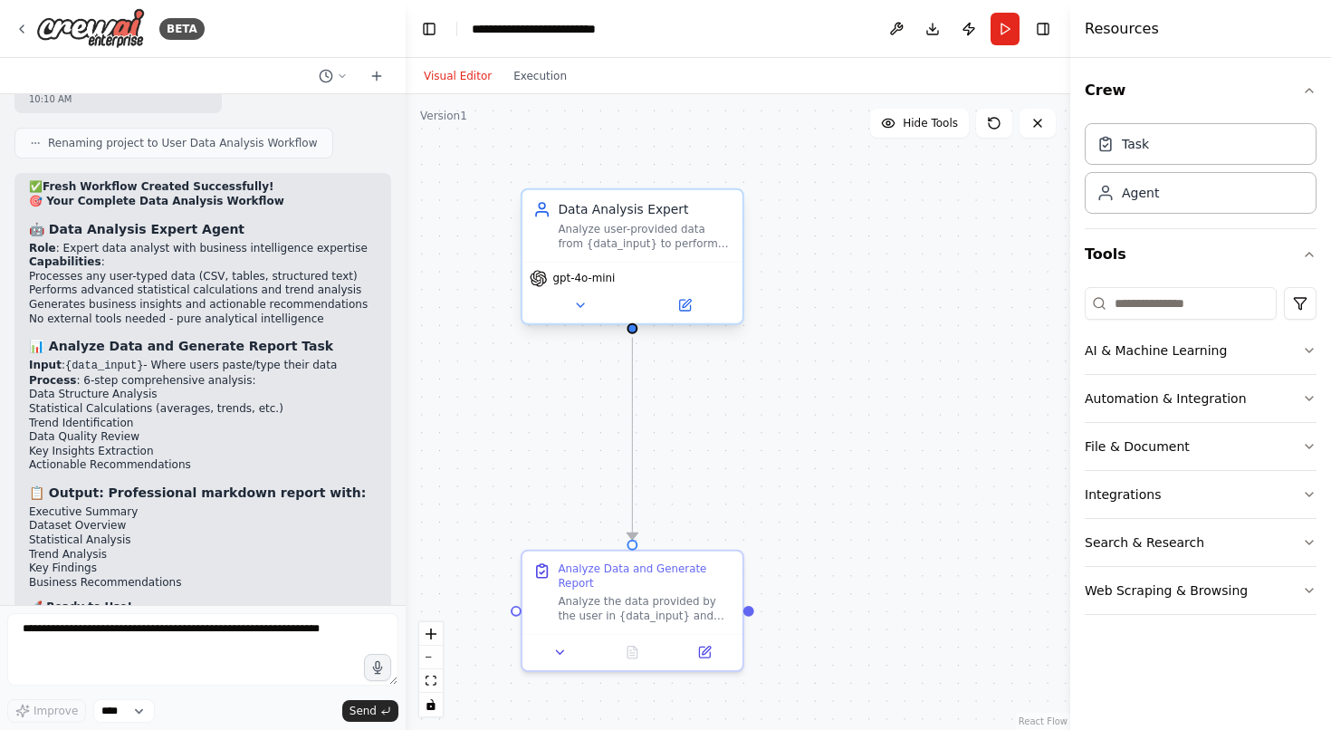
click at [611, 284] on span "gpt-4o-mini" at bounding box center [583, 279] width 62 height 14
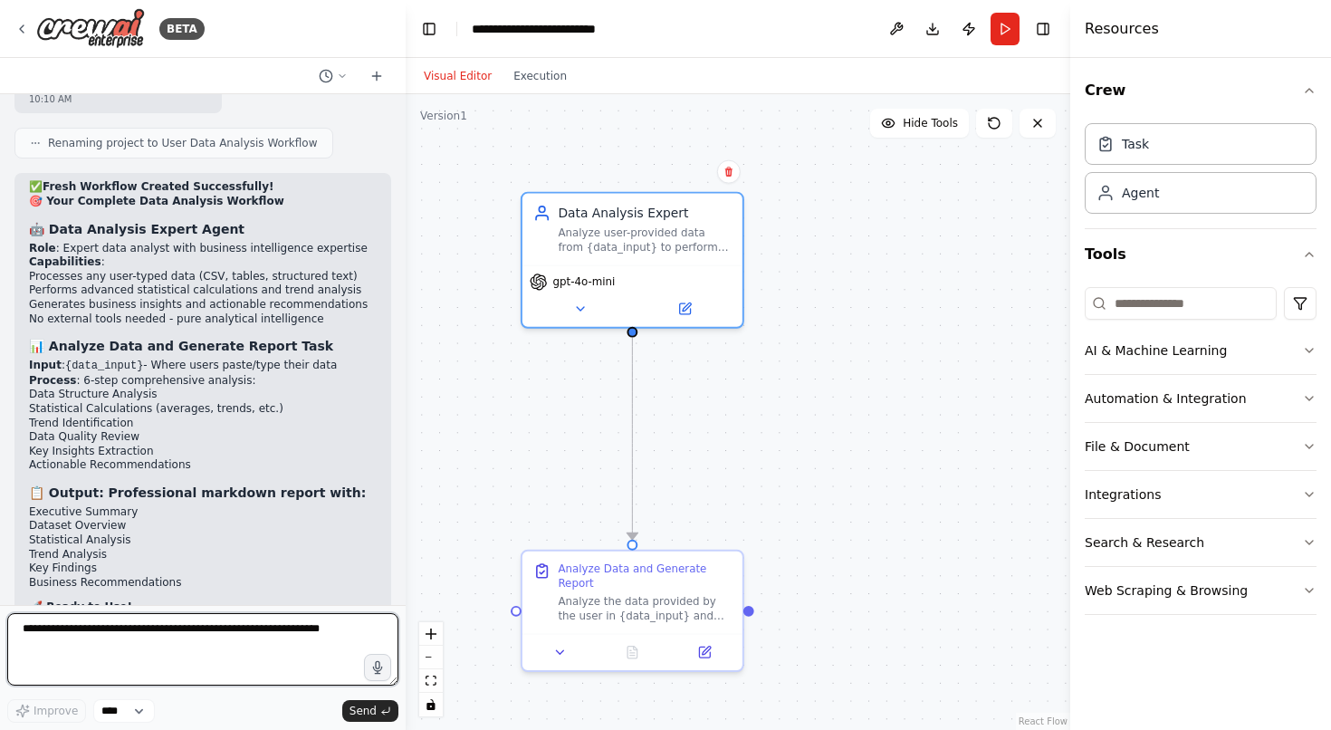
click at [218, 635] on textarea at bounding box center [202, 649] width 391 height 72
type textarea "**********"
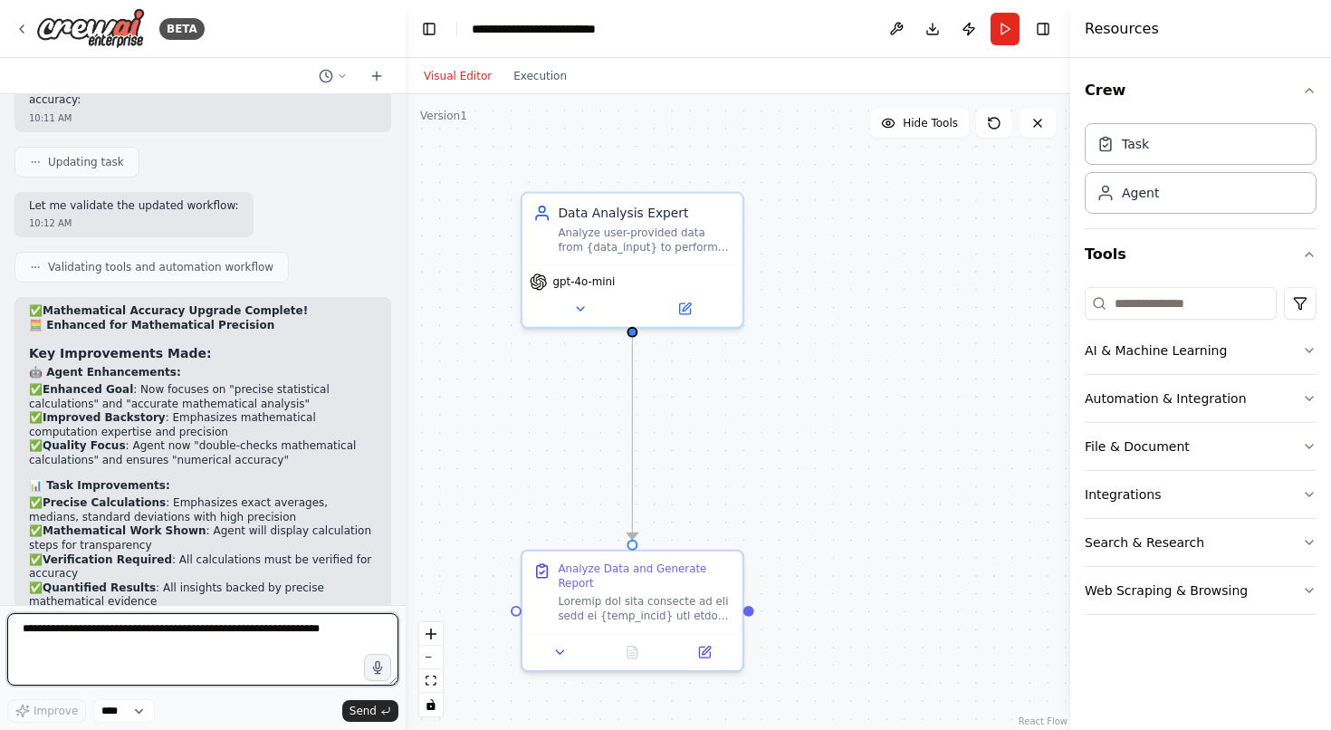
scroll to position [6937, 0]
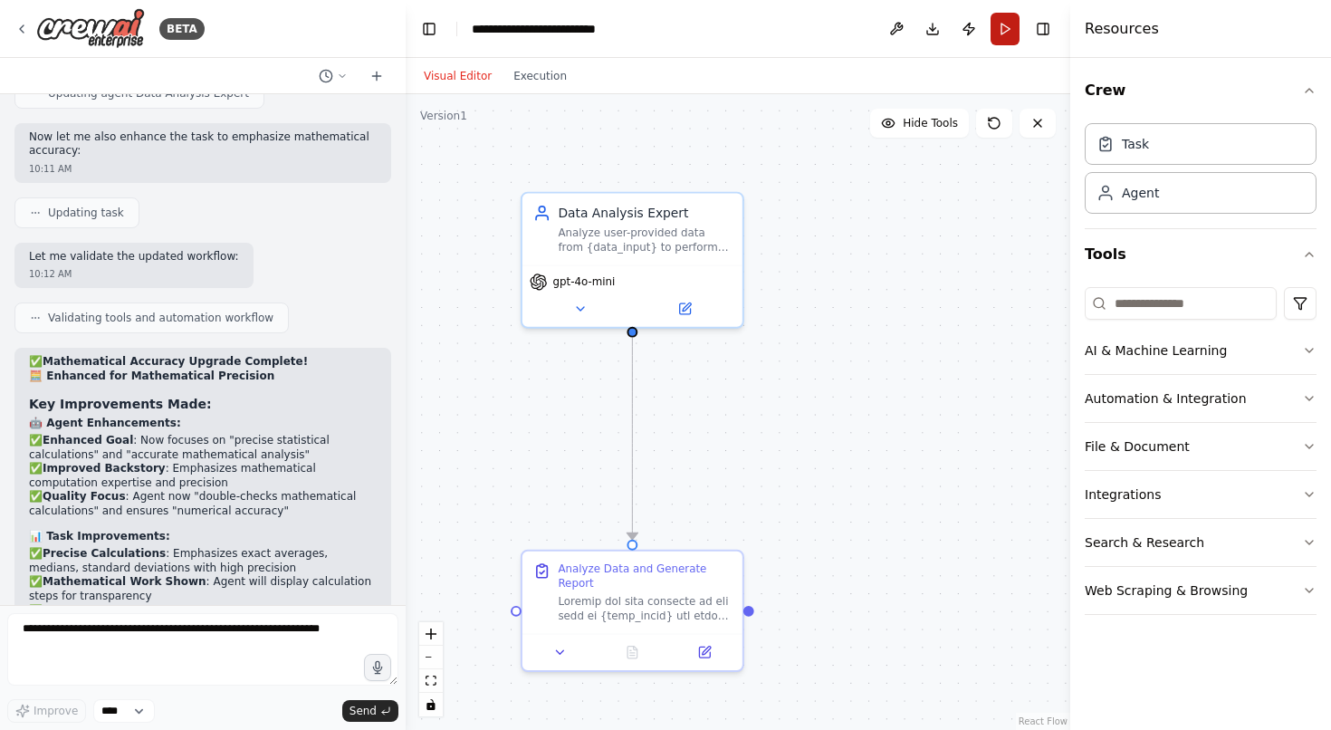
click at [1007, 17] on button "Run" at bounding box center [1004, 29] width 29 height 33
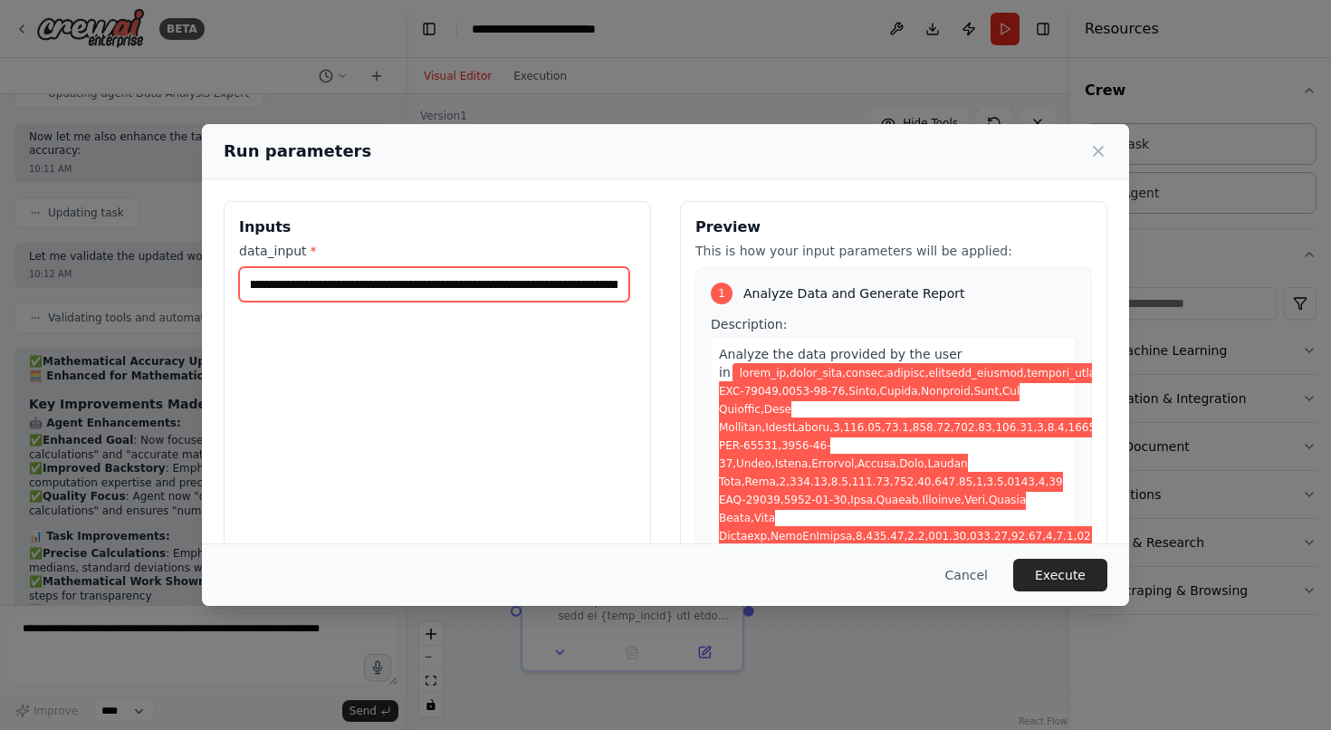
drag, startPoint x: 517, startPoint y: 273, endPoint x: 741, endPoint y: 290, distance: 225.1
click at [741, 290] on div "Inputs data_input * Preview This is how your input parameters will be applied: …" at bounding box center [666, 415] width 884 height 429
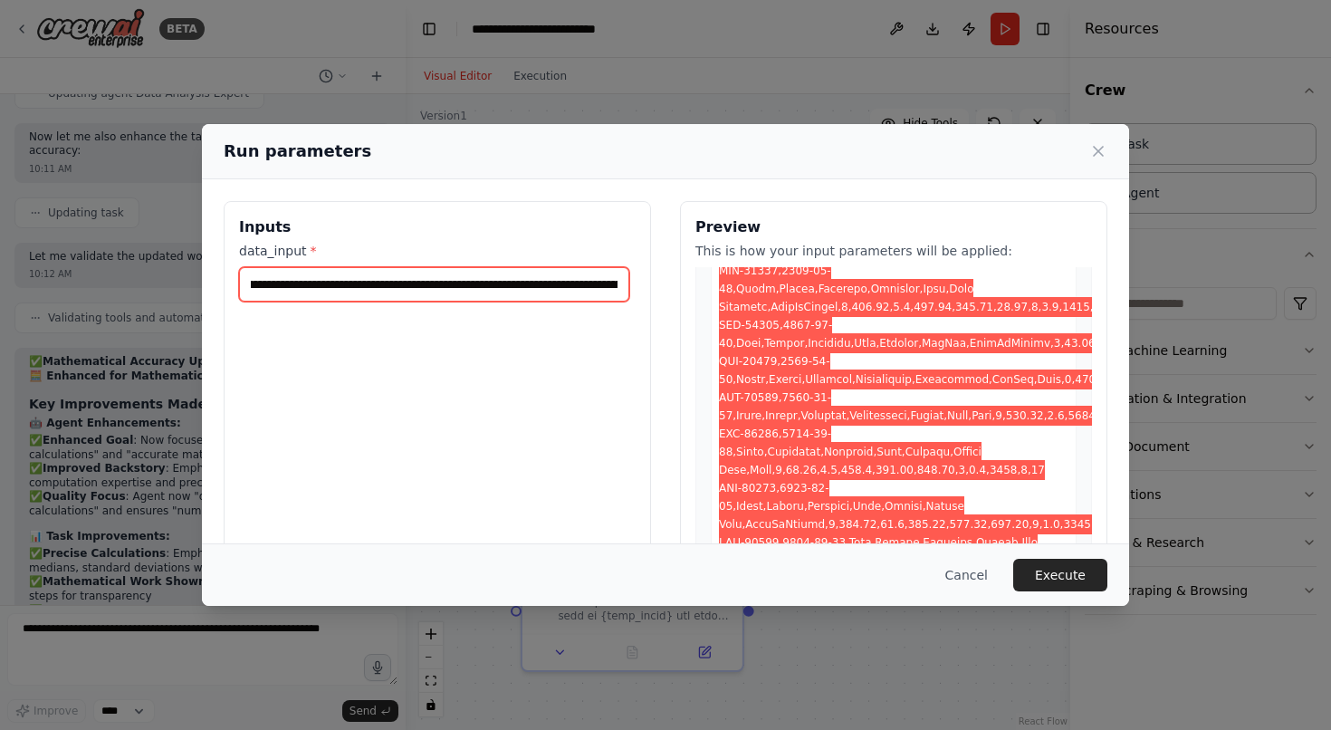
scroll to position [2371, 0]
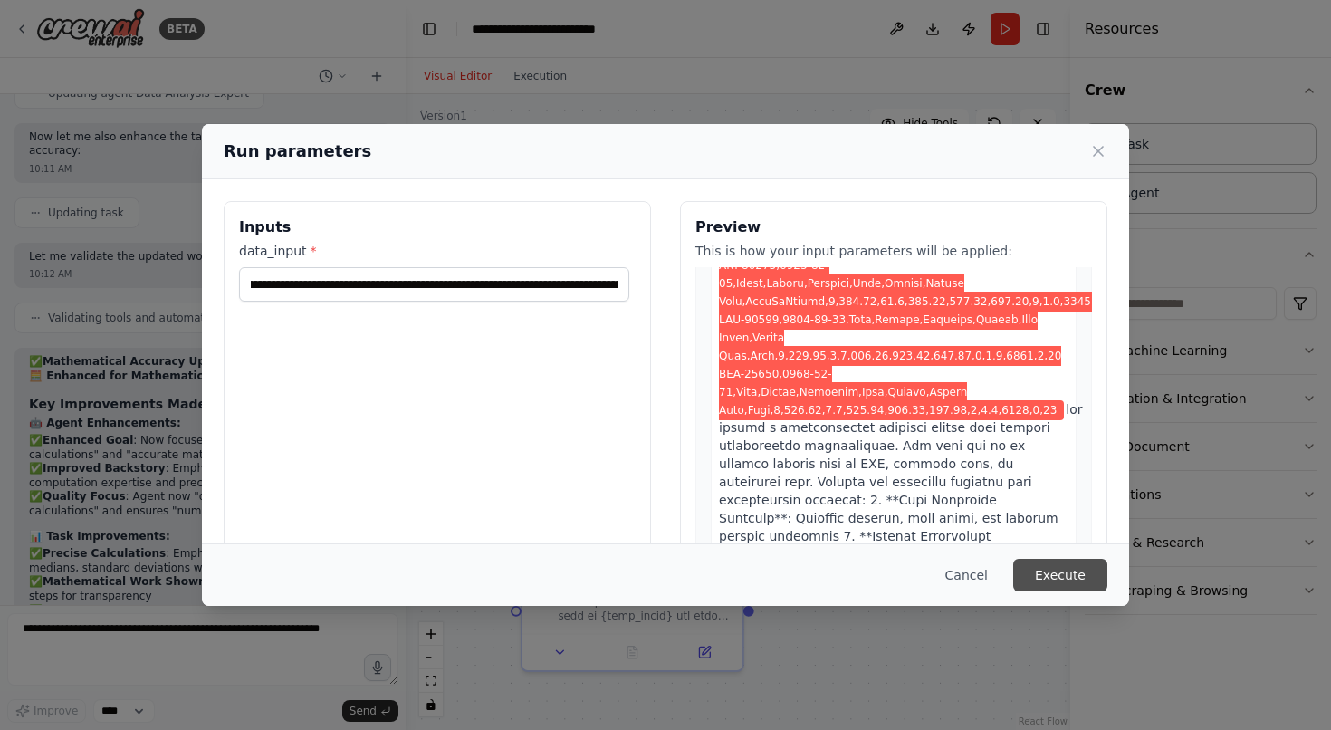
click at [1061, 569] on button "Execute" at bounding box center [1060, 575] width 94 height 33
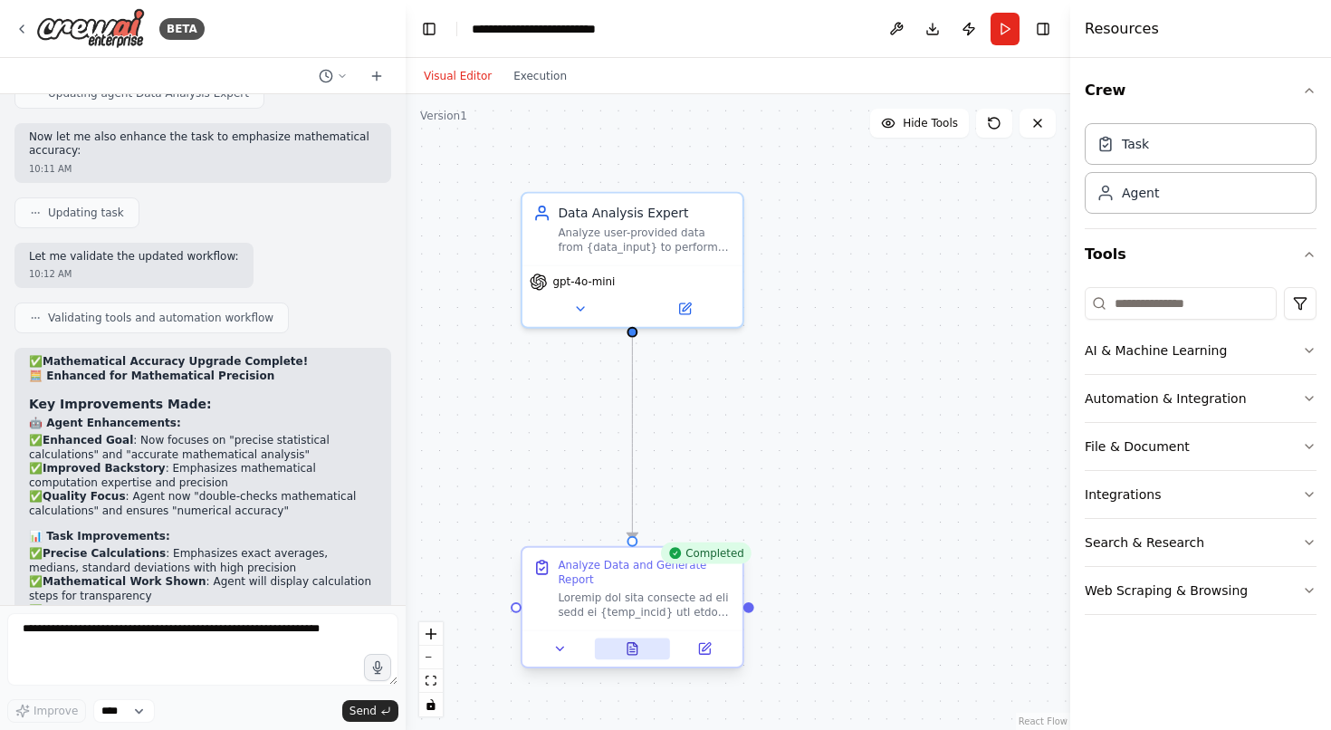
click at [625, 654] on icon at bounding box center [632, 648] width 14 height 14
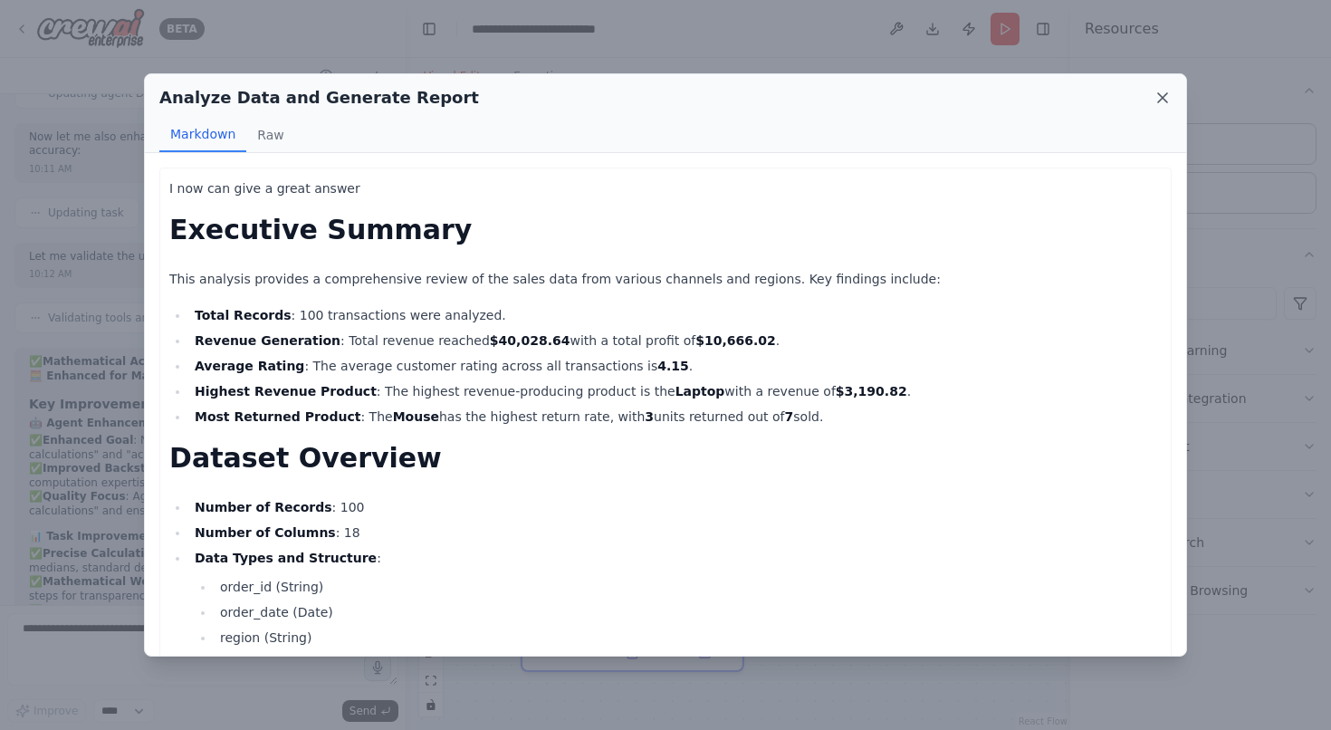
click at [1156, 97] on icon at bounding box center [1162, 98] width 18 height 18
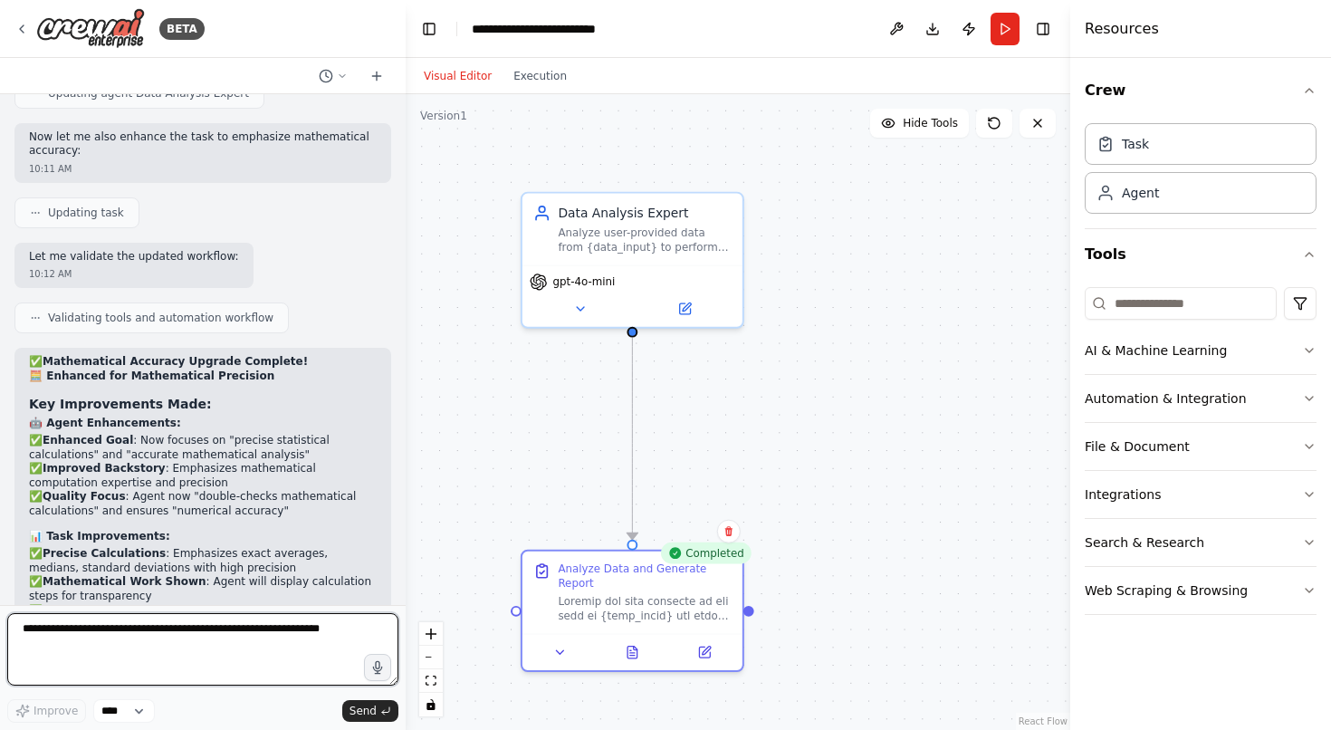
click at [145, 624] on textarea at bounding box center [202, 649] width 391 height 72
paste textarea "**********"
type textarea "**********"
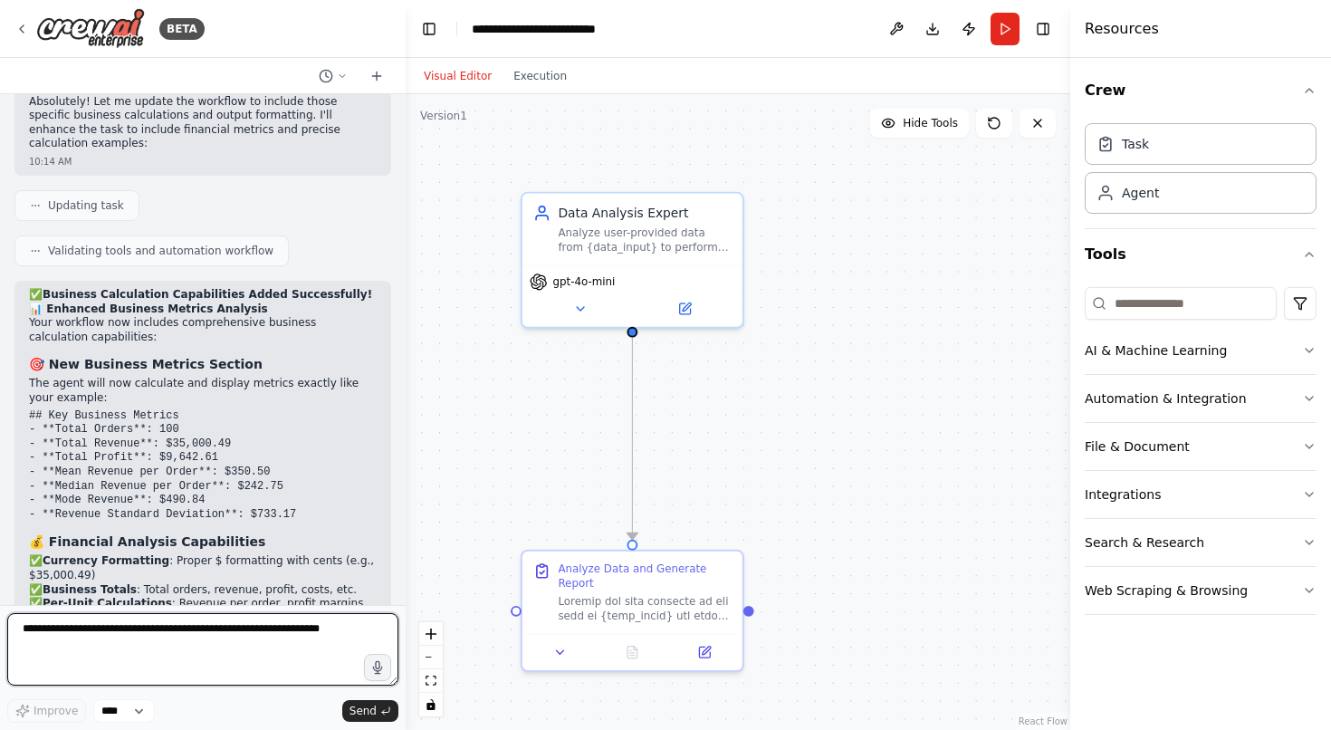
scroll to position [7981, 0]
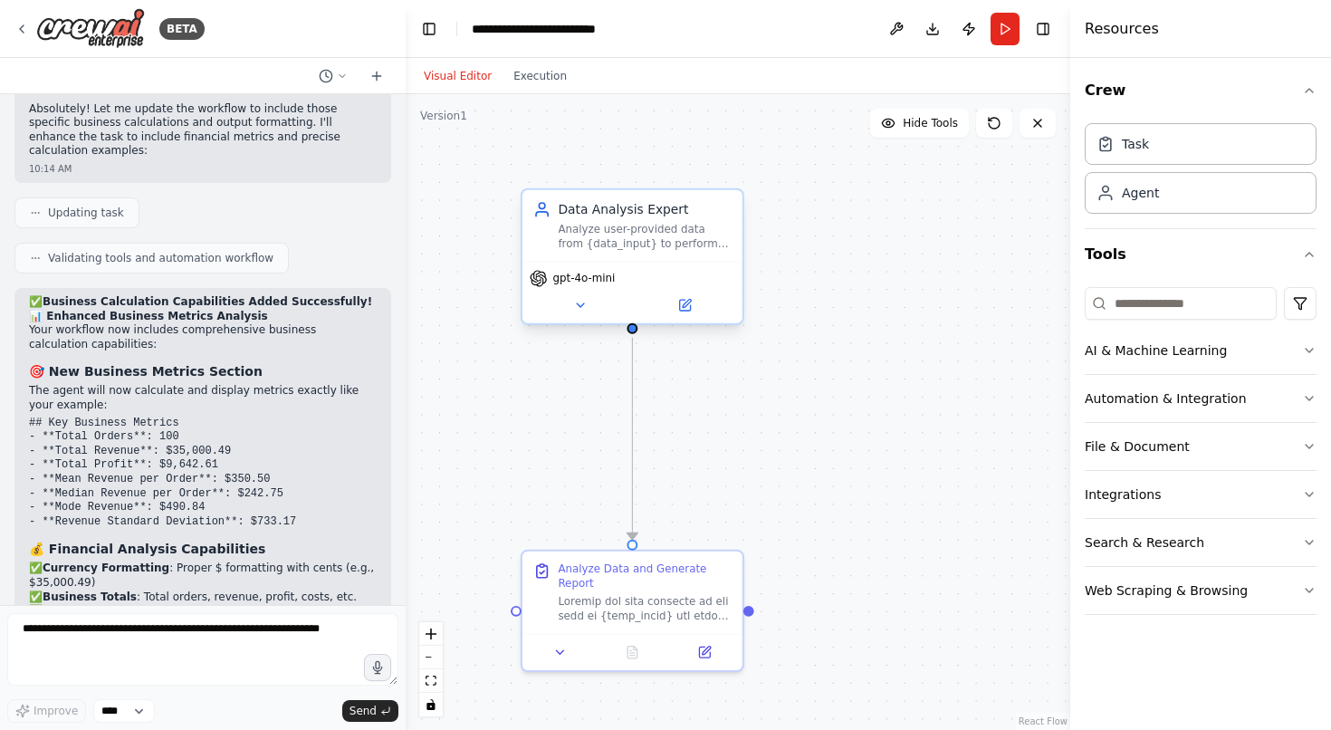
click at [621, 252] on div "Data Analysis Expert Analyze user-provided data from {data_input} to perform pr…" at bounding box center [632, 226] width 220 height 72
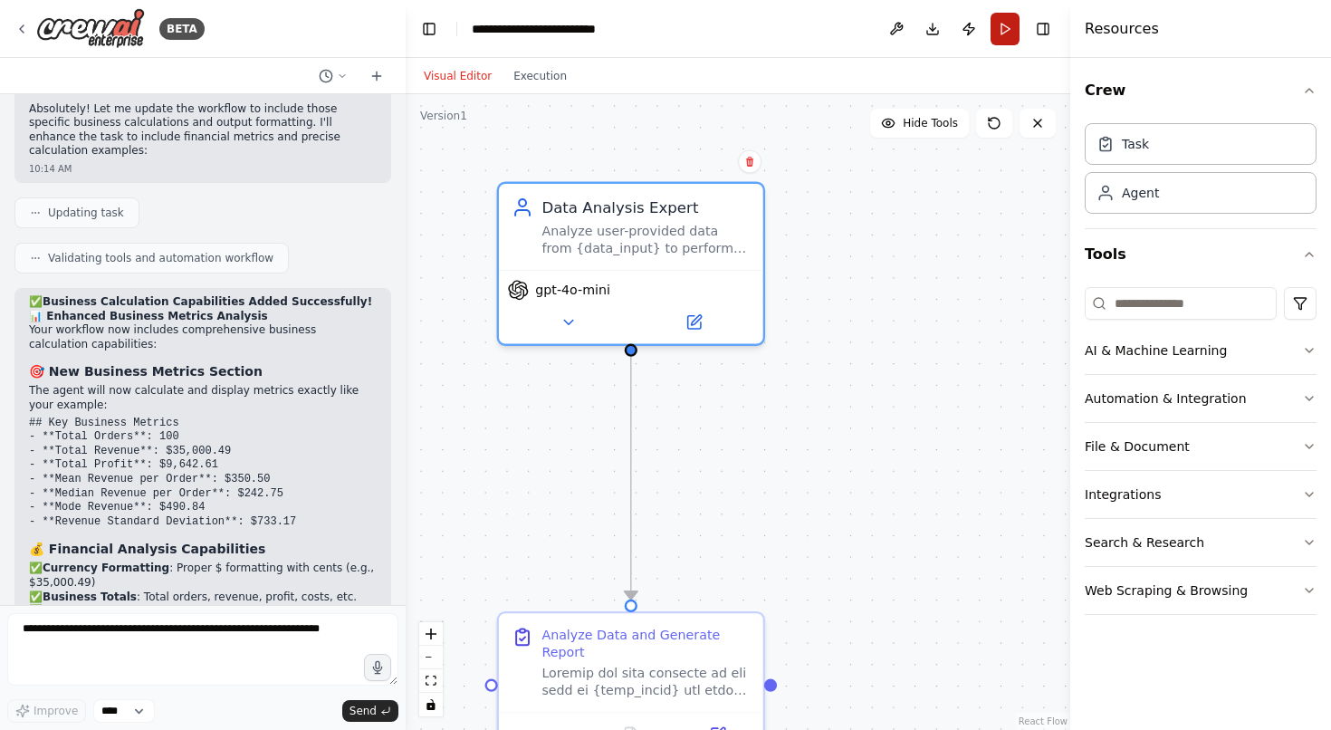
click at [1003, 31] on button "Run" at bounding box center [1004, 29] width 29 height 33
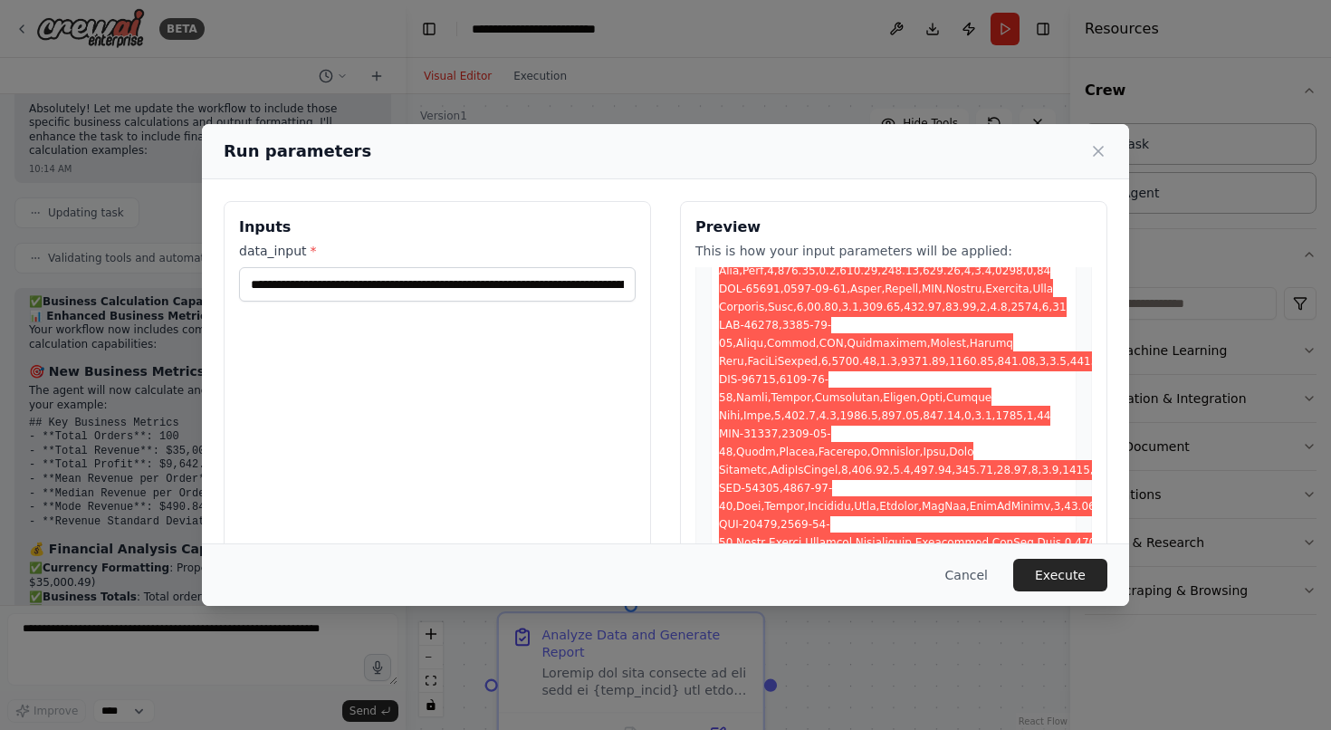
scroll to position [5791, 0]
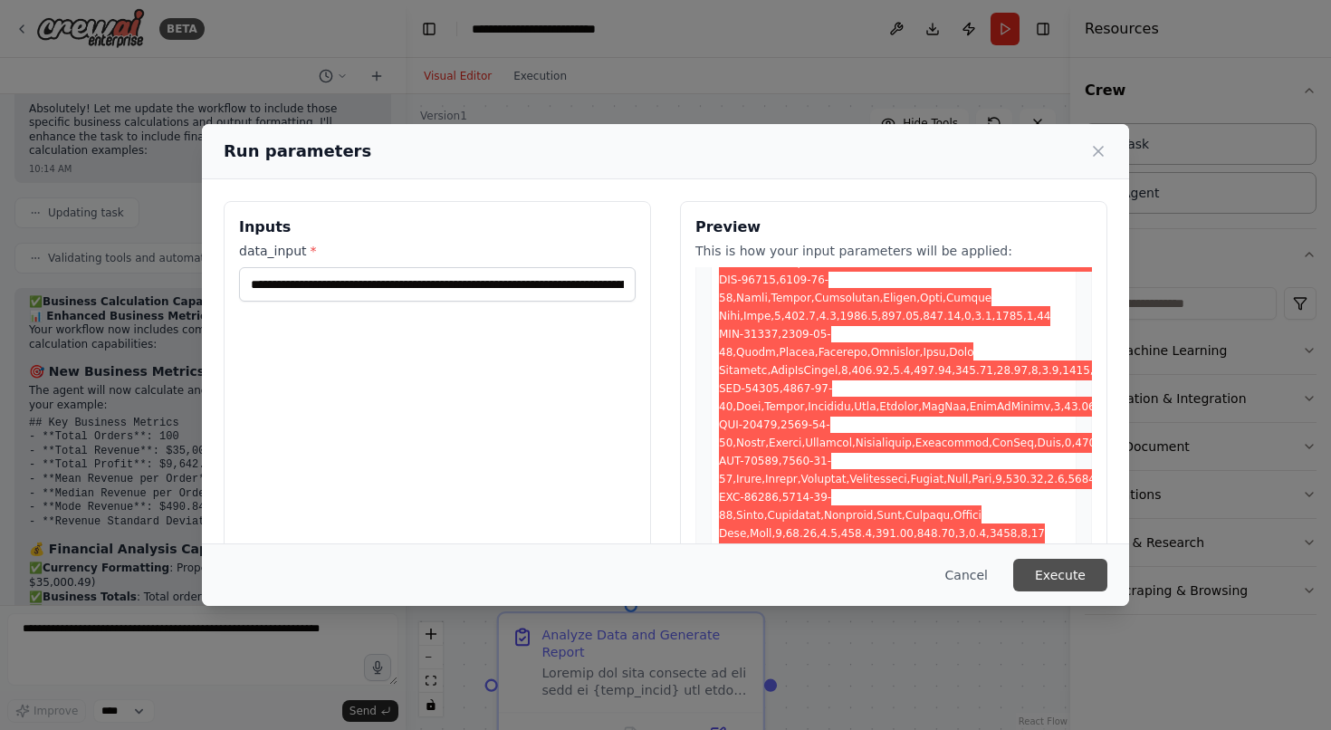
click at [1047, 562] on button "Execute" at bounding box center [1060, 575] width 94 height 33
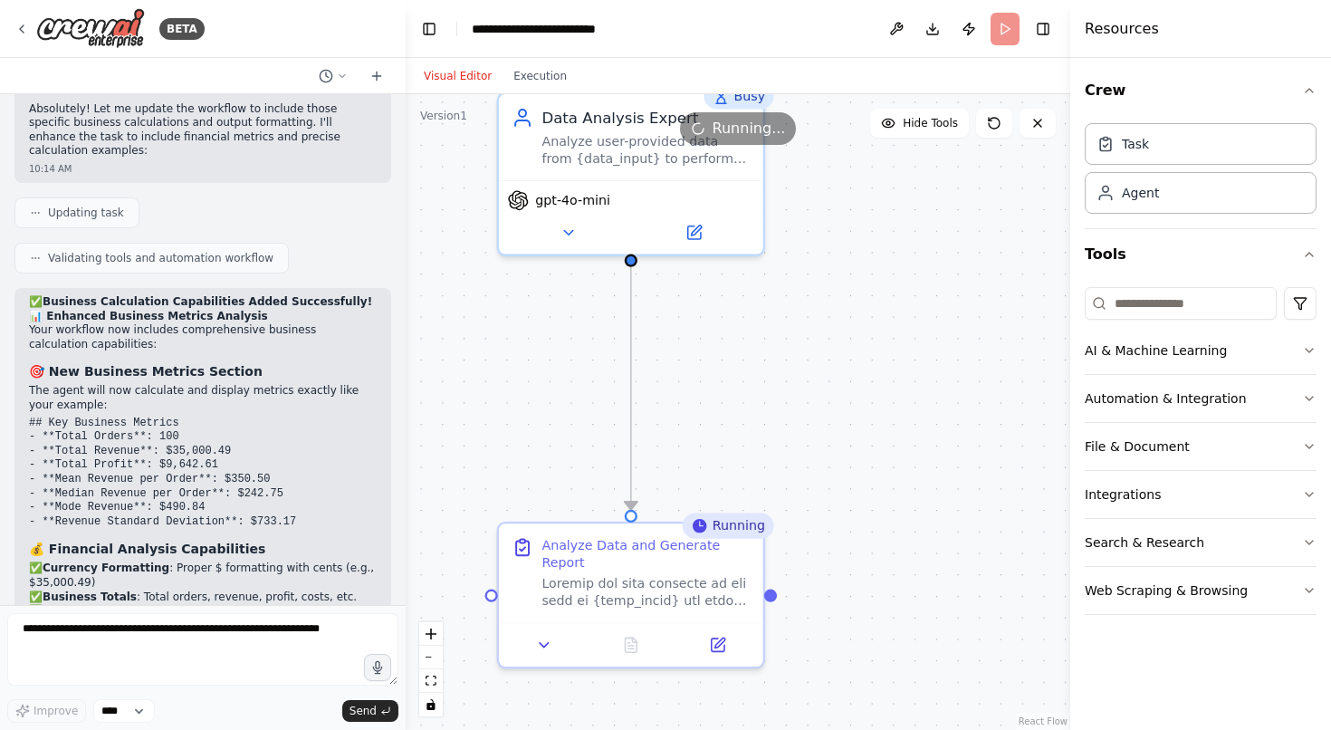
drag, startPoint x: 693, startPoint y: 469, endPoint x: 693, endPoint y: 379, distance: 89.6
click at [693, 379] on div ".deletable-edge-delete-btn { width: 20px; height: 20px; border: 0px solid #ffff…" at bounding box center [738, 411] width 664 height 635
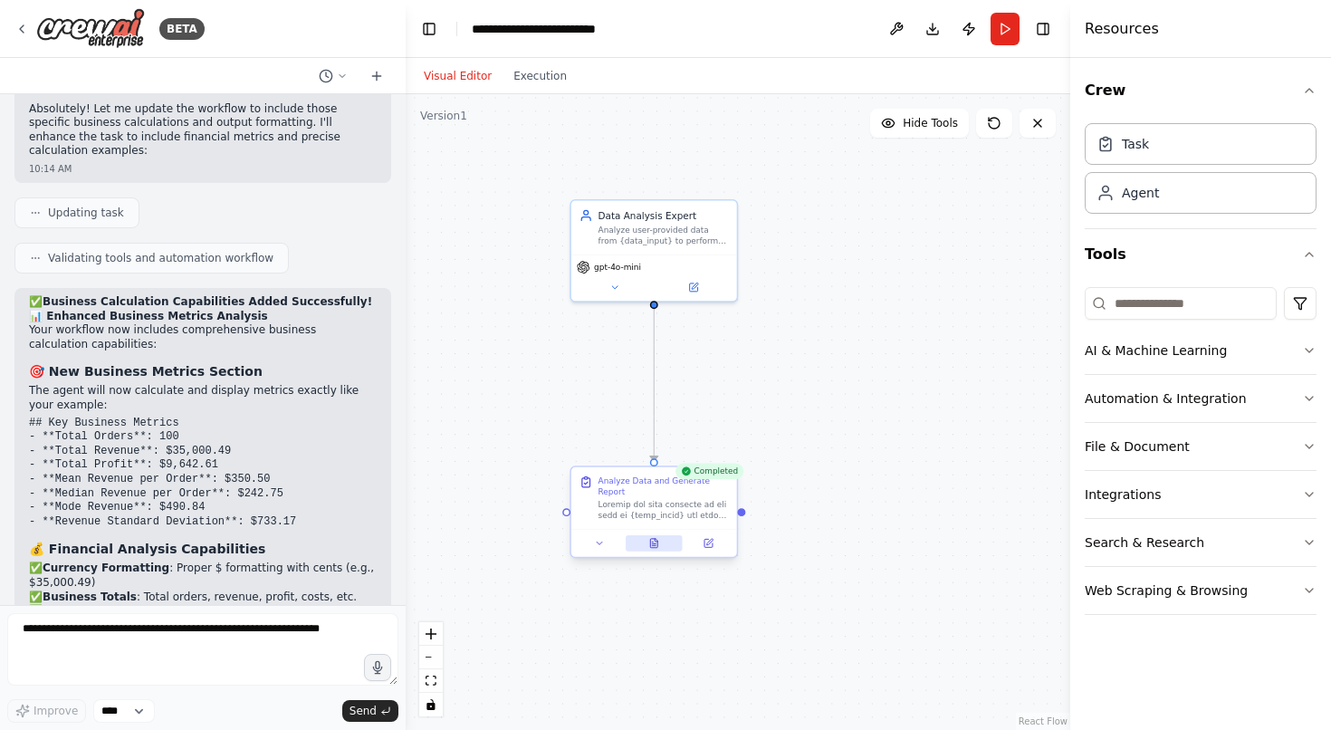
click at [646, 540] on button at bounding box center [654, 543] width 57 height 16
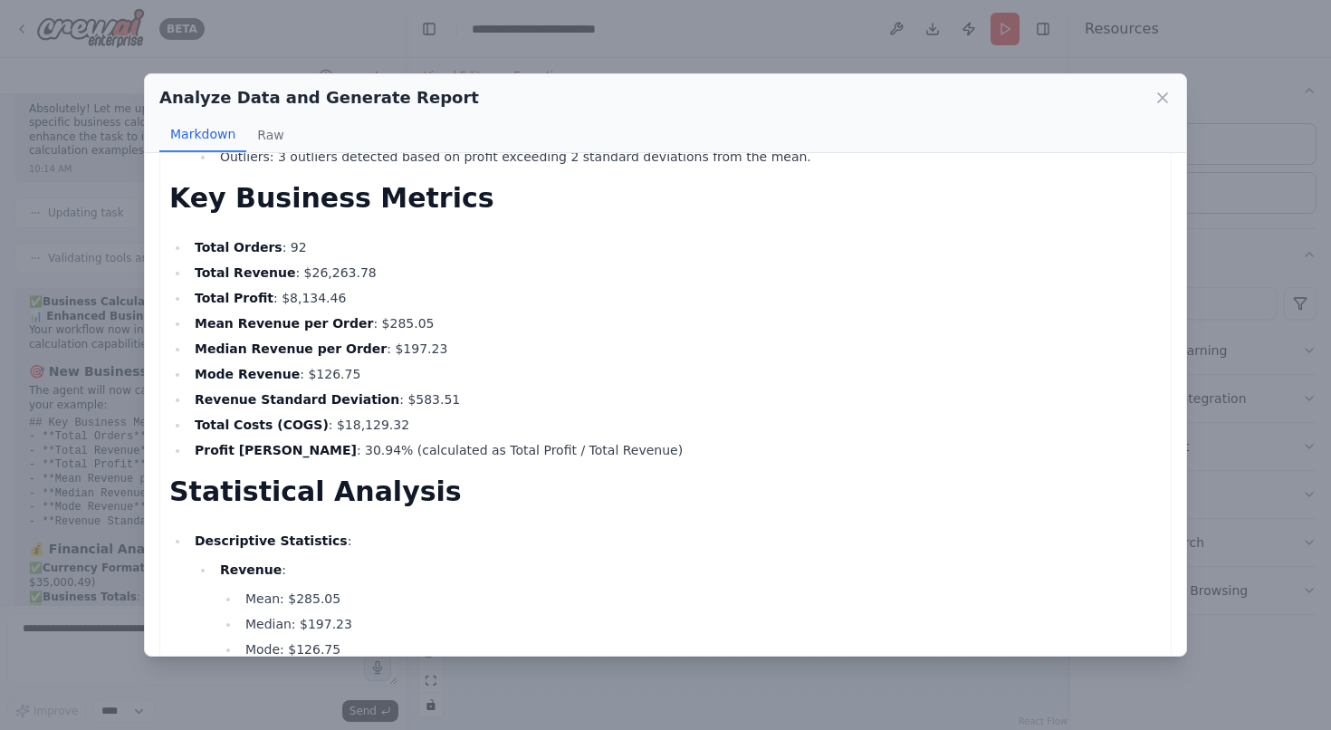
scroll to position [982, 0]
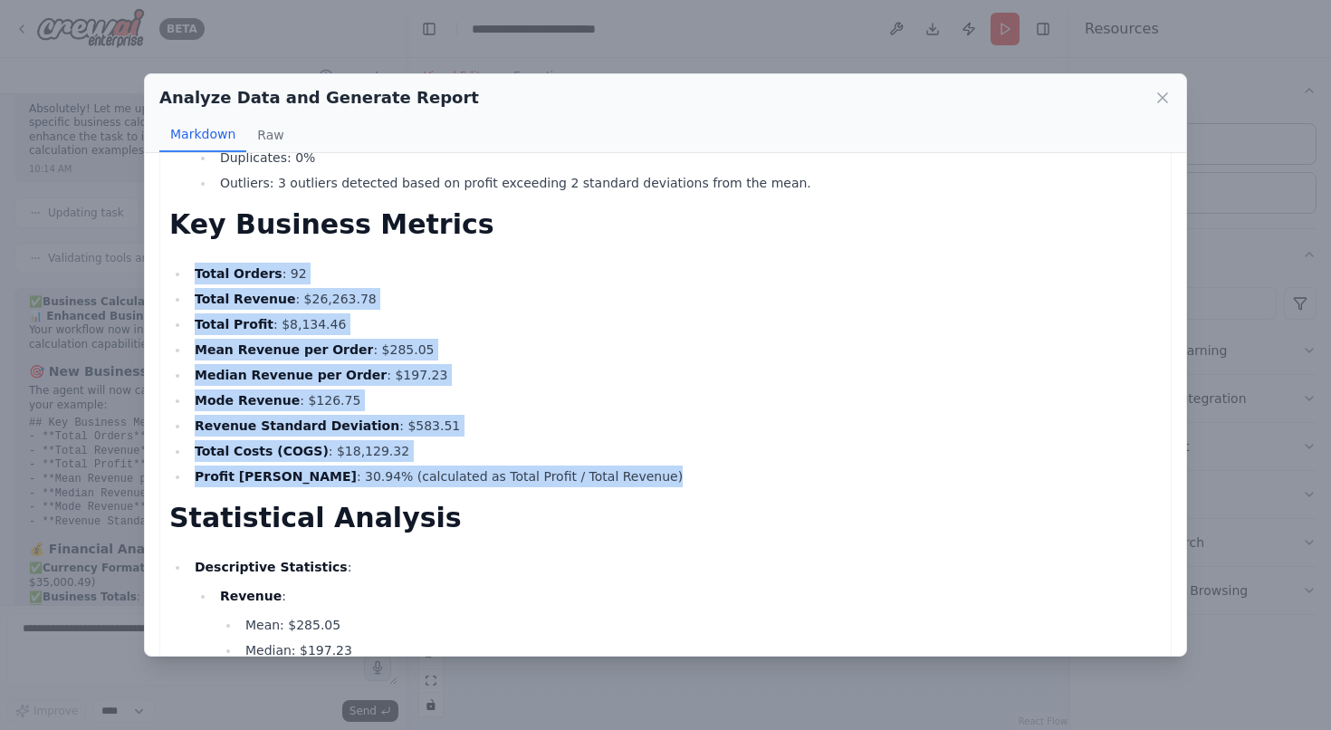
drag, startPoint x: 195, startPoint y: 236, endPoint x: 588, endPoint y: 441, distance: 443.8
click at [588, 441] on ul "Total Orders : 92 Total Revenue : $26,263.78 Total Profit : $8,134.46 Mean Reve…" at bounding box center [665, 375] width 992 height 225
copy ul "Total Orders : 92 Total Revenue : $26,263.78 Total Profit : $8,134.46 Mean Reve…"
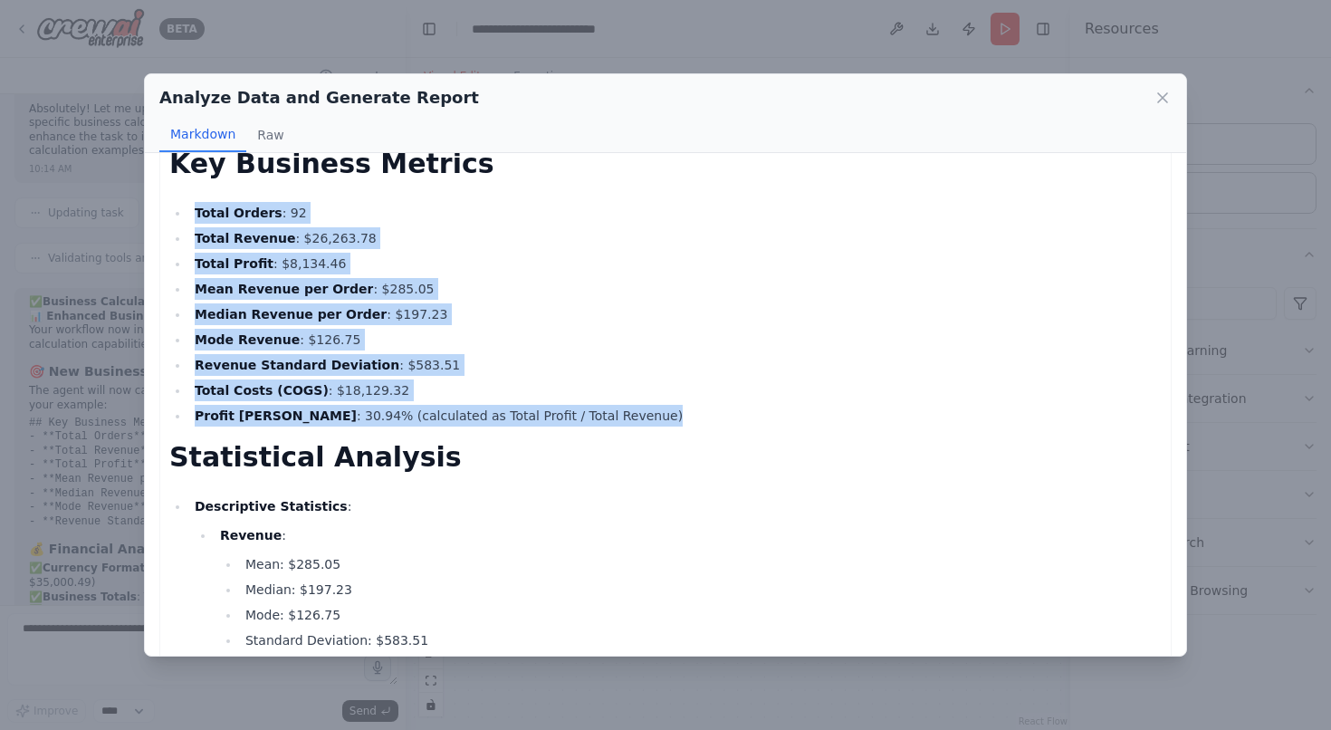
scroll to position [1042, 0]
click at [1168, 89] on icon at bounding box center [1162, 98] width 18 height 18
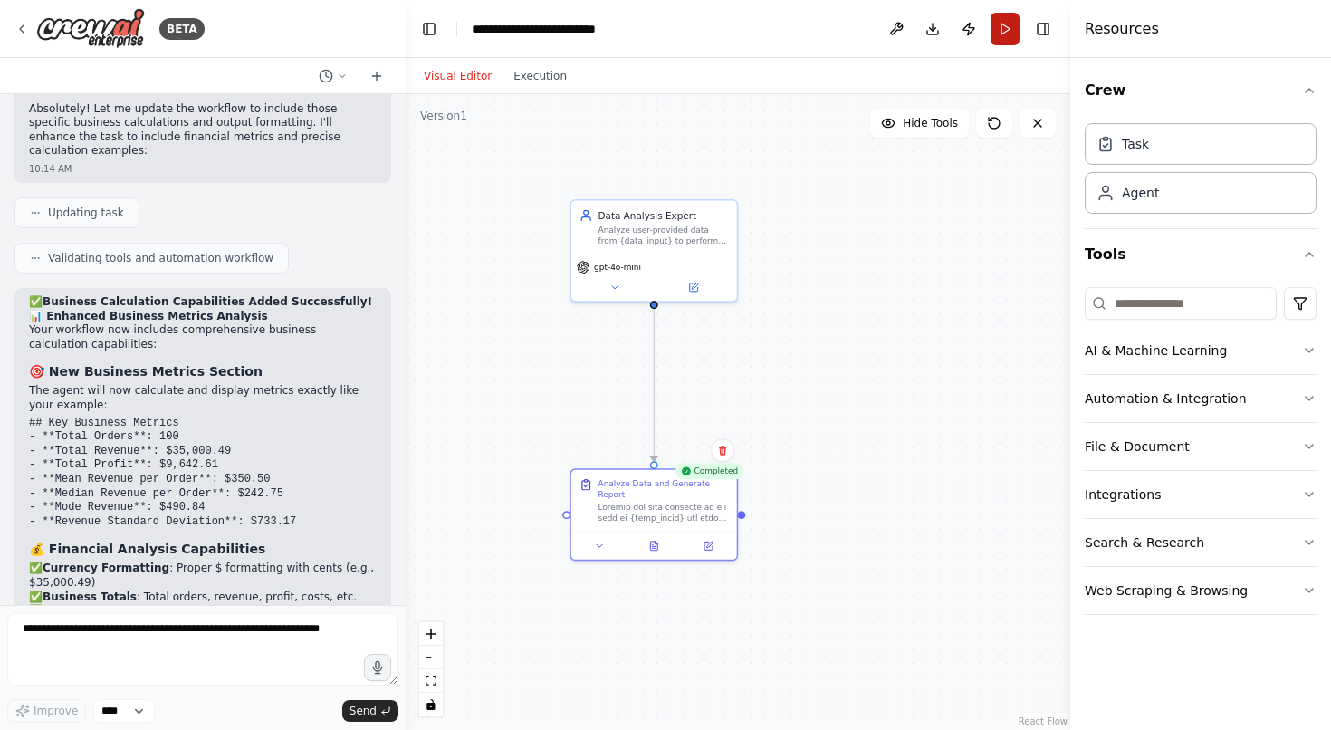
click at [1004, 33] on button "Run" at bounding box center [1004, 29] width 29 height 33
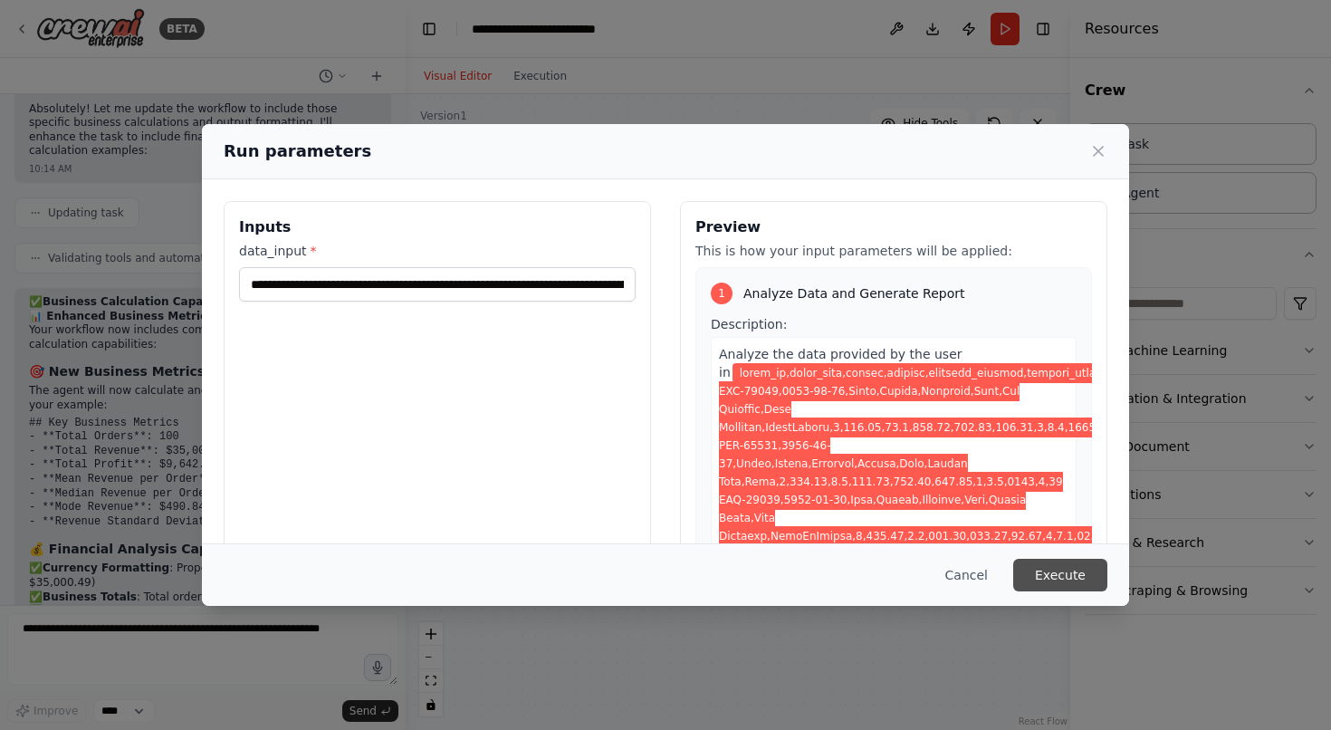
click at [1055, 572] on button "Execute" at bounding box center [1060, 575] width 94 height 33
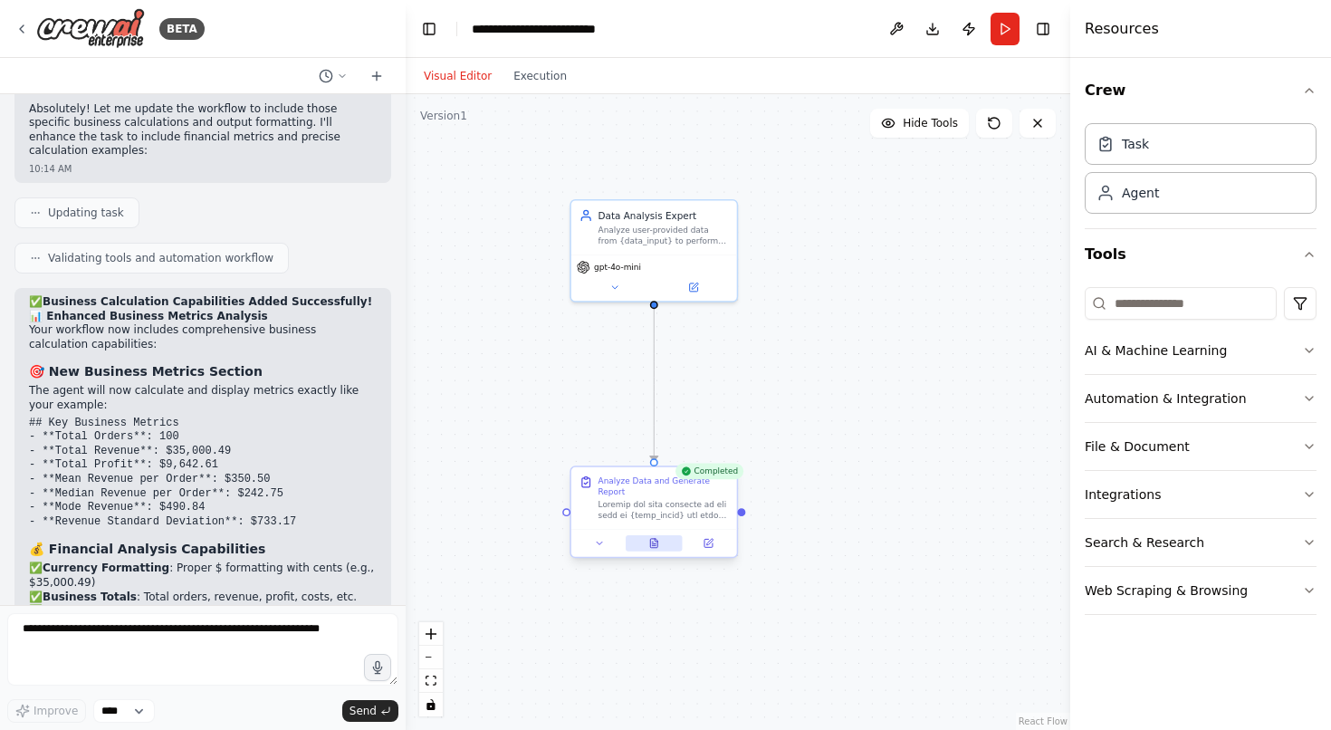
click at [654, 548] on icon at bounding box center [653, 543] width 11 height 11
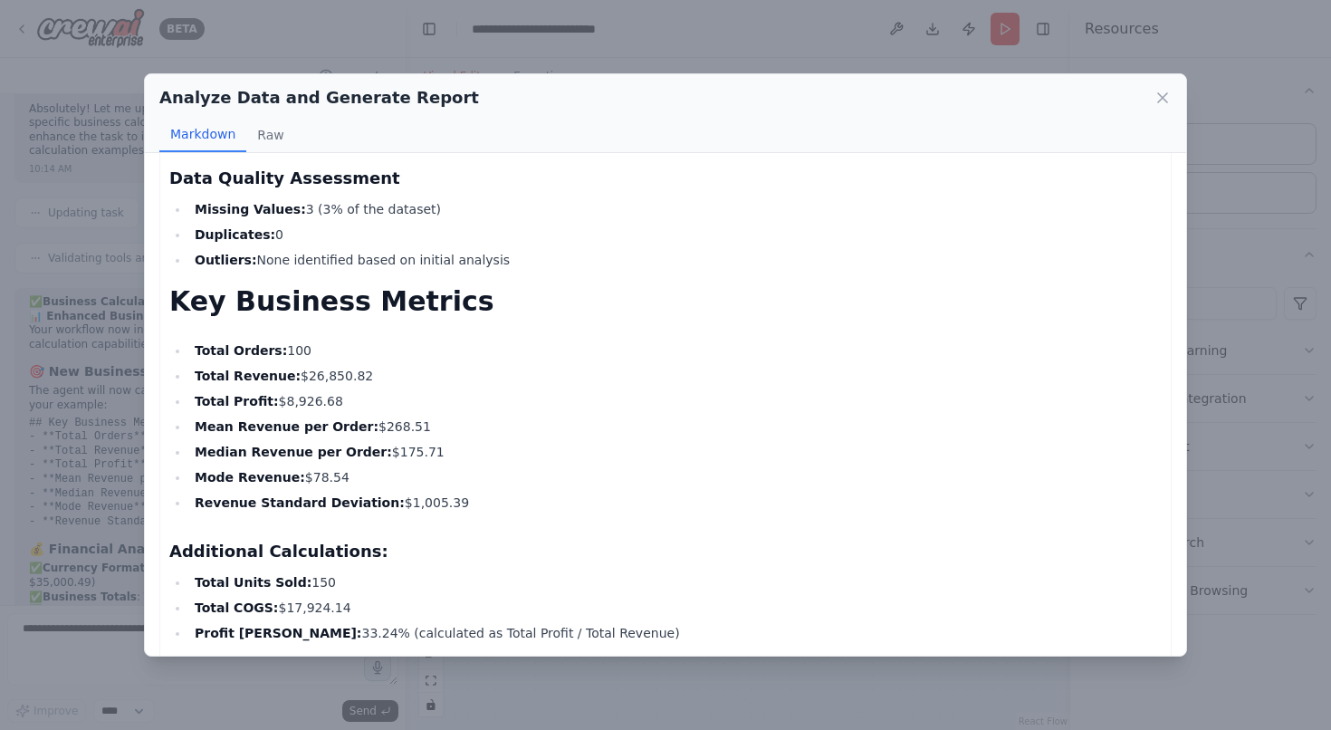
scroll to position [845, 0]
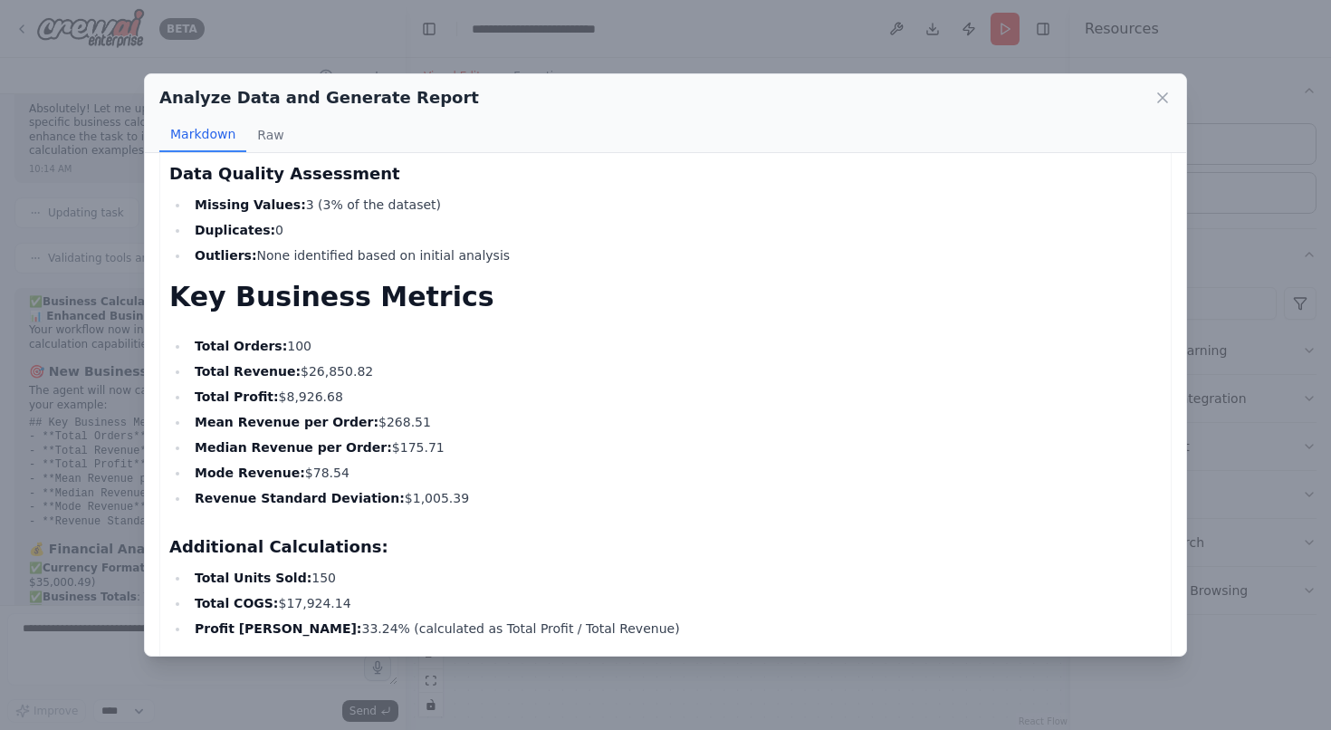
drag, startPoint x: 192, startPoint y: 331, endPoint x: 449, endPoint y: 490, distance: 302.0
click at [449, 490] on ul "Total Orders: 100 Total Revenue: $26,850.82 Total Profit: $8,926.68 Mean Revenu…" at bounding box center [665, 422] width 992 height 174
copy ul "Total Orders: 100 Total Revenue: $26,850.82 Total Profit: $8,926.68 Mean Revenu…"
click at [1181, 87] on div "Analyze Data and Generate Report Markdown Raw" at bounding box center [665, 113] width 1041 height 79
click at [1165, 93] on icon at bounding box center [1162, 97] width 9 height 9
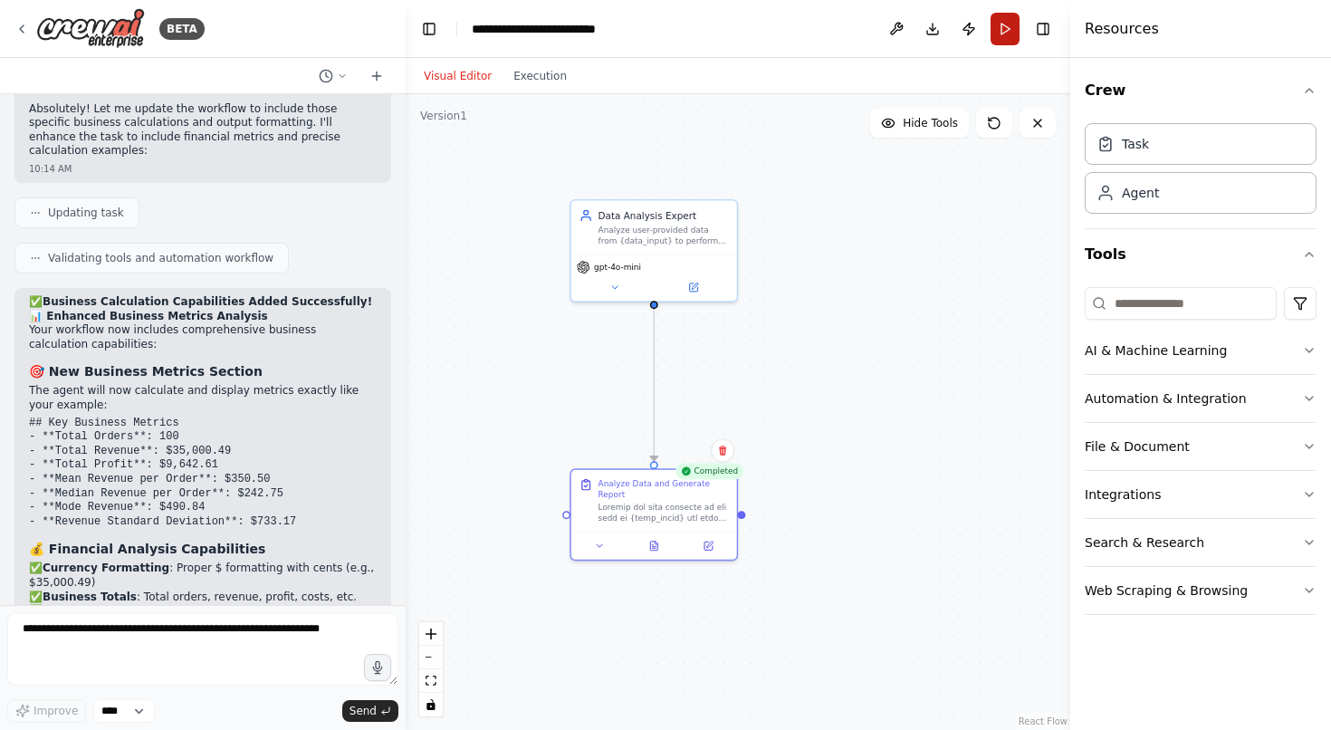
click at [998, 16] on button "Run" at bounding box center [1004, 29] width 29 height 33
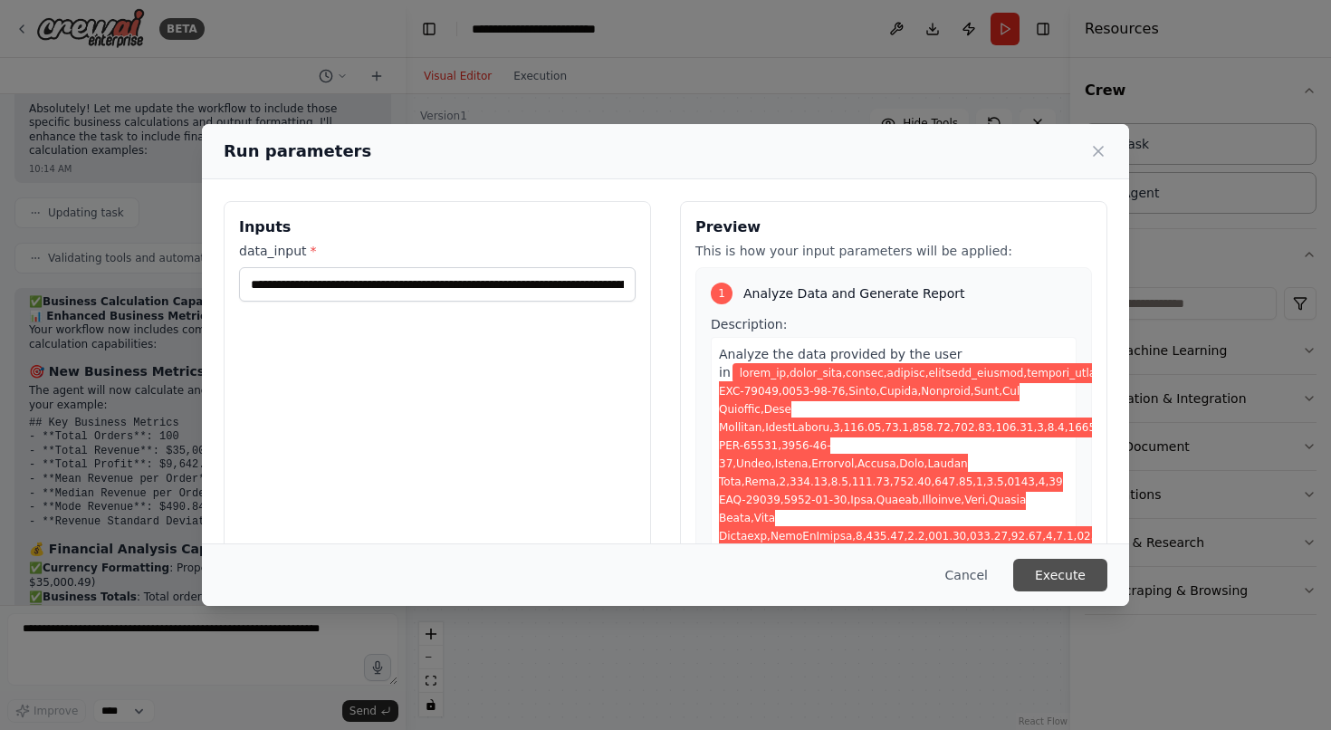
click at [1078, 578] on button "Execute" at bounding box center [1060, 575] width 94 height 33
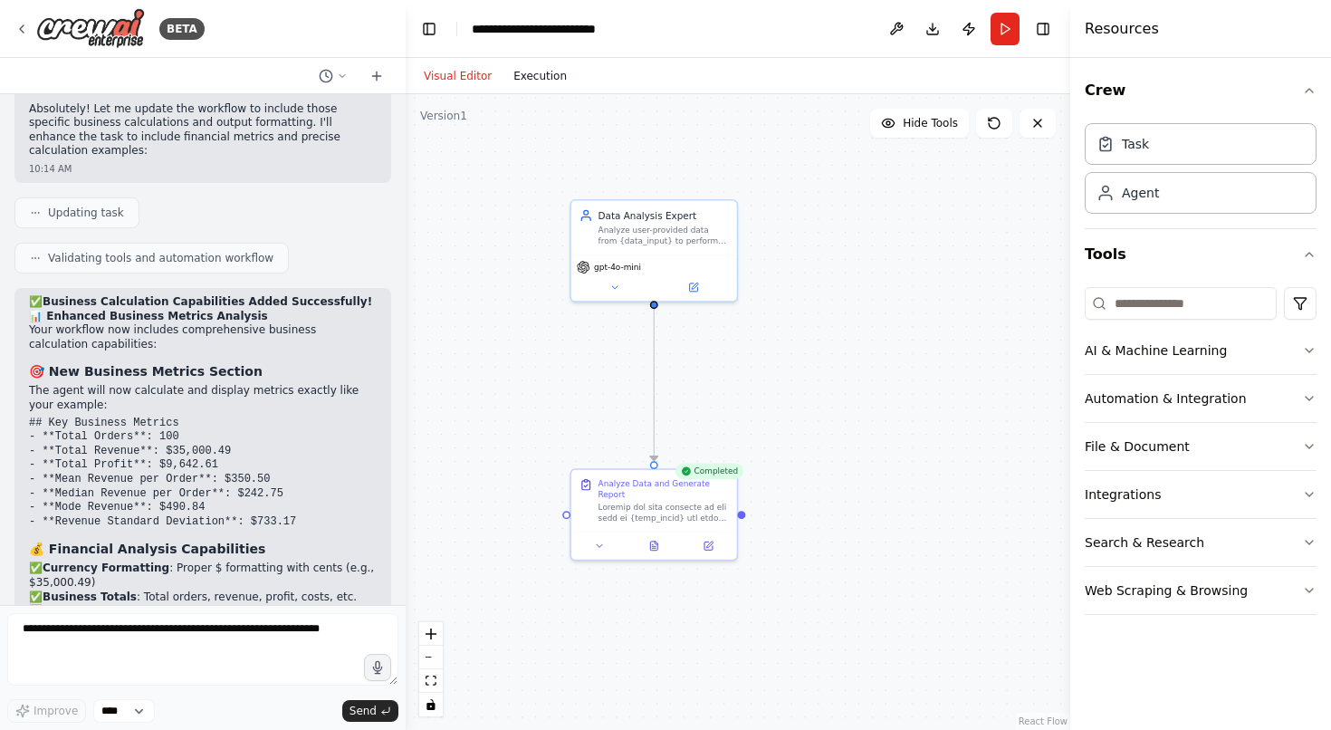
click at [530, 65] on button "Execution" at bounding box center [539, 76] width 75 height 22
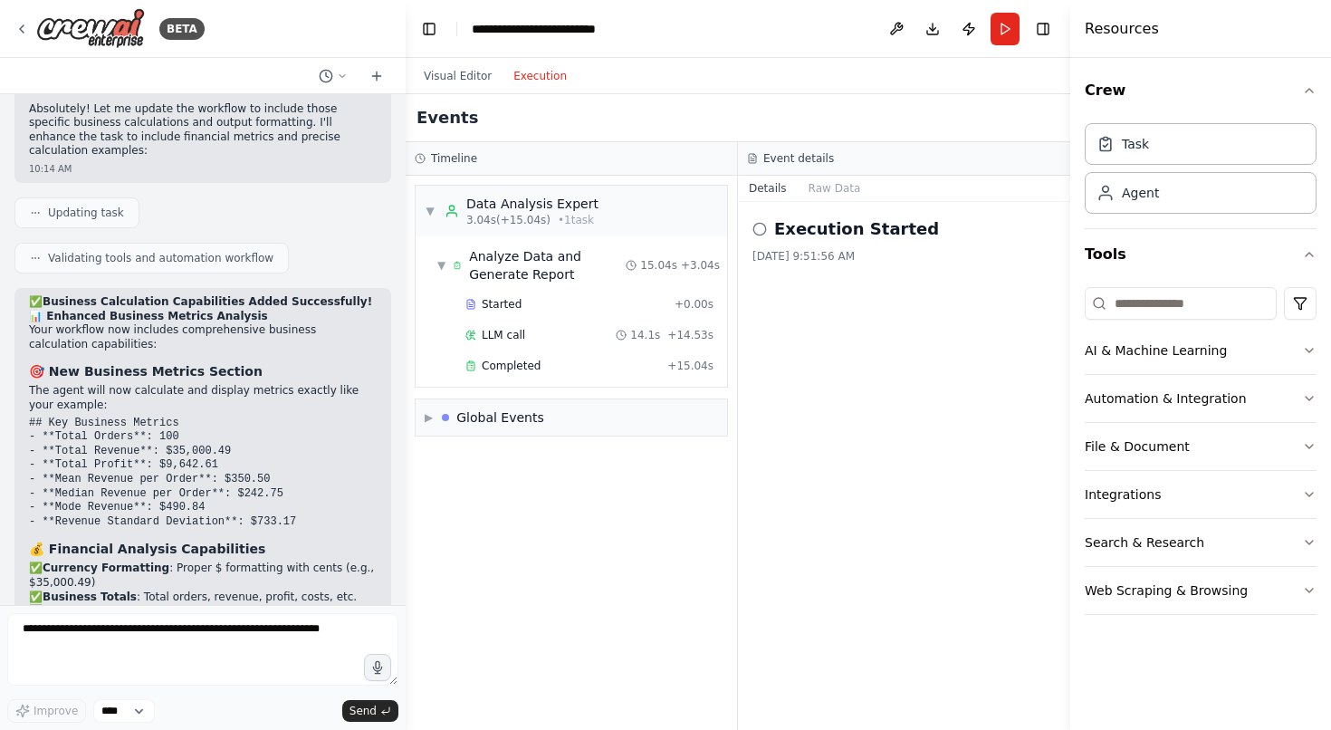
click at [459, 47] on header "**********" at bounding box center [738, 29] width 664 height 58
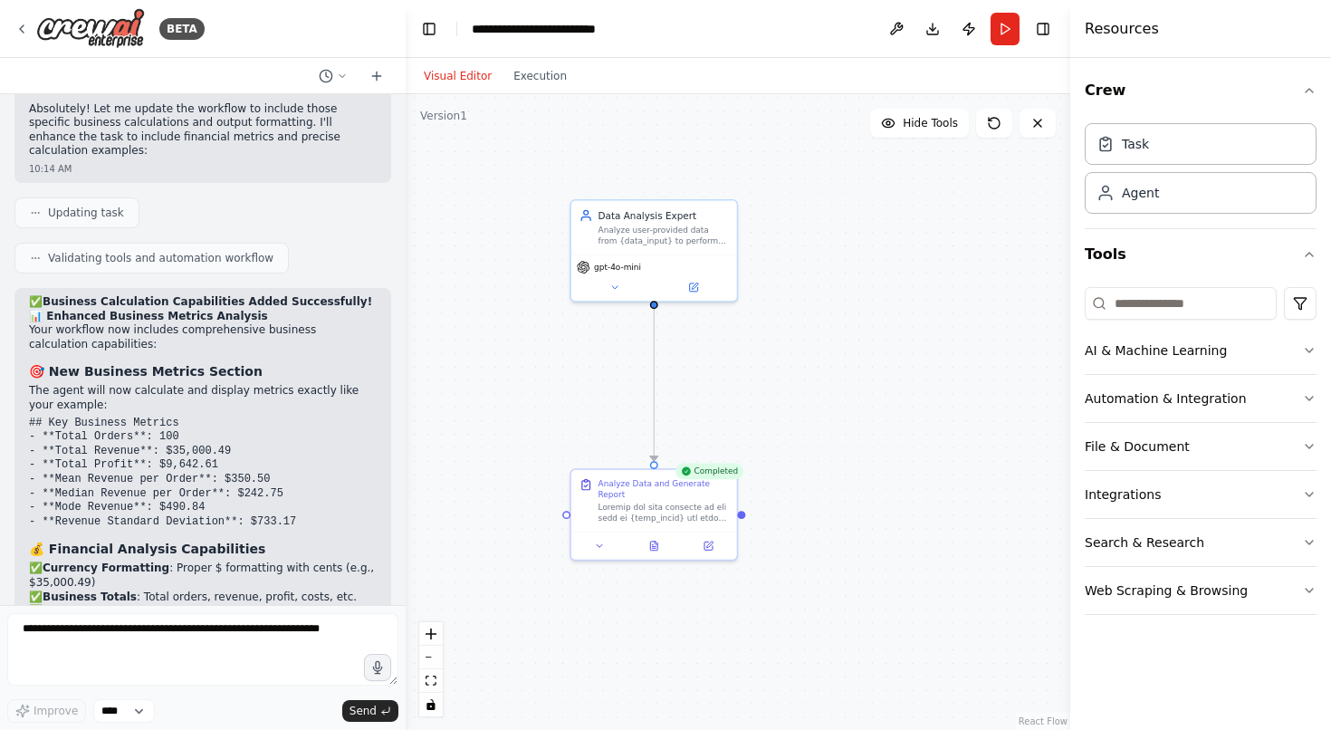
click at [459, 67] on button "Visual Editor" at bounding box center [458, 76] width 90 height 22
click at [1001, 30] on button "Run" at bounding box center [1004, 29] width 29 height 33
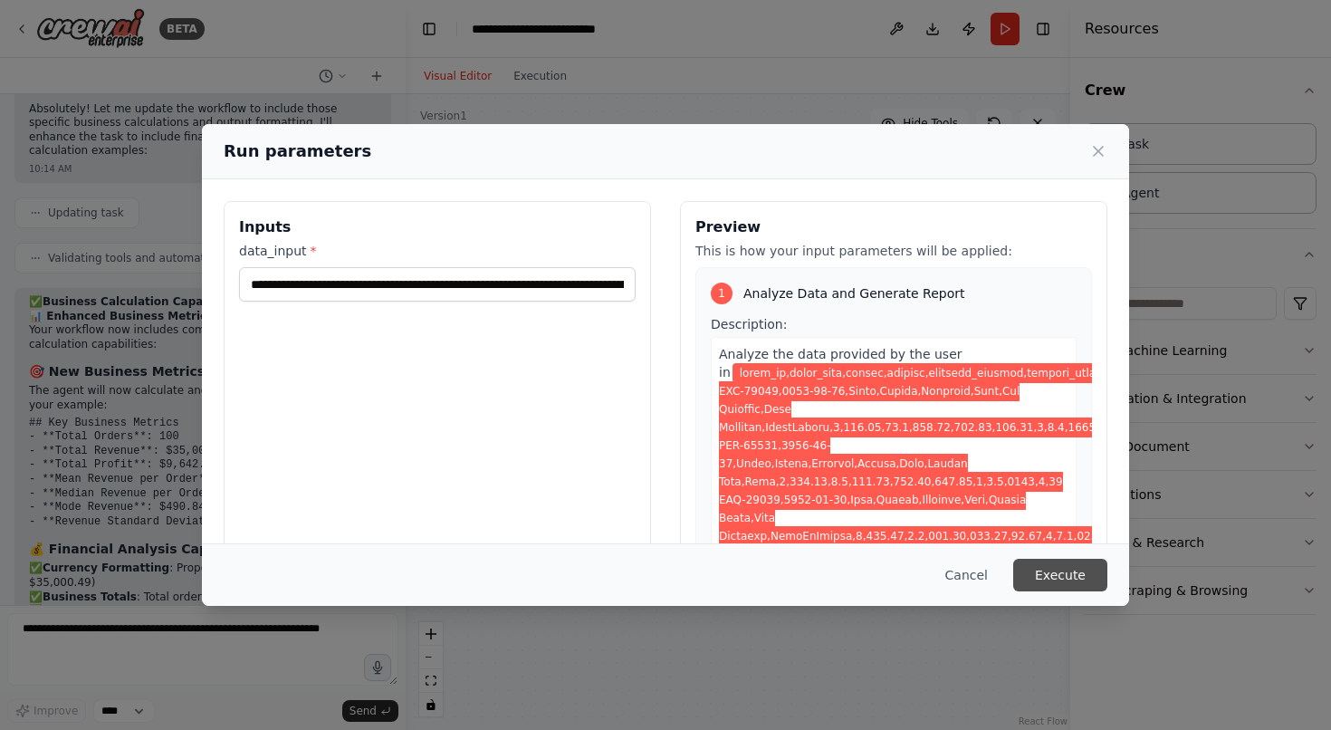
click at [1063, 584] on button "Execute" at bounding box center [1060, 575] width 94 height 33
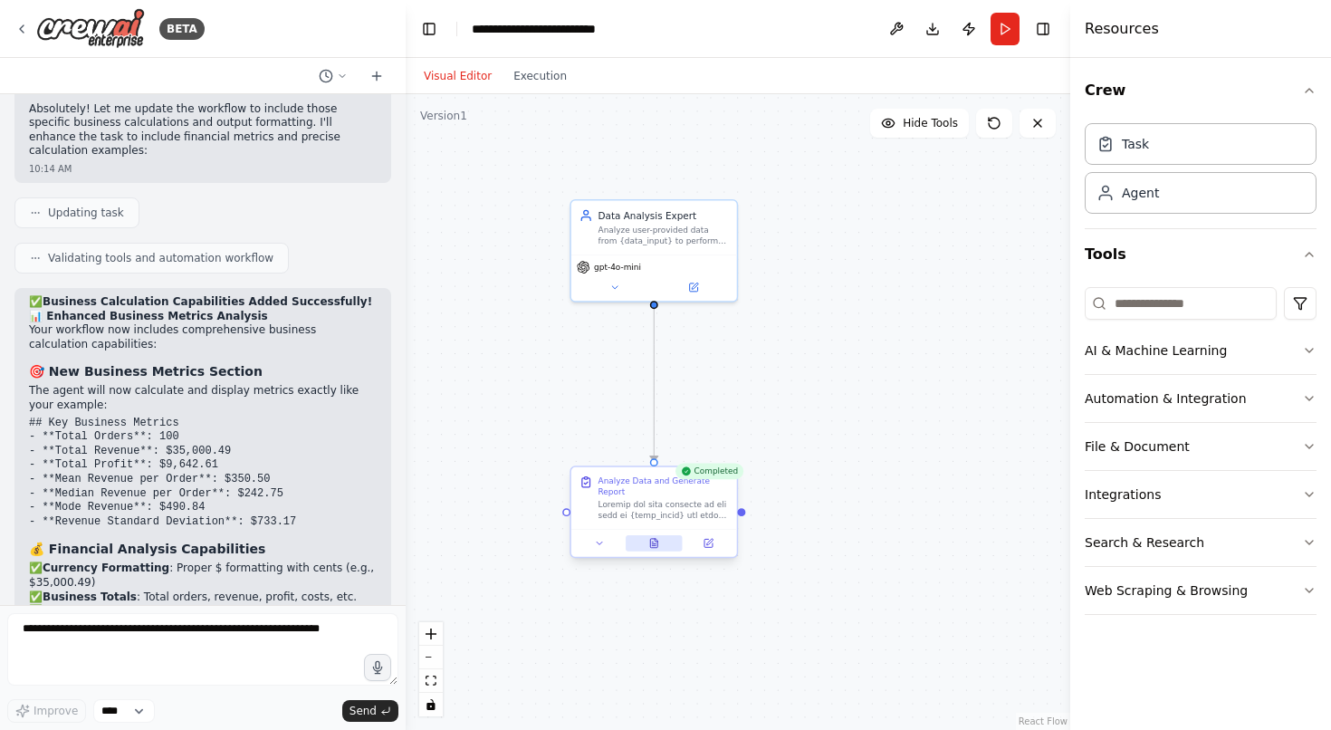
click at [663, 544] on button at bounding box center [654, 543] width 57 height 16
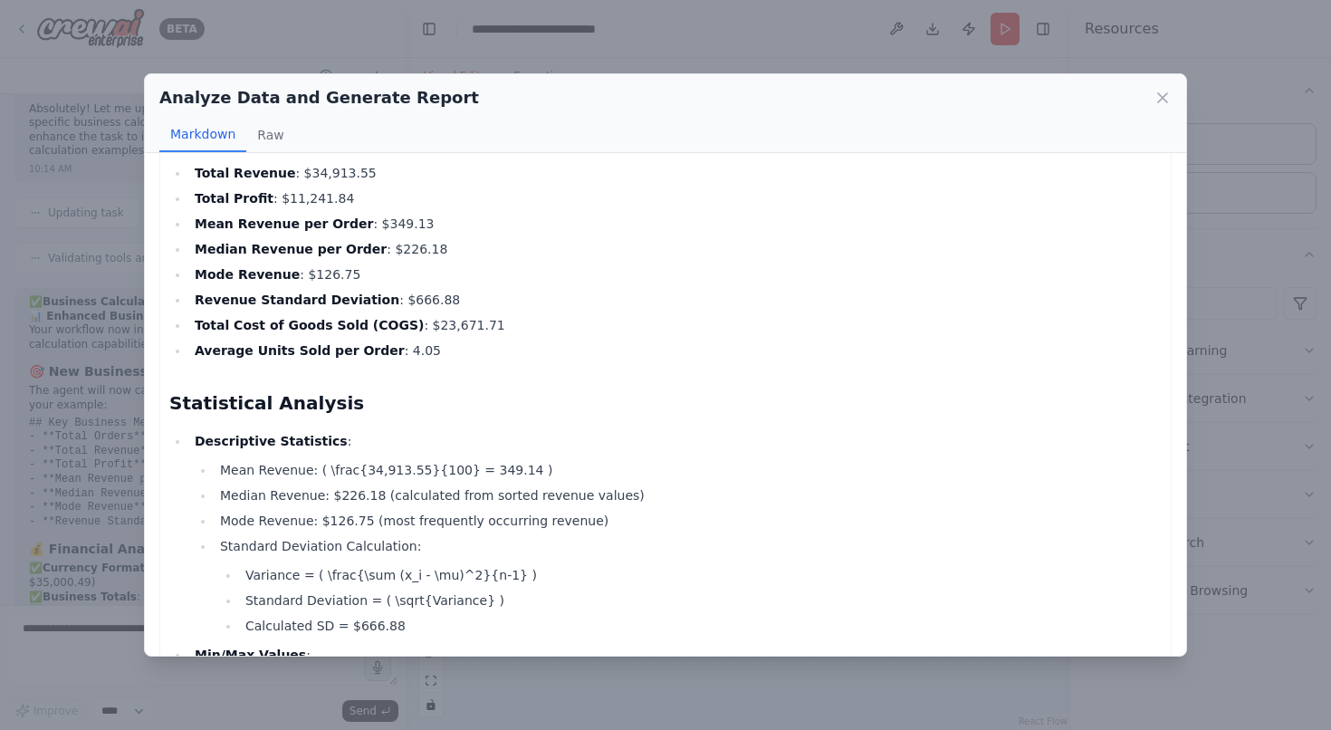
scroll to position [995, 0]
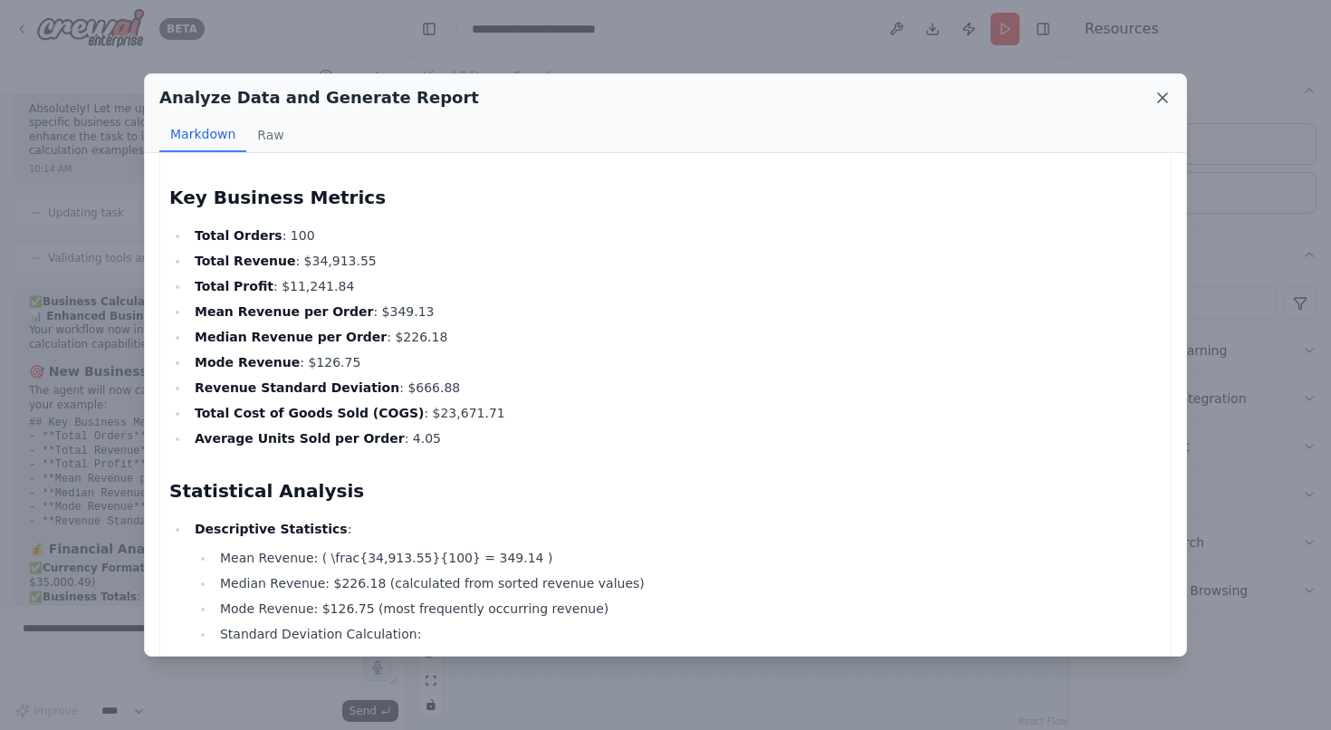
click at [1163, 100] on icon at bounding box center [1162, 98] width 18 height 18
